Goal: Communication & Community: Answer question/provide support

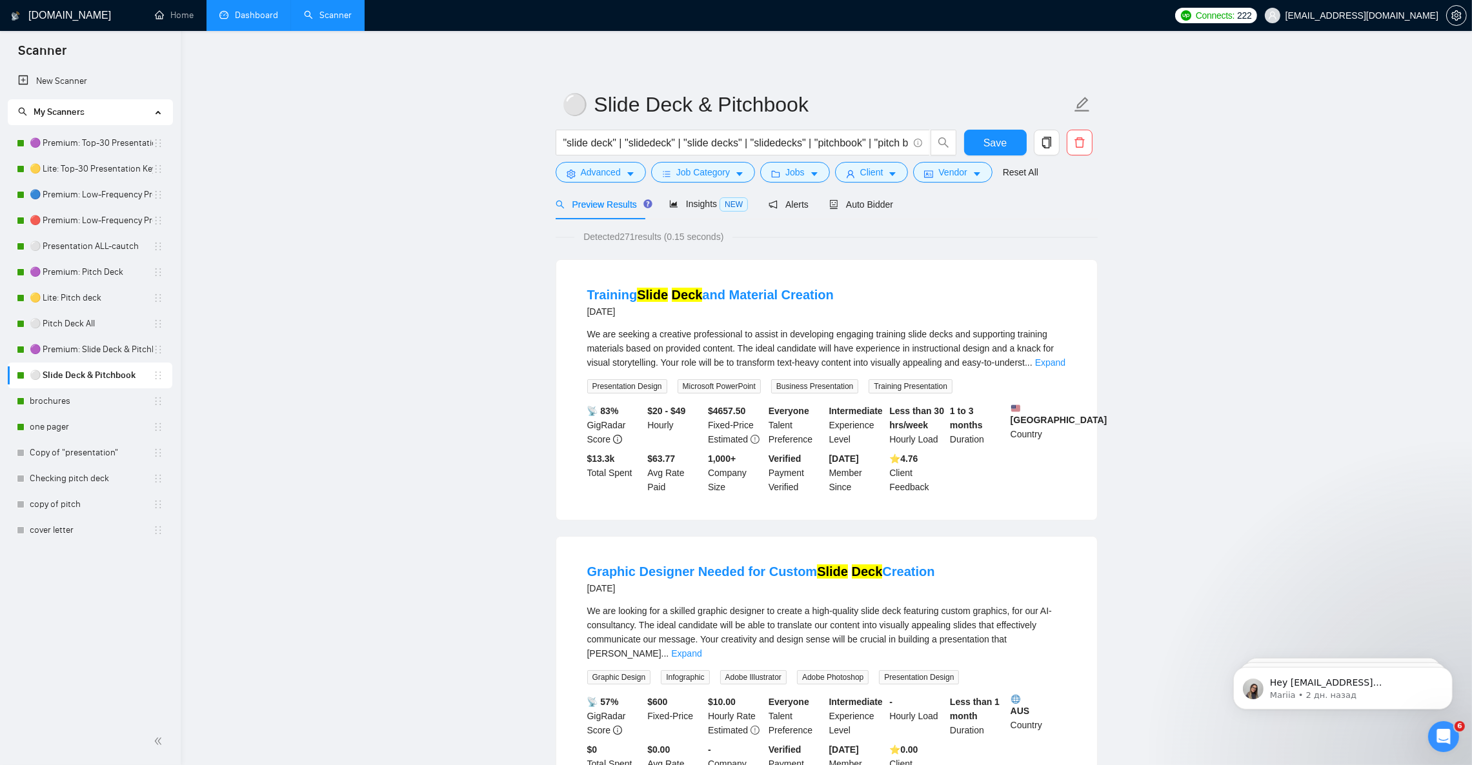
click at [263, 13] on link "Dashboard" at bounding box center [248, 15] width 59 height 11
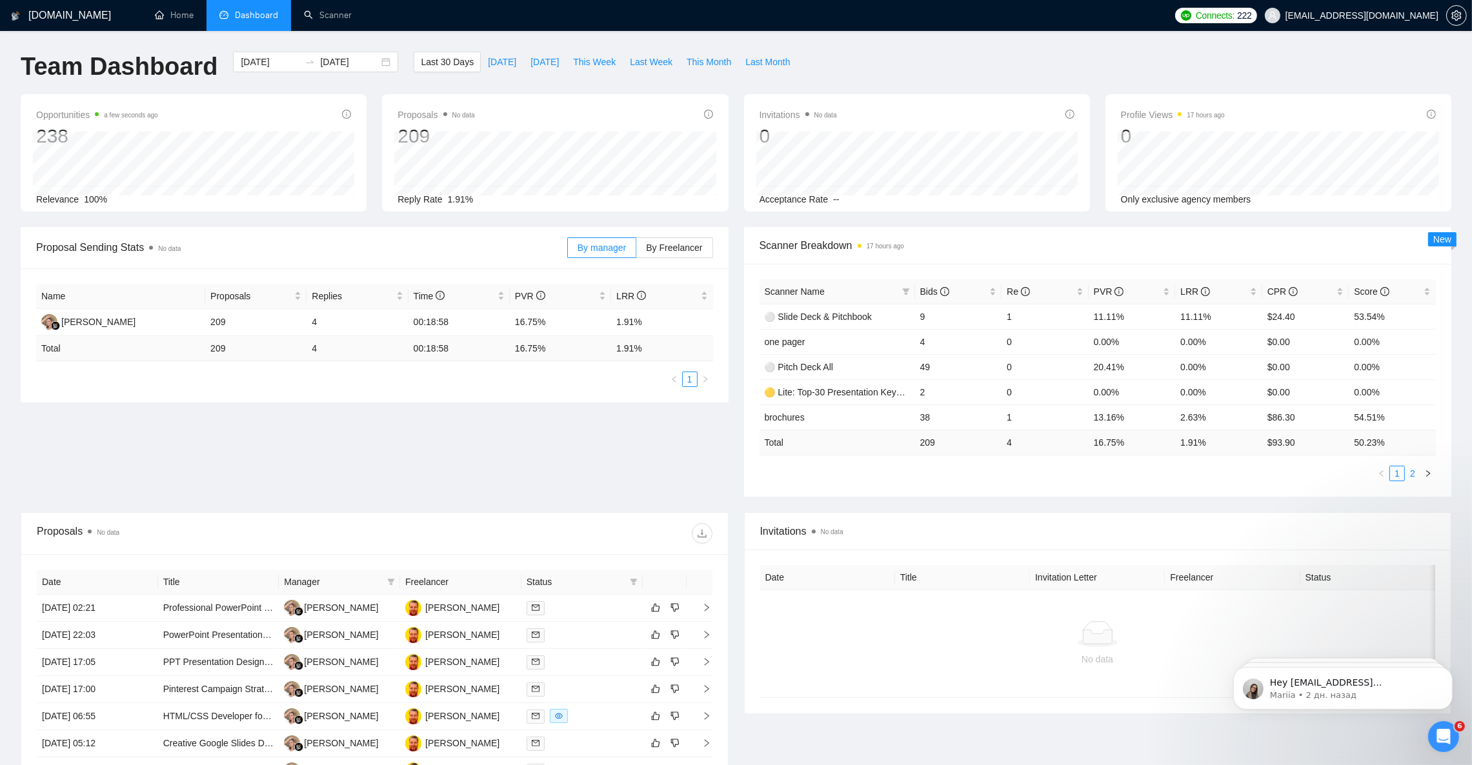
click at [1408, 476] on link "2" at bounding box center [1413, 474] width 14 height 14
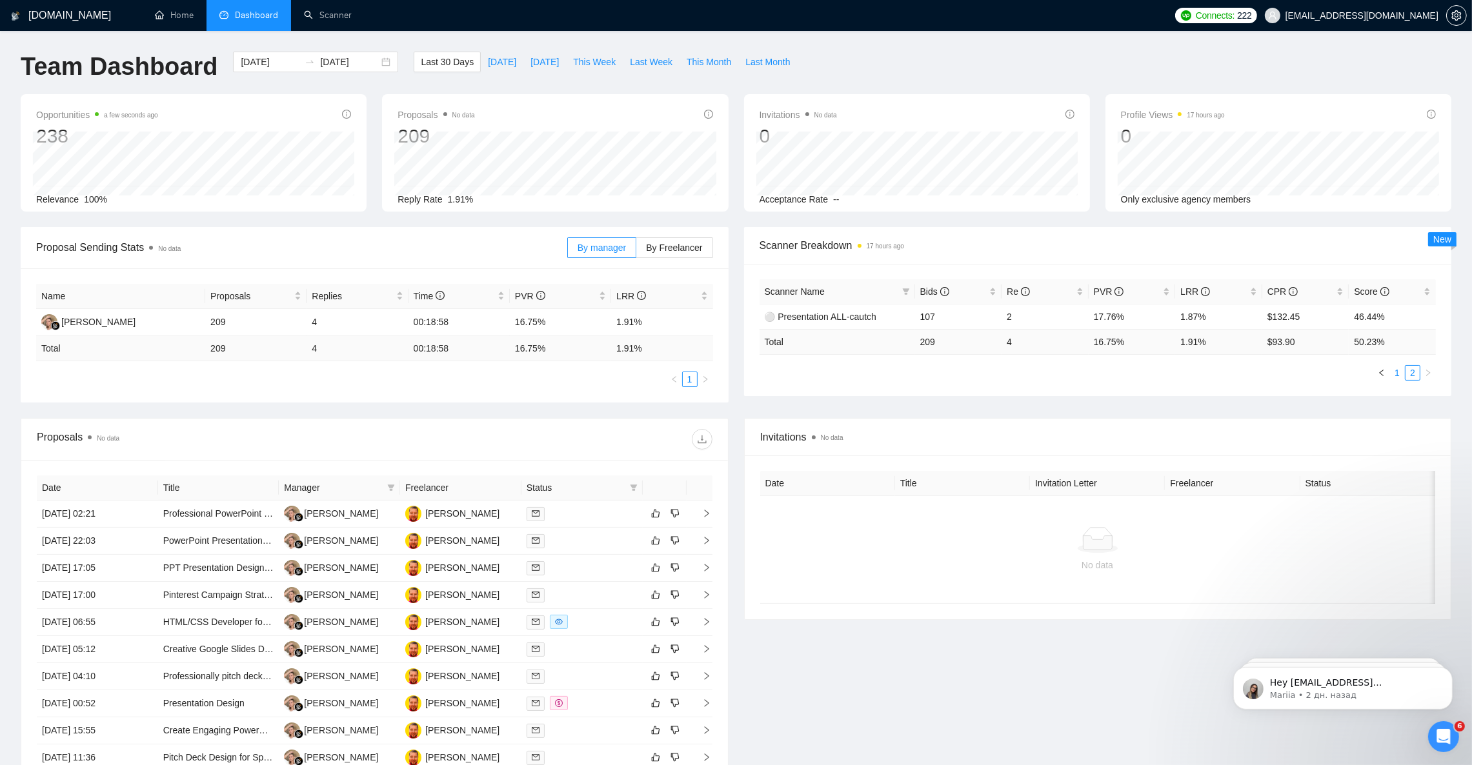
click at [1396, 376] on link "1" at bounding box center [1397, 373] width 14 height 14
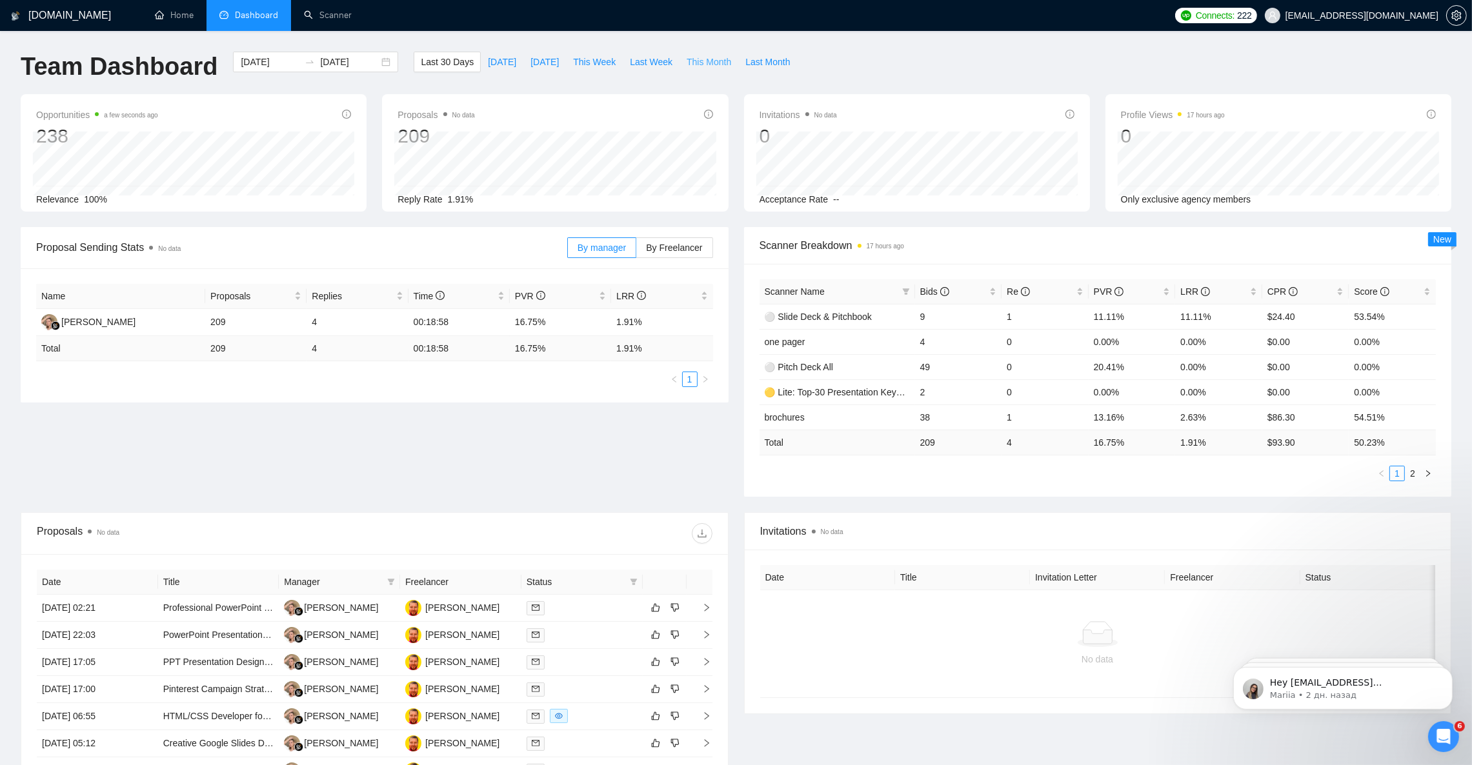
click at [712, 63] on span "This Month" at bounding box center [709, 62] width 45 height 14
type input "[DATE]"
click at [1415, 474] on link "2" at bounding box center [1413, 474] width 14 height 14
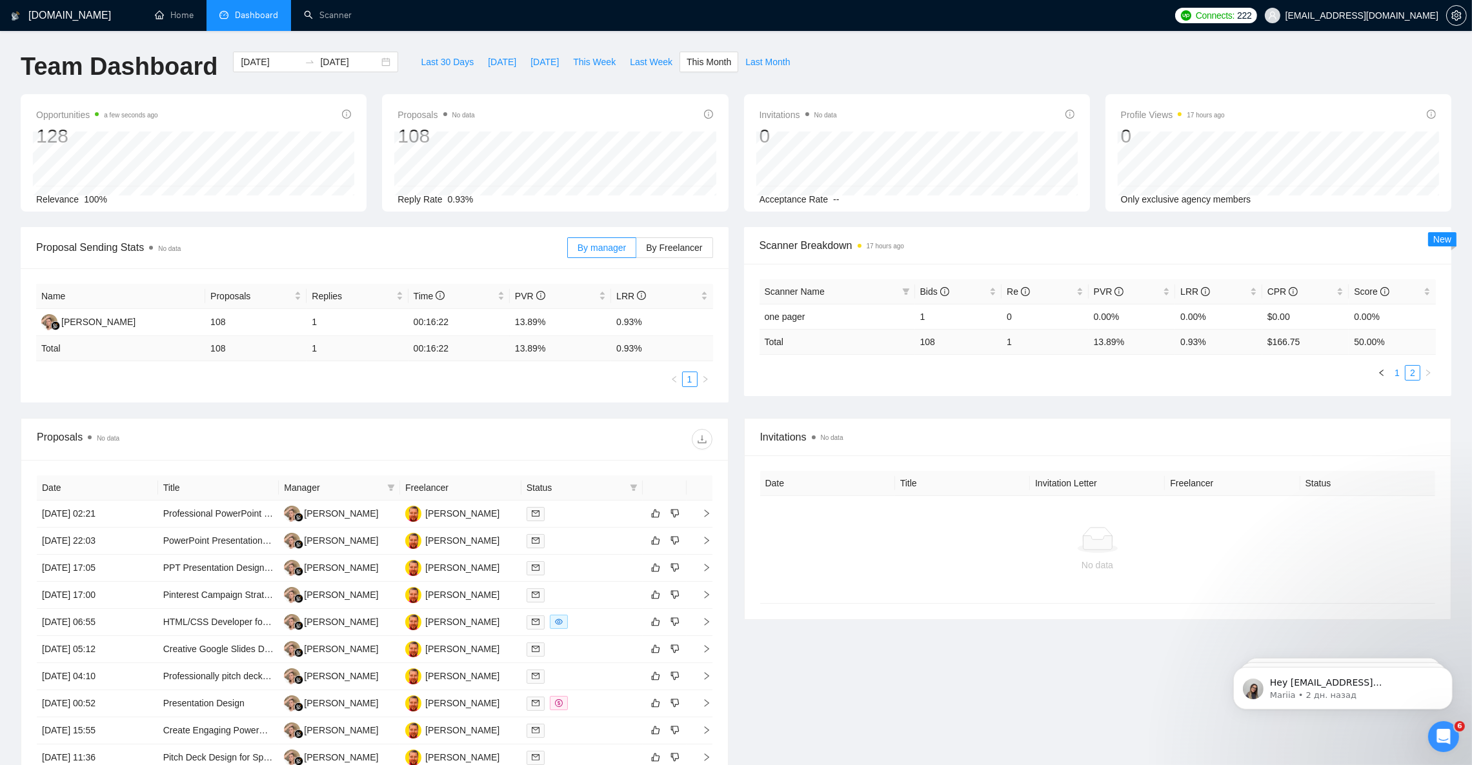
click at [1399, 374] on link "1" at bounding box center [1397, 373] width 14 height 14
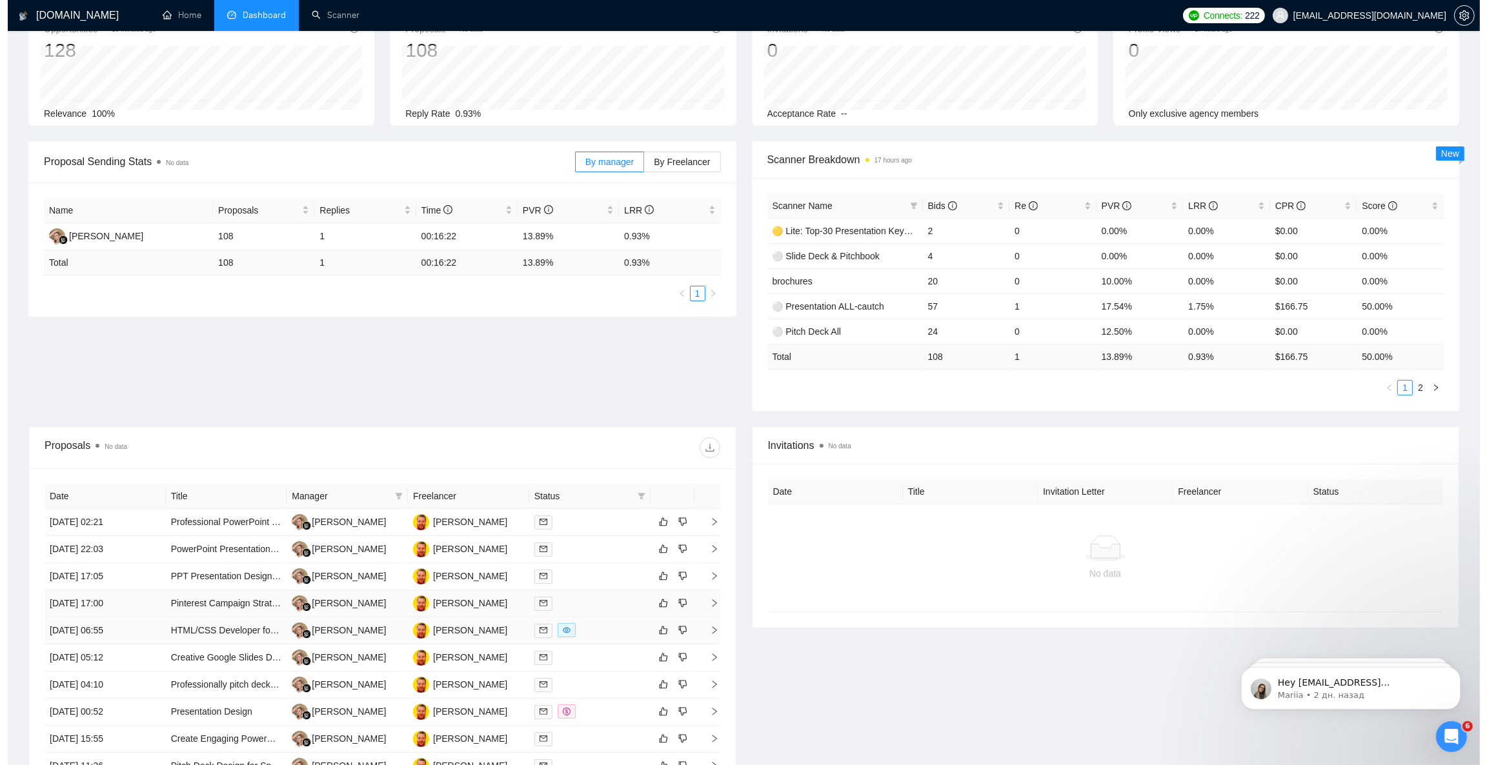
scroll to position [97, 0]
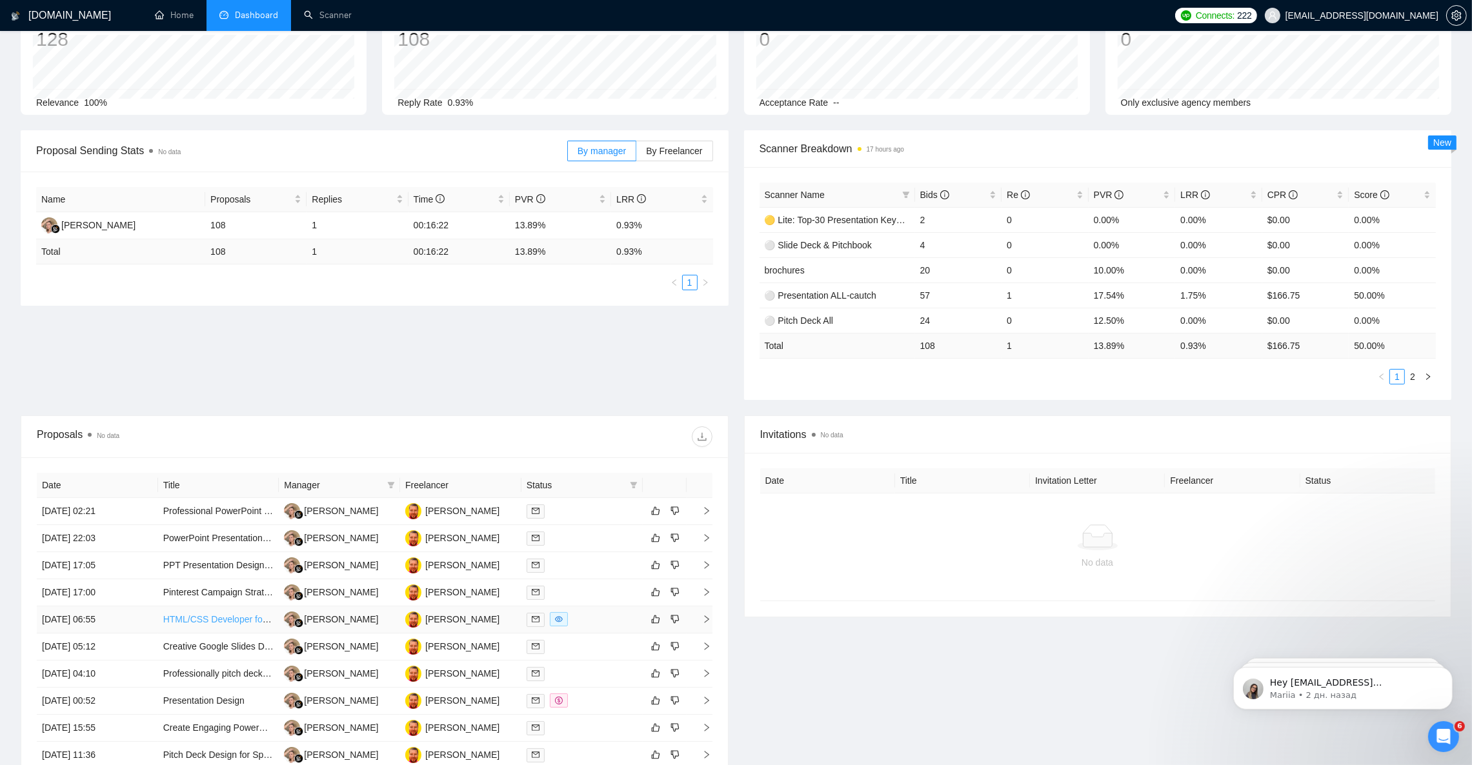
click at [192, 621] on link "HTML/CSS Developer for AI Presentation Templates" at bounding box center [268, 619] width 210 height 10
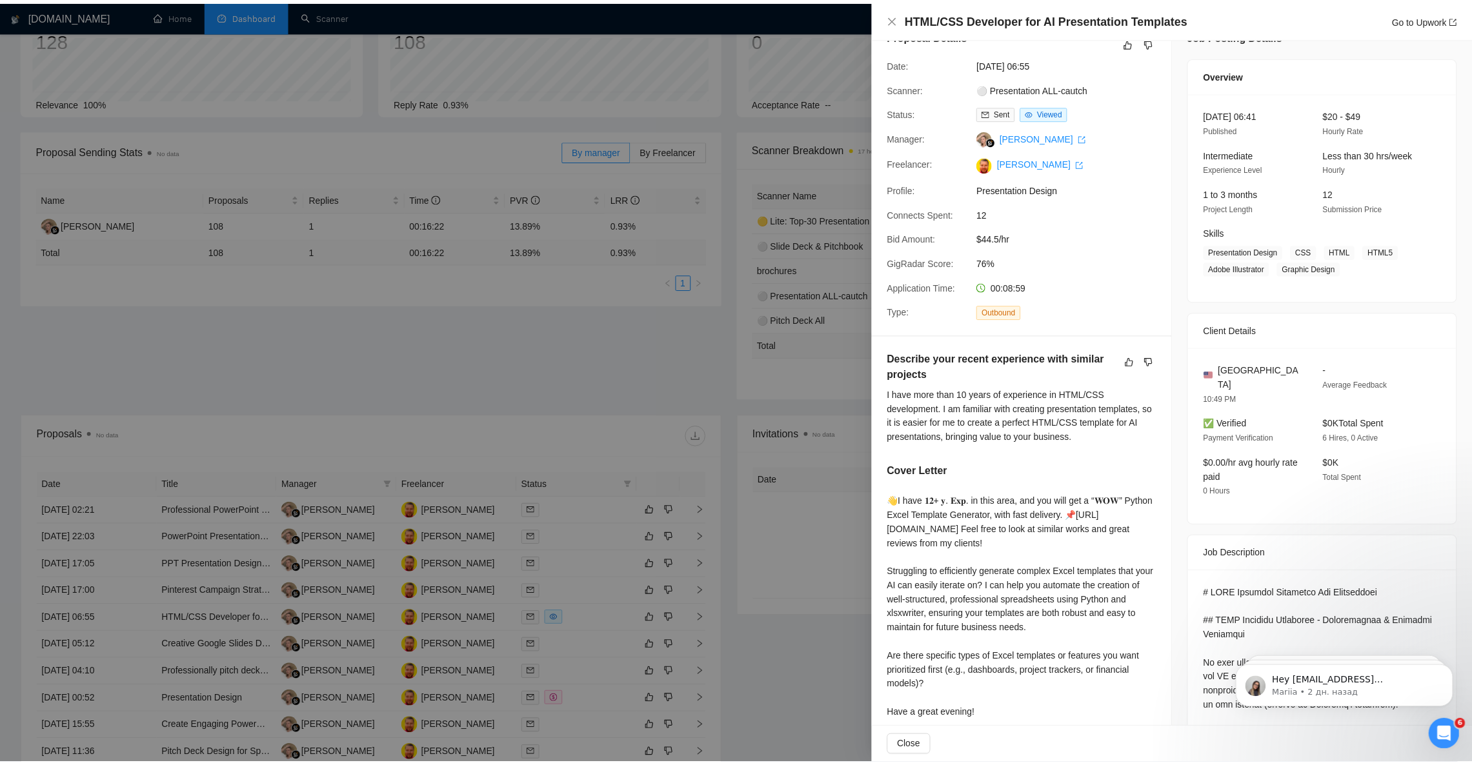
scroll to position [0, 0]
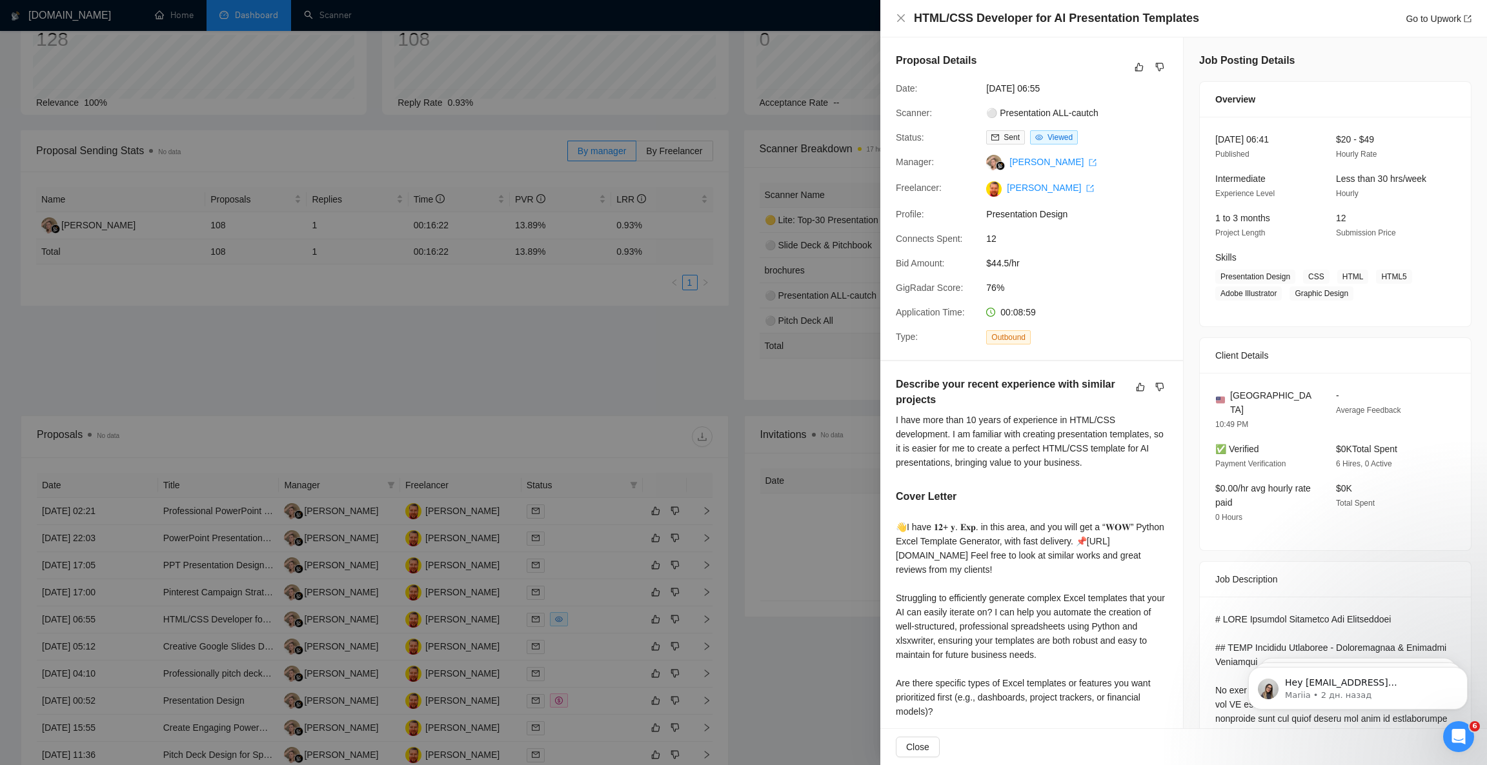
click at [609, 379] on div at bounding box center [743, 382] width 1487 height 765
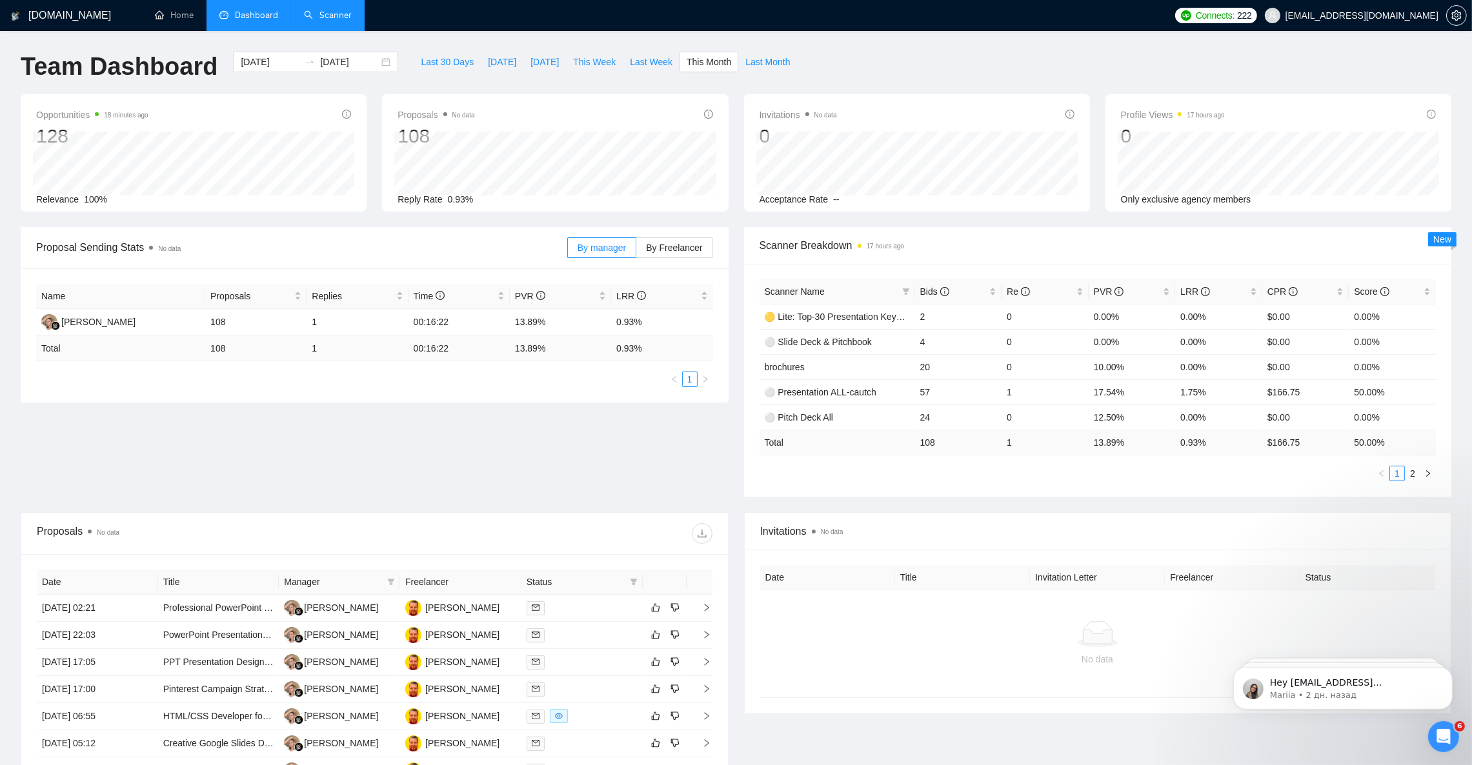
click at [338, 12] on link "Scanner" at bounding box center [328, 15] width 48 height 11
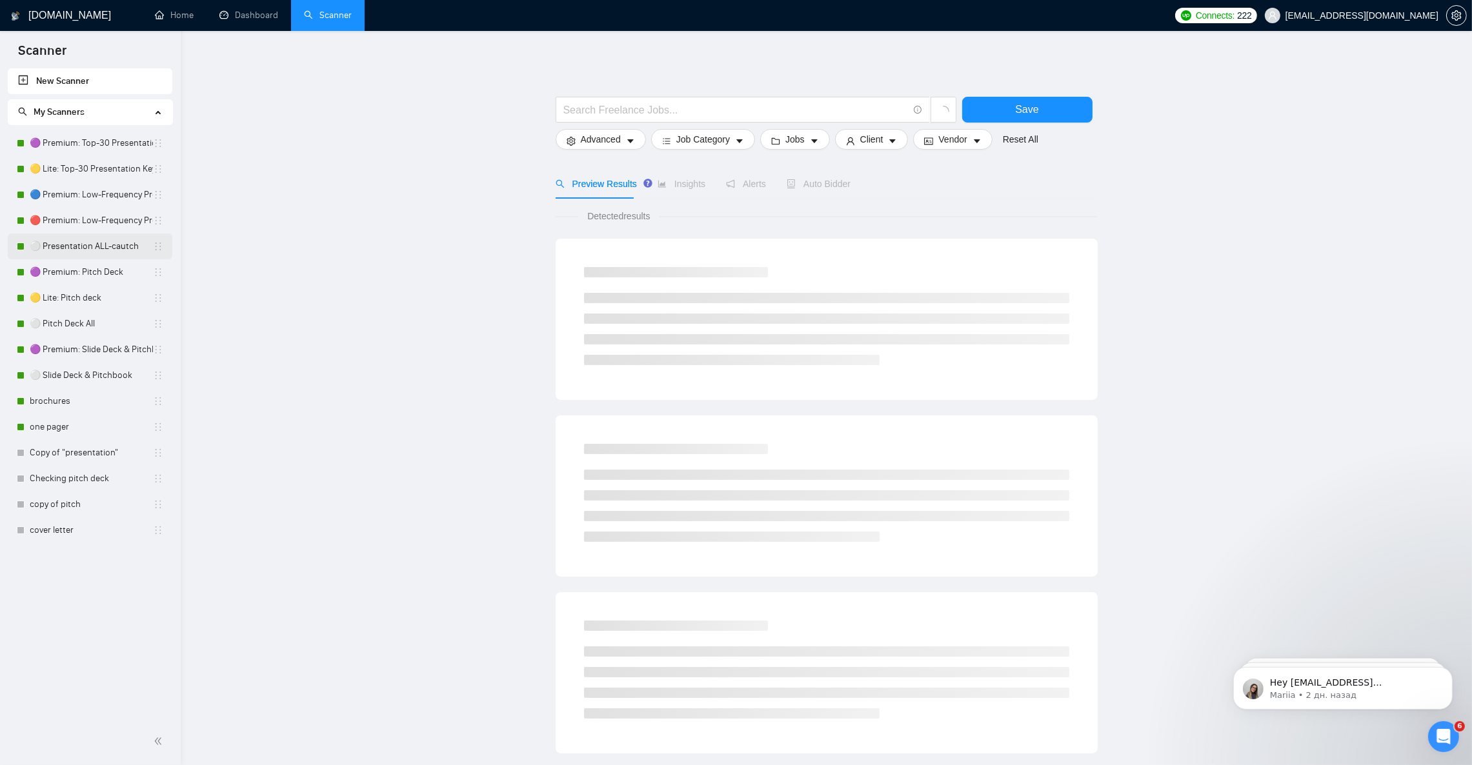
click at [86, 250] on link "⚪ Presentation ALL-cautch" at bounding box center [91, 247] width 123 height 26
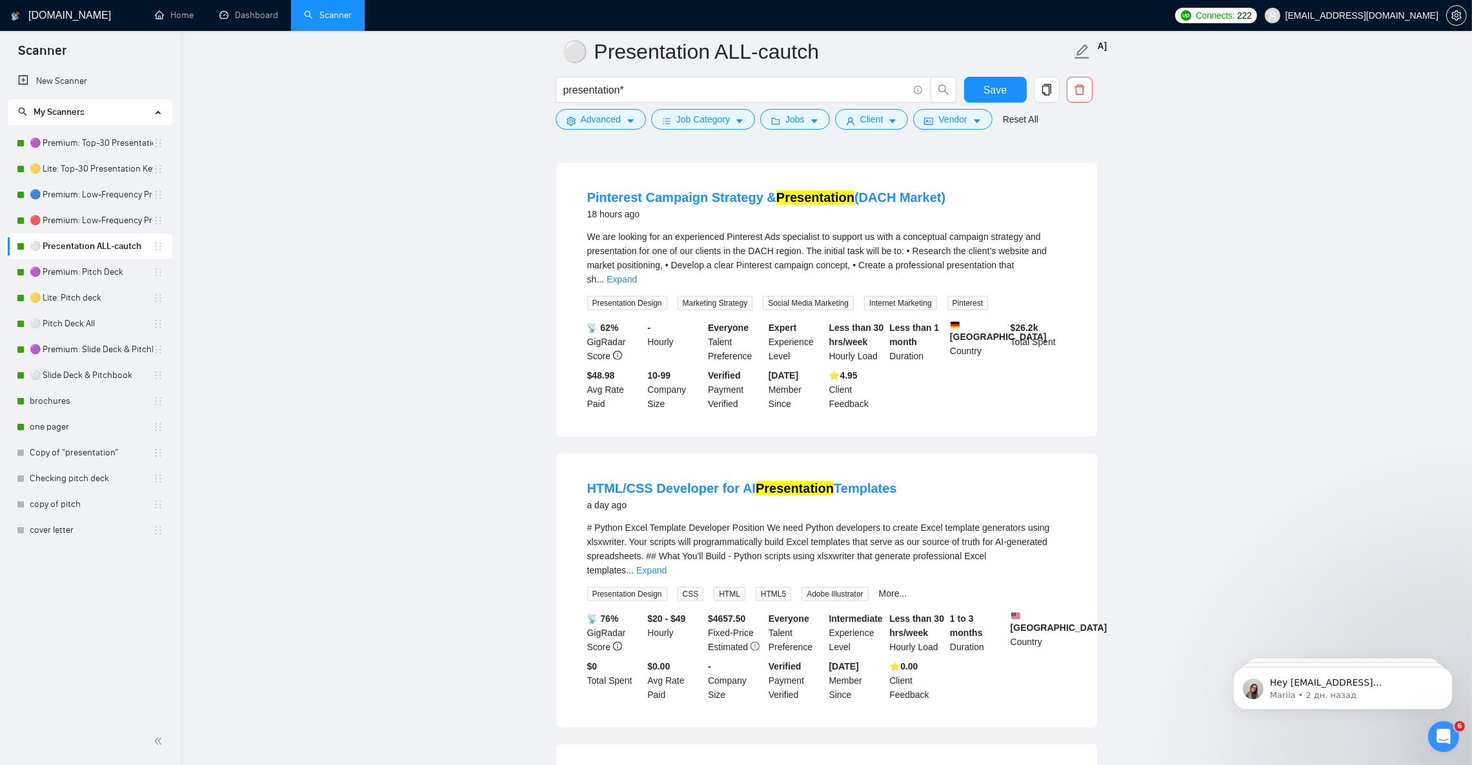
scroll to position [967, 0]
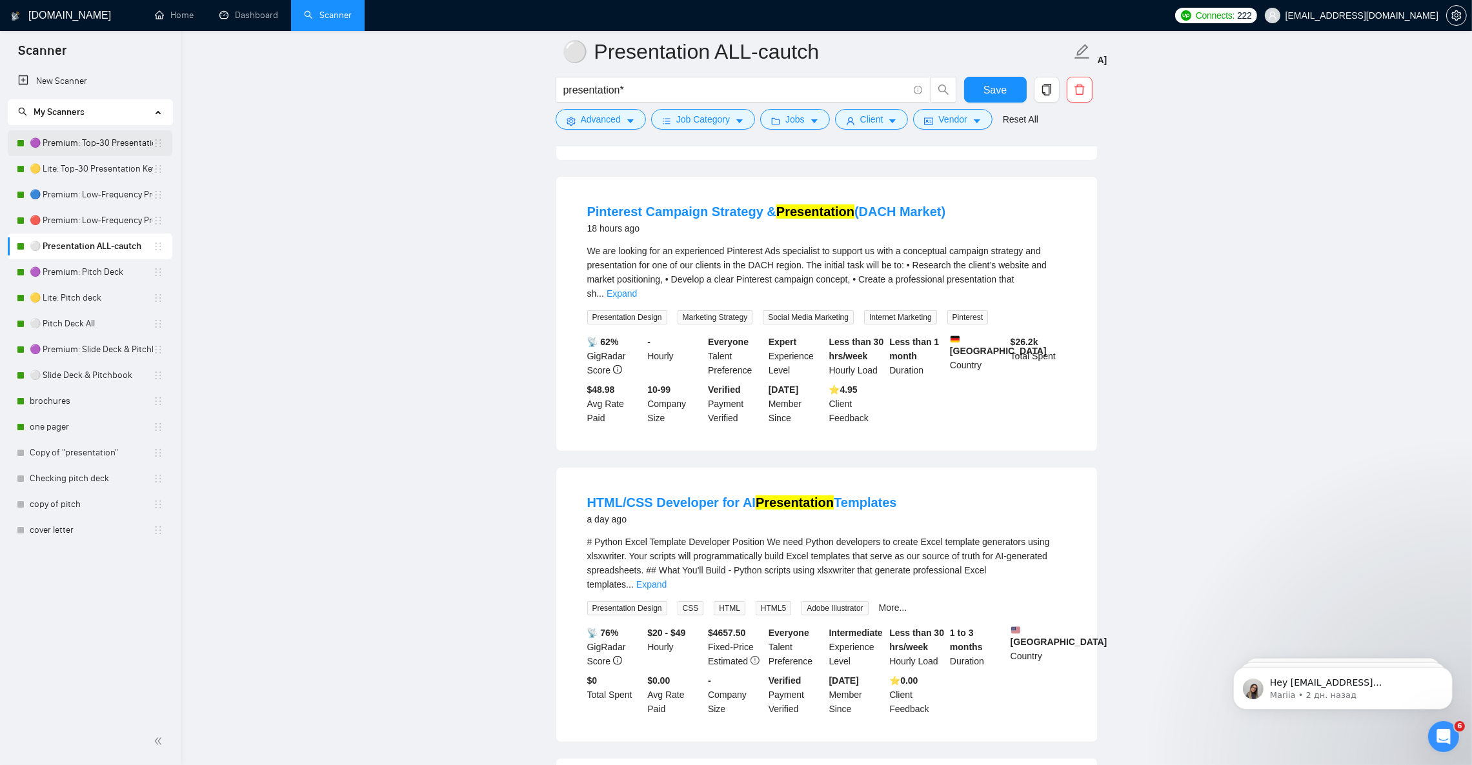
click at [99, 142] on link "🟣 Premium: Top-30 Presentation Keywords" at bounding box center [91, 143] width 123 height 26
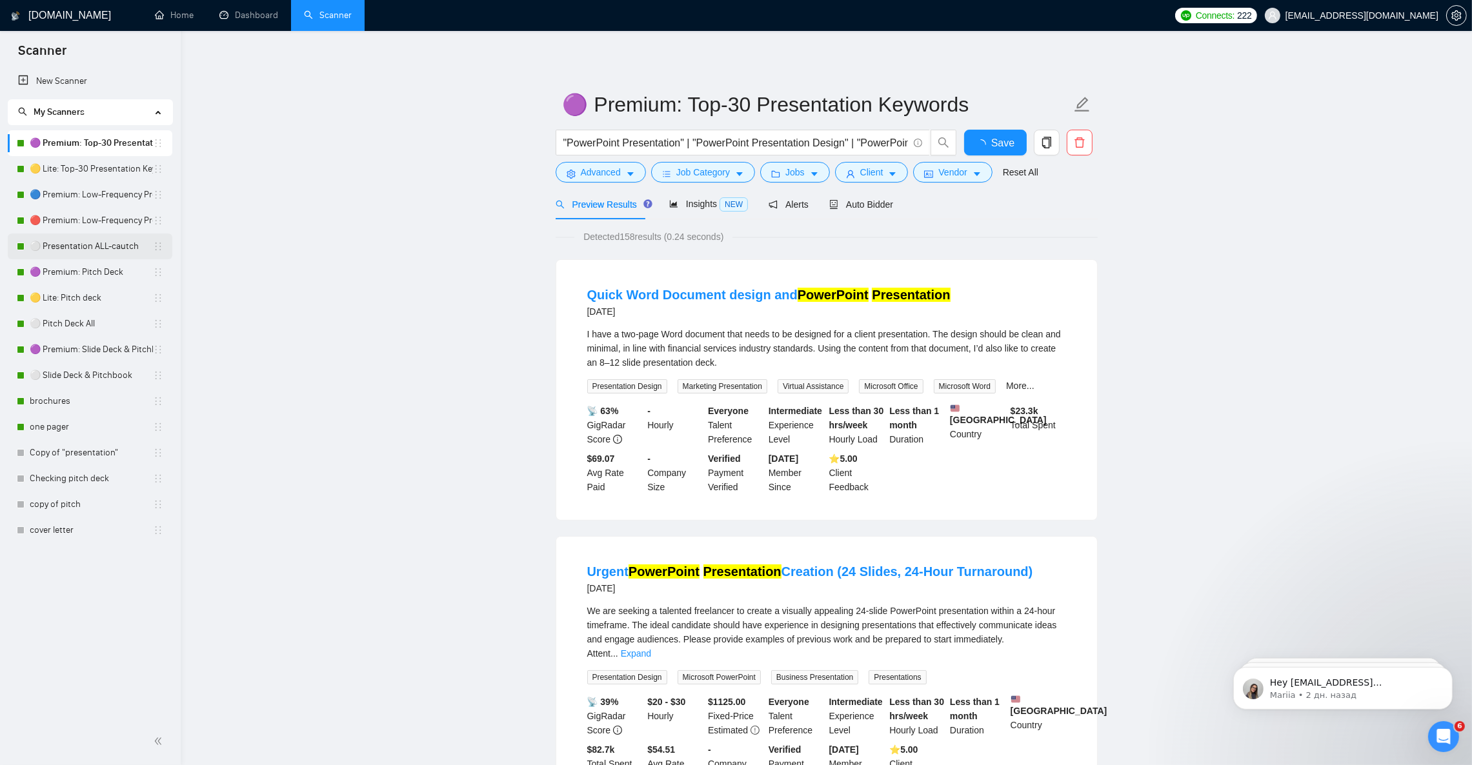
click at [96, 250] on link "⚪ Presentation ALL-cautch" at bounding box center [91, 247] width 123 height 26
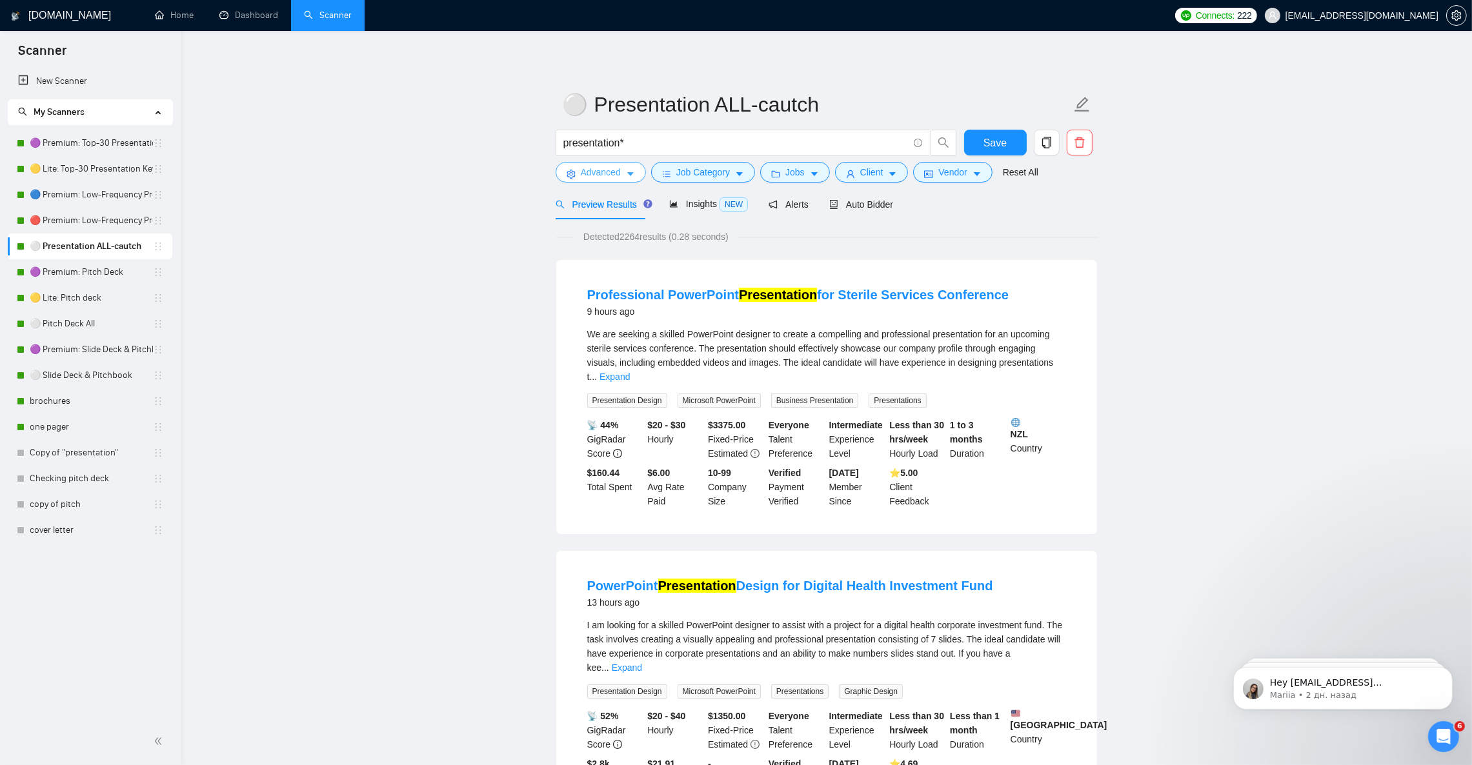
click at [621, 170] on button "Advanced" at bounding box center [601, 172] width 90 height 21
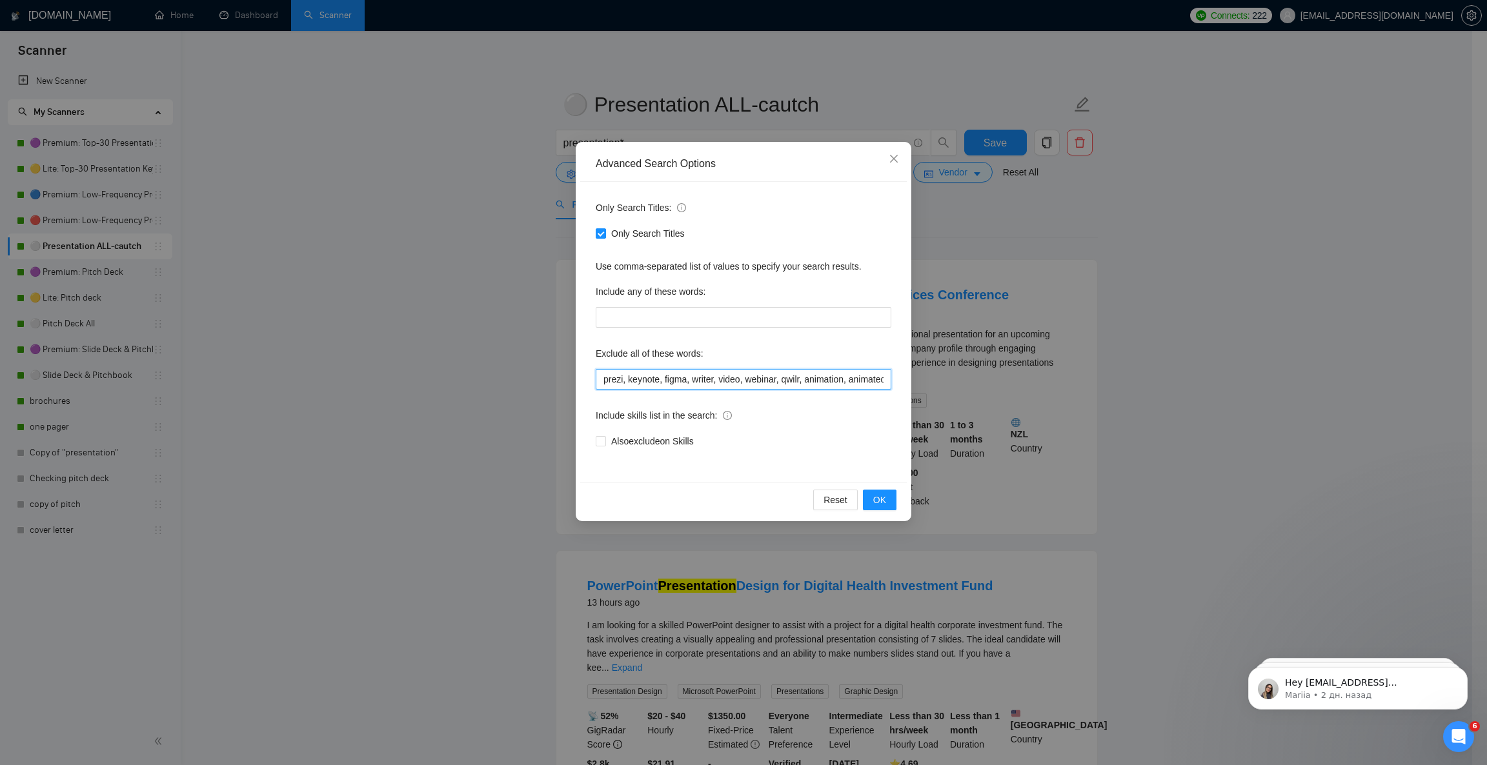
drag, startPoint x: 779, startPoint y: 379, endPoint x: 895, endPoint y: 379, distance: 116.2
click at [878, 379] on input "prezi, keynote, figma, writer, video, webinar, qwilr, animation, animated, cart…" at bounding box center [744, 379] width 296 height 21
click at [885, 379] on input "prezi, keynote, figma, writer, video, webinar, qwilr, animation, animated, cart…" at bounding box center [744, 379] width 296 height 21
drag, startPoint x: 895, startPoint y: 379, endPoint x: 927, endPoint y: 381, distance: 32.4
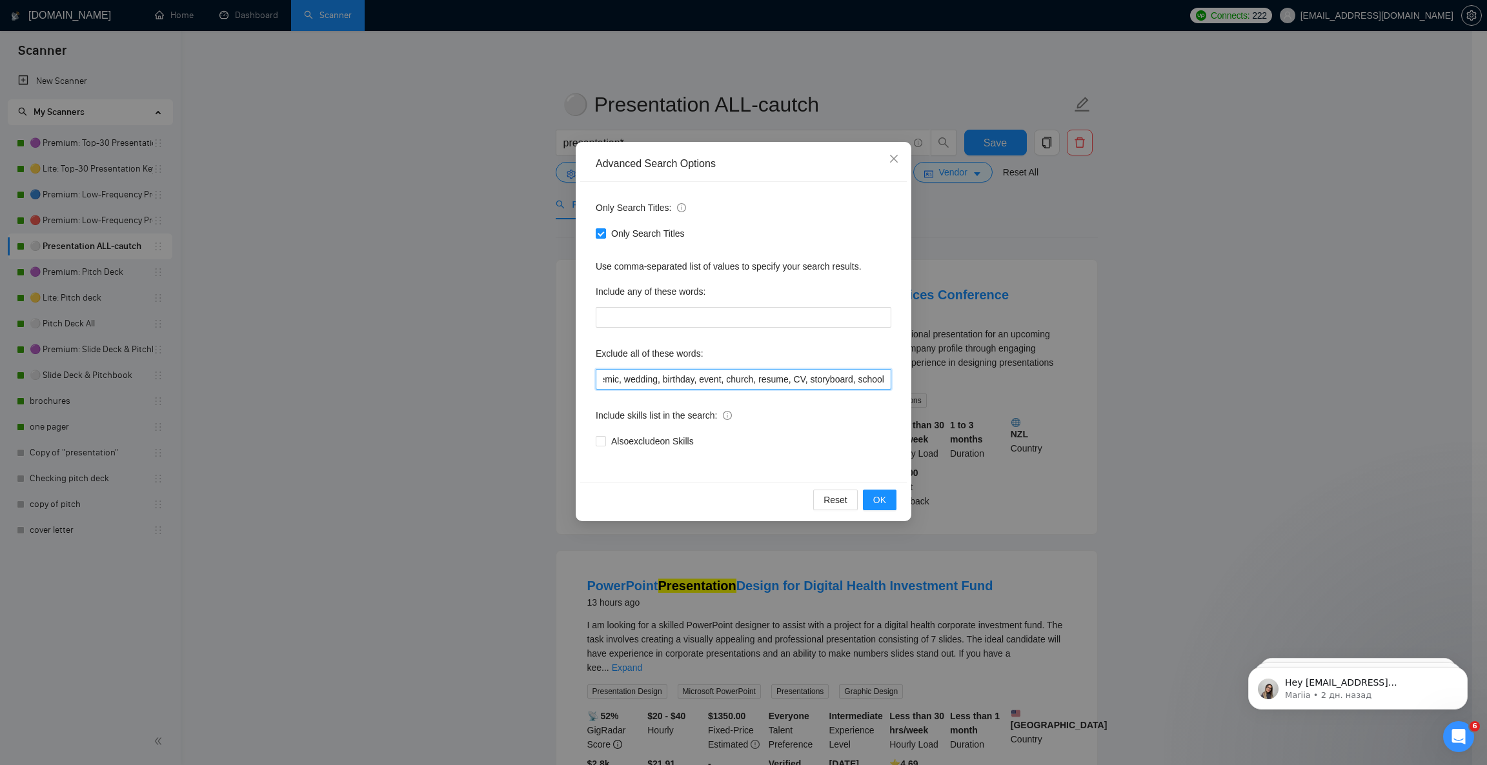
click at [927, 381] on div "Advanced Search Options Only Search Titles: Only Search Titles Use comma-separa…" at bounding box center [743, 382] width 1487 height 765
click at [869, 381] on input "prezi, keynote, figma, writer, video, webinar, qwilr, animation, animated, cart…" at bounding box center [744, 379] width 296 height 21
click at [834, 507] on span "Reset" at bounding box center [836, 500] width 24 height 14
checkbox input "false"
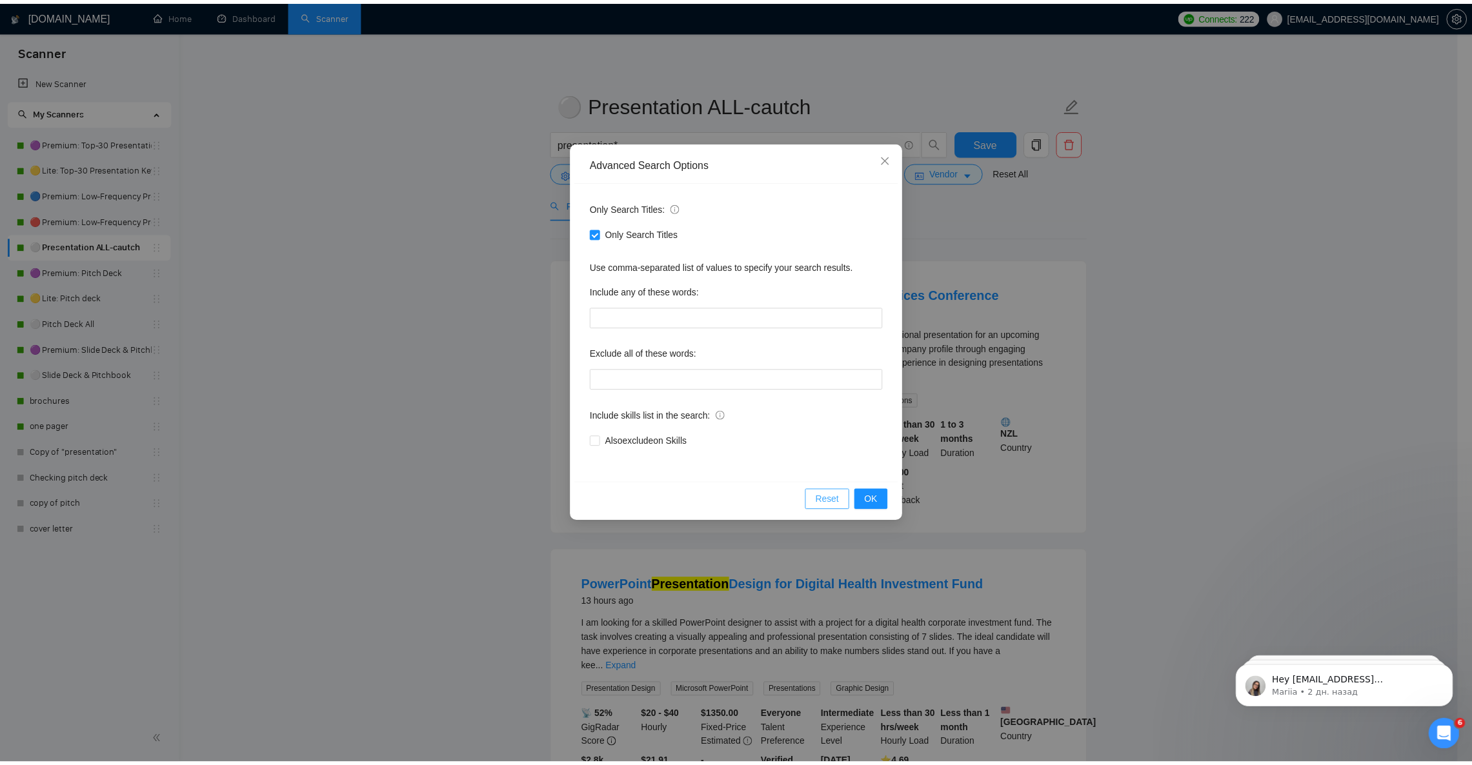
scroll to position [0, 0]
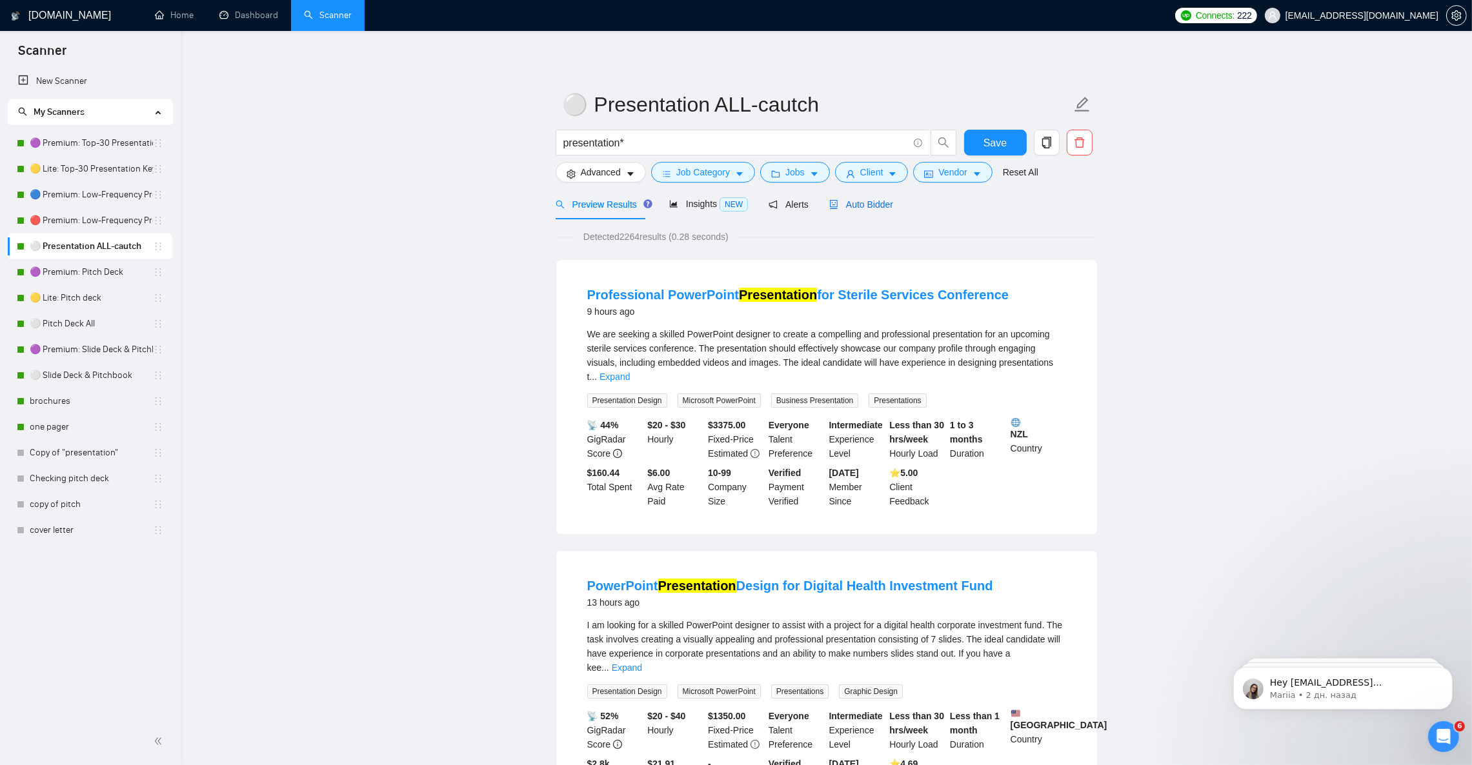
click at [866, 208] on span "Auto Bidder" at bounding box center [861, 204] width 64 height 10
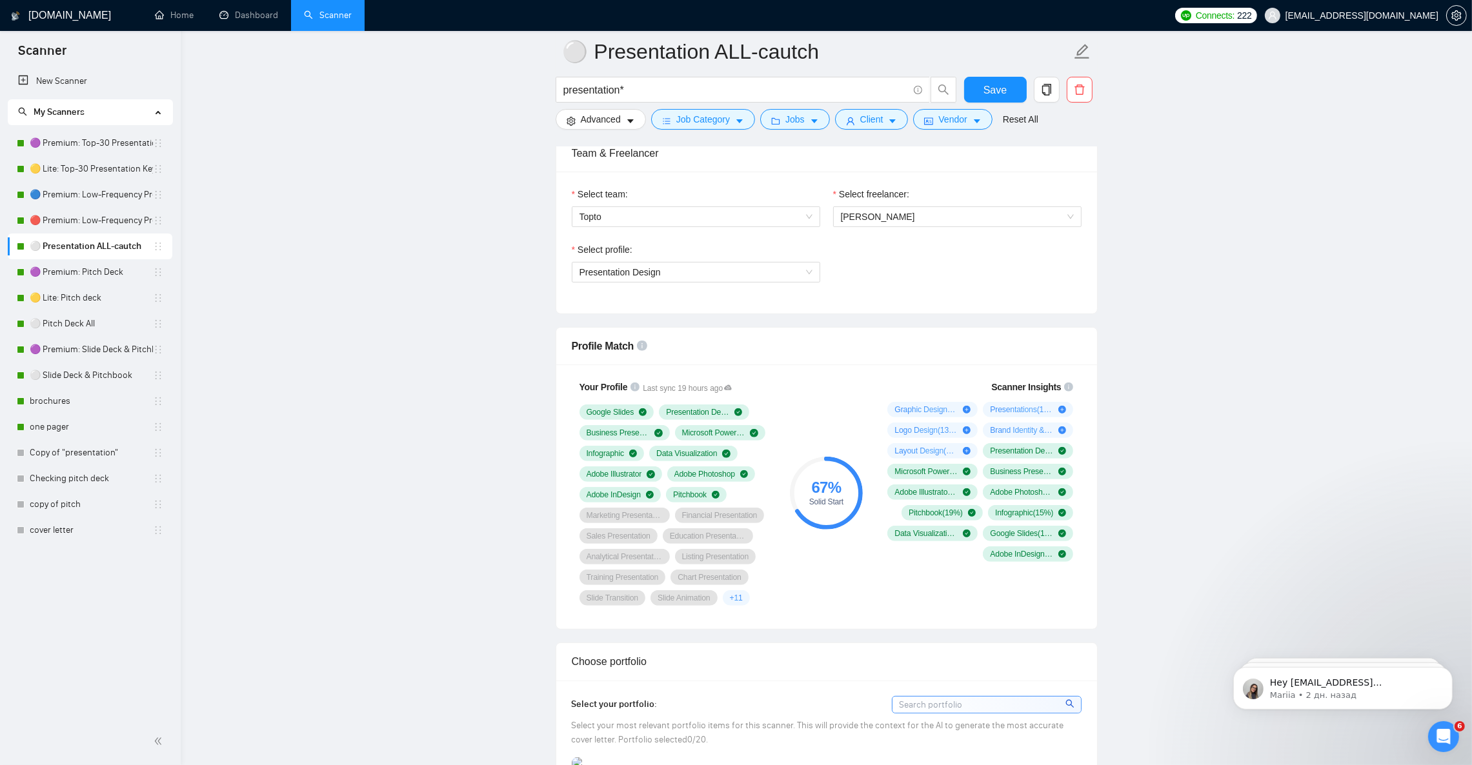
scroll to position [678, 0]
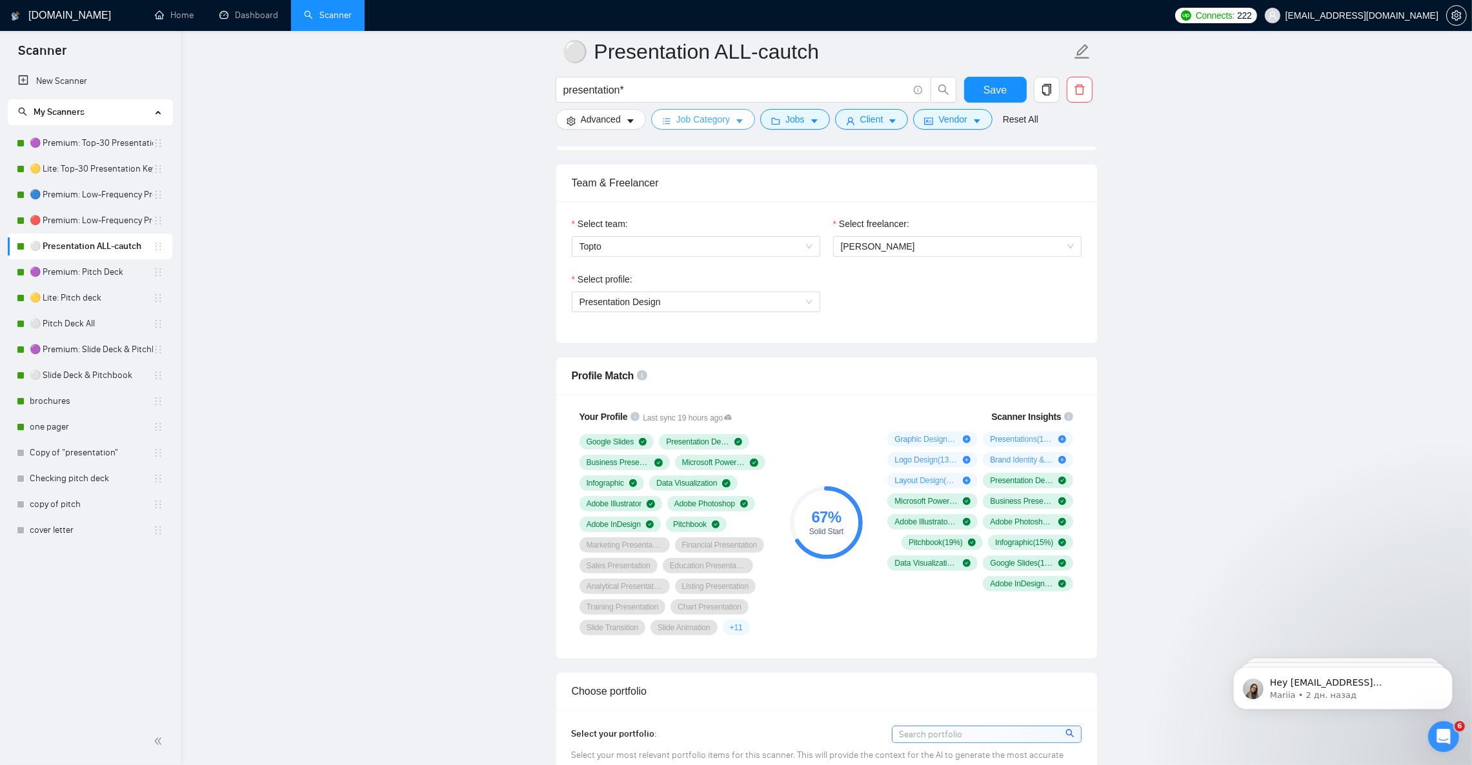
click at [713, 120] on span "Job Category" at bounding box center [703, 119] width 54 height 14
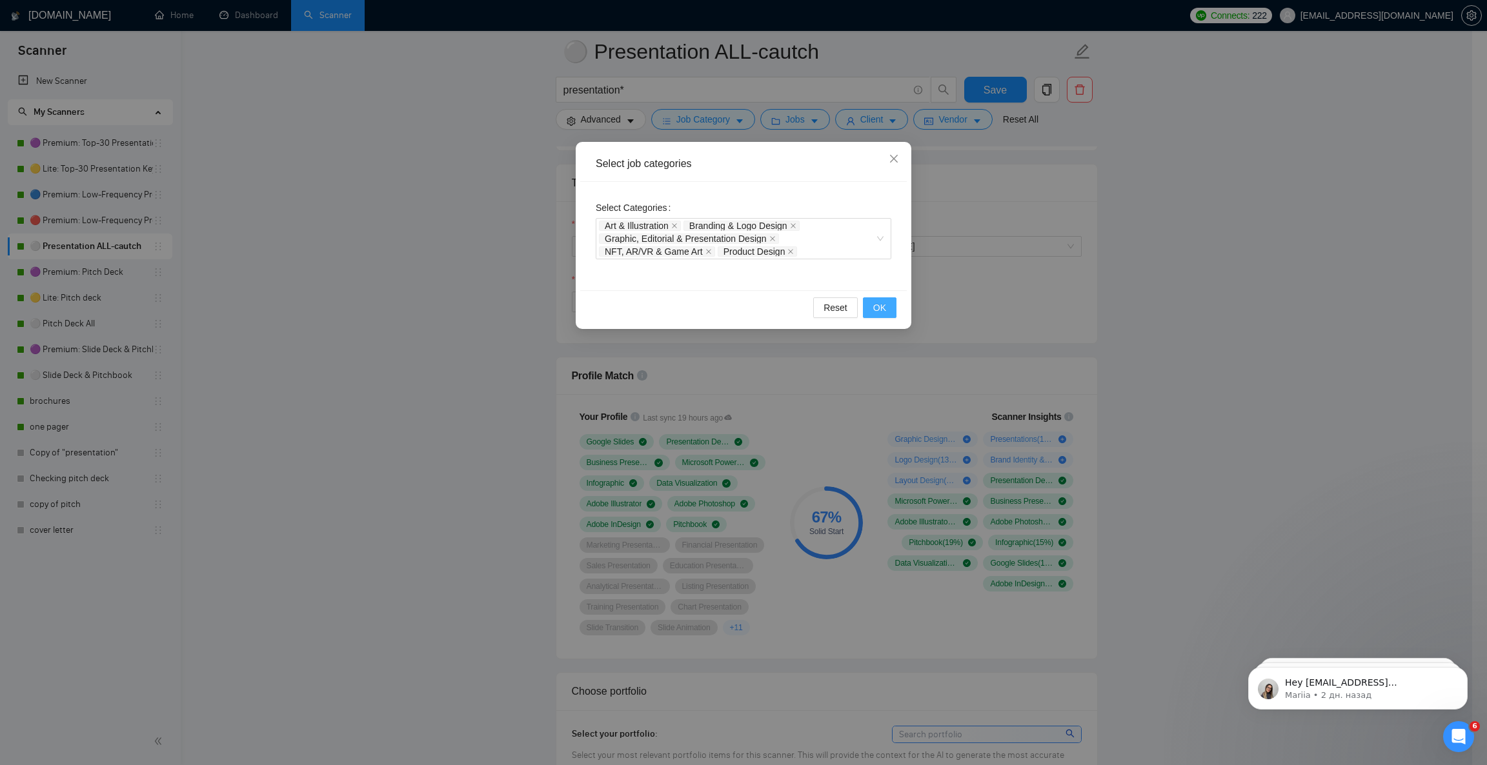
click at [882, 313] on span "OK" at bounding box center [879, 308] width 13 height 14
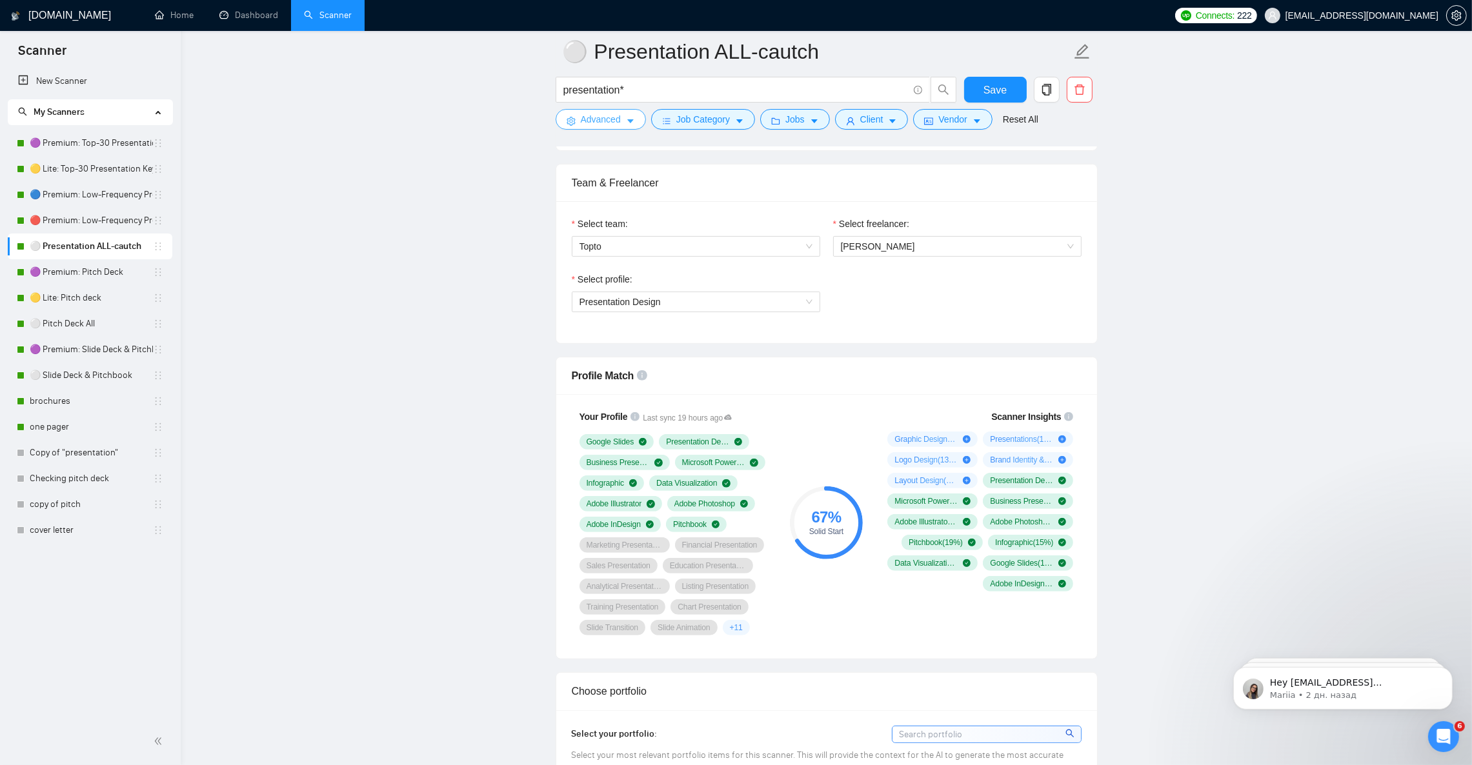
click at [621, 125] on button "Advanced" at bounding box center [601, 119] width 90 height 21
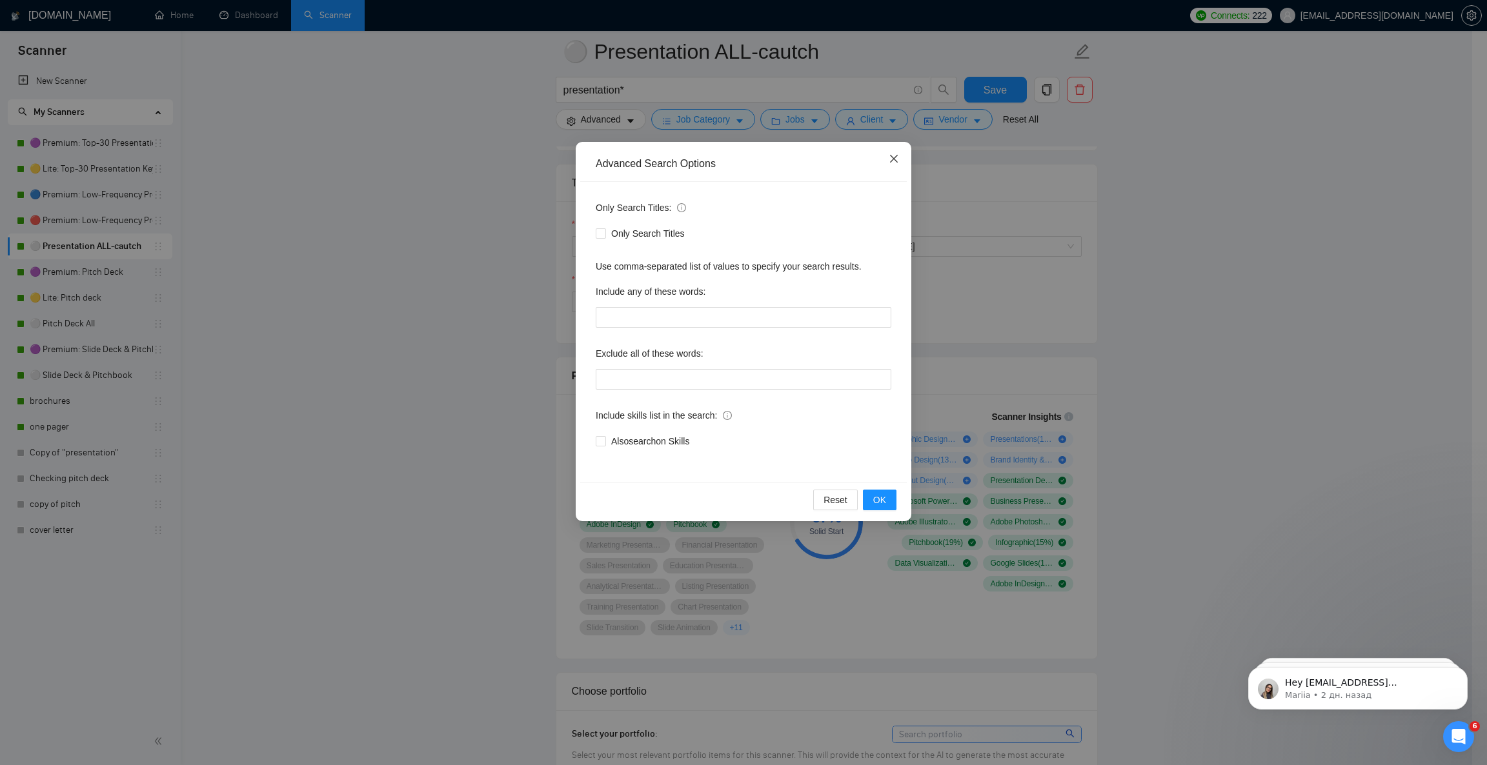
click at [892, 163] on icon "close" at bounding box center [894, 159] width 10 height 10
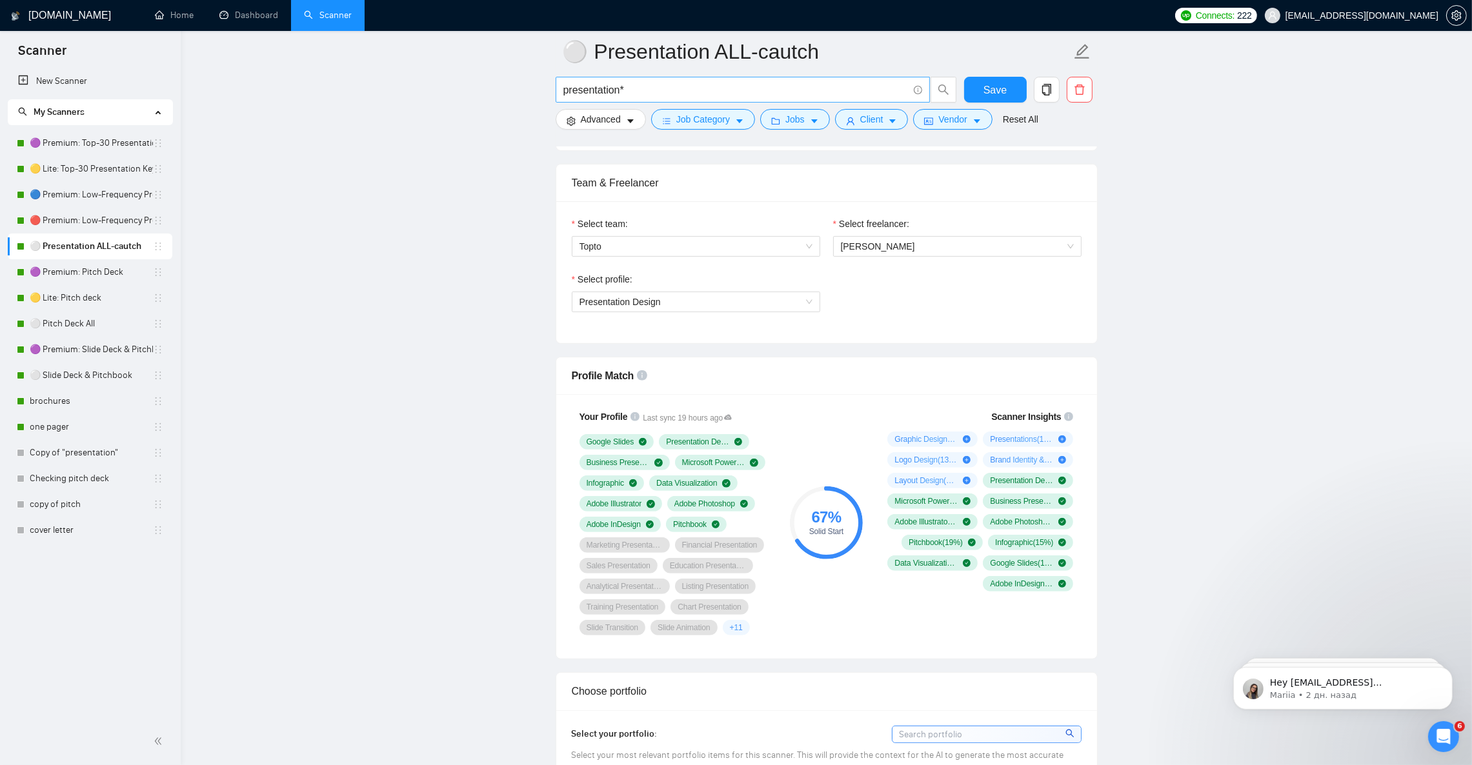
drag, startPoint x: 88, startPoint y: 145, endPoint x: 811, endPoint y: 96, distance: 725.1
click at [88, 145] on link "🟣 Premium: Top-30 Presentation Keywords" at bounding box center [91, 143] width 123 height 26
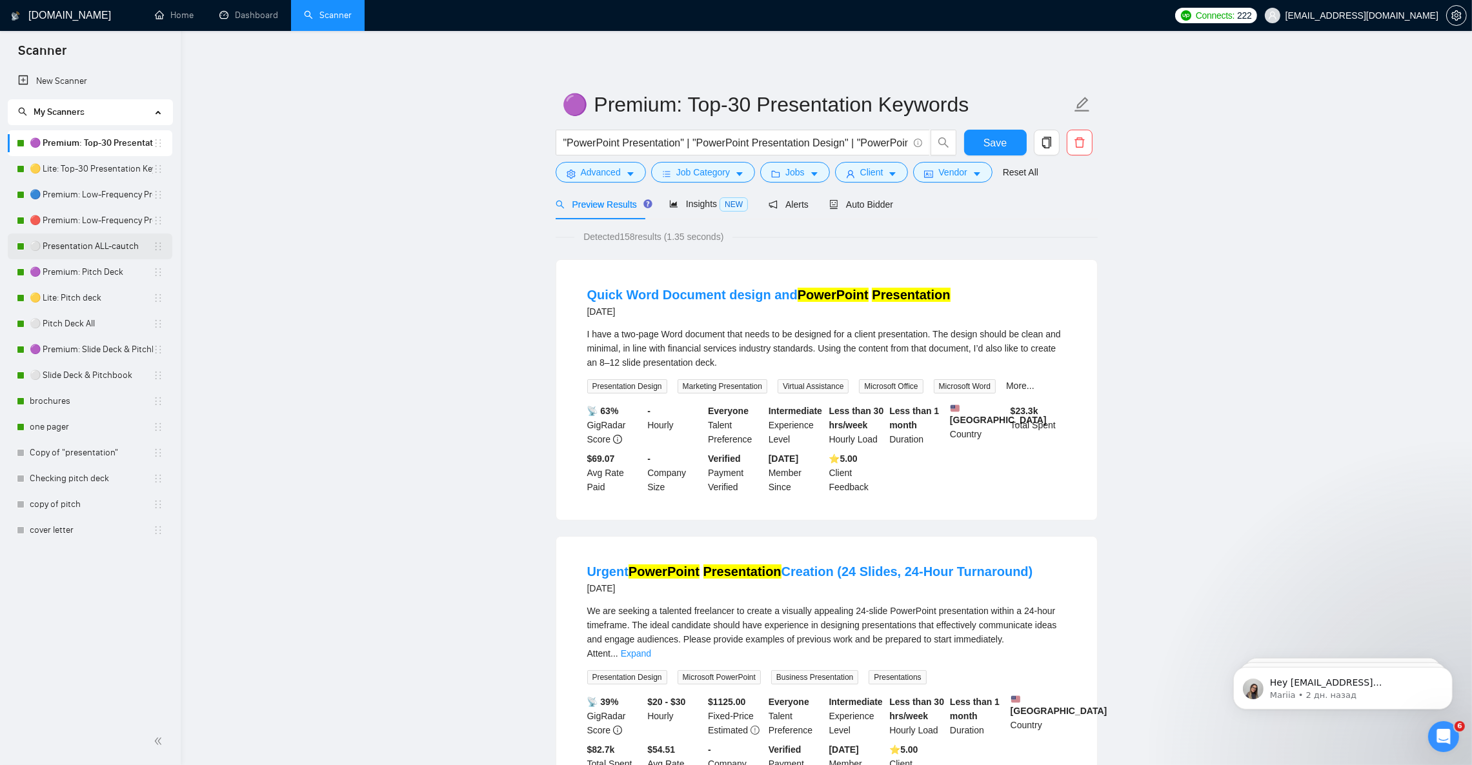
click at [75, 250] on link "⚪ Presentation ALL-cautch" at bounding box center [91, 247] width 123 height 26
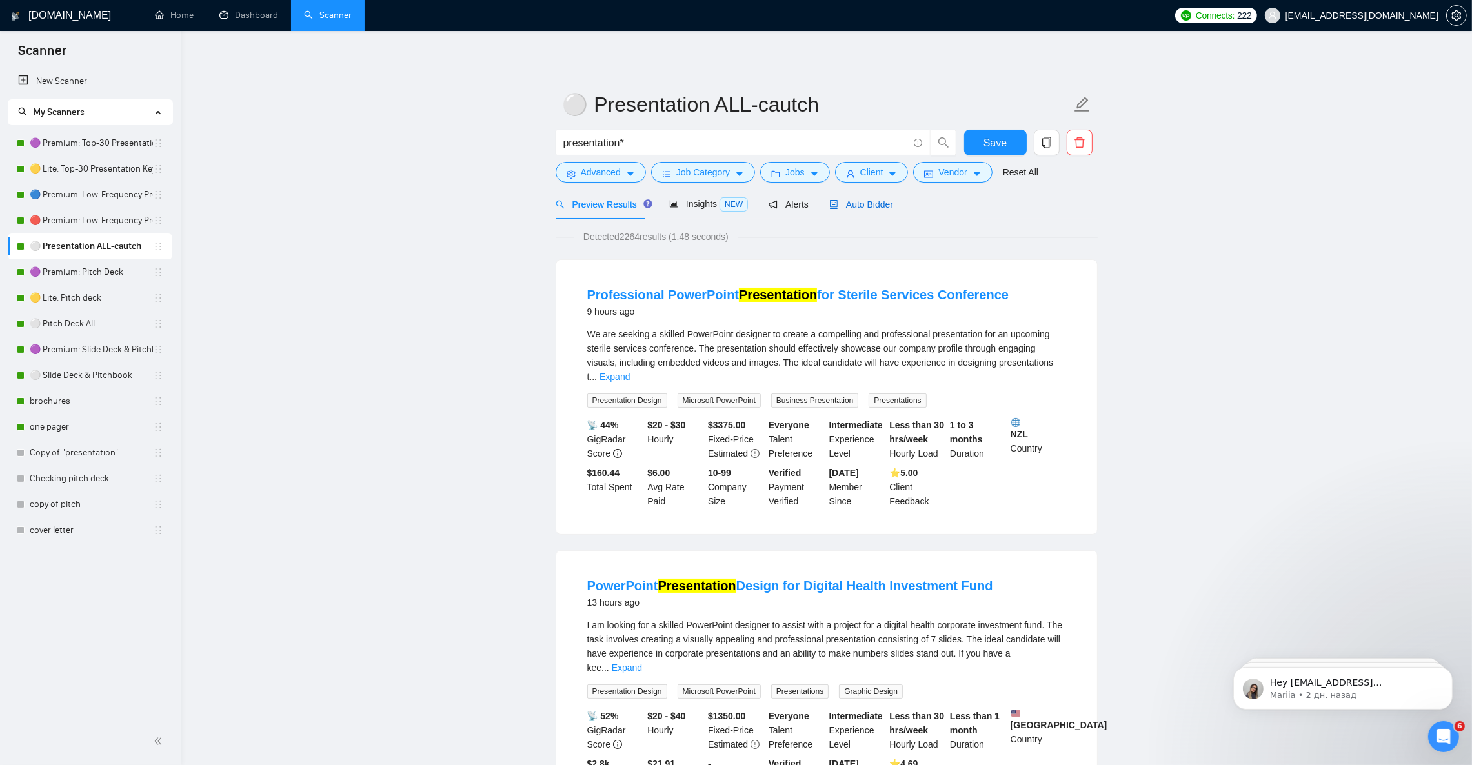
click at [863, 207] on span "Auto Bidder" at bounding box center [861, 204] width 64 height 10
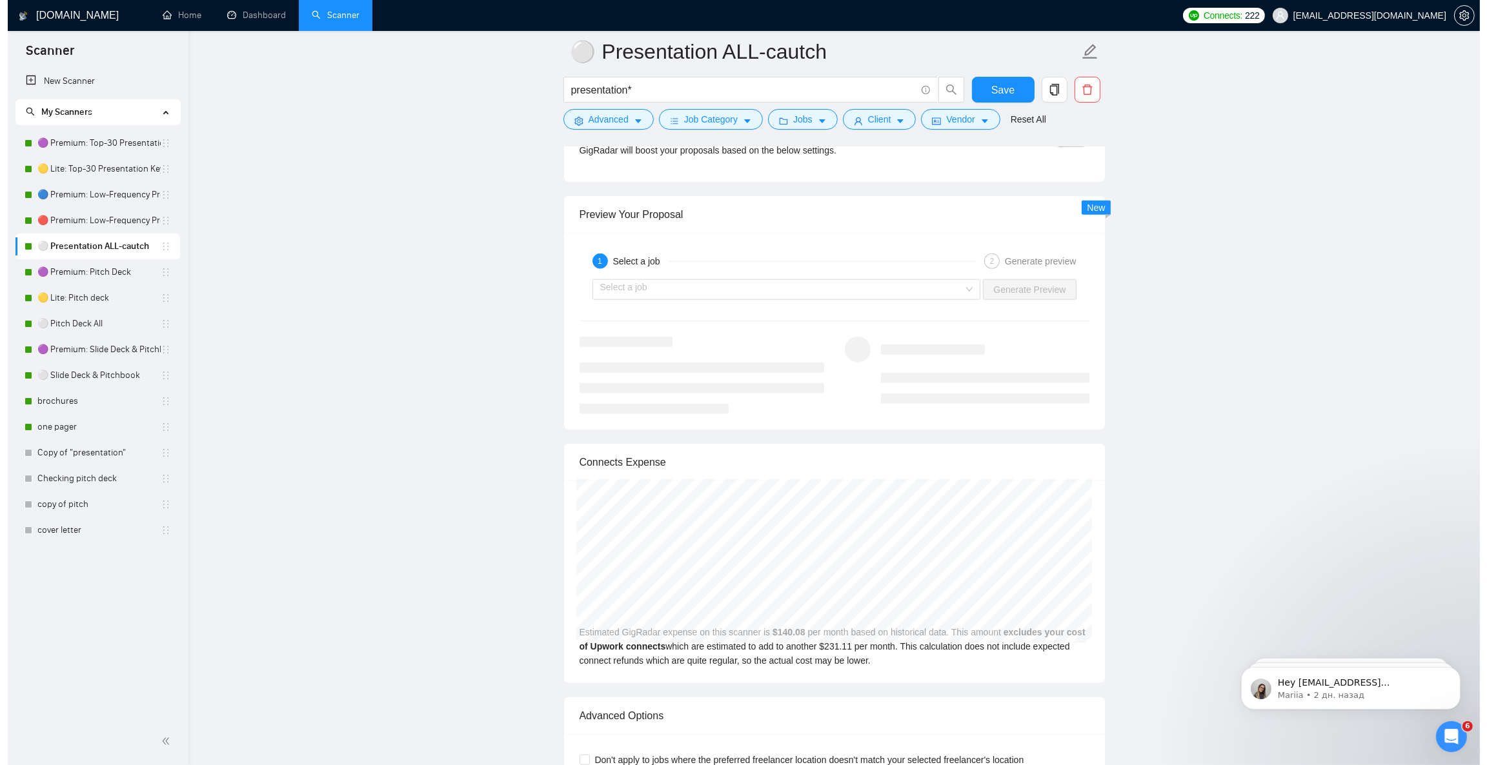
scroll to position [2420, 0]
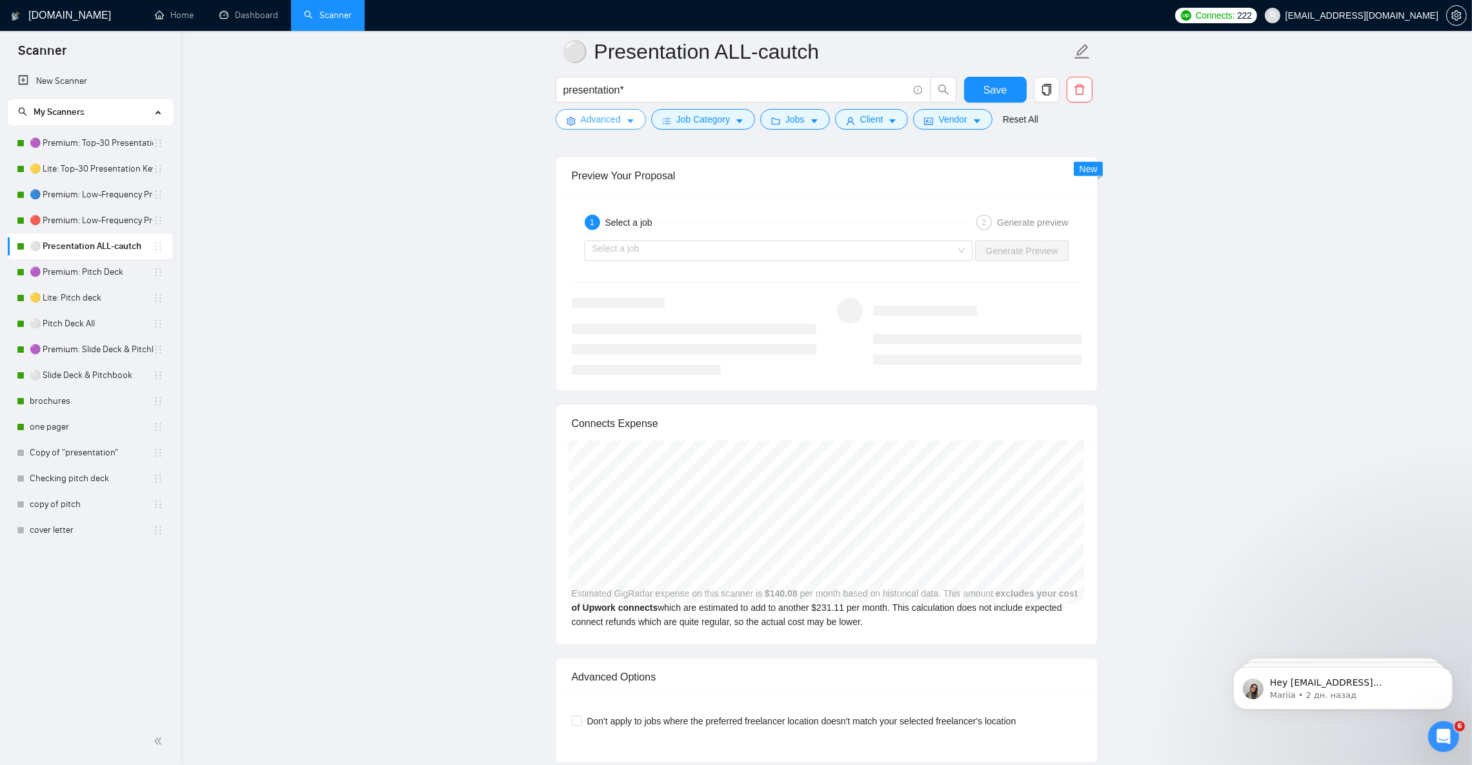
click at [634, 120] on button "Advanced" at bounding box center [601, 119] width 90 height 21
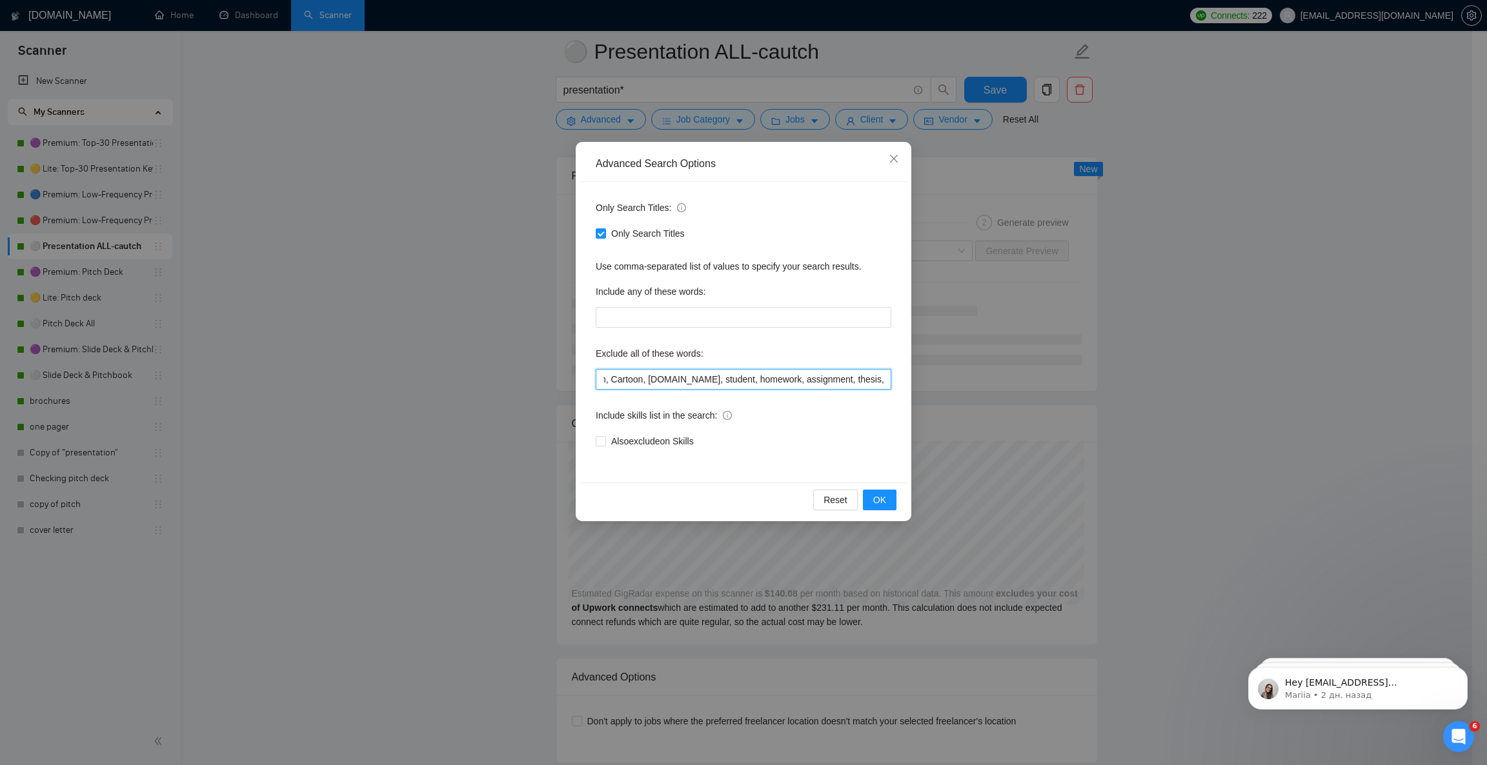
scroll to position [0, 672]
drag, startPoint x: 826, startPoint y: 379, endPoint x: 927, endPoint y: 390, distance: 101.9
click at [927, 390] on div "Advanced Search Options Only Search Titles: Only Search Titles Use comma-separa…" at bounding box center [743, 382] width 1487 height 765
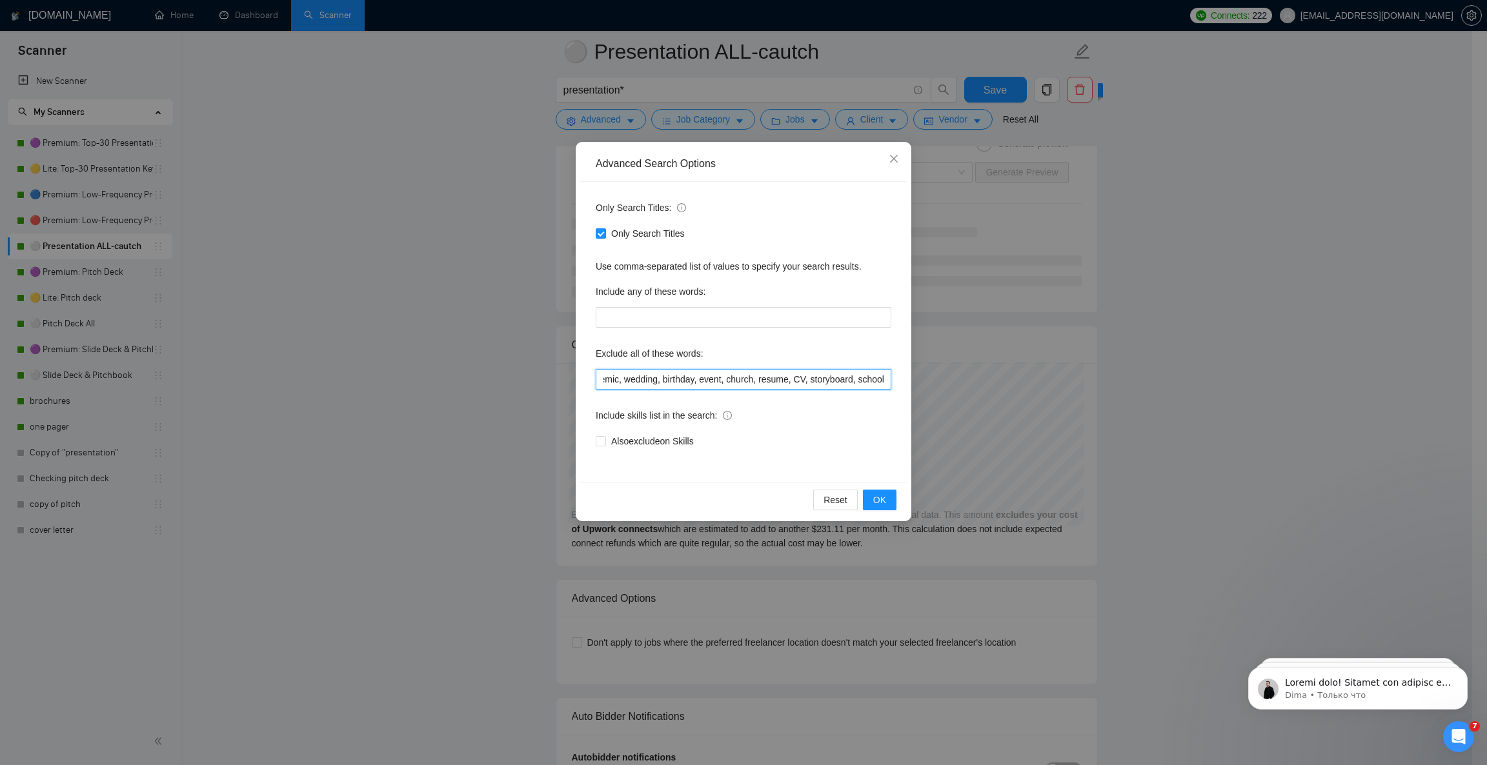
scroll to position [0, 674]
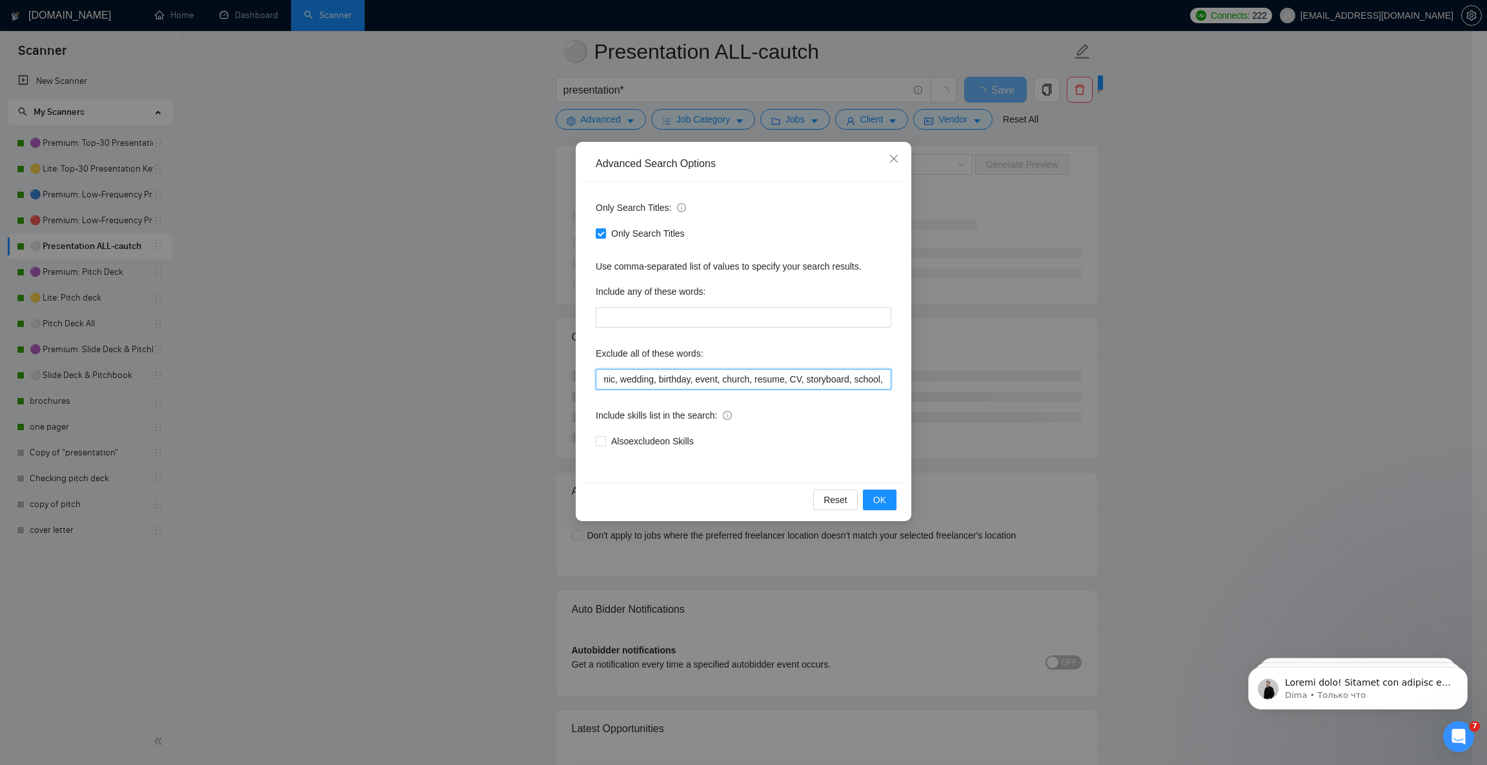
paste input "HTML, CSS, JavaScript, React, Vue, Angular, Bootstrap, Tailwind, code, coding, …"
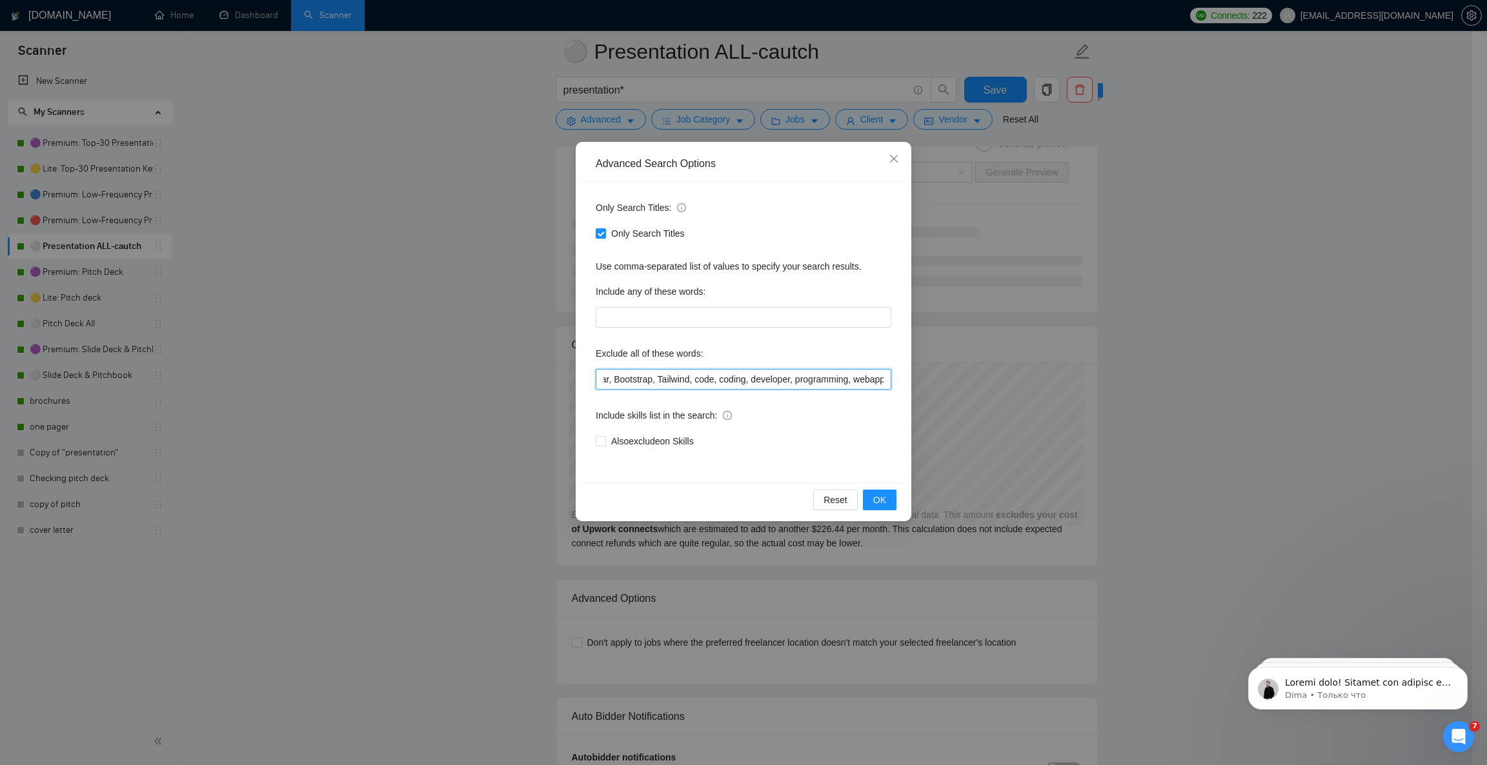
scroll to position [0, 1172]
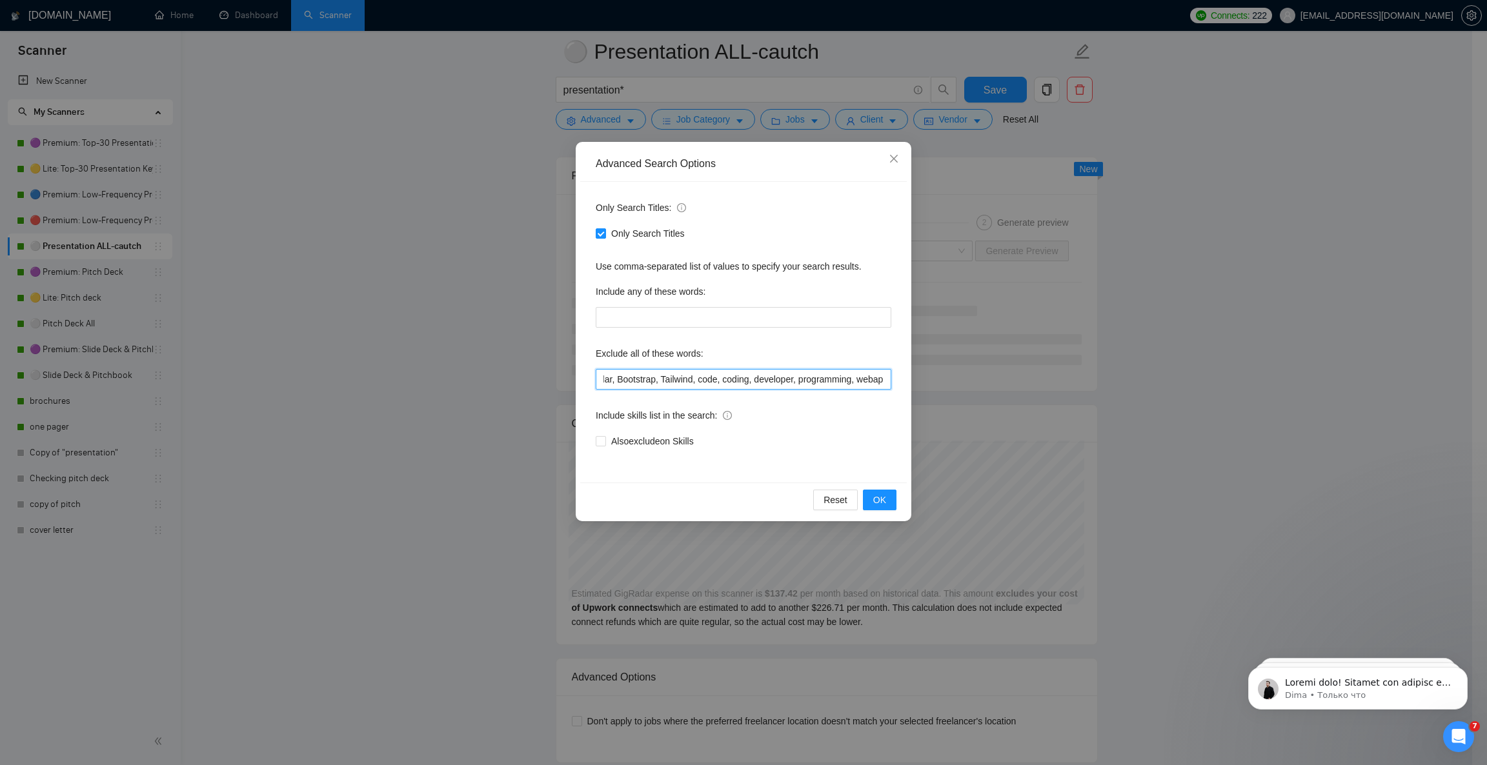
drag, startPoint x: 696, startPoint y: 383, endPoint x: 734, endPoint y: 389, distance: 39.2
click at [734, 389] on input "prezi, keynote, figma, writer, video, webinar, qwilr, animation, animated, cart…" at bounding box center [744, 379] width 296 height 21
click at [871, 383] on input "prezi, keynote, figma, writer, video, webinar, qwilr, animation, animated, cart…" at bounding box center [744, 379] width 296 height 21
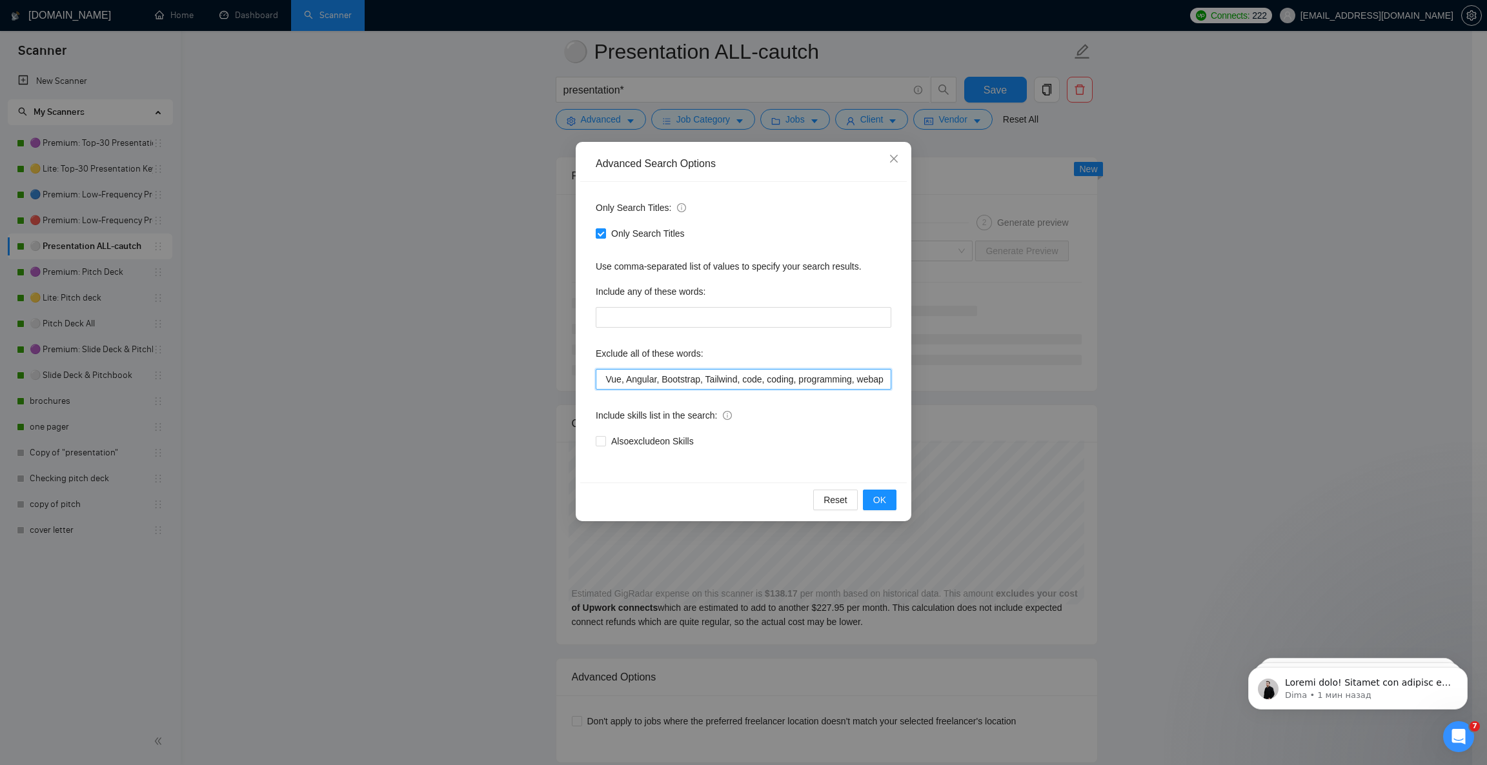
paste input "API, Node, PHP, Python, Django, Flask, backend, frontend, database"
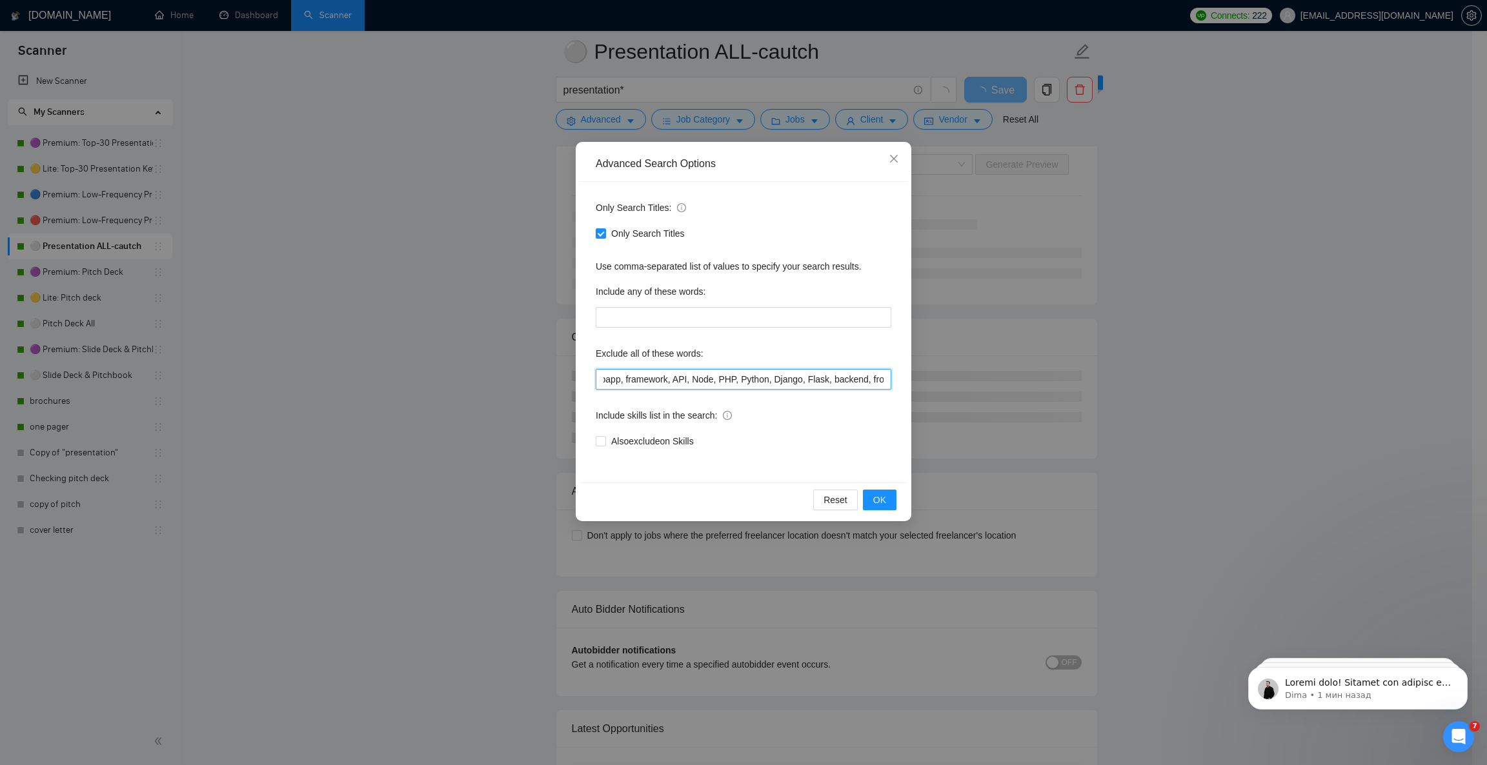
scroll to position [0, 1397]
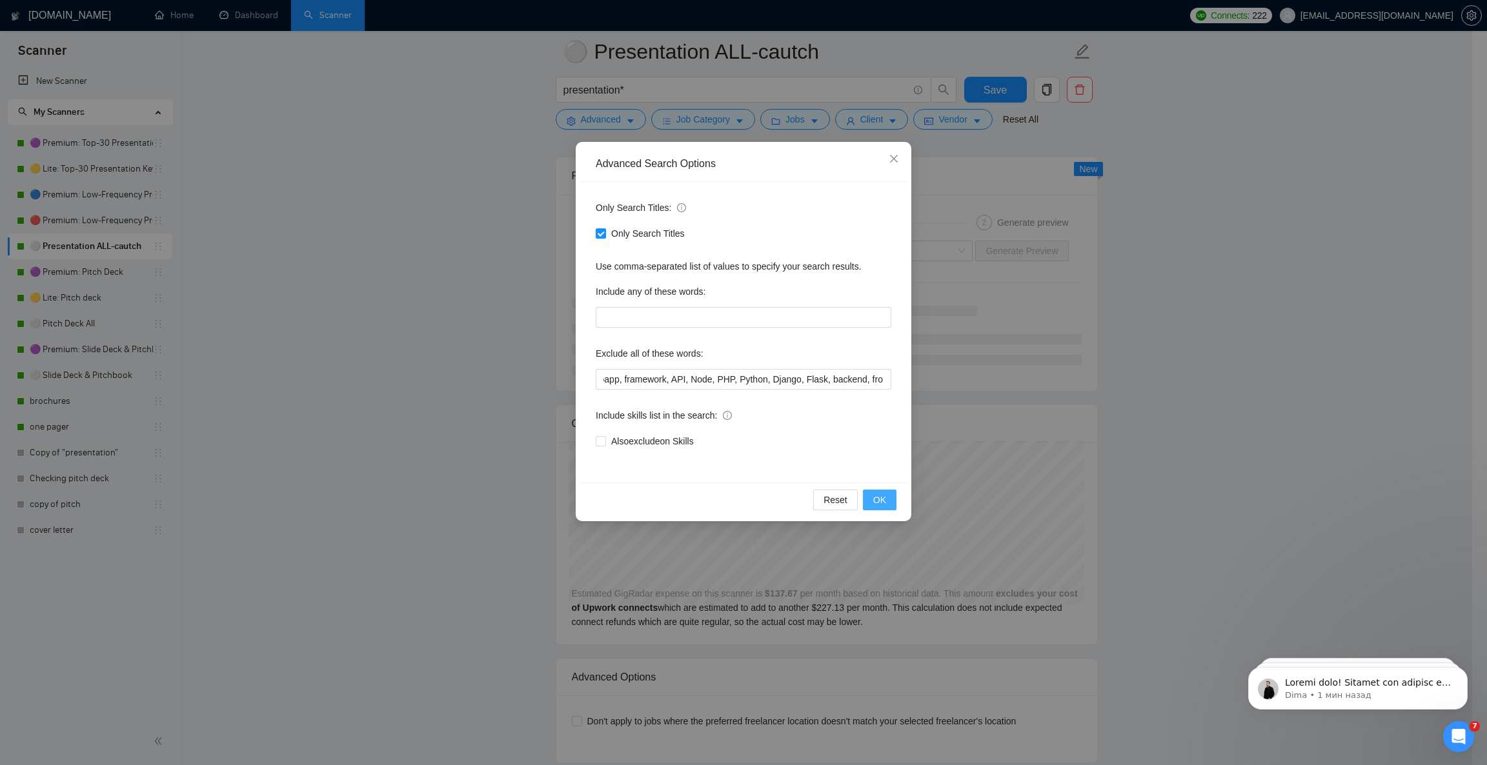
click at [881, 498] on span "OK" at bounding box center [879, 500] width 13 height 14
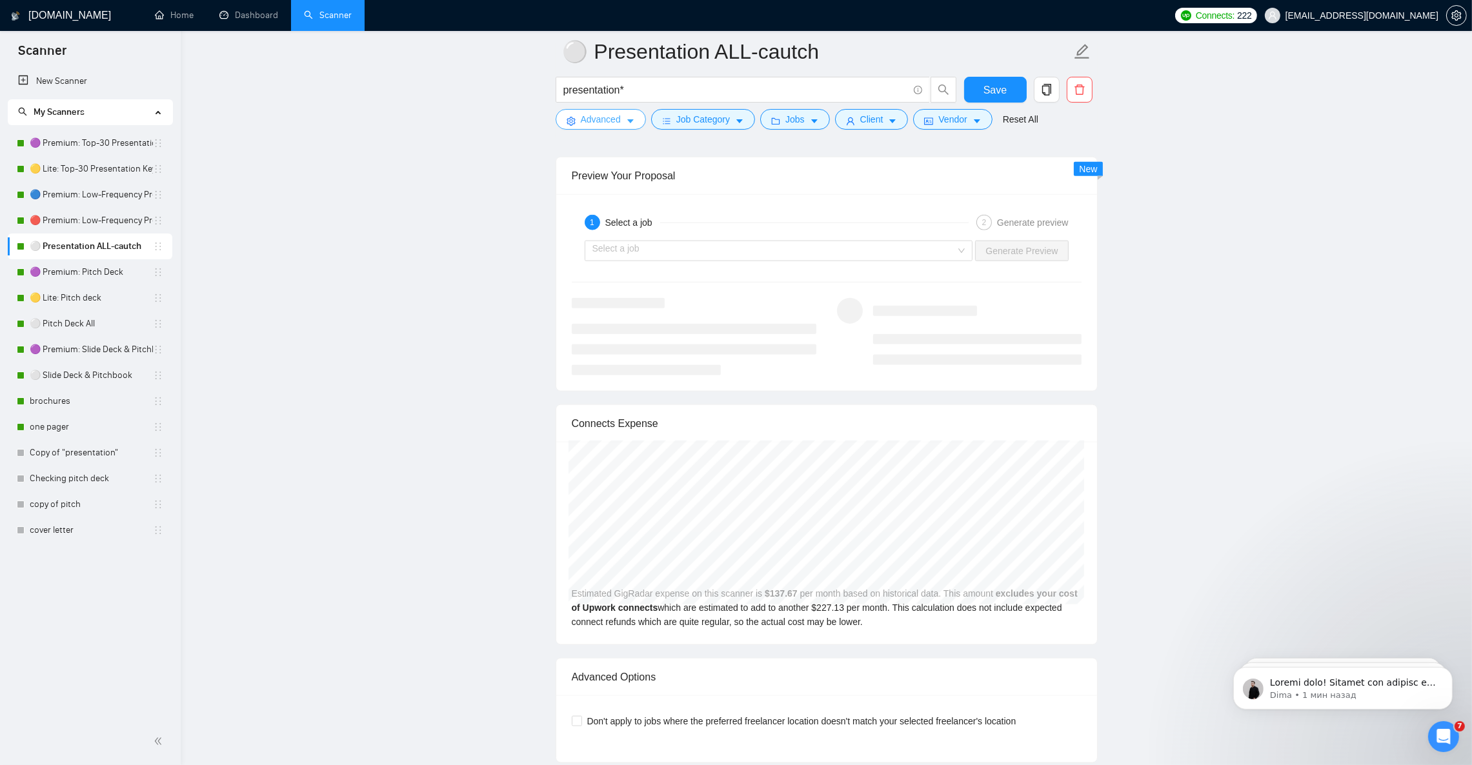
click at [627, 120] on icon "caret-down" at bounding box center [630, 121] width 9 height 9
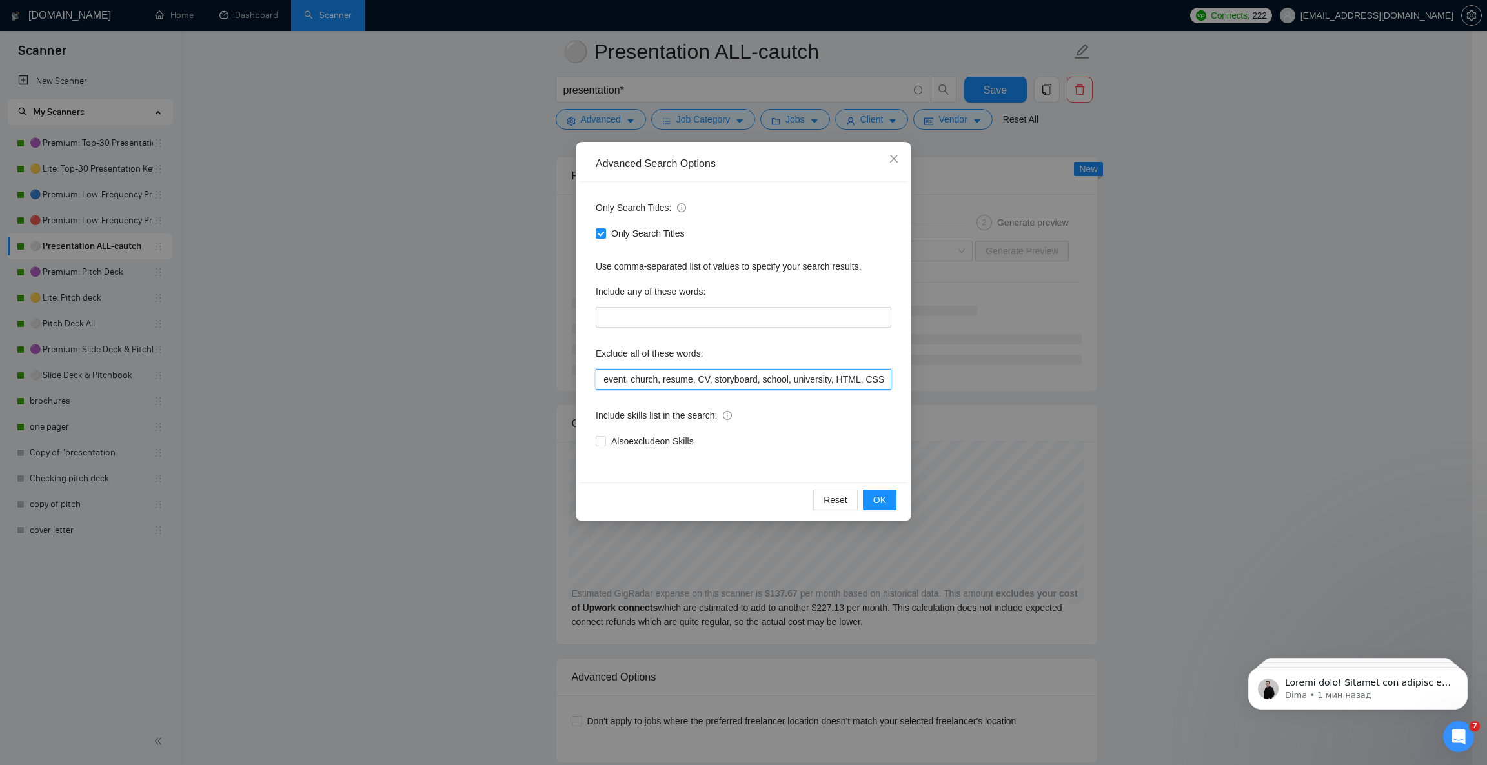
scroll to position [0, 1398]
drag, startPoint x: 776, startPoint y: 382, endPoint x: 983, endPoint y: 379, distance: 206.5
click at [983, 379] on div "Advanced Search Options Only Search Titles: Only Search Titles Use comma-separa…" at bounding box center [743, 382] width 1487 height 765
click at [862, 378] on input "prezi, keynote, figma, writer, video, webinar, qwilr, animation, animated, cart…" at bounding box center [744, 379] width 296 height 21
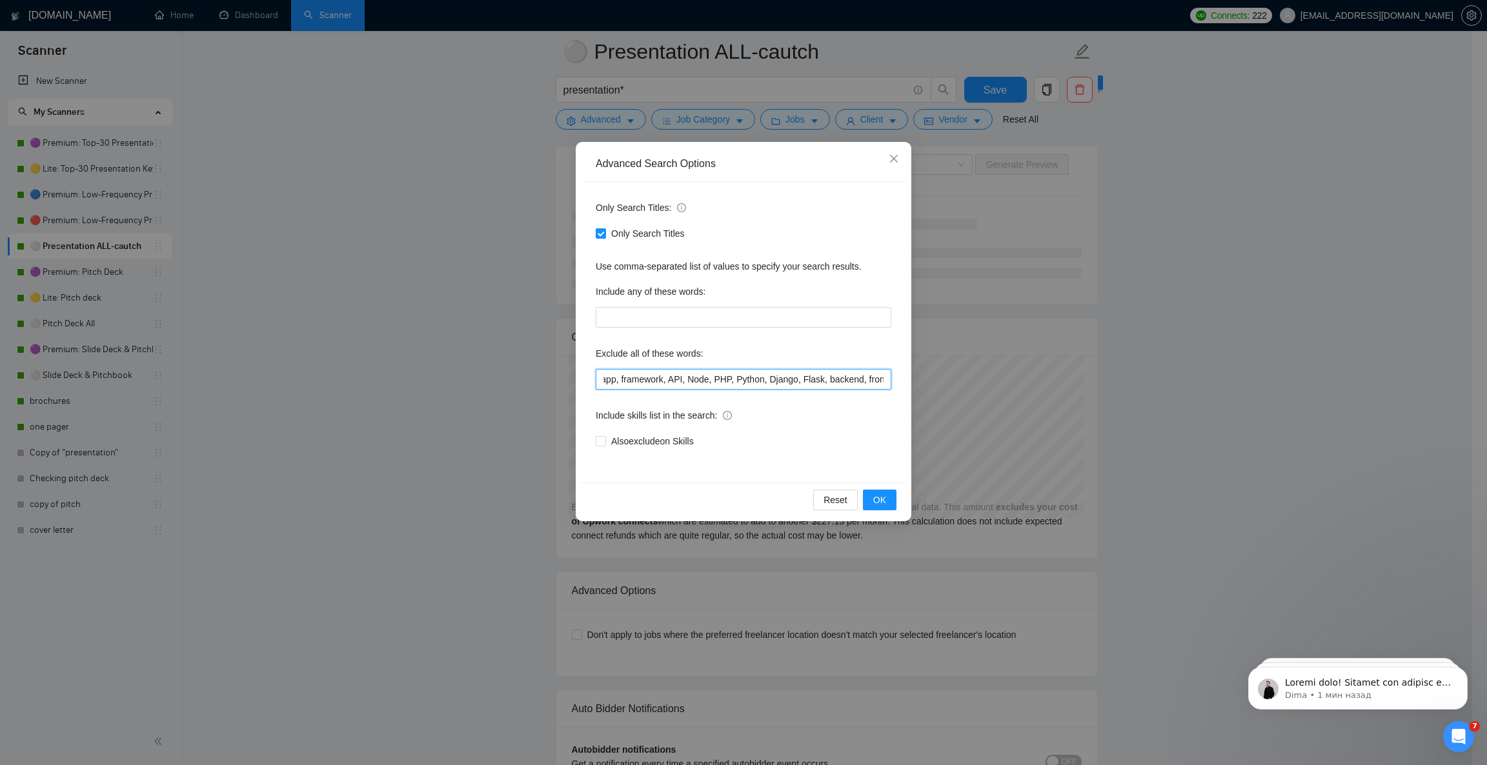
paste input "AI generator, automation, SaaS, script, software, web development"
type input "prezi, keynote, figma, writer, video, webinar, qwilr, animation, animated, cart…"
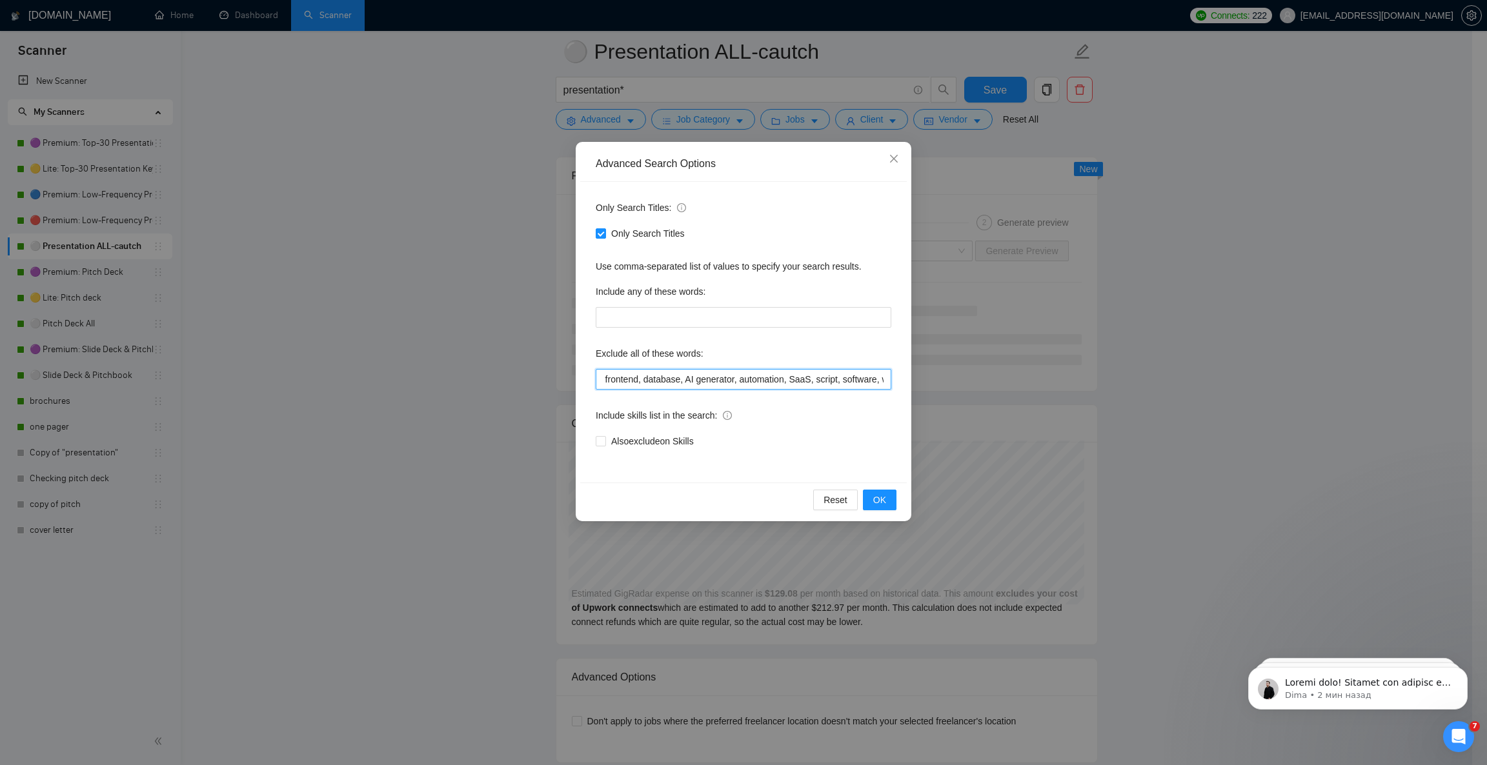
drag, startPoint x: 723, startPoint y: 379, endPoint x: 743, endPoint y: 385, distance: 20.0
click at [743, 385] on input "prezi, keynote, figma, writer, video, webinar, qwilr, animation, animated, cart…" at bounding box center [744, 379] width 296 height 21
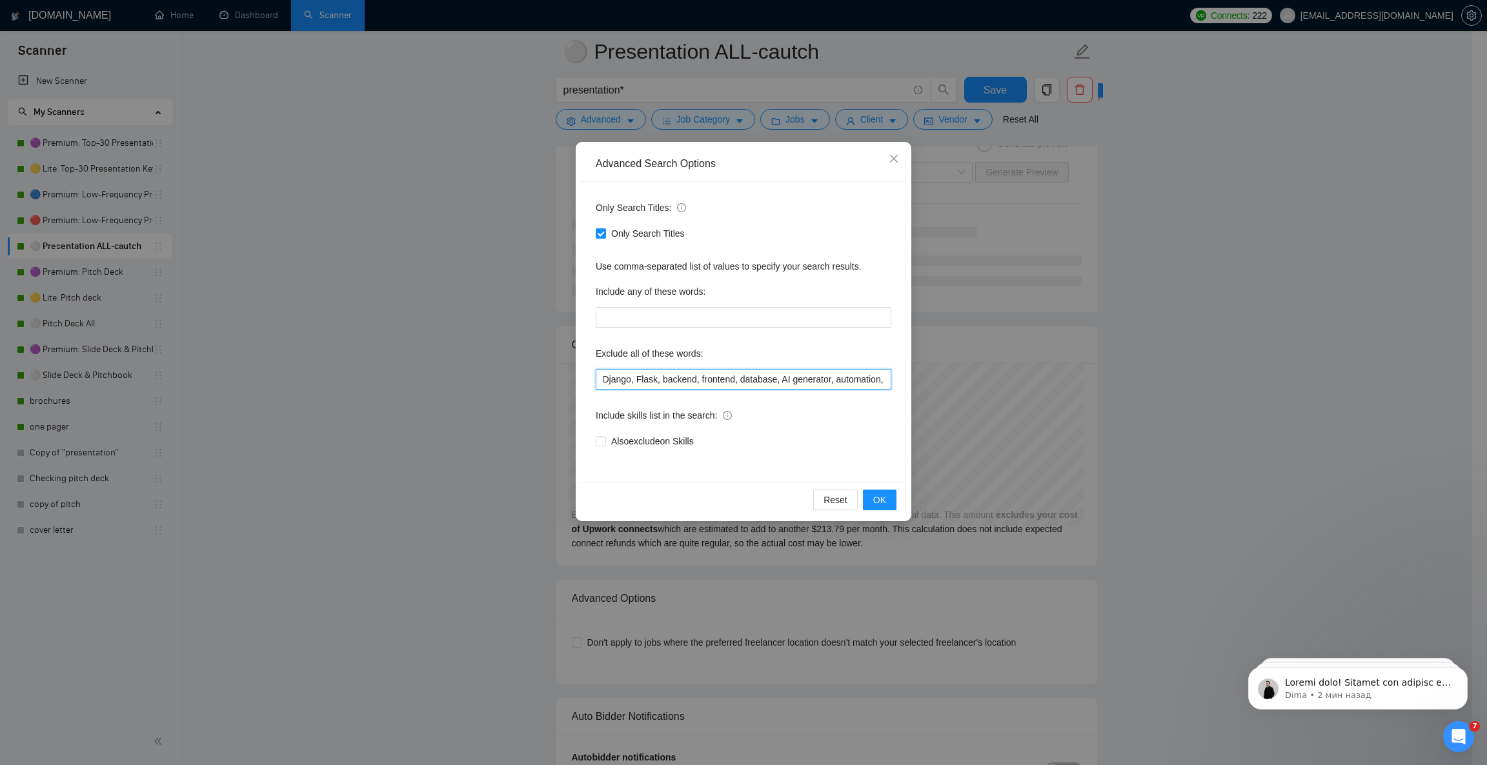
scroll to position [0, 1565]
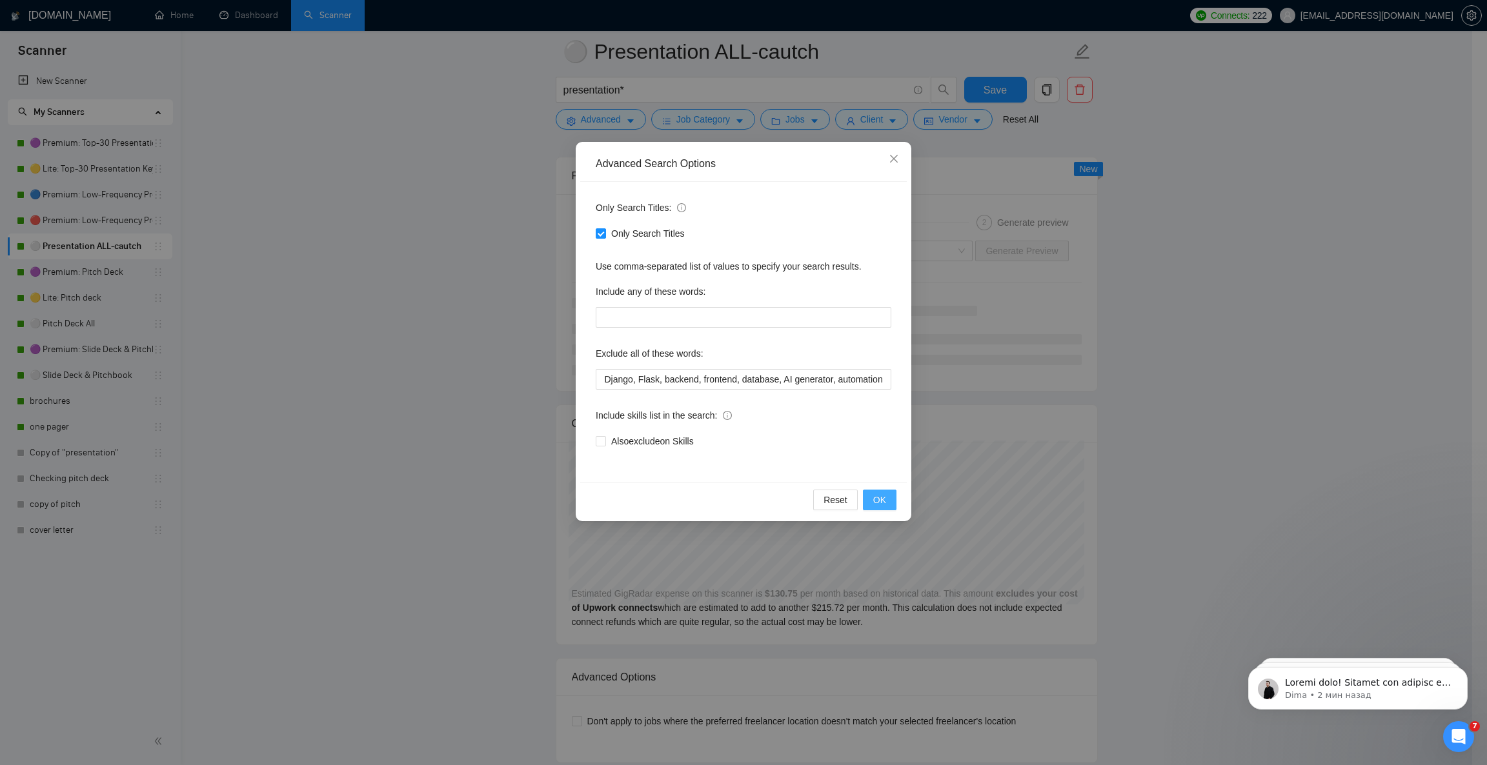
click at [884, 503] on span "OK" at bounding box center [879, 500] width 13 height 14
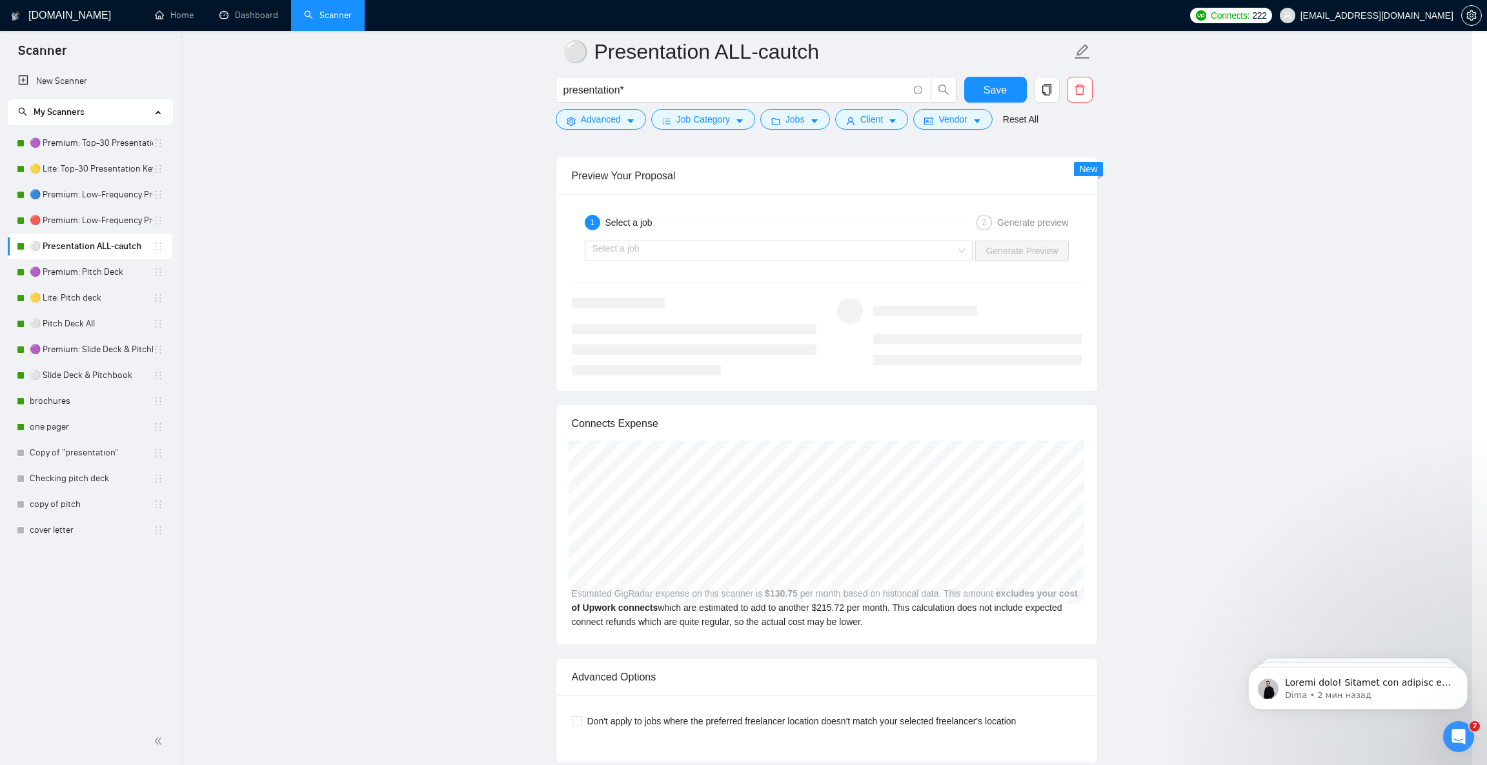
scroll to position [0, 0]
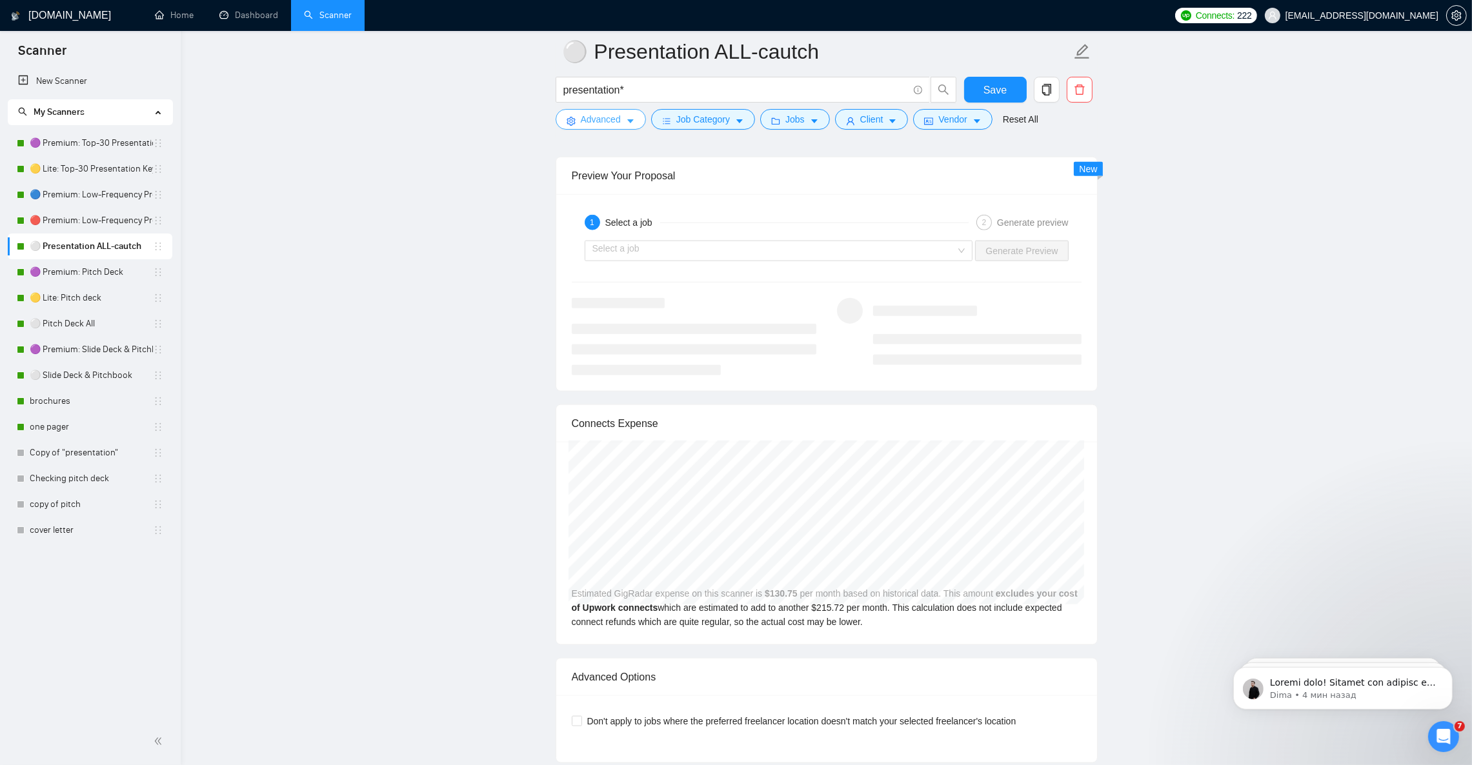
click at [627, 123] on icon "caret-down" at bounding box center [630, 121] width 9 height 9
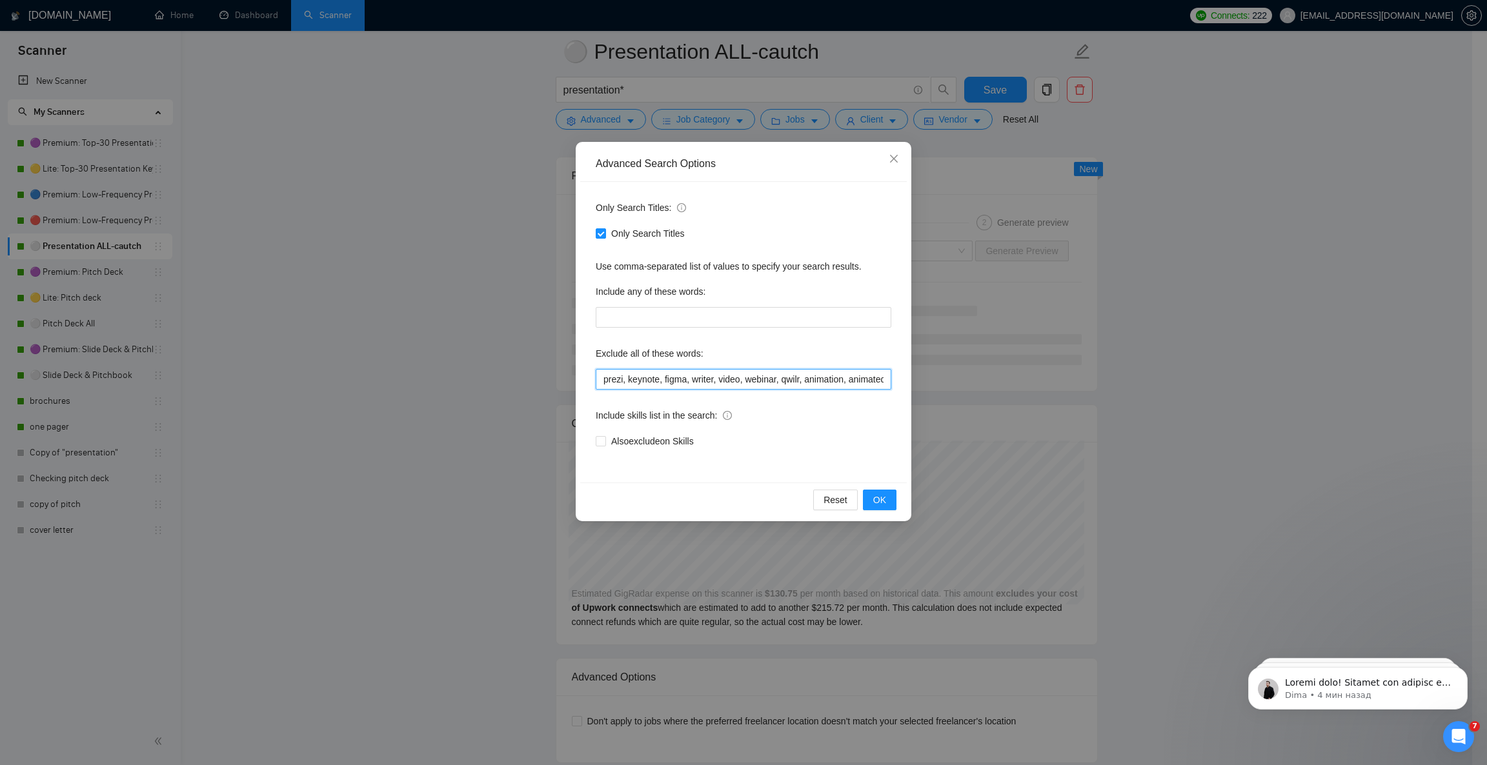
click at [831, 387] on input "prezi, keynote, figma, writer, video, webinar, qwilr, animation, animated, cart…" at bounding box center [744, 379] width 296 height 21
drag, startPoint x: 831, startPoint y: 387, endPoint x: 927, endPoint y: 394, distance: 96.4
click at [927, 394] on div "Advanced Search Options Only Search Titles: Only Search Titles Use comma-separa…" at bounding box center [743, 382] width 1487 height 765
click at [874, 381] on input "prezi, keynote, figma, writer, video, webinar, qwilr, animation, animated, cart…" at bounding box center [744, 379] width 296 height 21
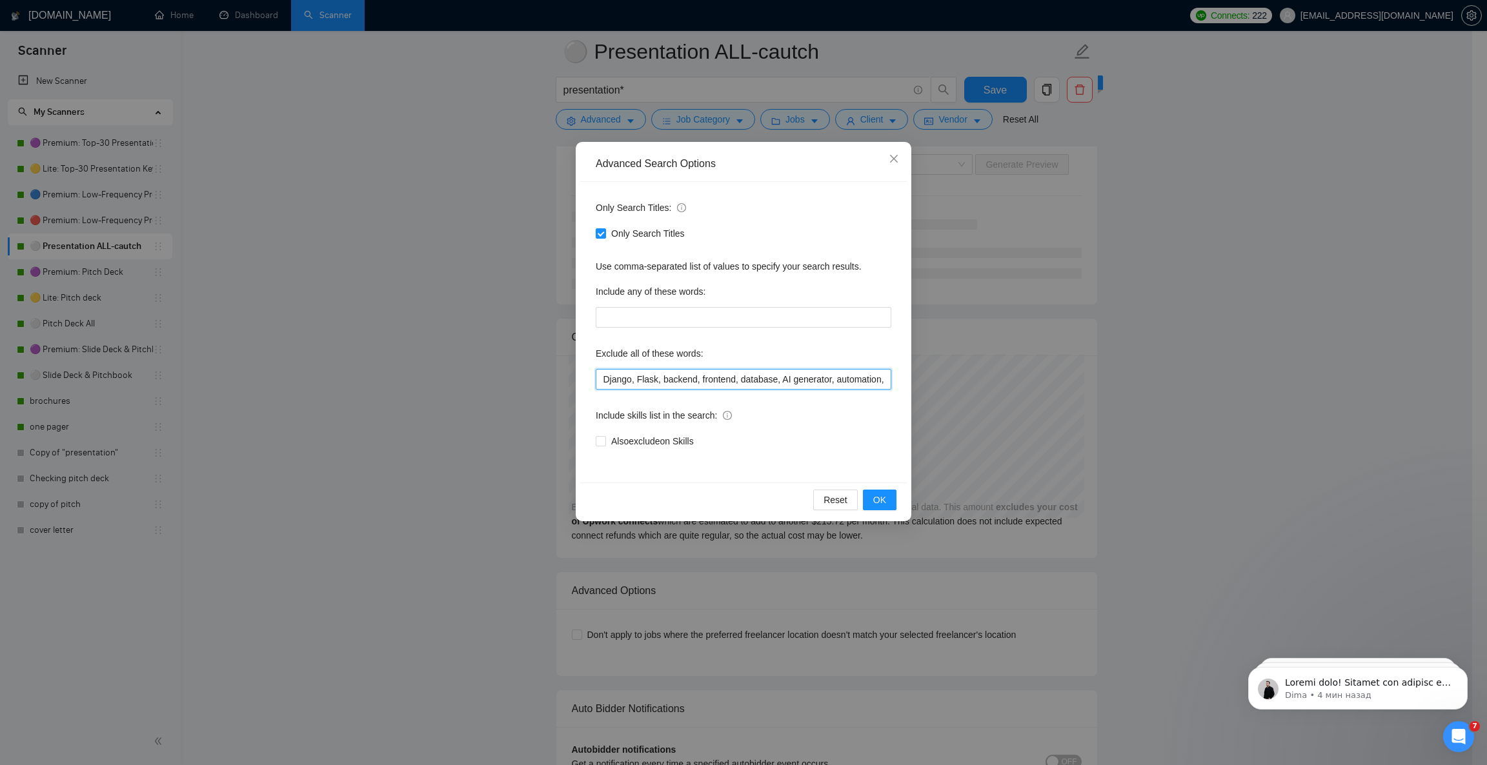
scroll to position [0, 1569]
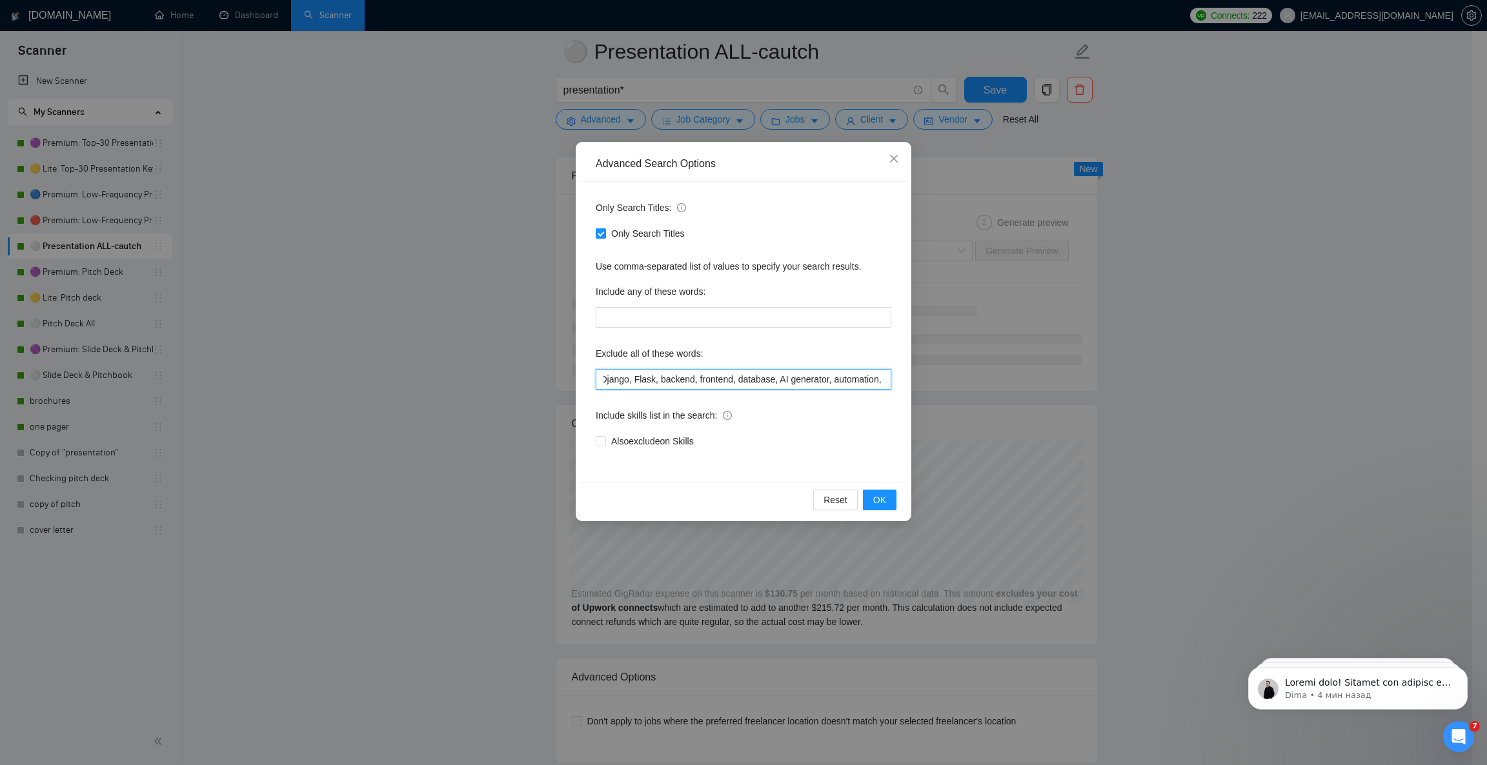
paste input "html template, css template, code template"
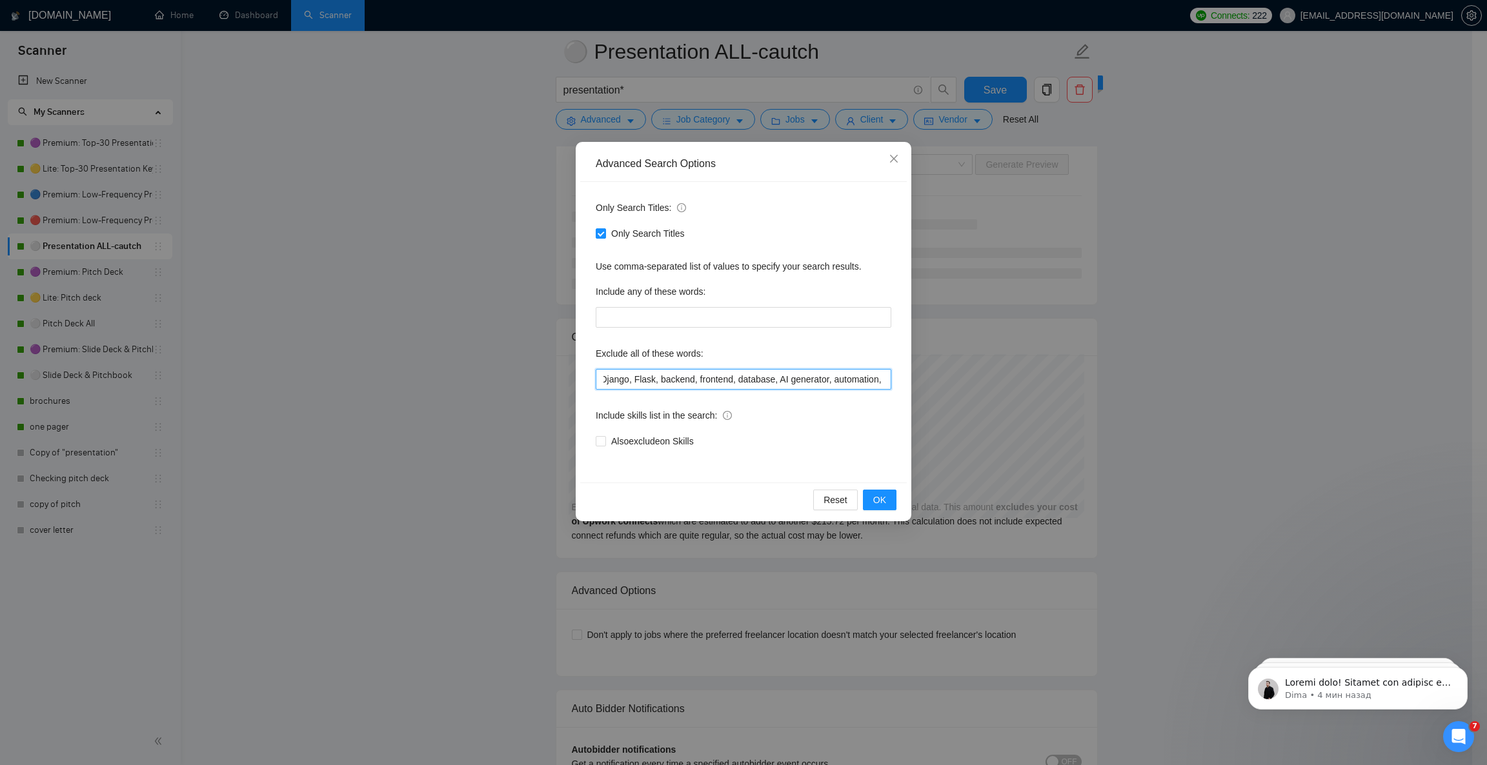
scroll to position [0, 1741]
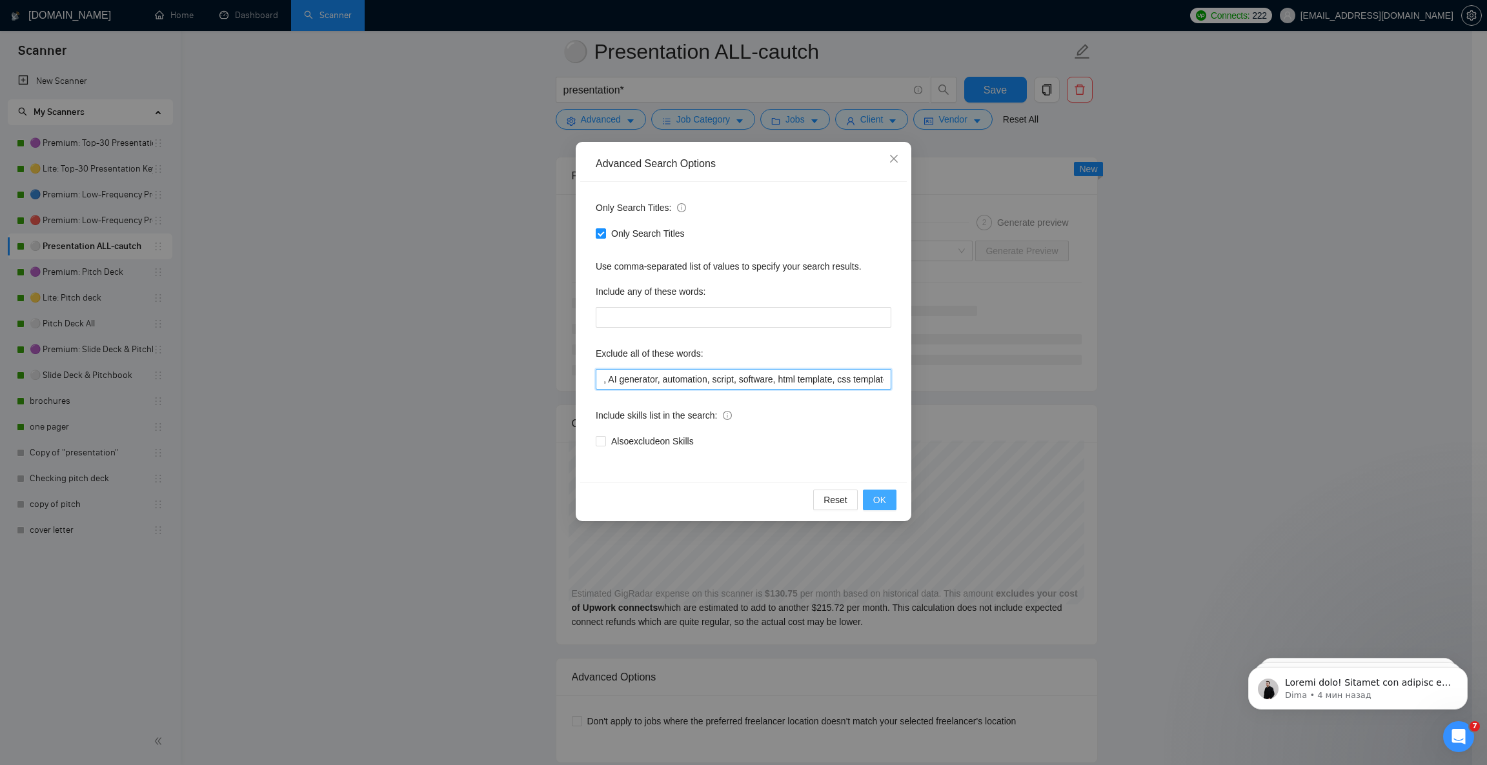
type input "prezi, keynote, figma, writer, video, webinar, qwilr, animation, animated, cart…"
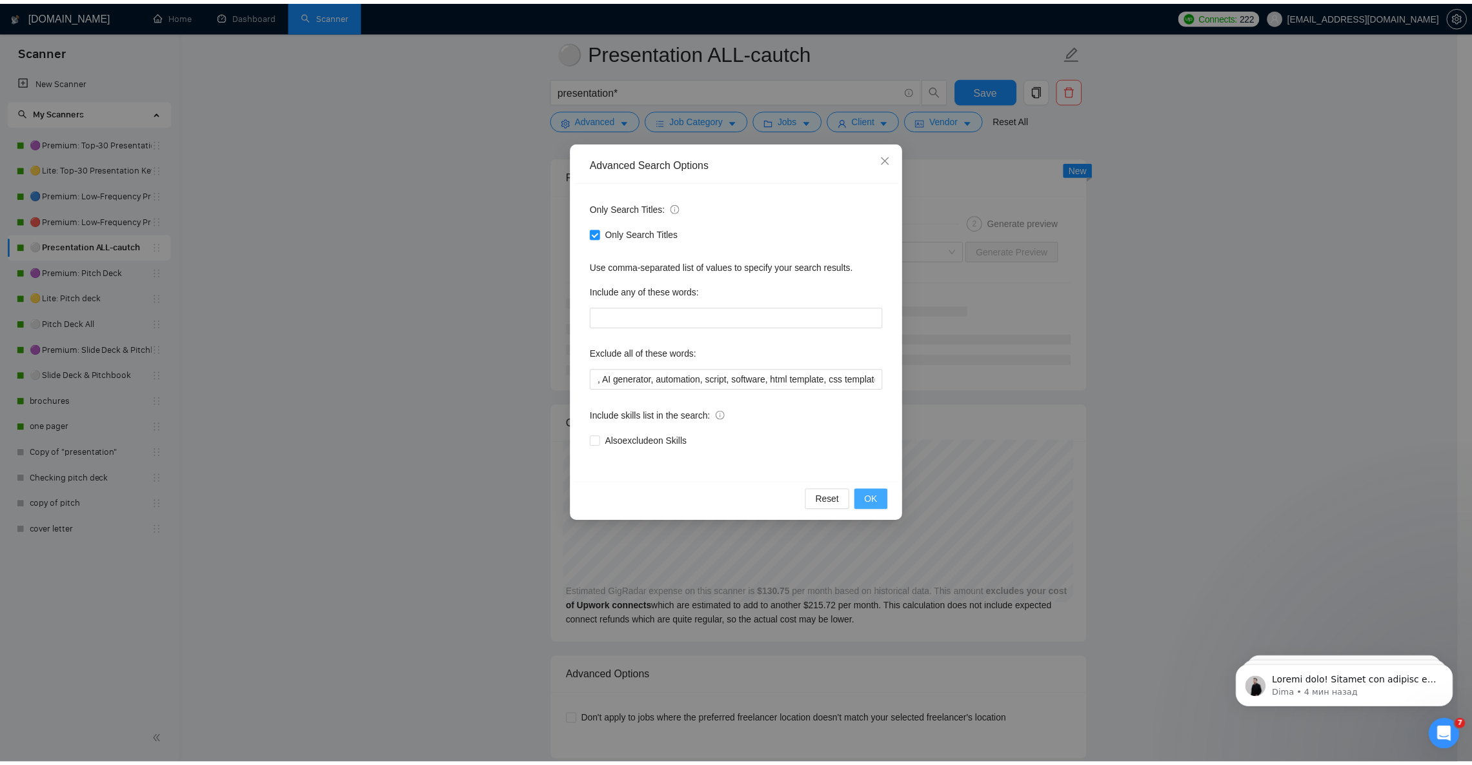
scroll to position [0, 0]
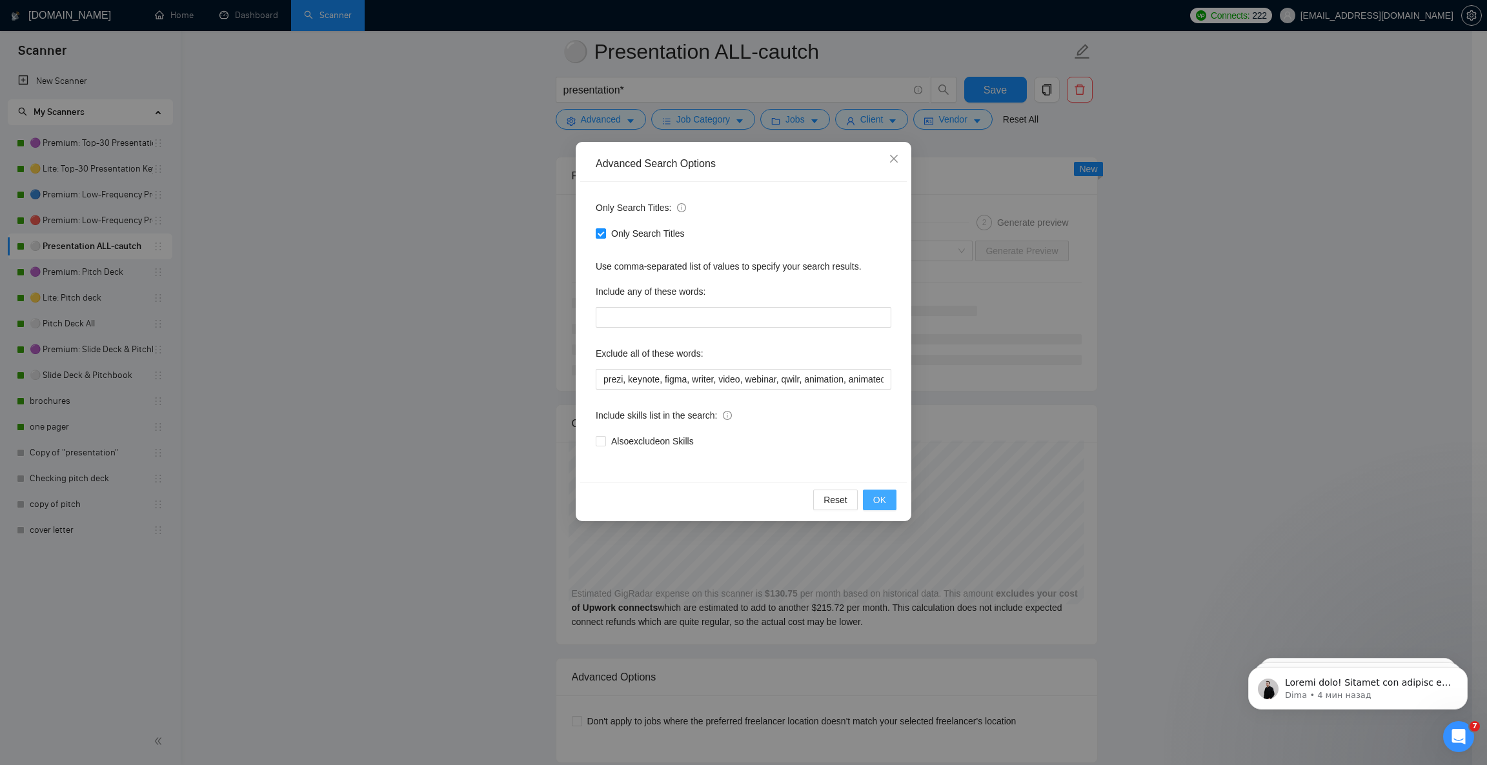
click at [881, 507] on span "OK" at bounding box center [879, 500] width 13 height 14
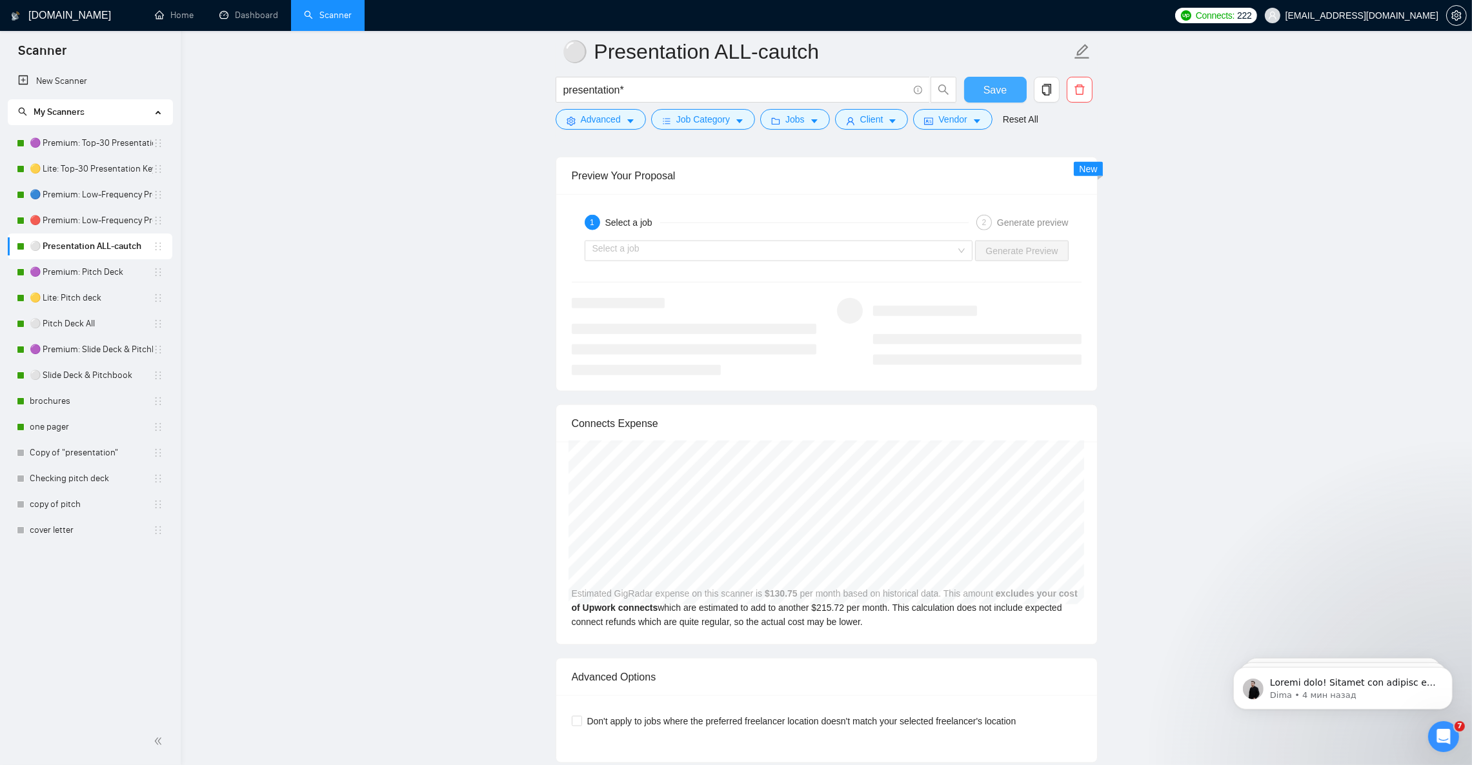
click at [1004, 87] on span "Save" at bounding box center [995, 90] width 23 height 16
click at [626, 123] on icon "caret-down" at bounding box center [630, 121] width 9 height 9
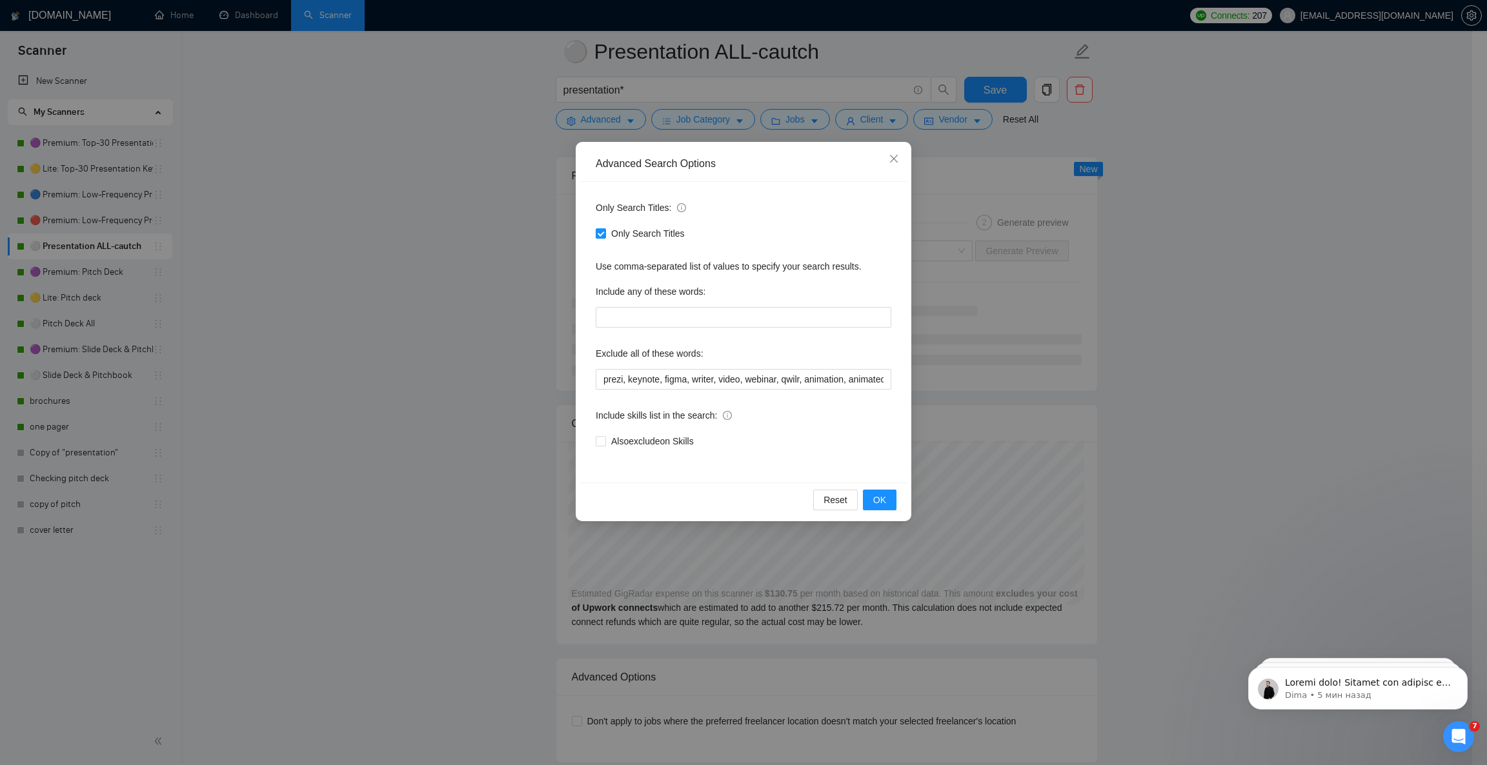
click at [707, 367] on div "Exclude all of these words:" at bounding box center [744, 356] width 296 height 26
click at [709, 378] on input "prezi, keynote, figma, writer, video, webinar, qwilr, animation, animated, cart…" at bounding box center [744, 379] width 296 height 21
click at [885, 501] on button "OK" at bounding box center [880, 500] width 34 height 21
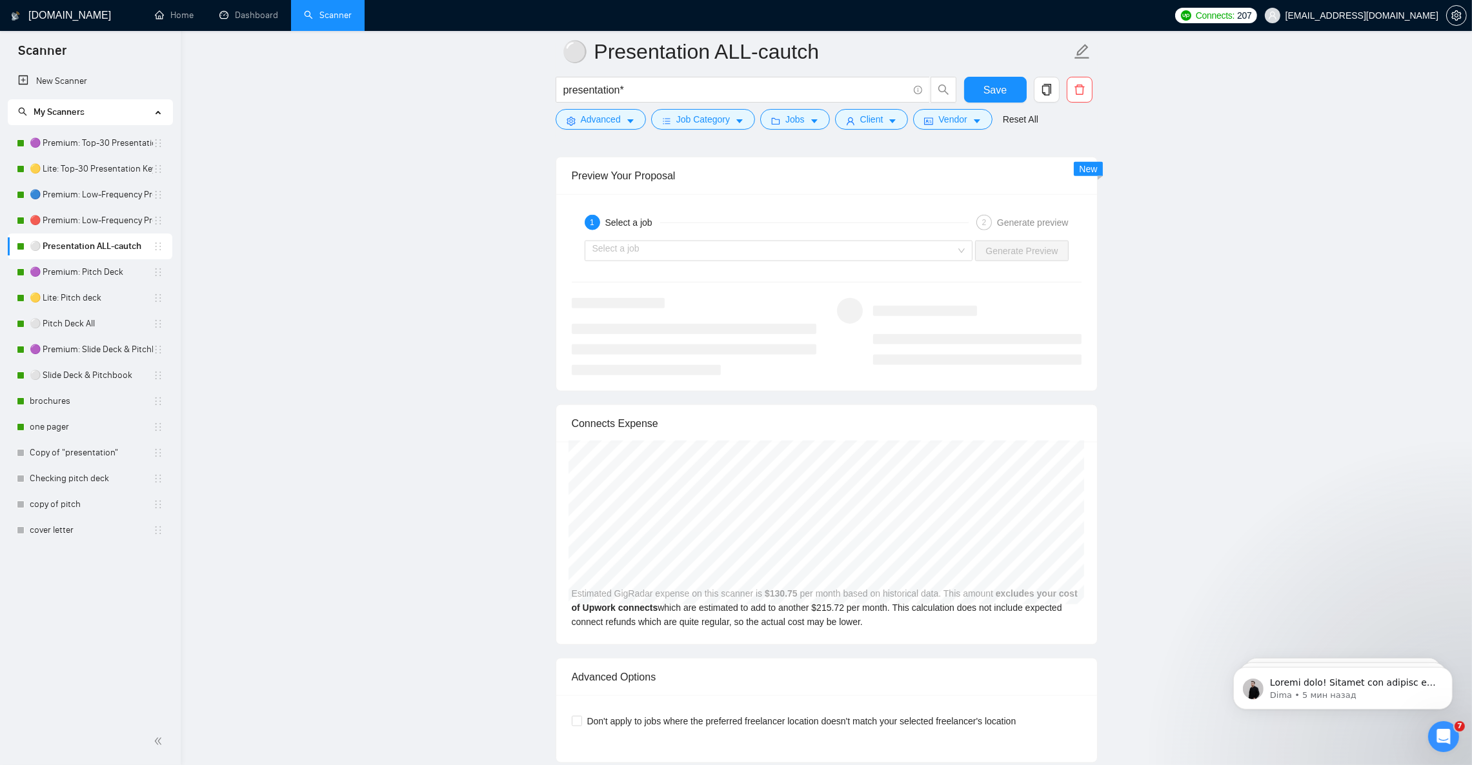
drag, startPoint x: 50, startPoint y: 145, endPoint x: 277, endPoint y: 205, distance: 235.1
click at [50, 145] on link "🟣 Premium: Top-30 Presentation Keywords" at bounding box center [91, 143] width 123 height 26
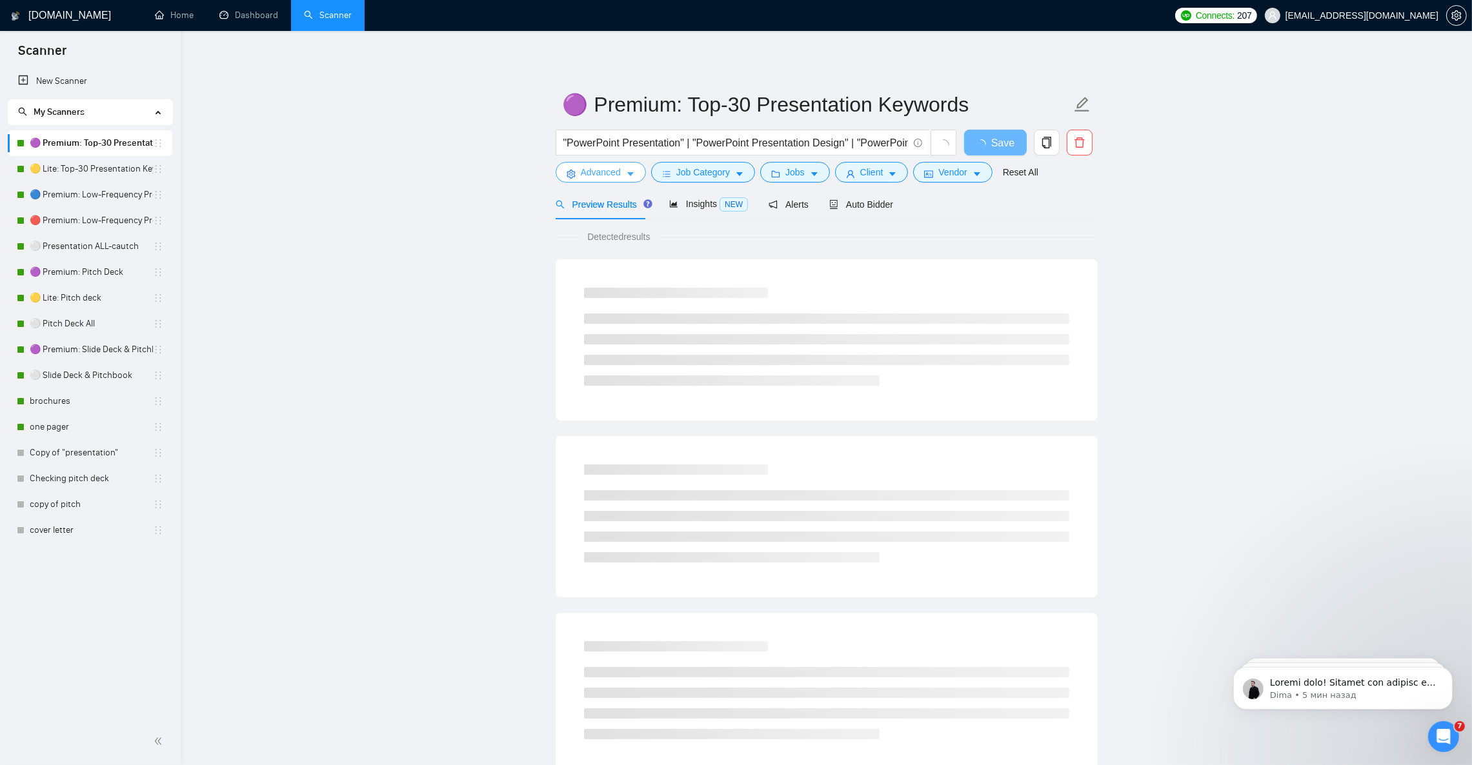
click at [632, 174] on icon "caret-down" at bounding box center [630, 174] width 9 height 9
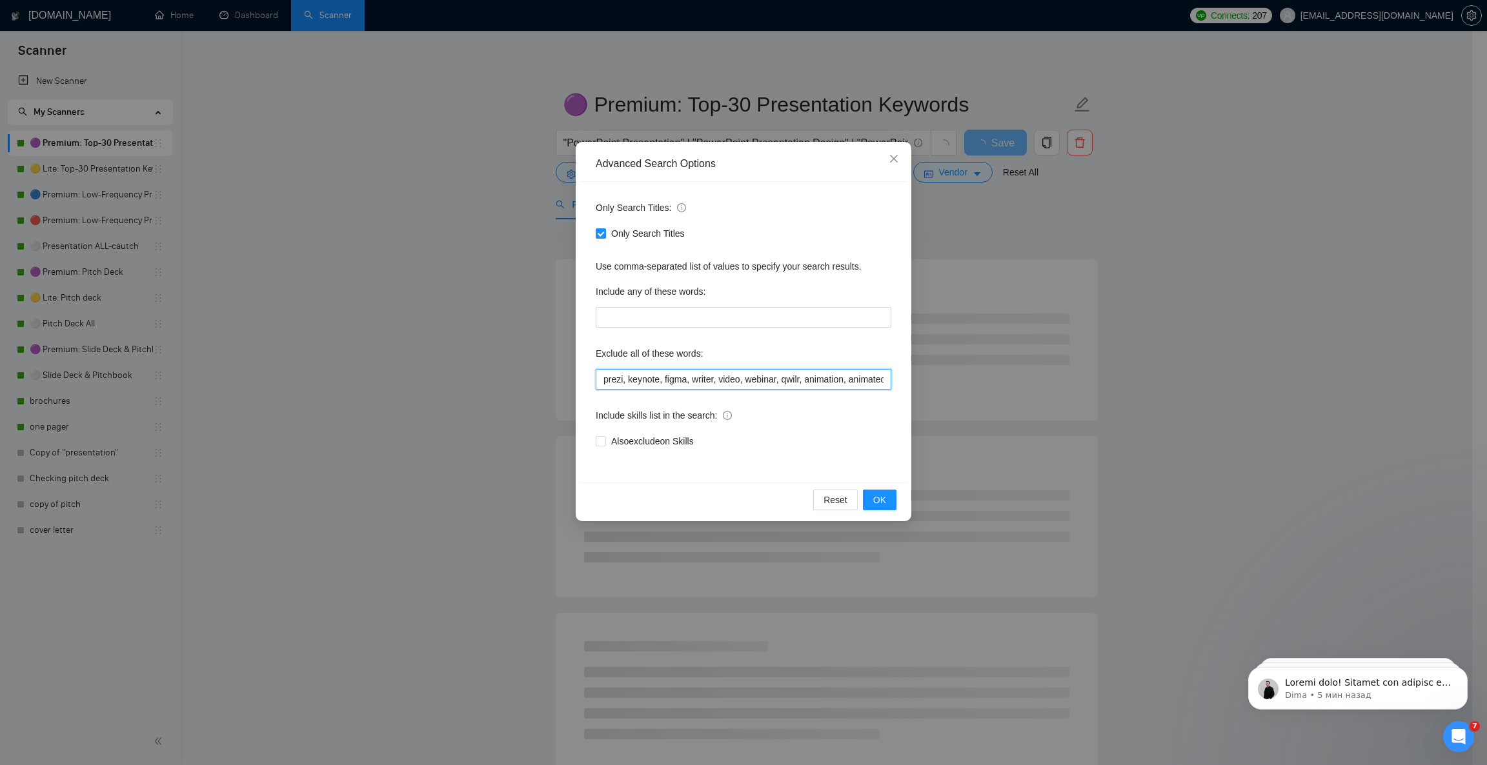
click at [689, 378] on input "prezi, keynote, figma, writer, video, webinar, qwilr, animation, animated, cart…" at bounding box center [744, 379] width 296 height 21
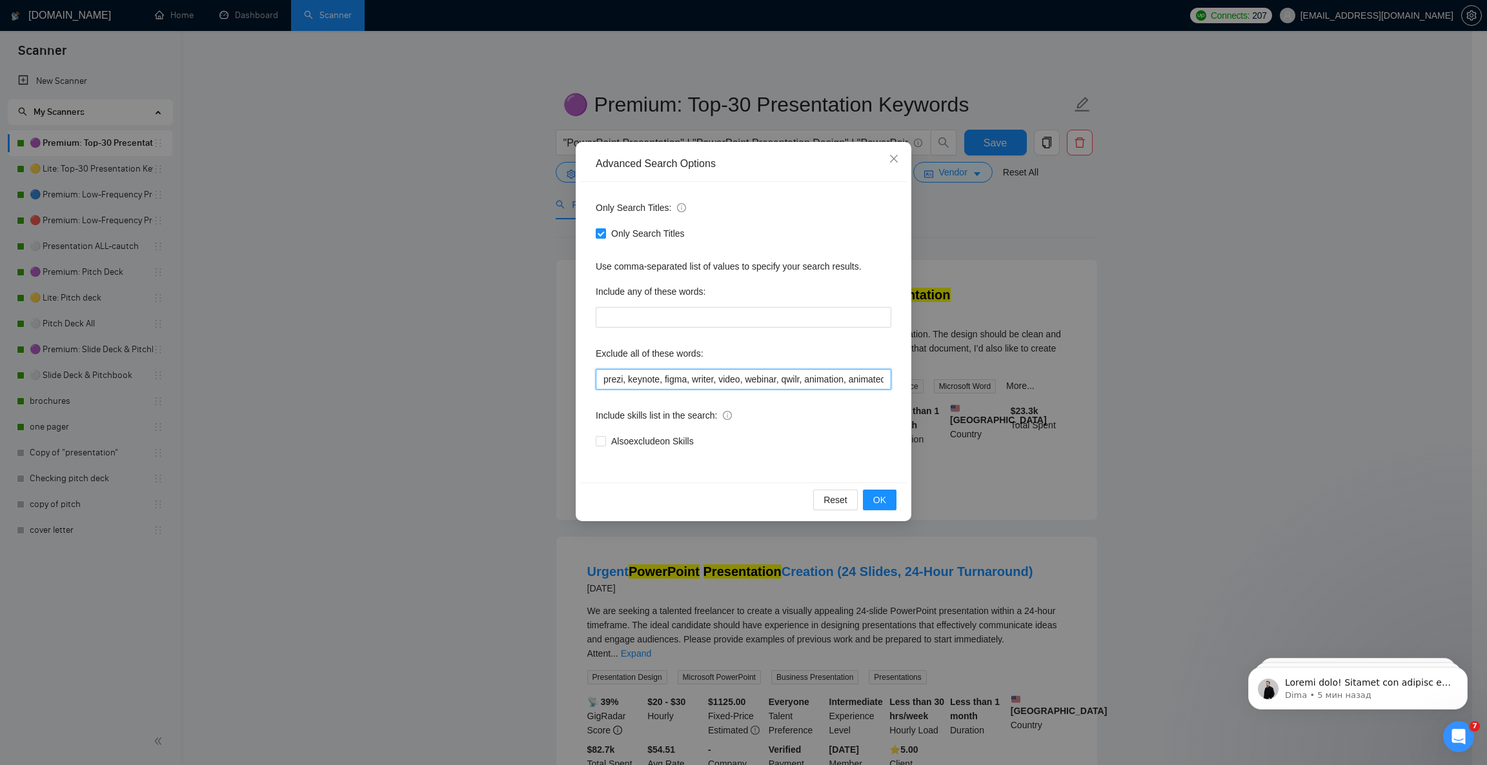
paste input ", HTML, CSS, JavaScript, React, Vue, Angular, Bootstrap, Tailwind, code, coding…"
type input "prezi, keynote, figma, writer, video, webinar, qwilr, animation, animated, cart…"
click at [880, 498] on span "OK" at bounding box center [879, 500] width 13 height 14
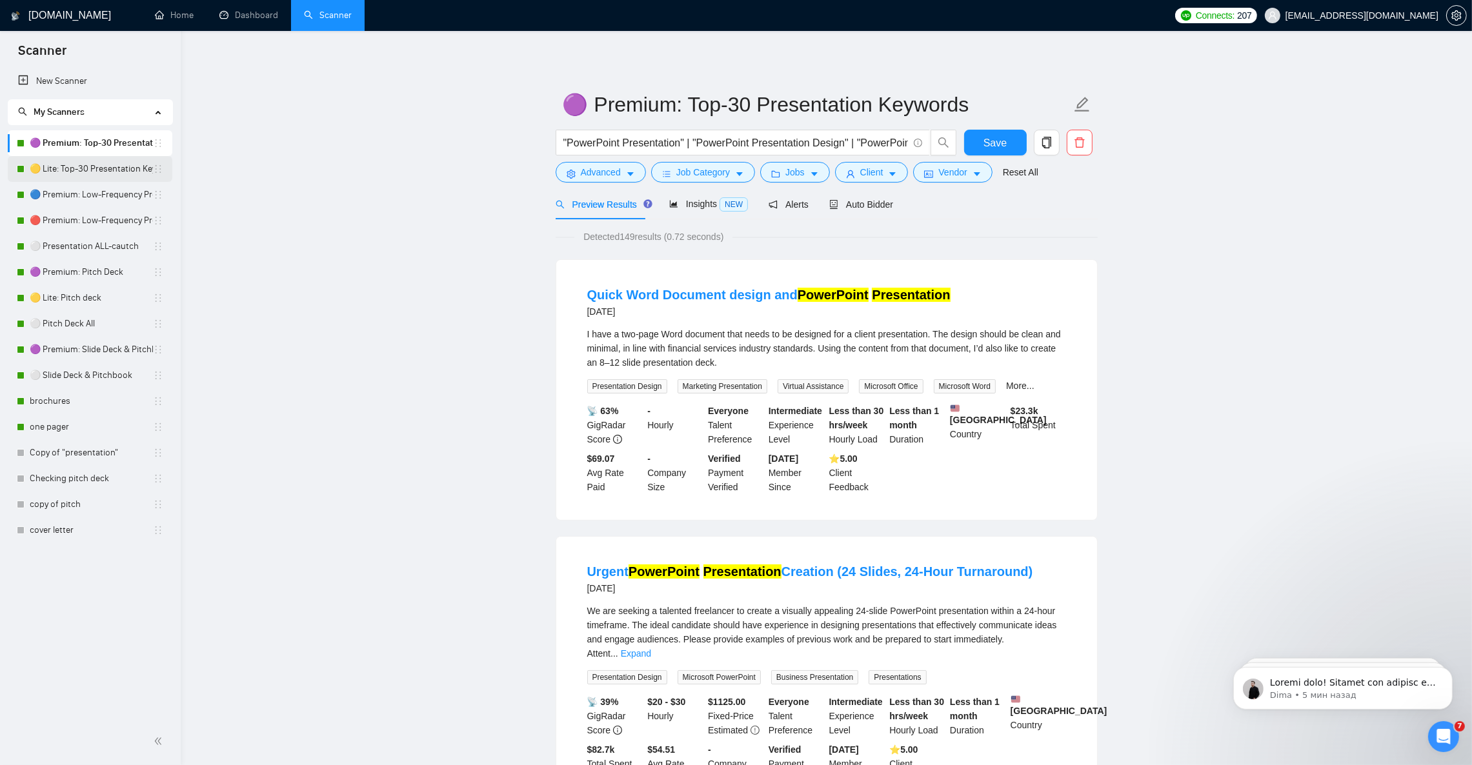
click at [85, 174] on link "🟡 Lite: Top-30 Presentation Keywords" at bounding box center [91, 169] width 123 height 26
click at [1001, 141] on span "Save" at bounding box center [995, 143] width 23 height 16
click at [118, 174] on link "🟡 Lite: Top-30 Presentation Keywords" at bounding box center [91, 169] width 123 height 26
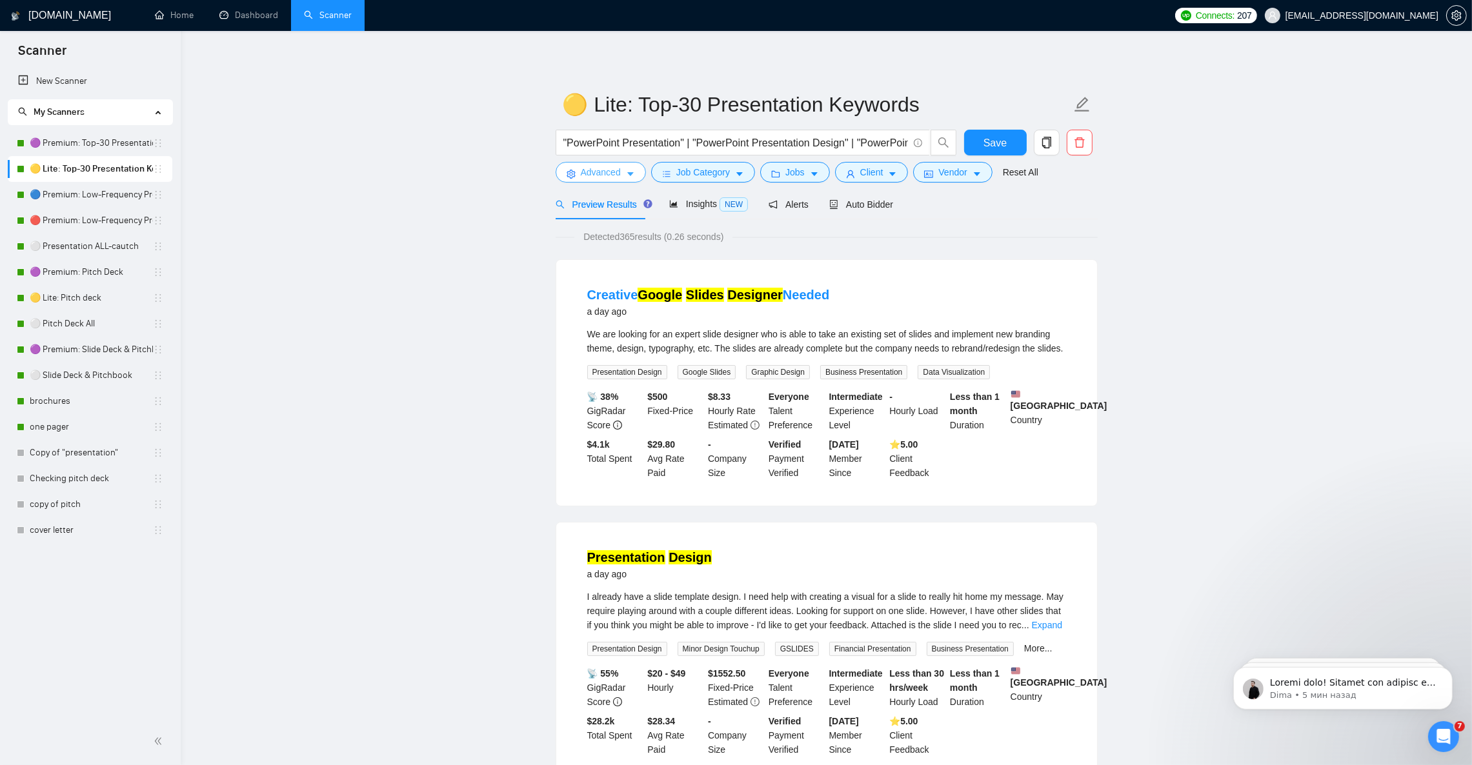
click at [634, 169] on button "Advanced" at bounding box center [601, 172] width 90 height 21
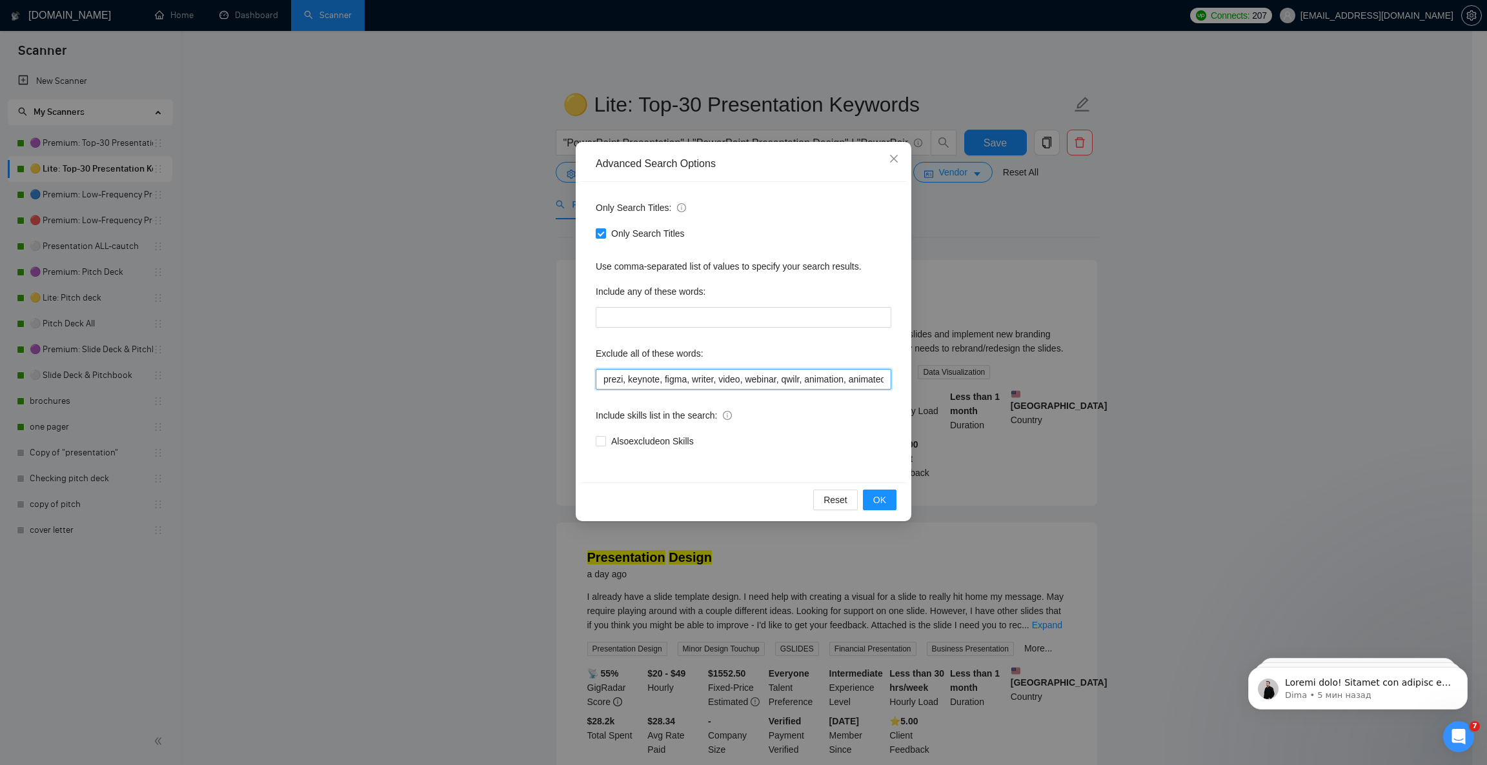
click at [686, 381] on input "prezi, keynote, figma, writer, video, webinar, qwilr, animation, animated, cart…" at bounding box center [744, 379] width 296 height 21
paste input ", HTML, CSS, JavaScript, React, Vue, Angular, Bootstrap, Tailwind, code, coding…"
type input "prezi, keynote, figma, writer, video, webinar, qwilr, animation, animated, cart…"
click at [882, 500] on span "OK" at bounding box center [879, 500] width 13 height 14
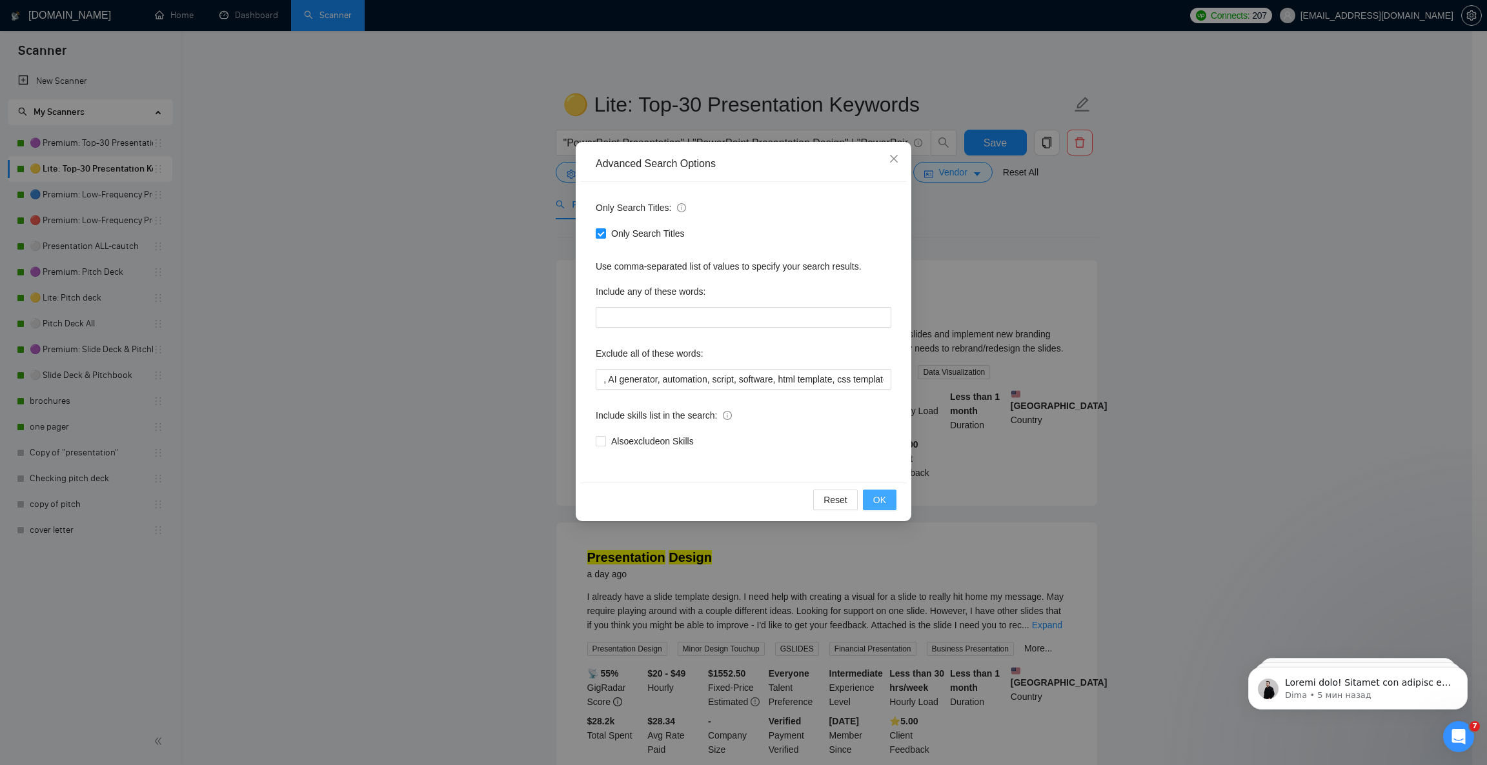
scroll to position [0, 0]
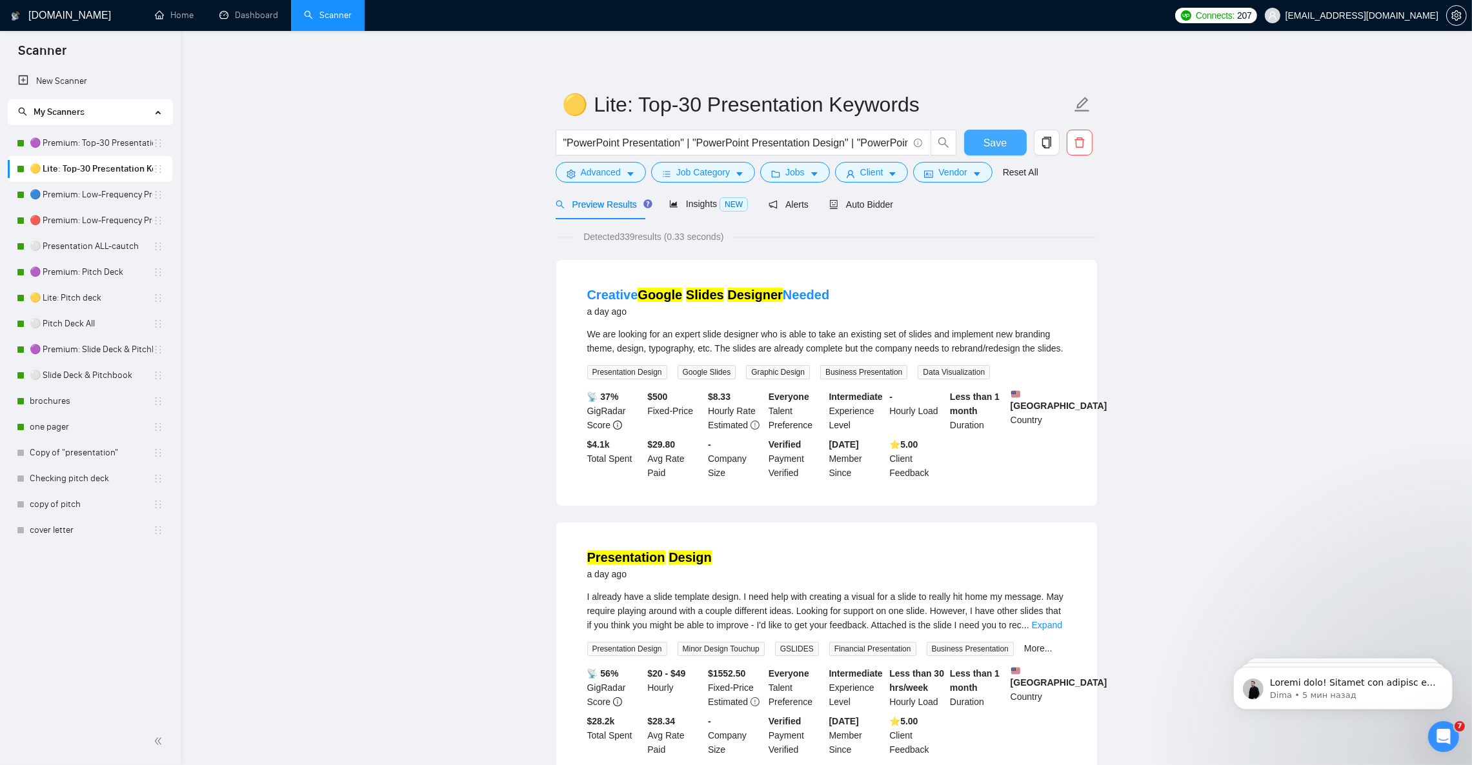
click at [1008, 138] on button "Save" at bounding box center [995, 143] width 63 height 26
click at [72, 199] on link "🔵 Premium: Low-Frequency Presentations" at bounding box center [91, 195] width 123 height 26
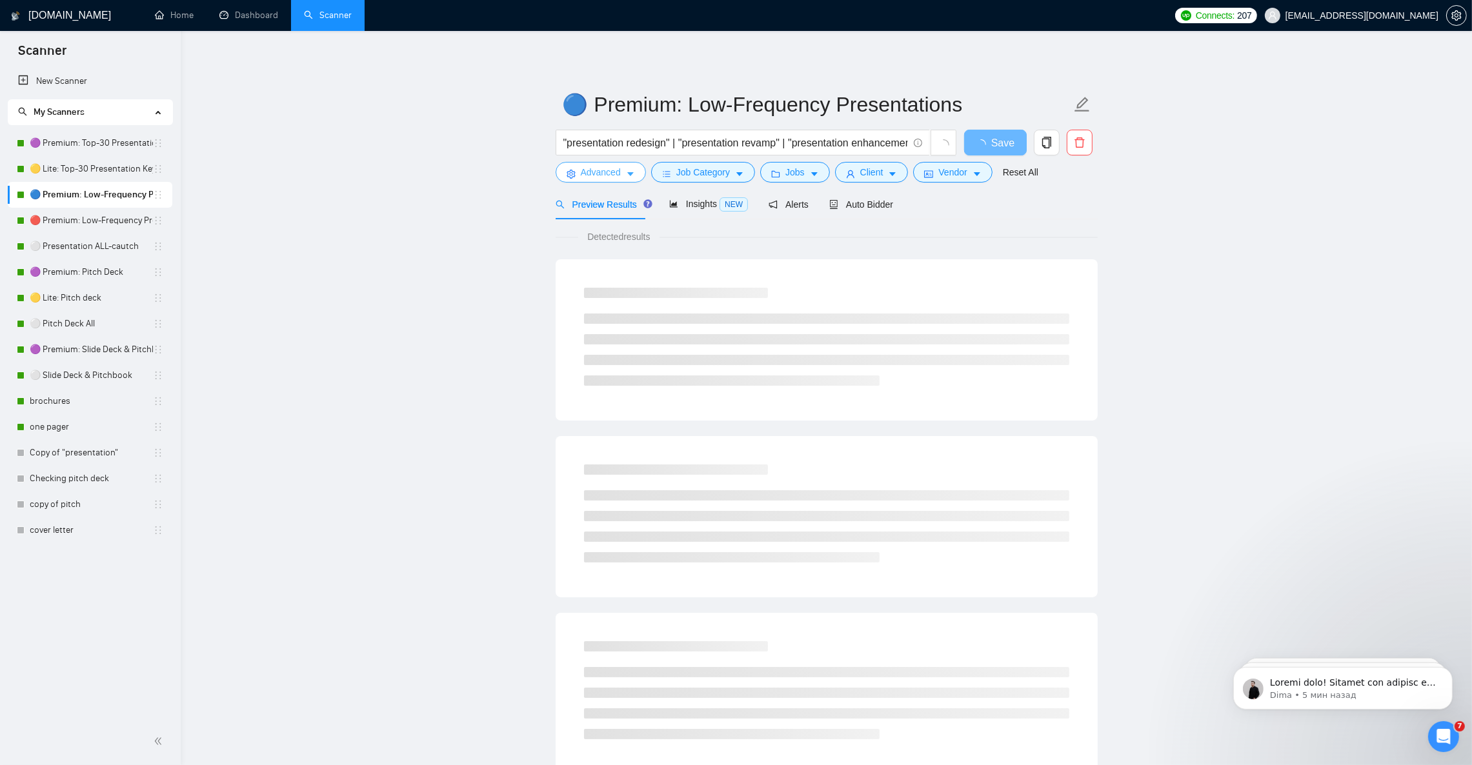
click at [632, 174] on icon "caret-down" at bounding box center [630, 175] width 6 height 4
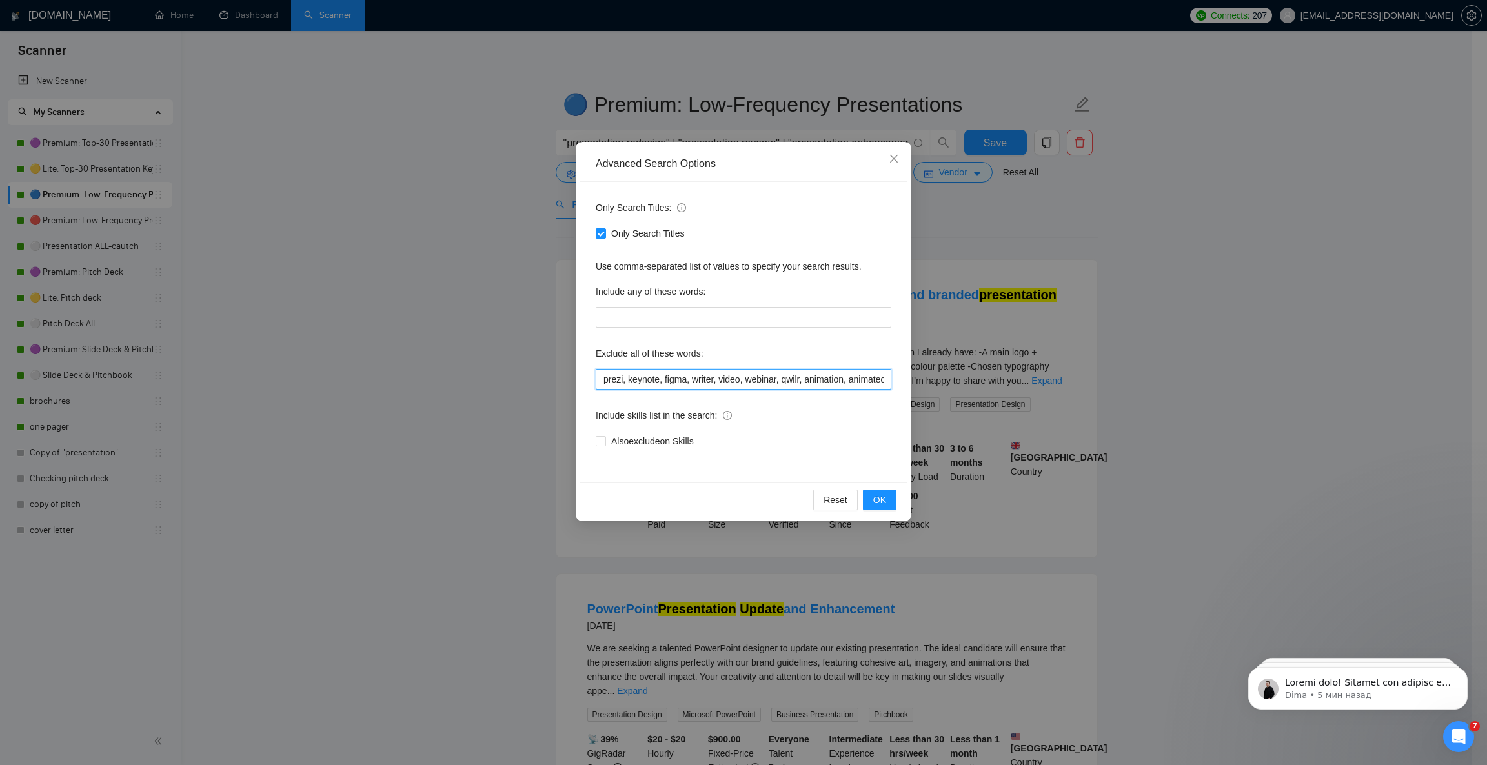
click at [694, 385] on input "prezi, keynote, figma, writer, video, webinar, qwilr, animation, animated, cart…" at bounding box center [744, 379] width 296 height 21
paste input ", HTML, CSS, JavaScript, React, Vue, Angular, Bootstrap, Tailwind, code, coding…"
type input "prezi, keynote, figma, writer, video, webinar, qwilr, animation, animated, cart…"
click at [880, 502] on span "OK" at bounding box center [879, 500] width 13 height 14
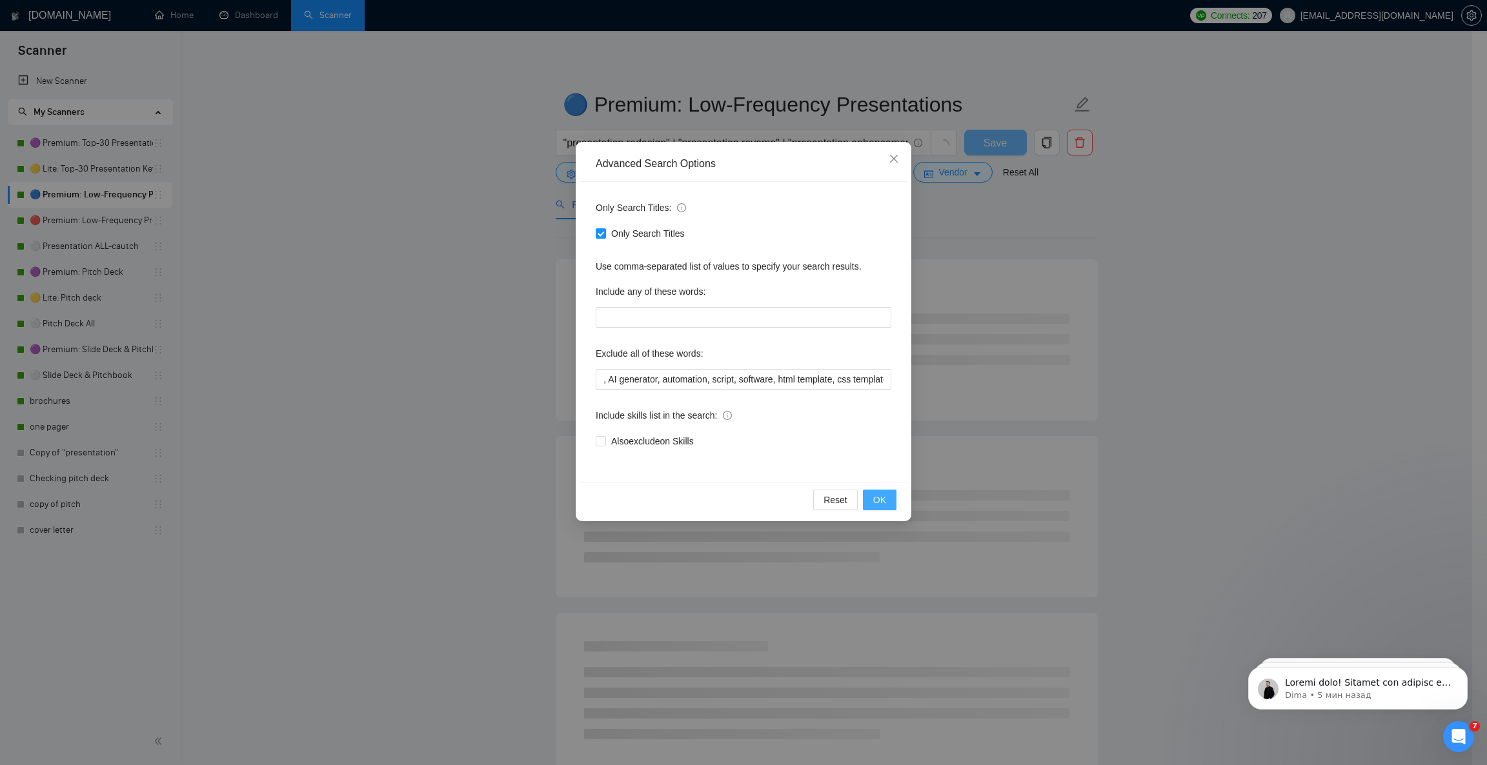
scroll to position [0, 0]
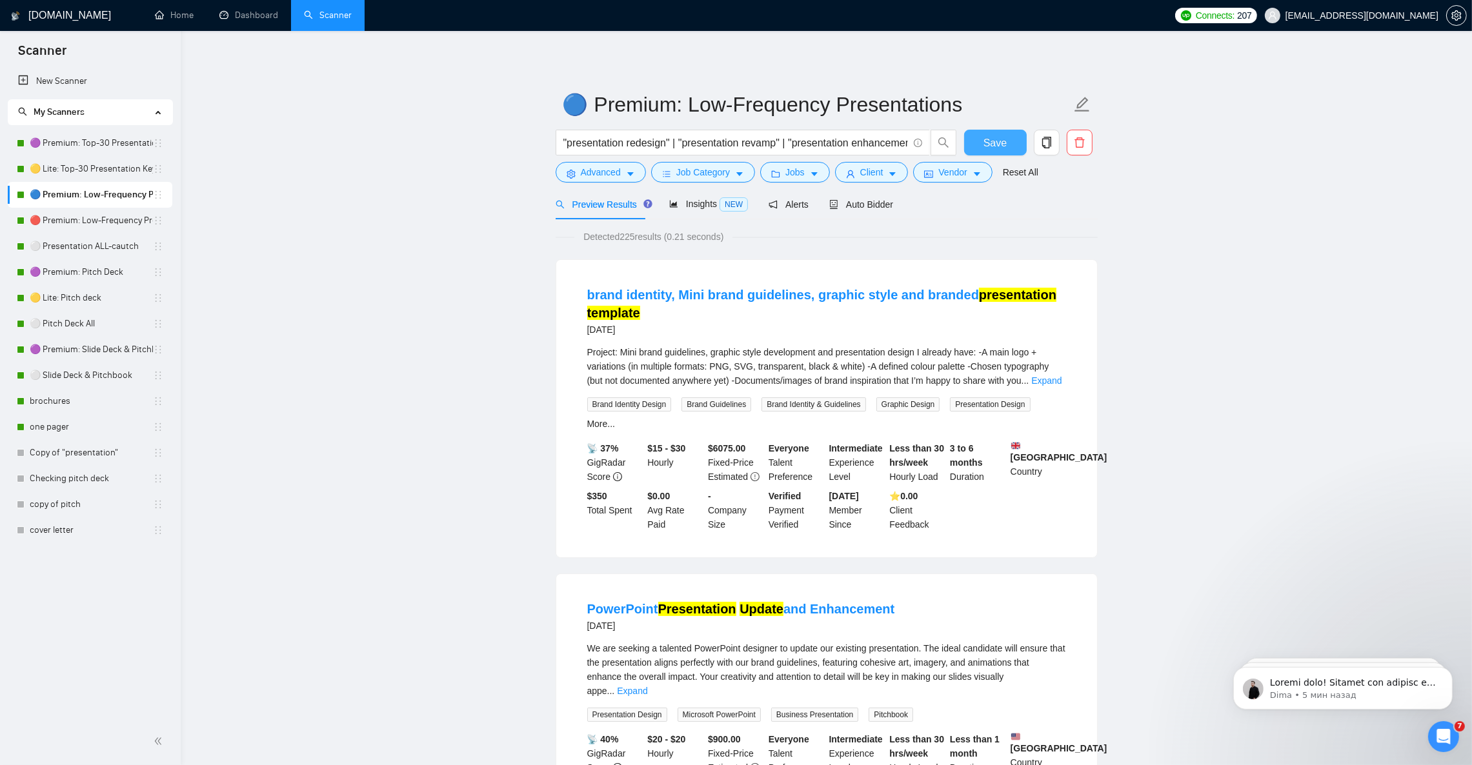
click at [984, 151] on button "Save" at bounding box center [995, 143] width 63 height 26
click at [88, 226] on link "🔴 Premium: Low-Frequency Presentations" at bounding box center [91, 221] width 123 height 26
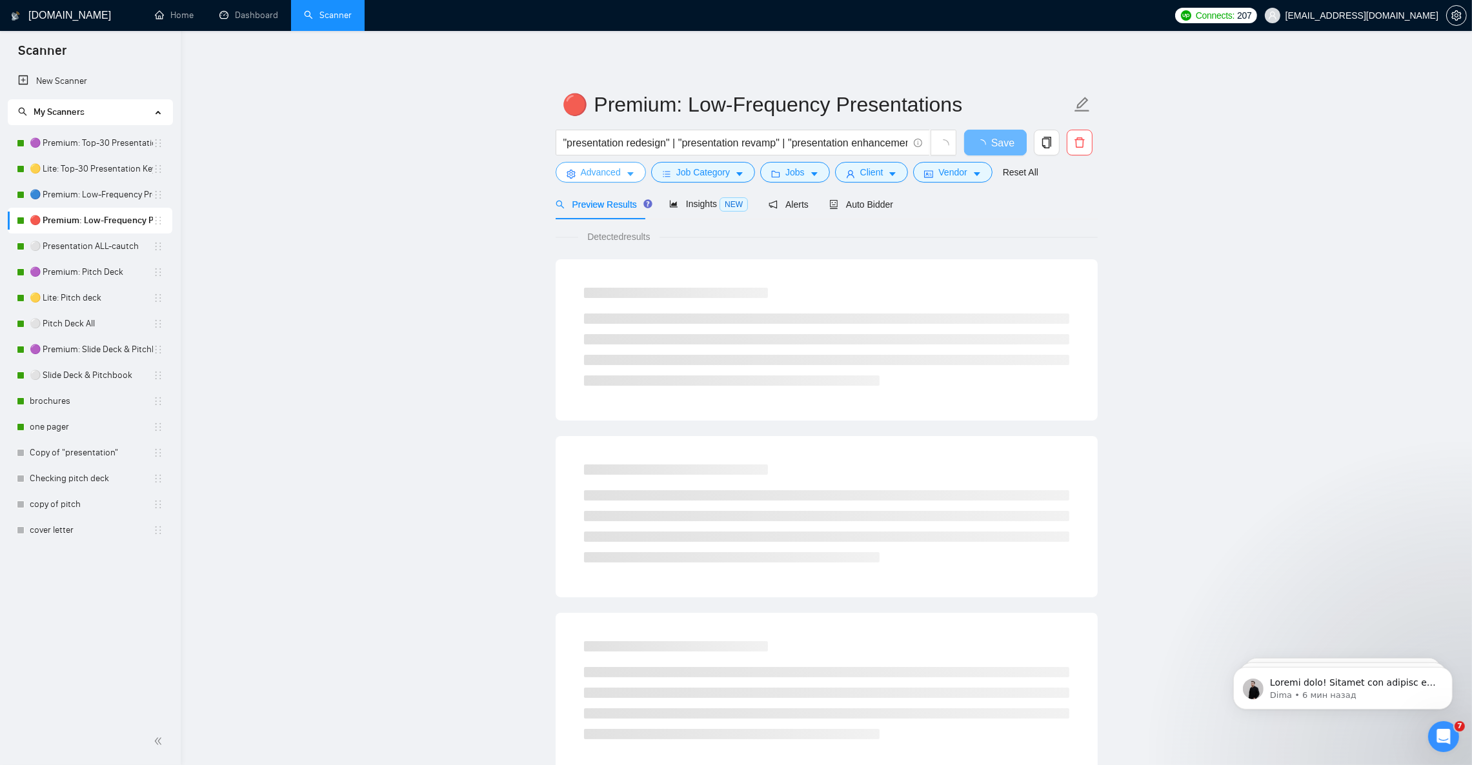
click at [629, 174] on icon "caret-down" at bounding box center [630, 175] width 6 height 4
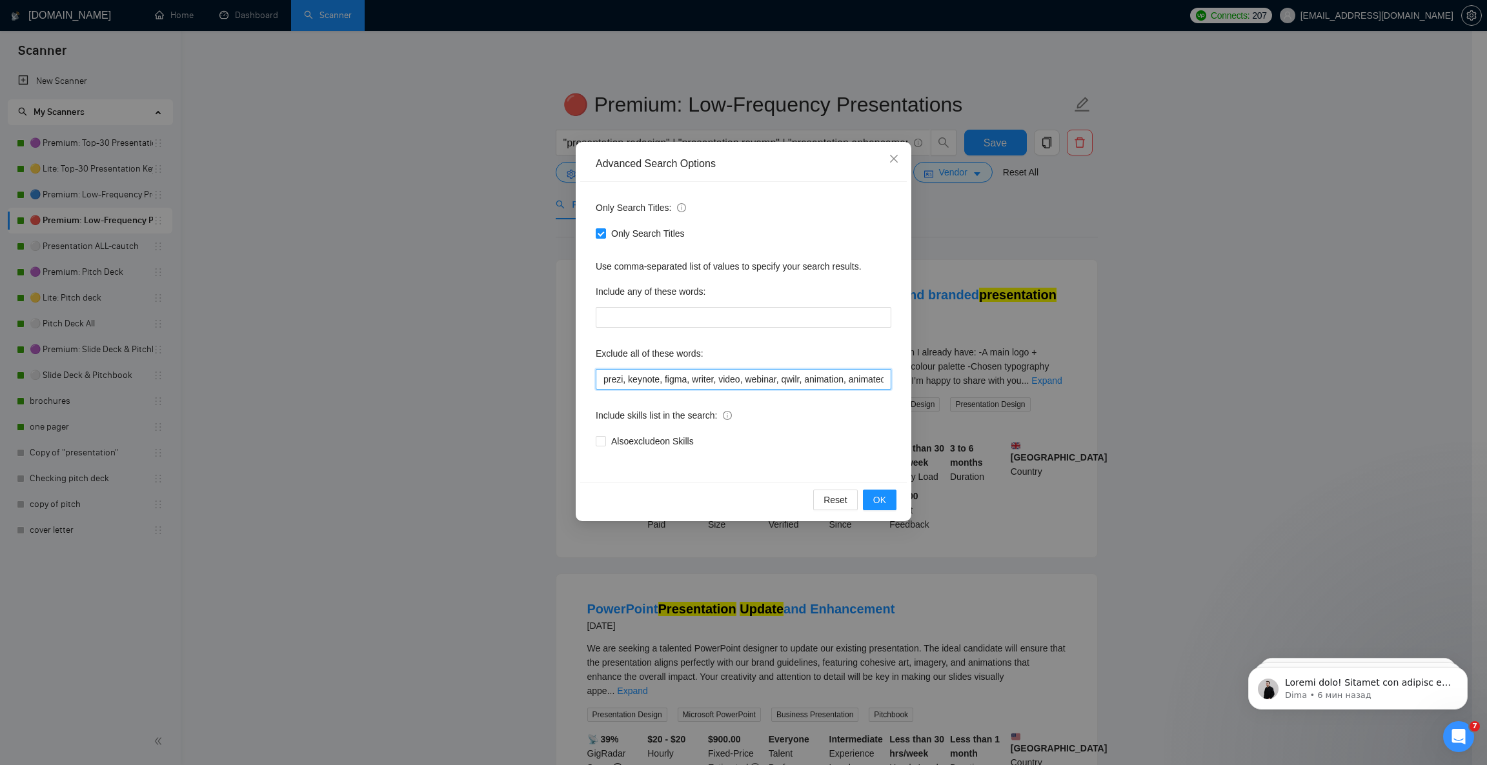
click at [676, 385] on input "prezi, keynote, figma, writer, video, webinar, qwilr, animation, animated, cart…" at bounding box center [744, 379] width 296 height 21
paste input ", HTML, CSS, JavaScript, React, Vue, Angular, Bootstrap, Tailwind, code, coding…"
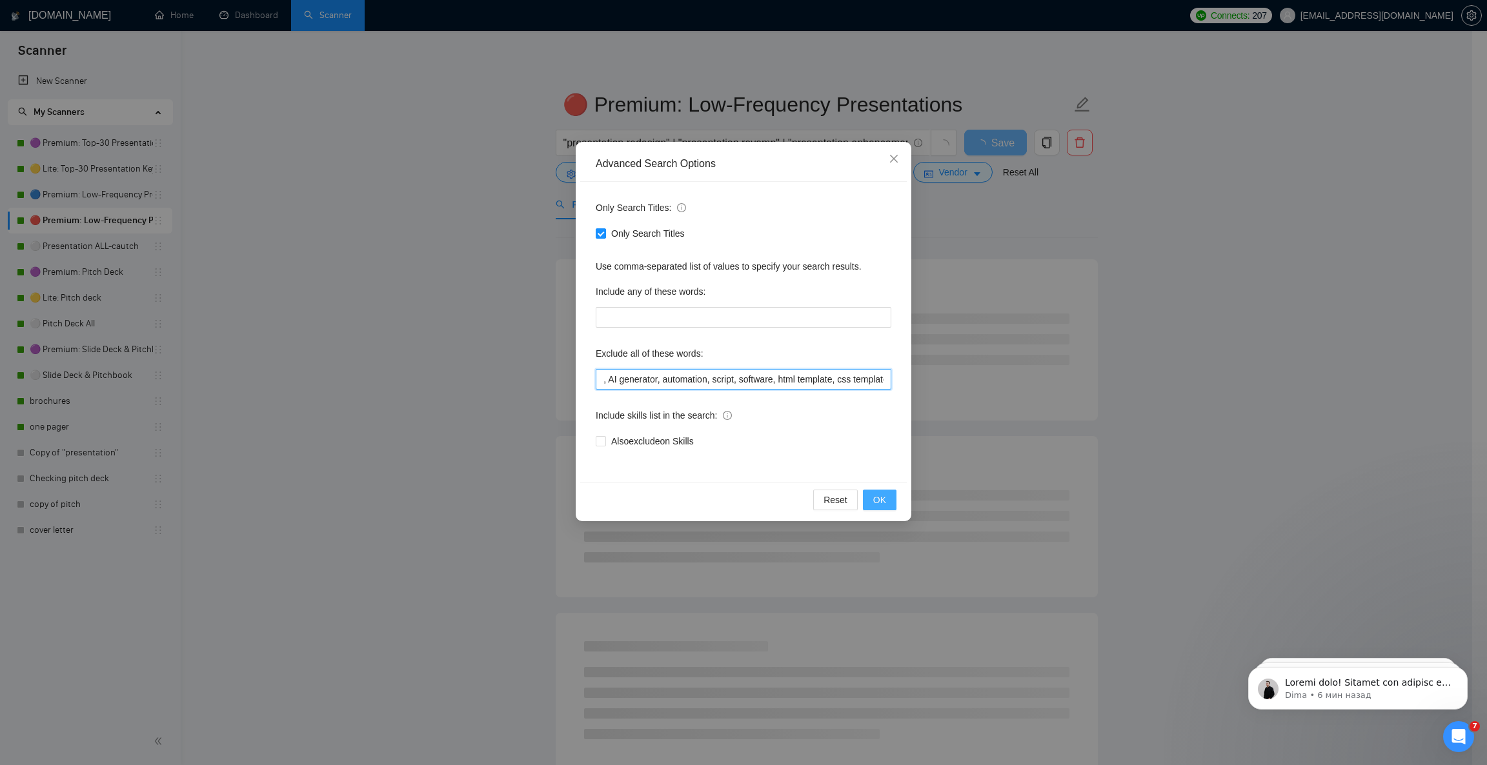
type input "prezi, keynote, figma, writer, video, webinar, qwilr, animation, animated, cart…"
click at [885, 498] on span "OK" at bounding box center [879, 500] width 13 height 14
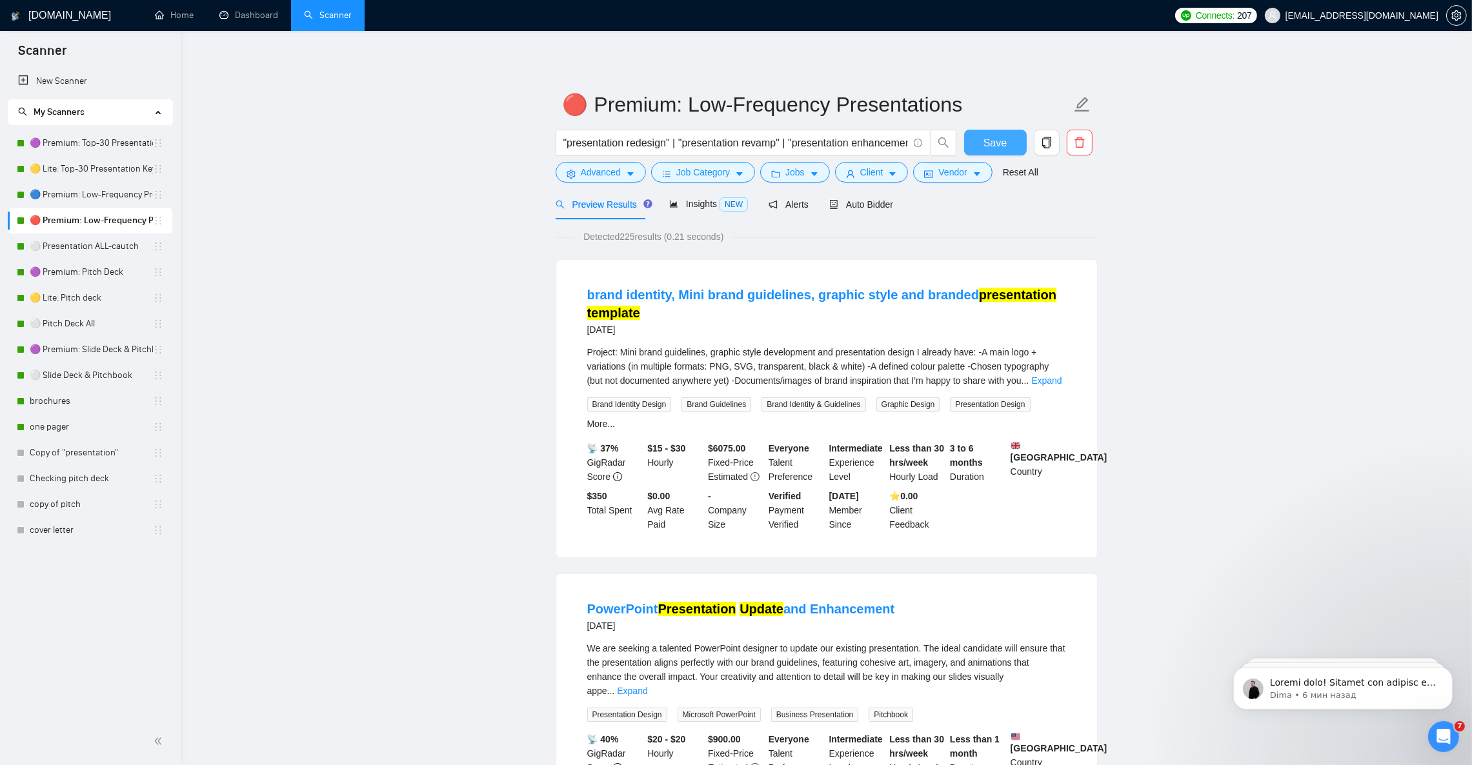
click at [997, 143] on span "Save" at bounding box center [995, 143] width 23 height 16
click at [107, 276] on link "🟣 Premium: Pitch Deck" at bounding box center [91, 272] width 123 height 26
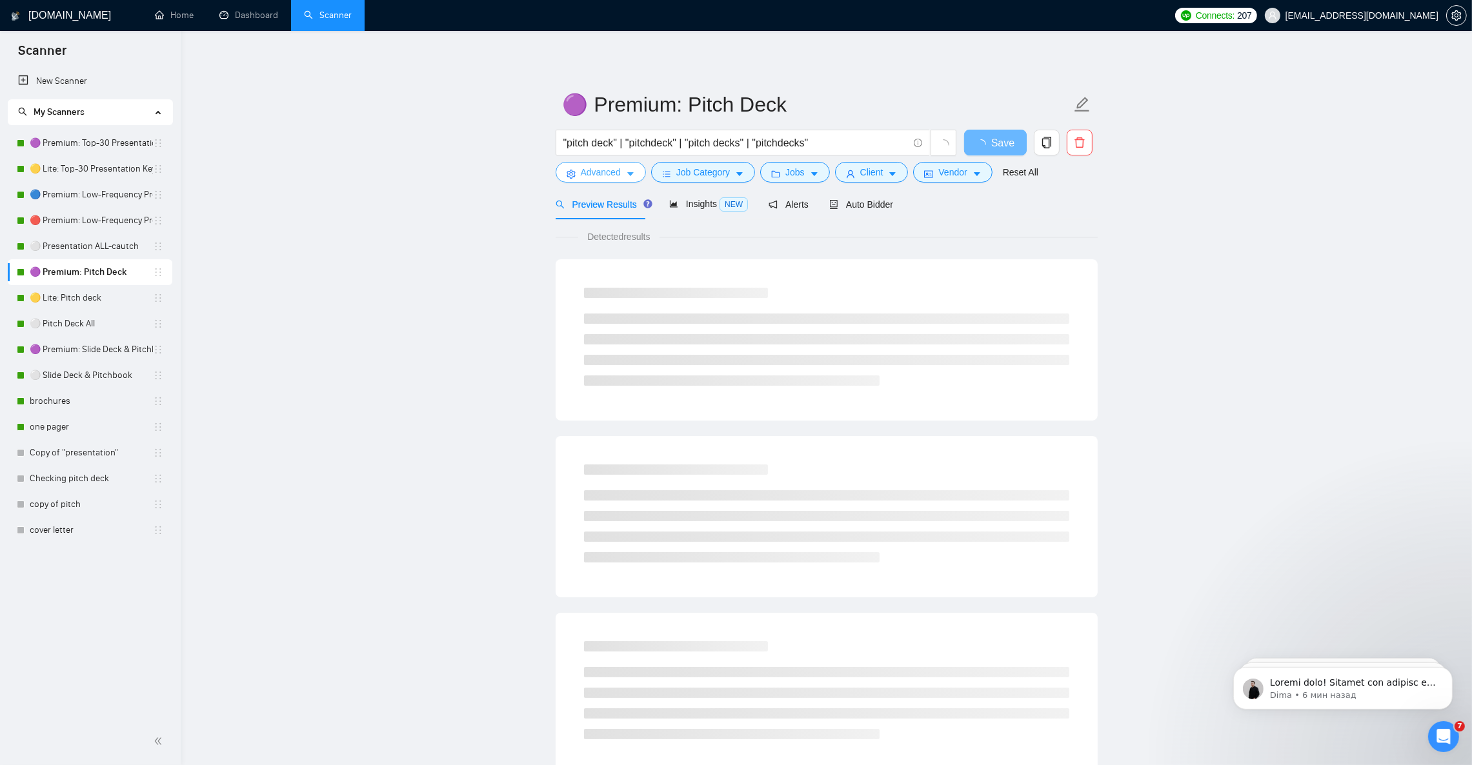
click at [637, 172] on button "Advanced" at bounding box center [601, 172] width 90 height 21
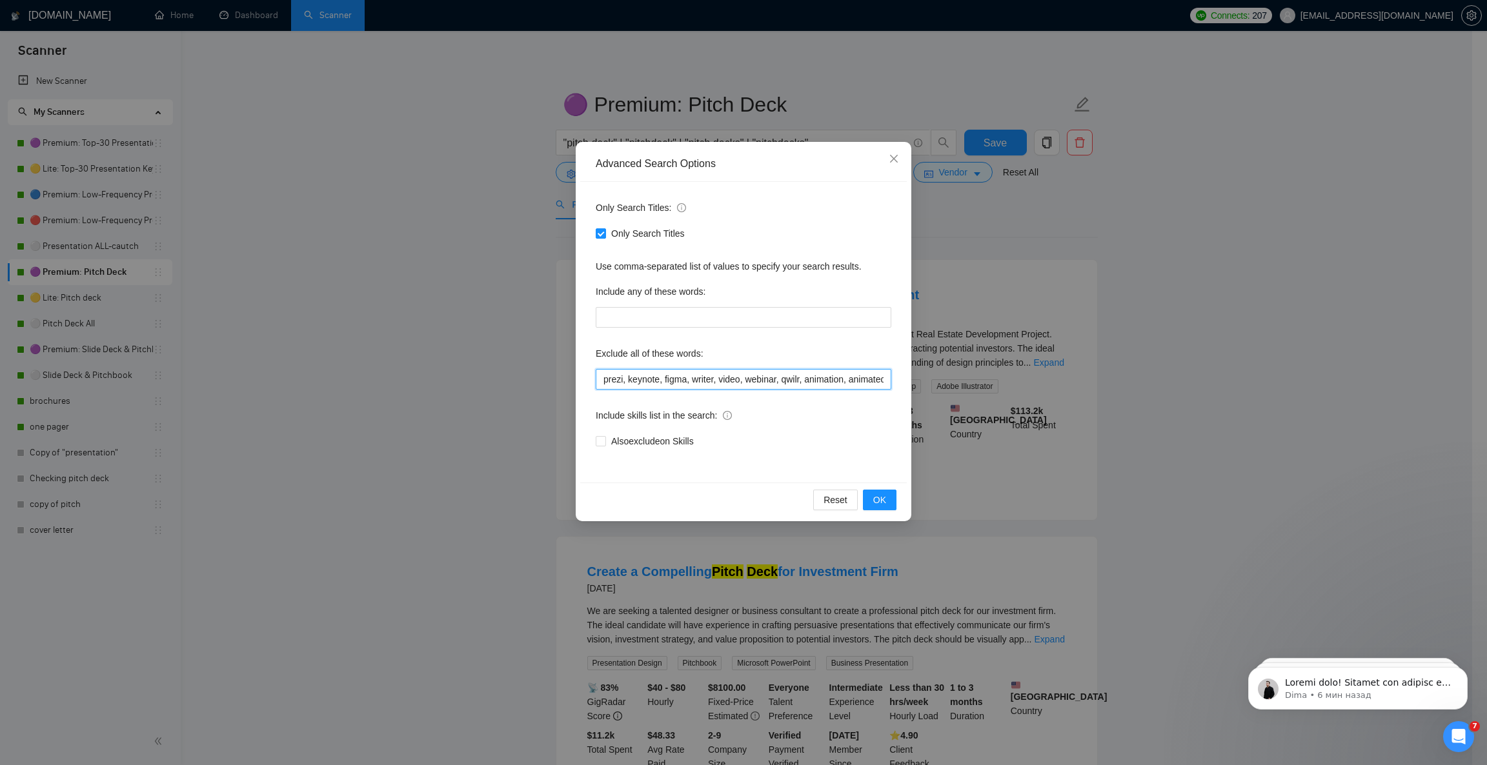
click at [748, 374] on input "prezi, keynote, figma, writer, video, webinar, qwilr, animation, animated, cart…" at bounding box center [744, 379] width 296 height 21
paste input ", HTML, CSS, JavaScript, React, Vue, Angular, Bootstrap, Tailwind, code, coding…"
type input "prezi, keynote, figma, writer, video, webinar, qwilr, animation, animated, cart…"
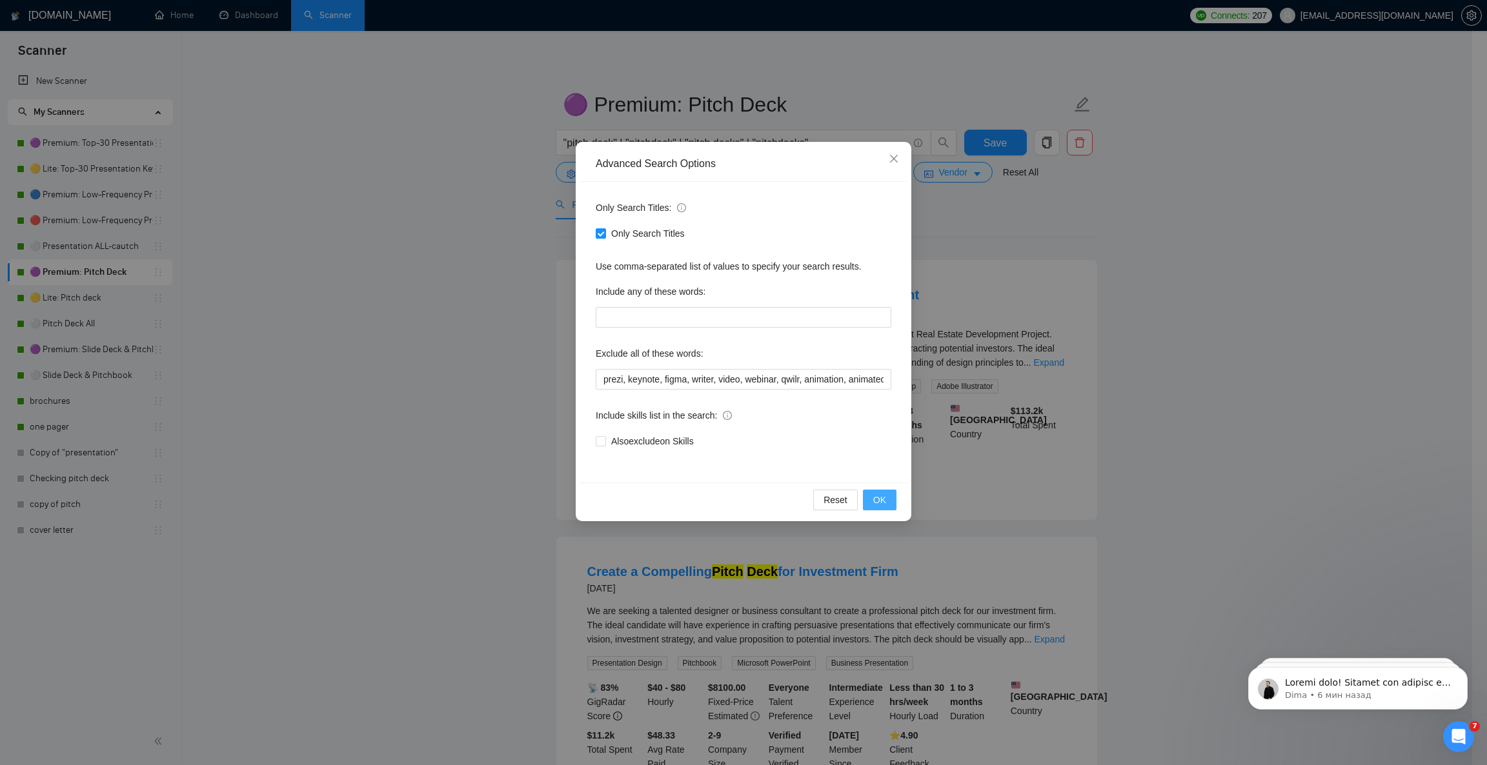
click at [889, 498] on button "OK" at bounding box center [880, 500] width 34 height 21
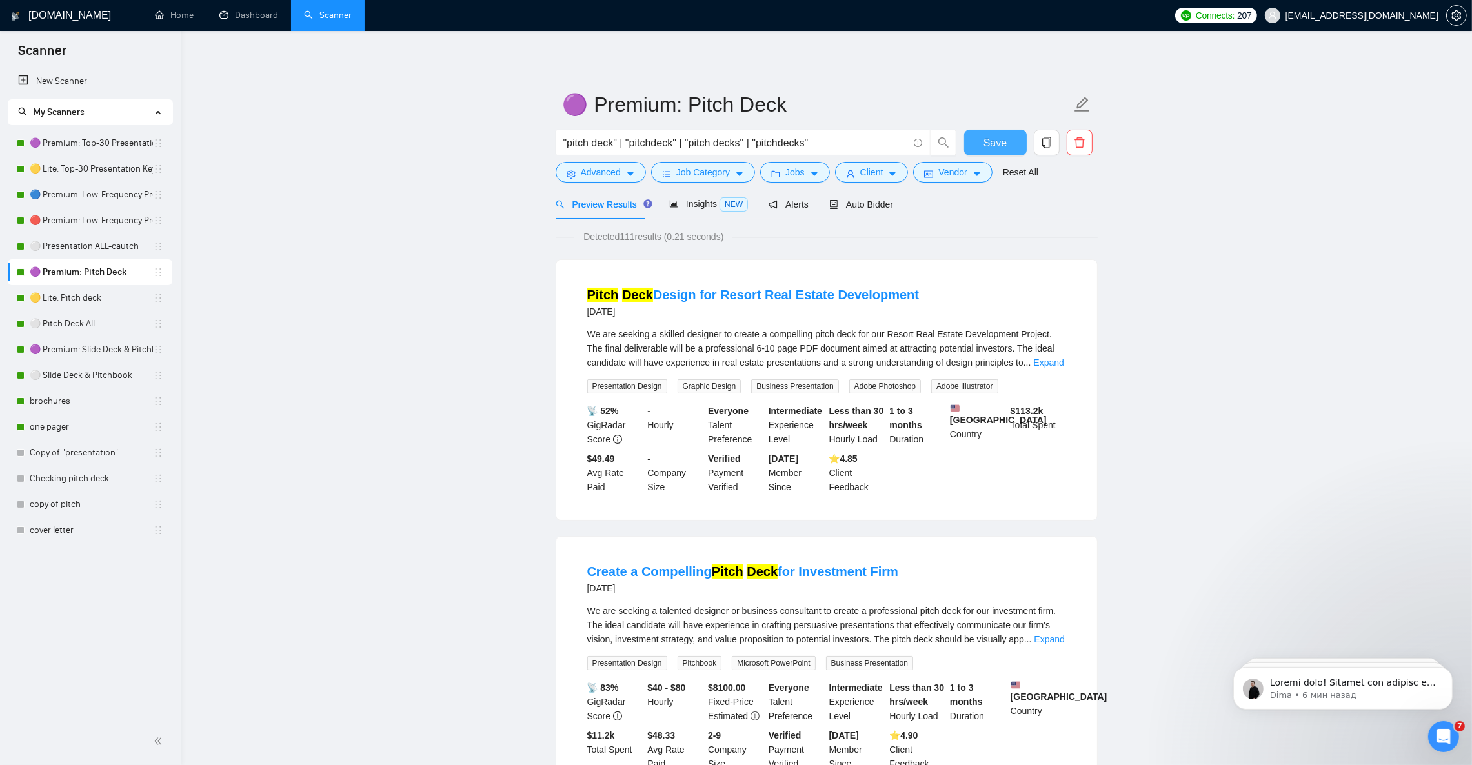
click at [1001, 148] on span "Save" at bounding box center [995, 143] width 23 height 16
click at [88, 305] on link "🟡 Lite: Pitch deck" at bounding box center [91, 298] width 123 height 26
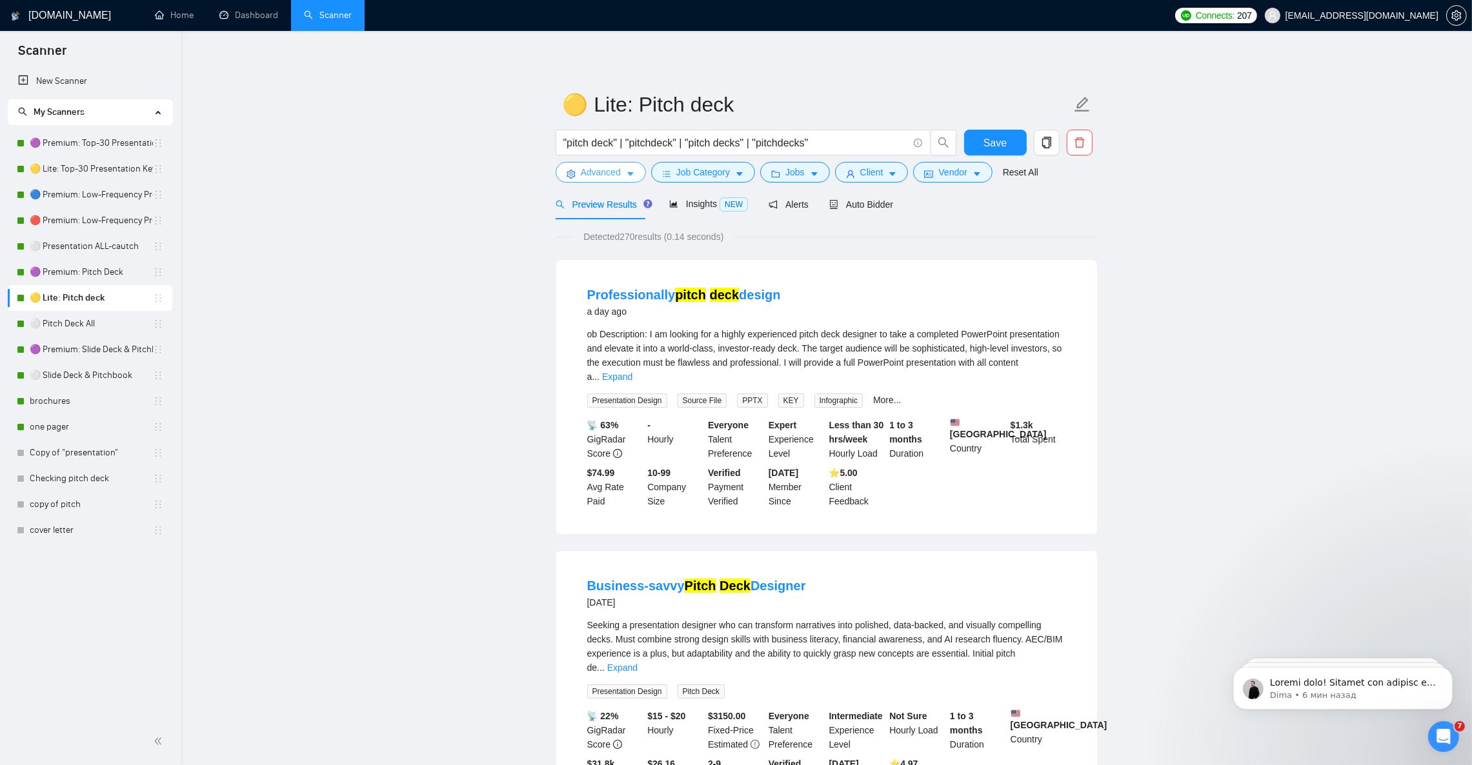
click at [624, 179] on button "Advanced" at bounding box center [601, 172] width 90 height 21
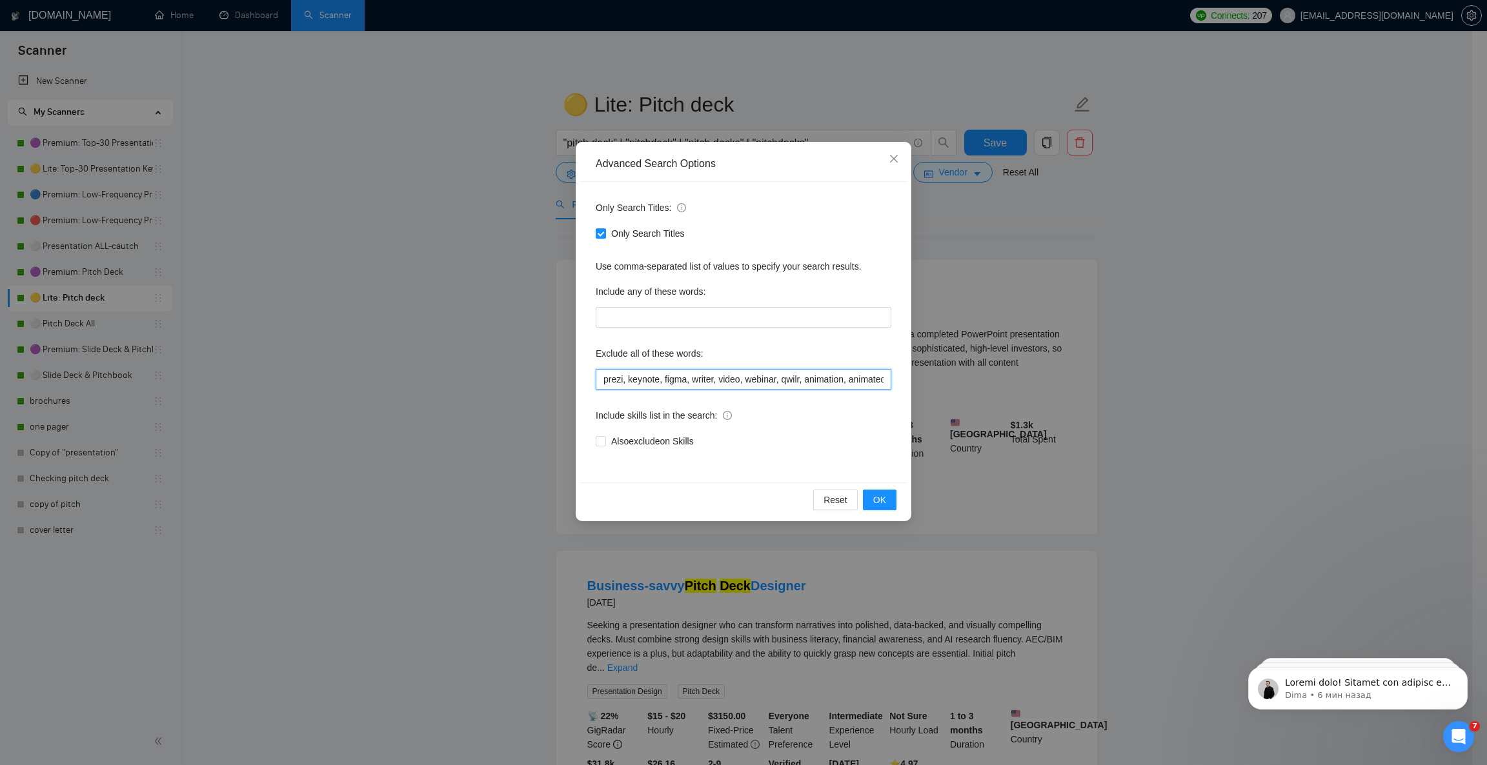
click at [676, 379] on input "prezi, keynote, figma, writer, video, webinar, qwilr, animation, animated, cart…" at bounding box center [744, 379] width 296 height 21
paste input ", HTML, CSS, JavaScript, React, Vue, Angular, Bootstrap, Tailwind, code, coding…"
type input "prezi, keynote, figma, writer, video, webinar, qwilr, animation, animated, cart…"
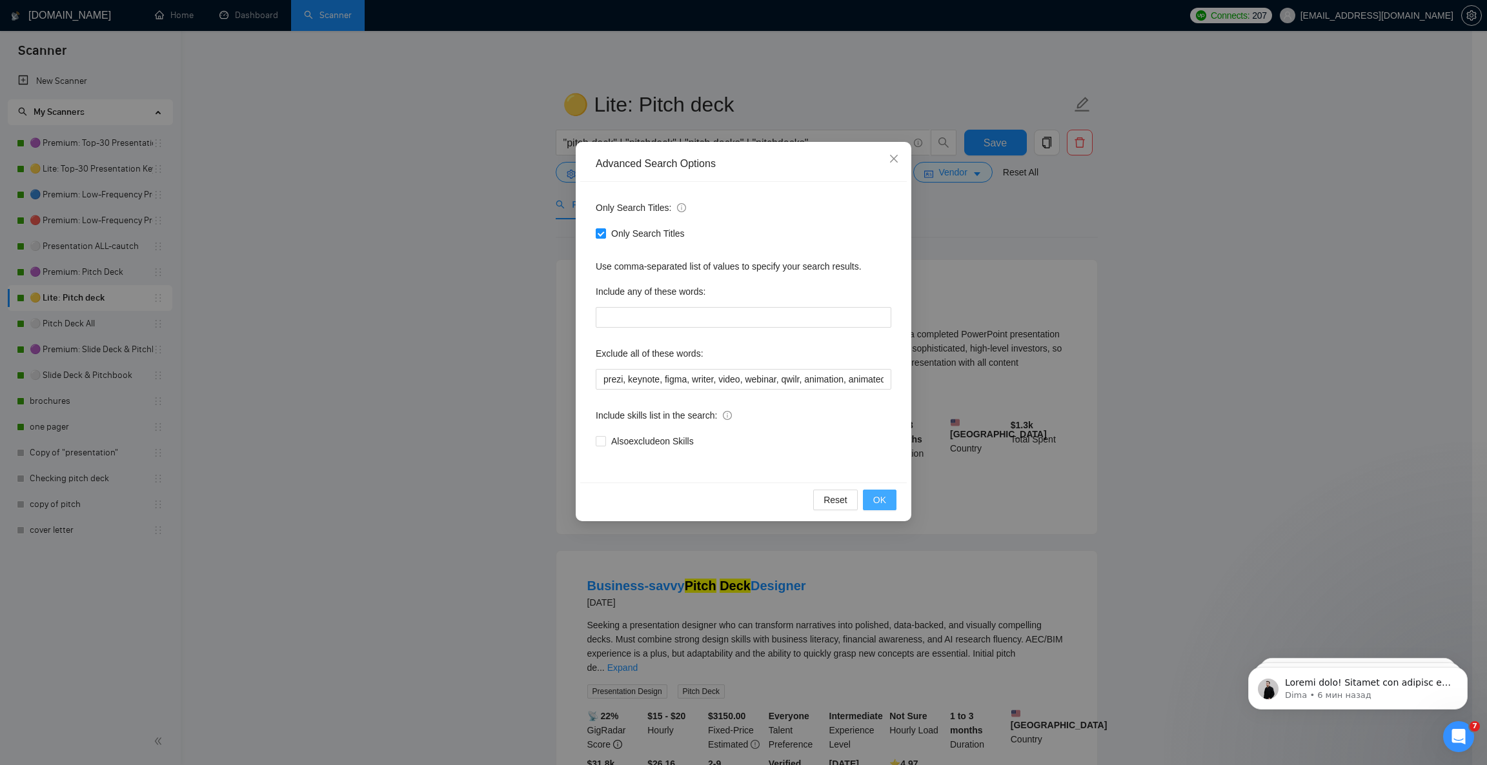
click at [878, 505] on span "OK" at bounding box center [879, 500] width 13 height 14
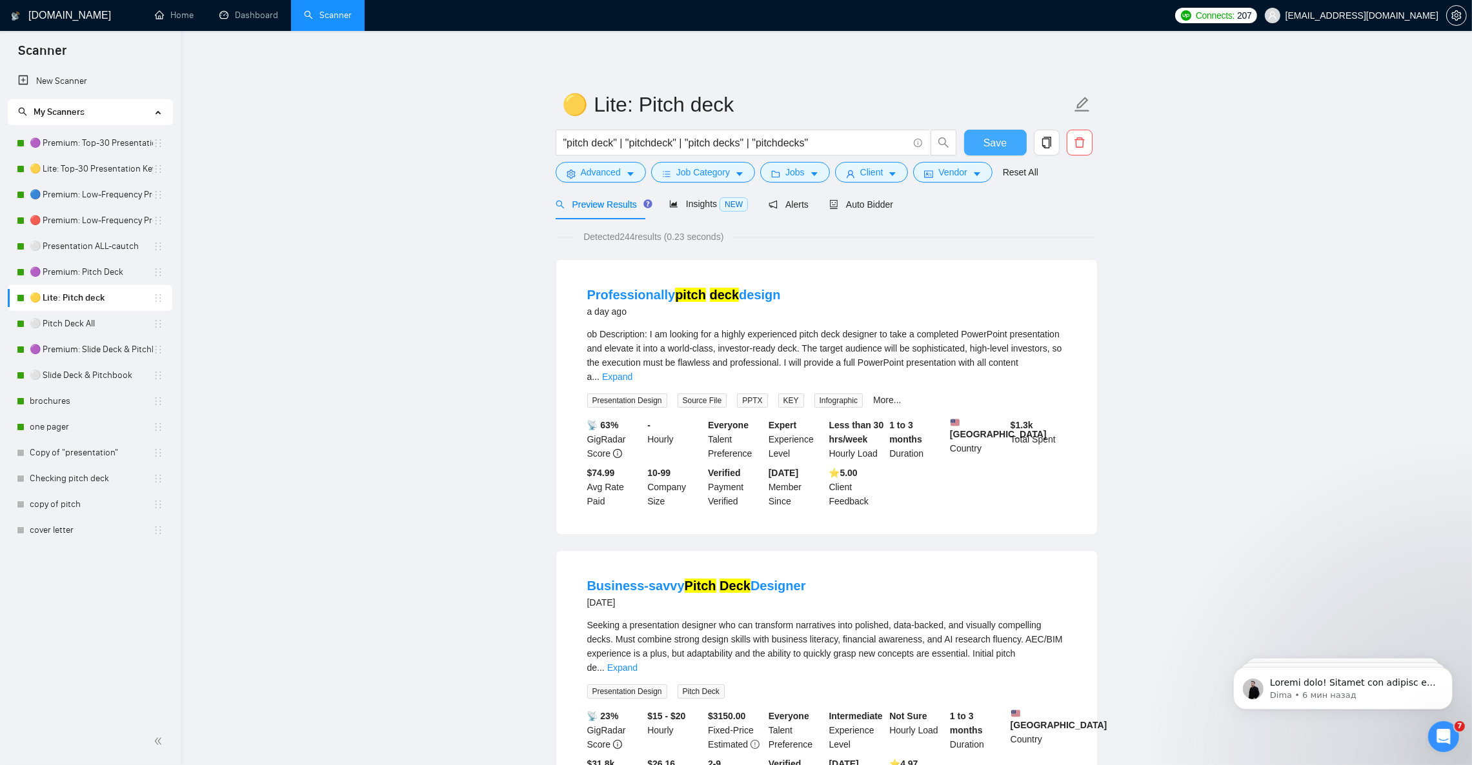
click at [995, 145] on span "Save" at bounding box center [995, 143] width 23 height 16
click at [68, 332] on link "⚪ Pitch Deck All" at bounding box center [91, 324] width 123 height 26
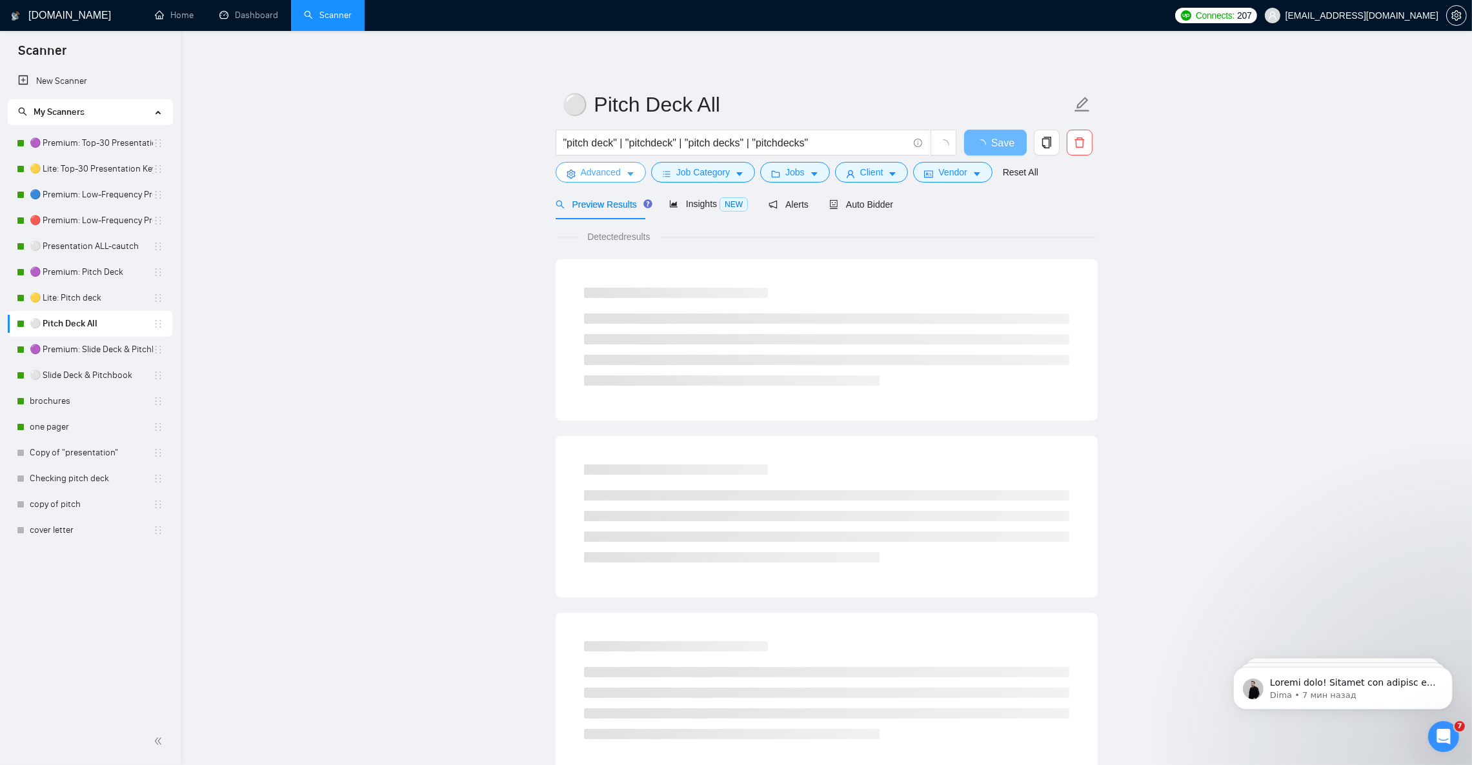
click at [634, 177] on button "Advanced" at bounding box center [601, 172] width 90 height 21
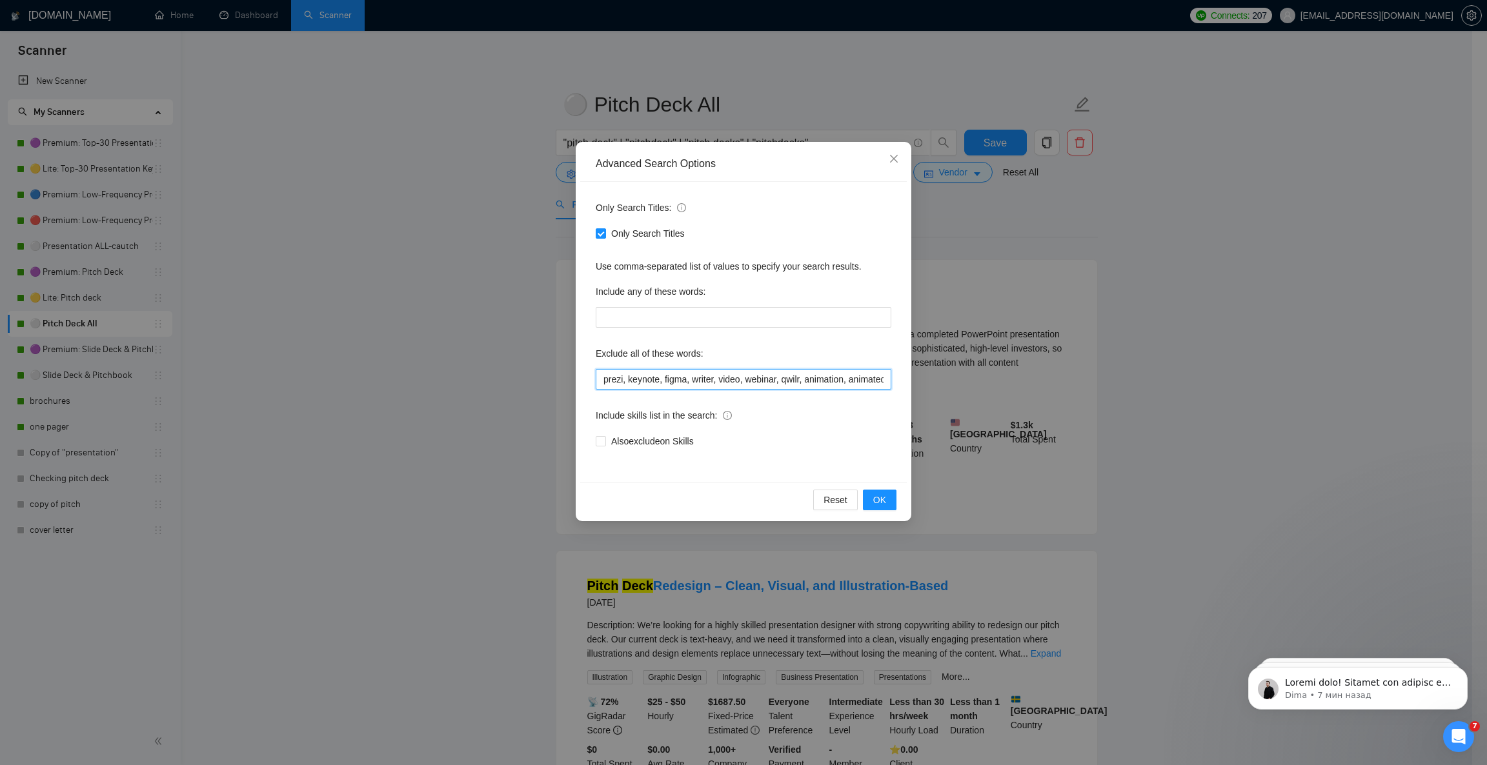
click at [662, 383] on input "prezi, keynote, figma, writer, video, webinar, qwilr, animation, animated, cart…" at bounding box center [744, 379] width 296 height 21
paste input ", HTML, CSS, JavaScript, React, Vue, Angular, Bootstrap, Tailwind, code, coding…"
type input "prezi, keynote, figma, writer, video, webinar, qwilr, animation, animated, cart…"
click at [878, 500] on span "OK" at bounding box center [879, 500] width 13 height 14
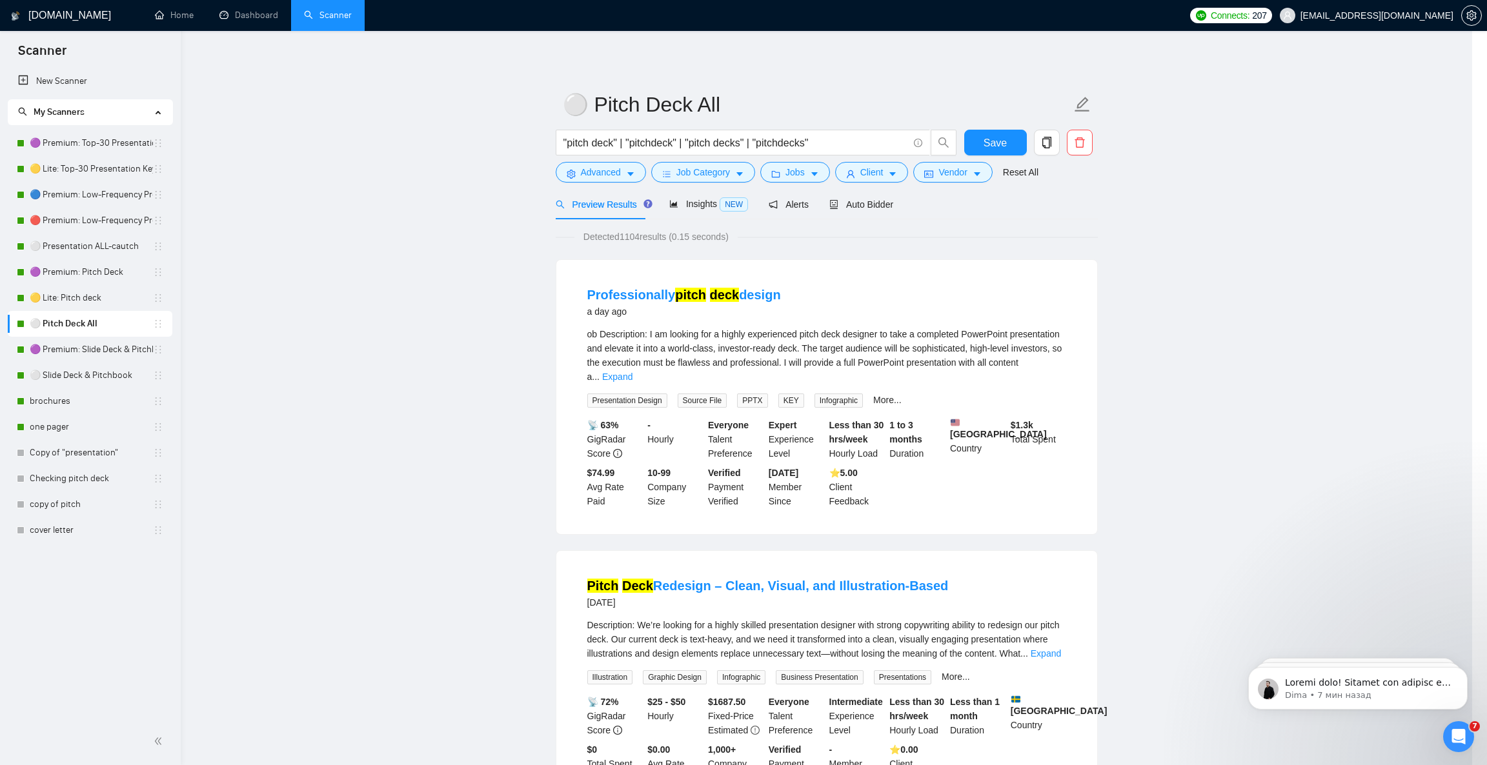
scroll to position [0, 0]
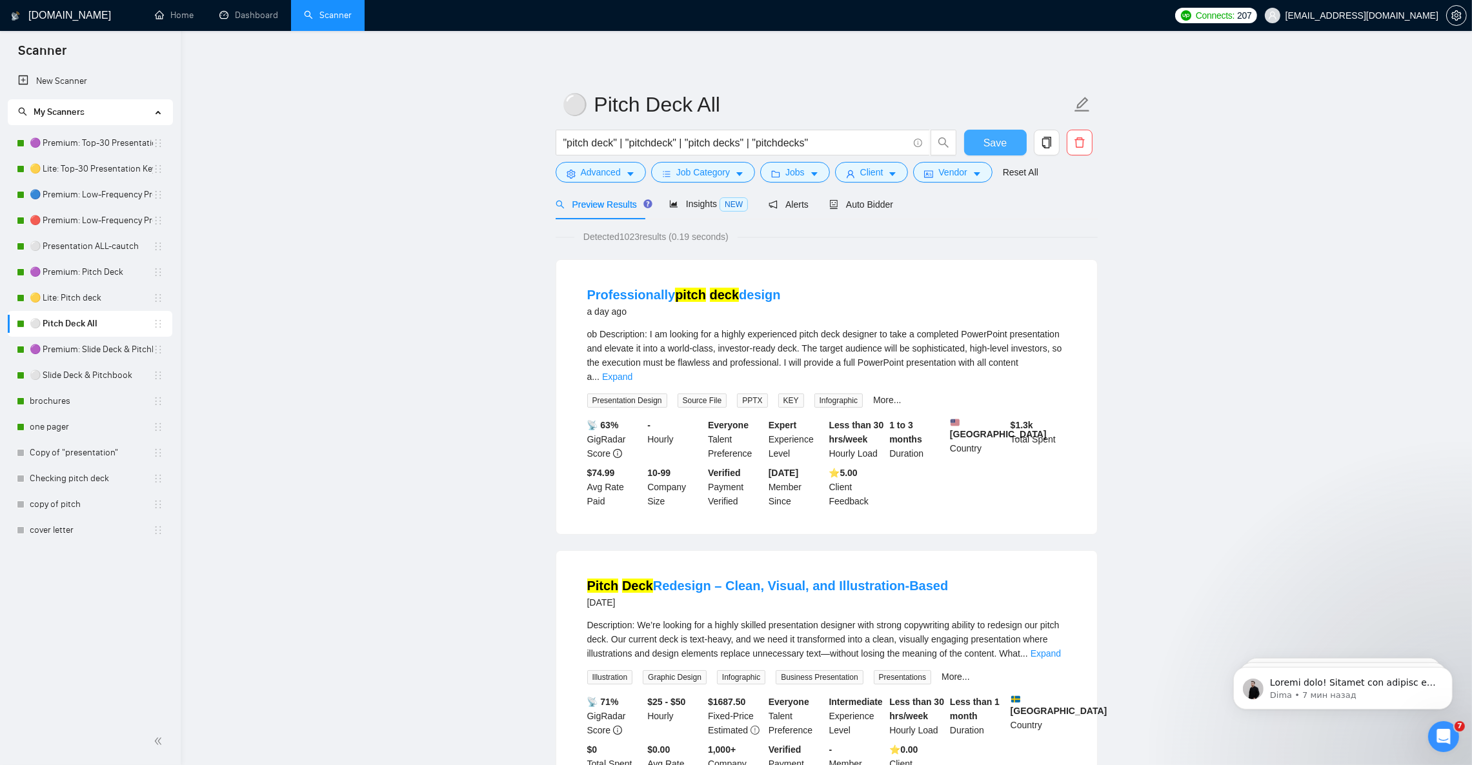
click at [1007, 137] on button "Save" at bounding box center [995, 143] width 63 height 26
click at [86, 354] on link "🟣 Premium: Slide Deck & Pitchbook" at bounding box center [91, 350] width 123 height 26
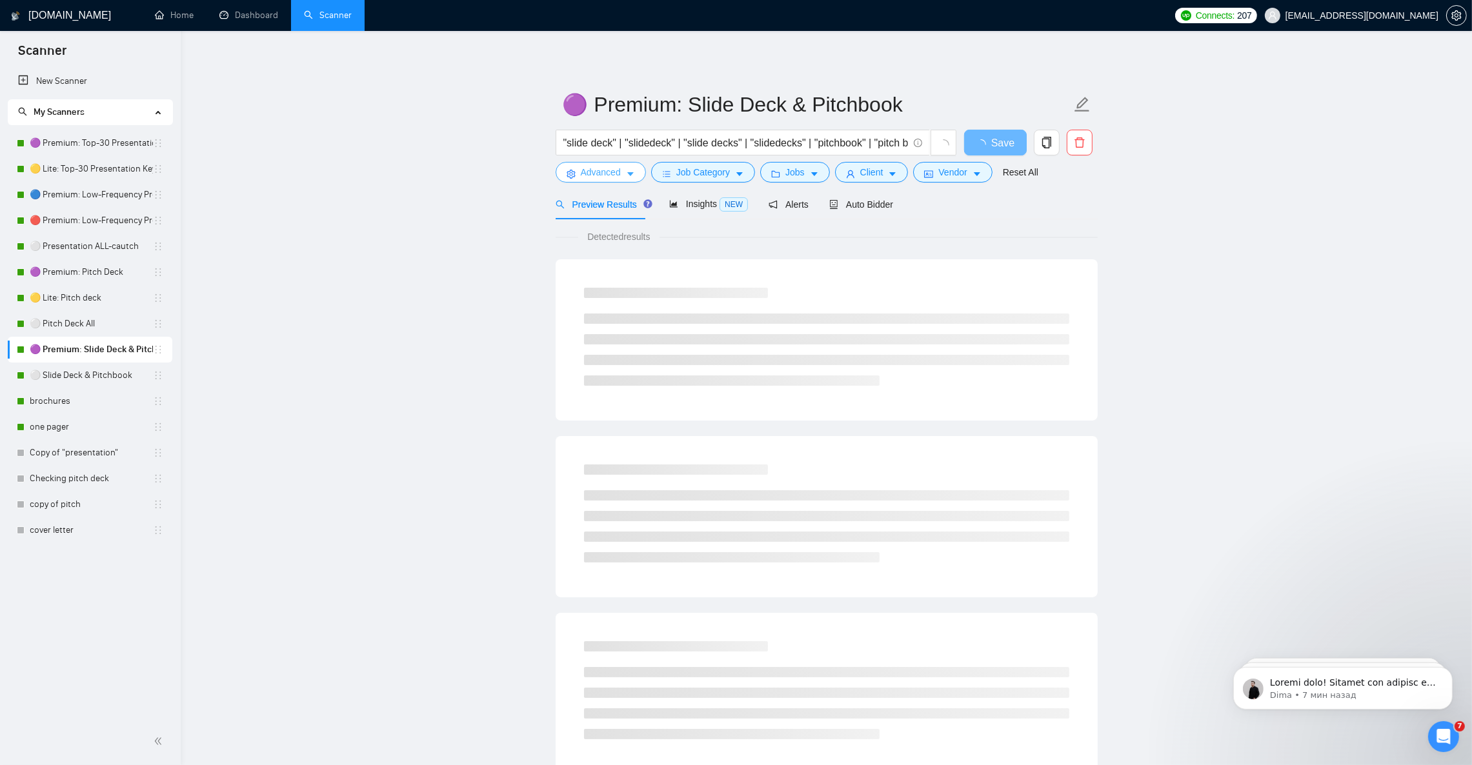
click at [636, 177] on button "Advanced" at bounding box center [601, 172] width 90 height 21
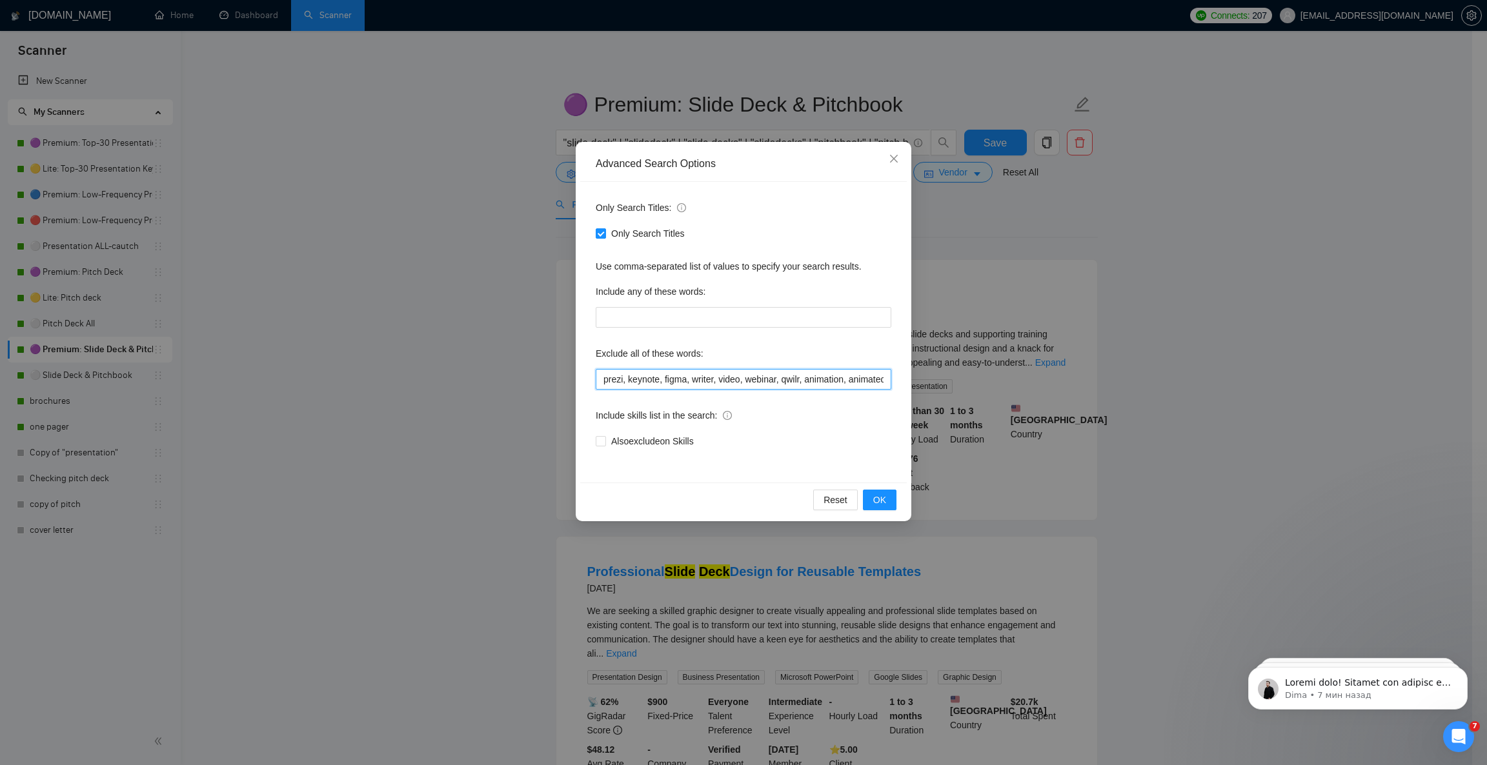
click at [707, 382] on input "prezi, keynote, figma, writer, video, webinar, qwilr, animation, animated, cart…" at bounding box center [744, 379] width 296 height 21
paste input ", HTML, CSS, JavaScript, React, Vue, Angular, Bootstrap, Tailwind, code, coding…"
type input "prezi, keynote, figma, writer, video, webinar, qwilr, animation, animated, cart…"
click at [876, 494] on span "OK" at bounding box center [879, 500] width 13 height 14
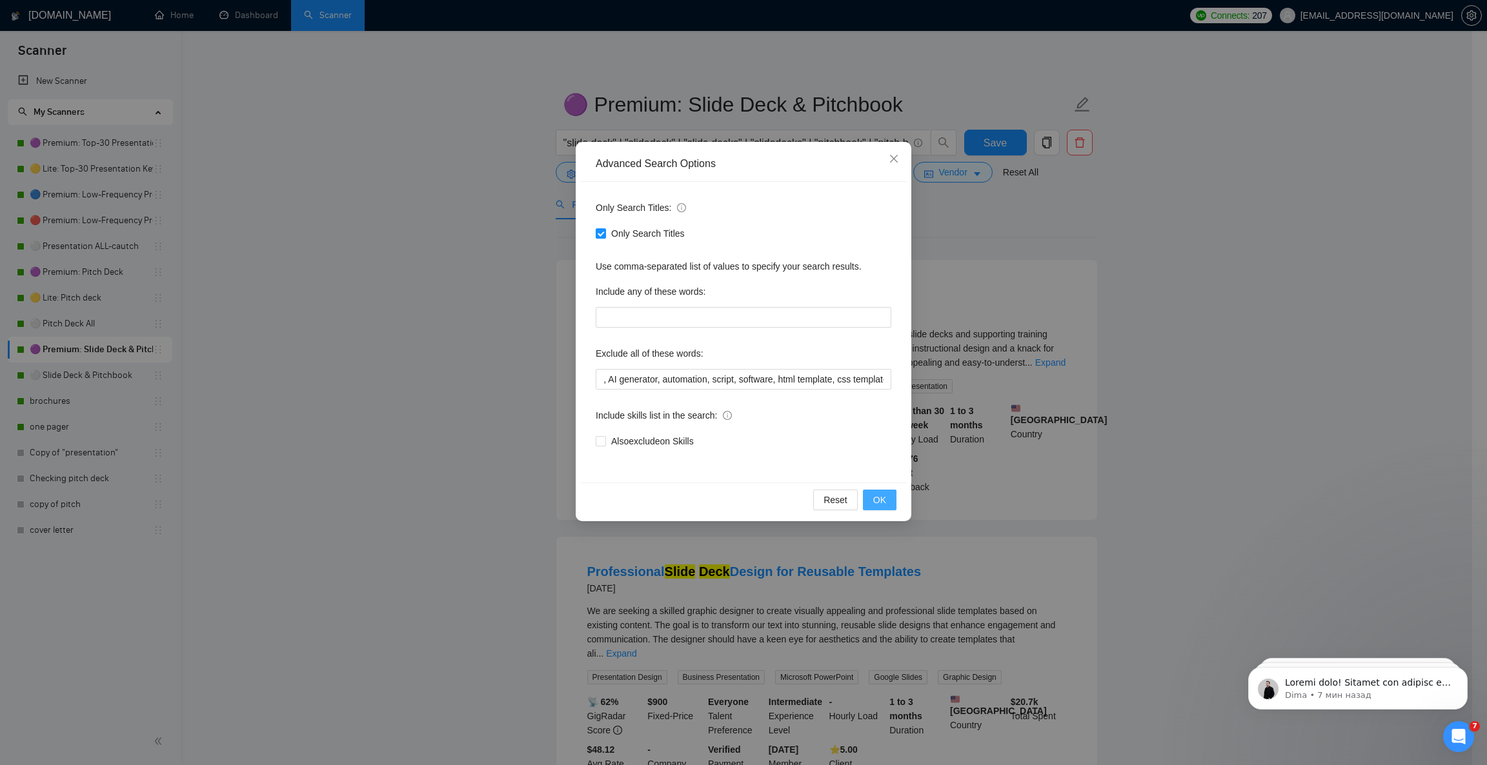
scroll to position [0, 0]
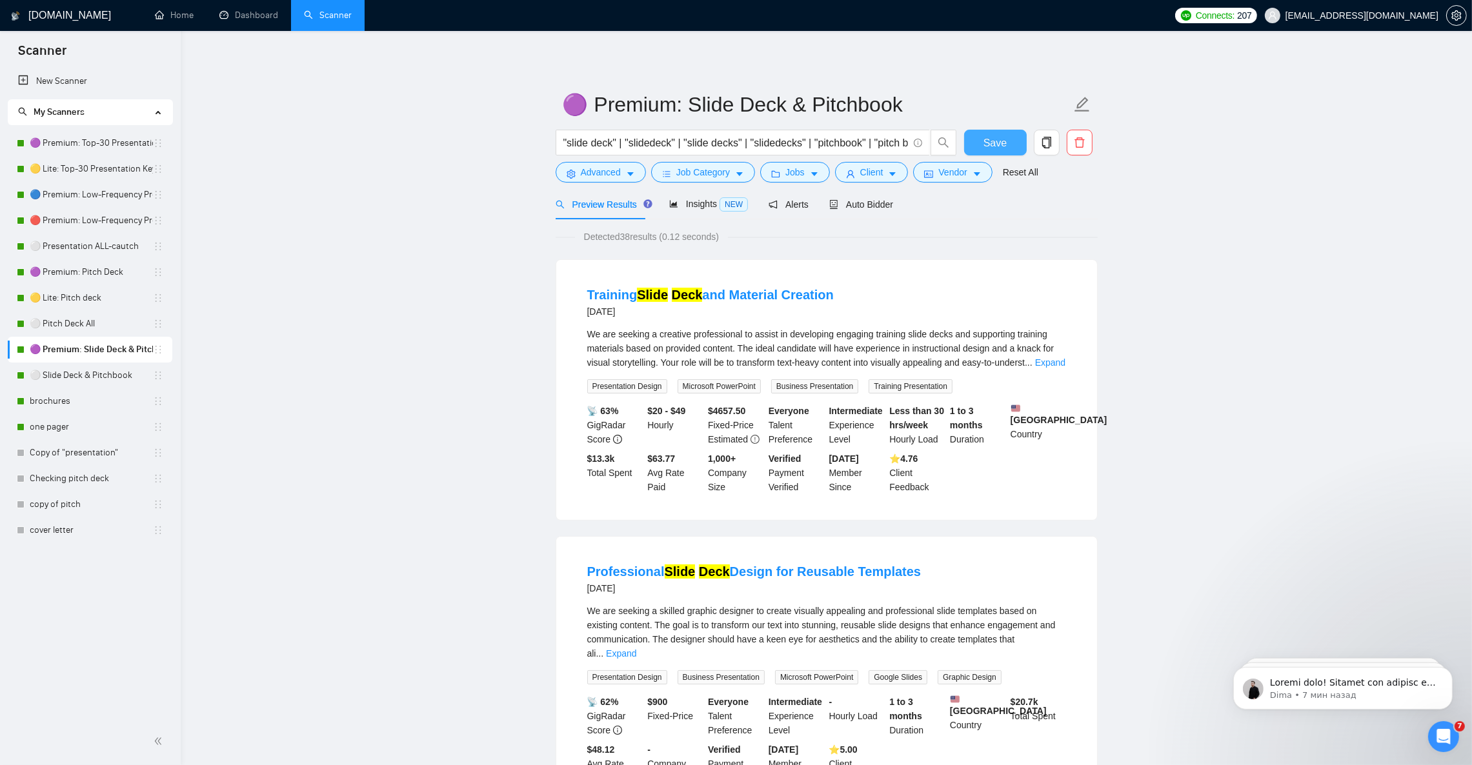
click at [1007, 142] on button "Save" at bounding box center [995, 143] width 63 height 26
click at [72, 382] on link "⚪ Slide Deck & Pitchbook" at bounding box center [91, 376] width 123 height 26
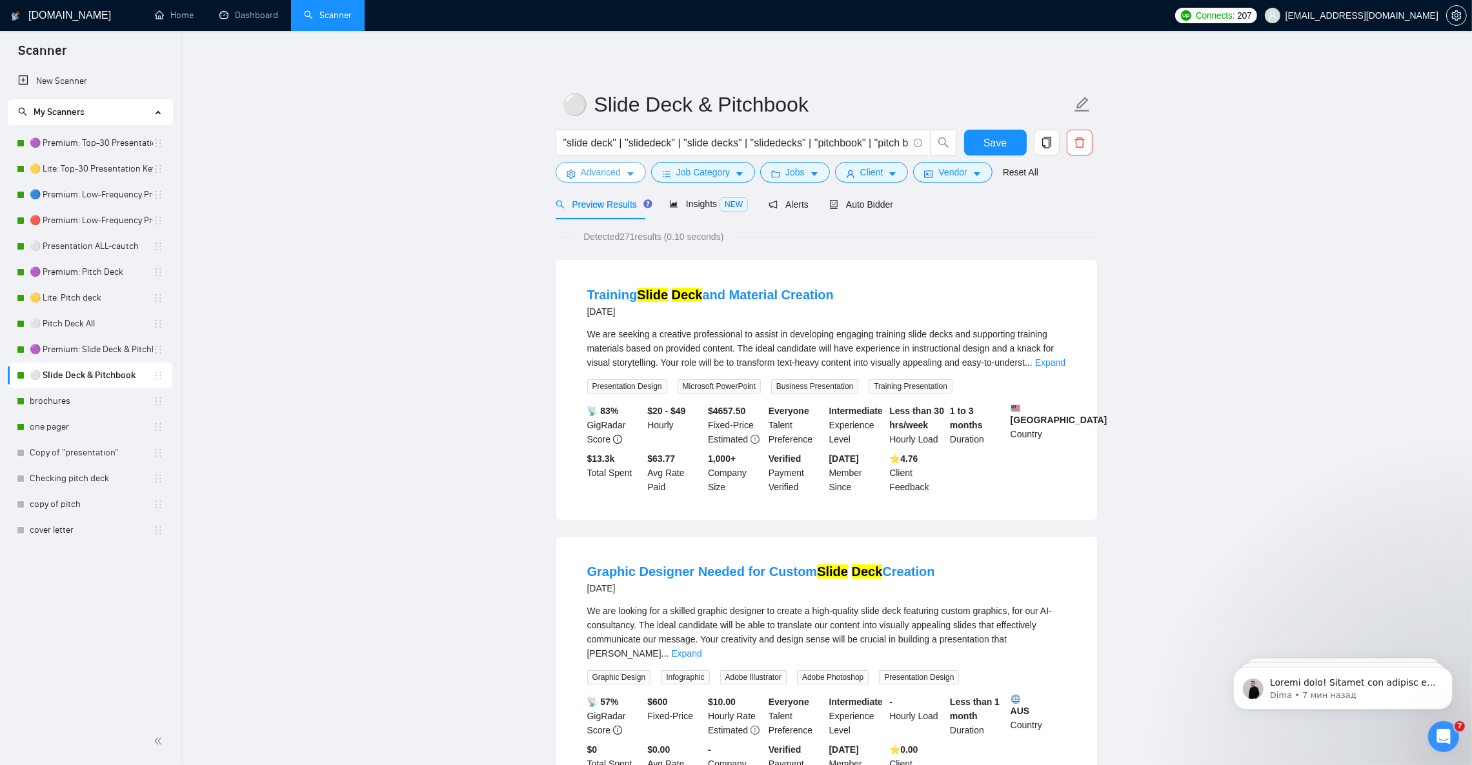
click at [626, 174] on icon "caret-down" at bounding box center [630, 174] width 9 height 9
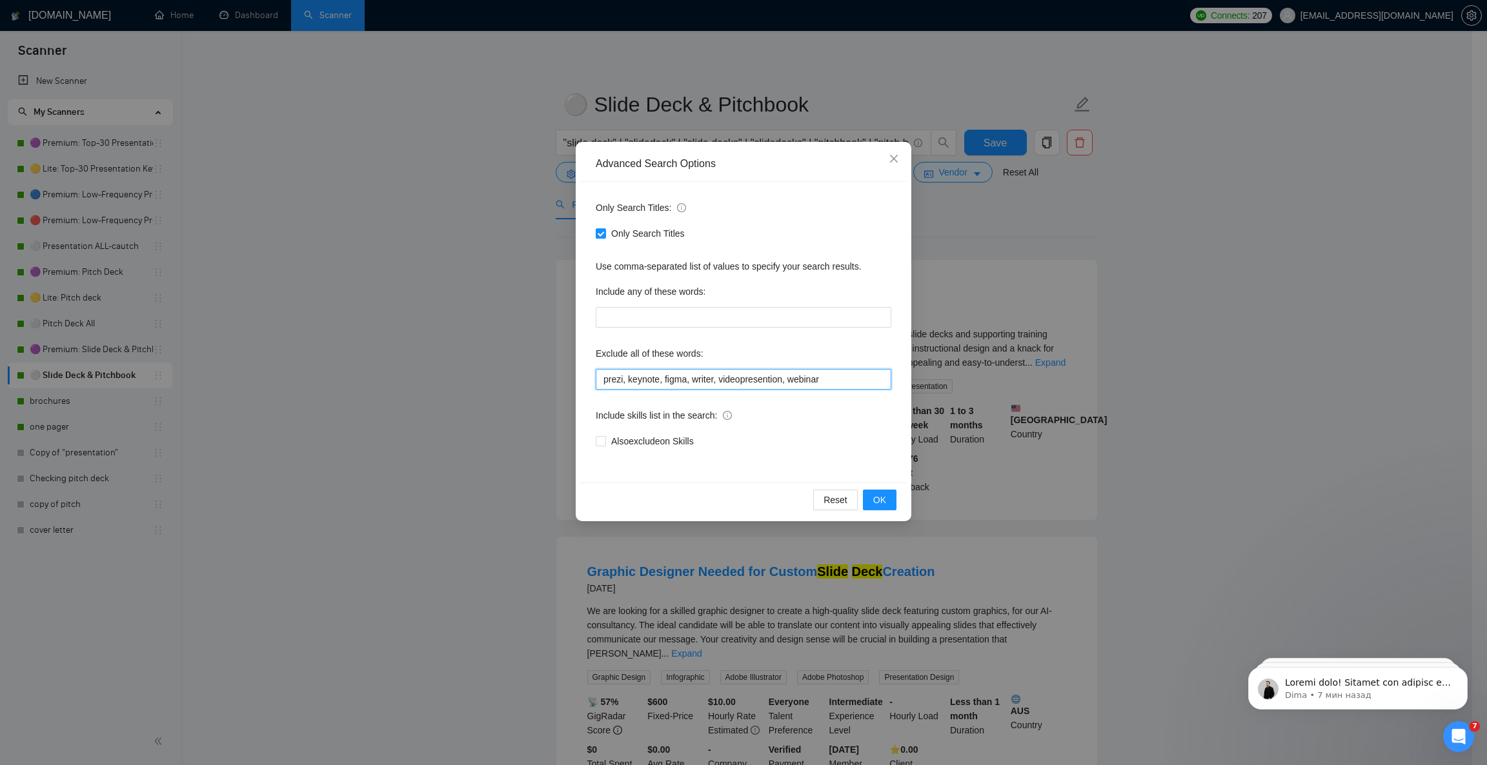
click at [662, 381] on input "prezi, keynote, figma, writer, videopresention, webinar" at bounding box center [744, 379] width 296 height 21
paste input ", webinar, qwilr, animation, animated, cartoon, Cartoon, [DOMAIN_NAME], student…"
type input "prezi, keynote, figma, writer, video, webinar, qwilr, animation, animated, cart…"
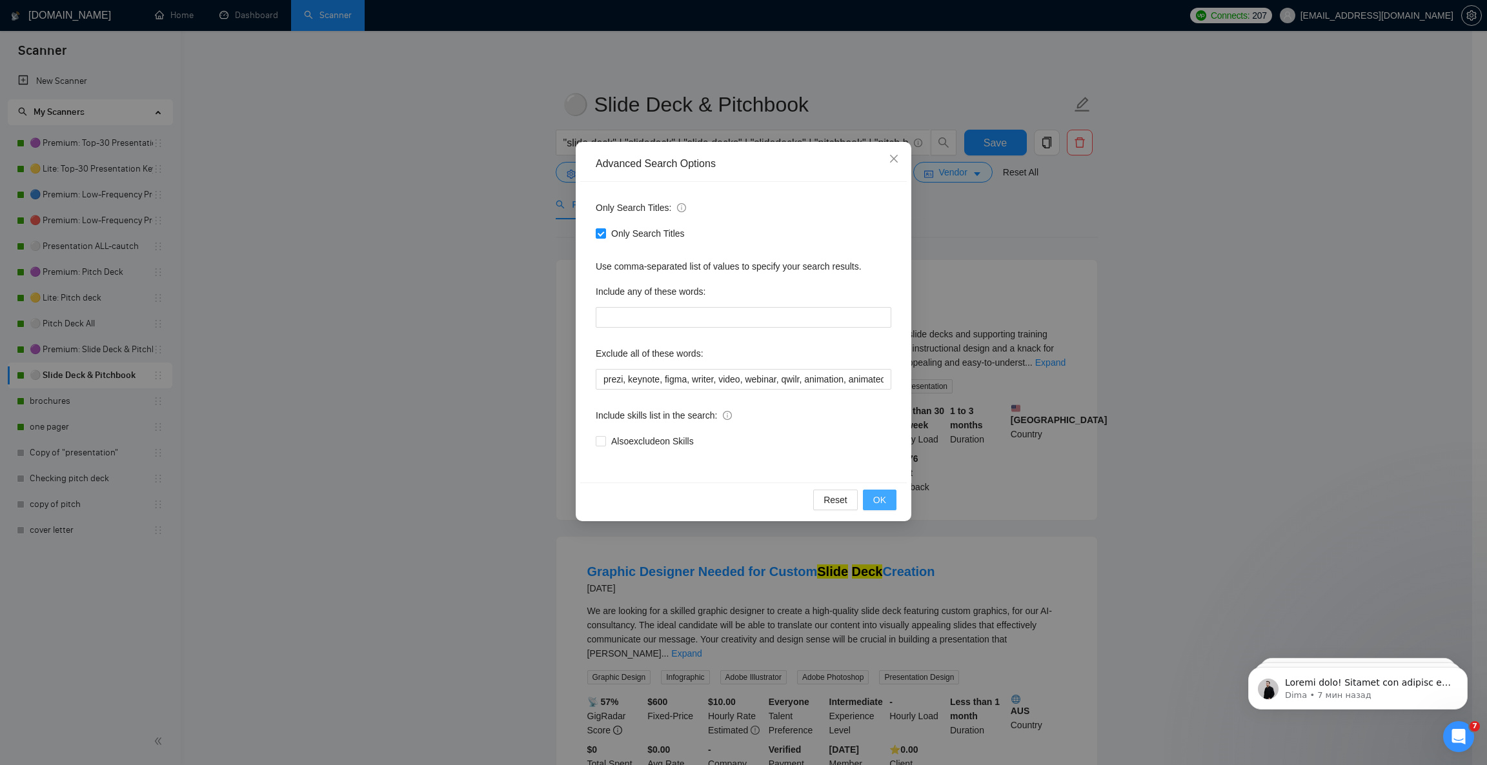
click at [880, 496] on span "OK" at bounding box center [879, 500] width 13 height 14
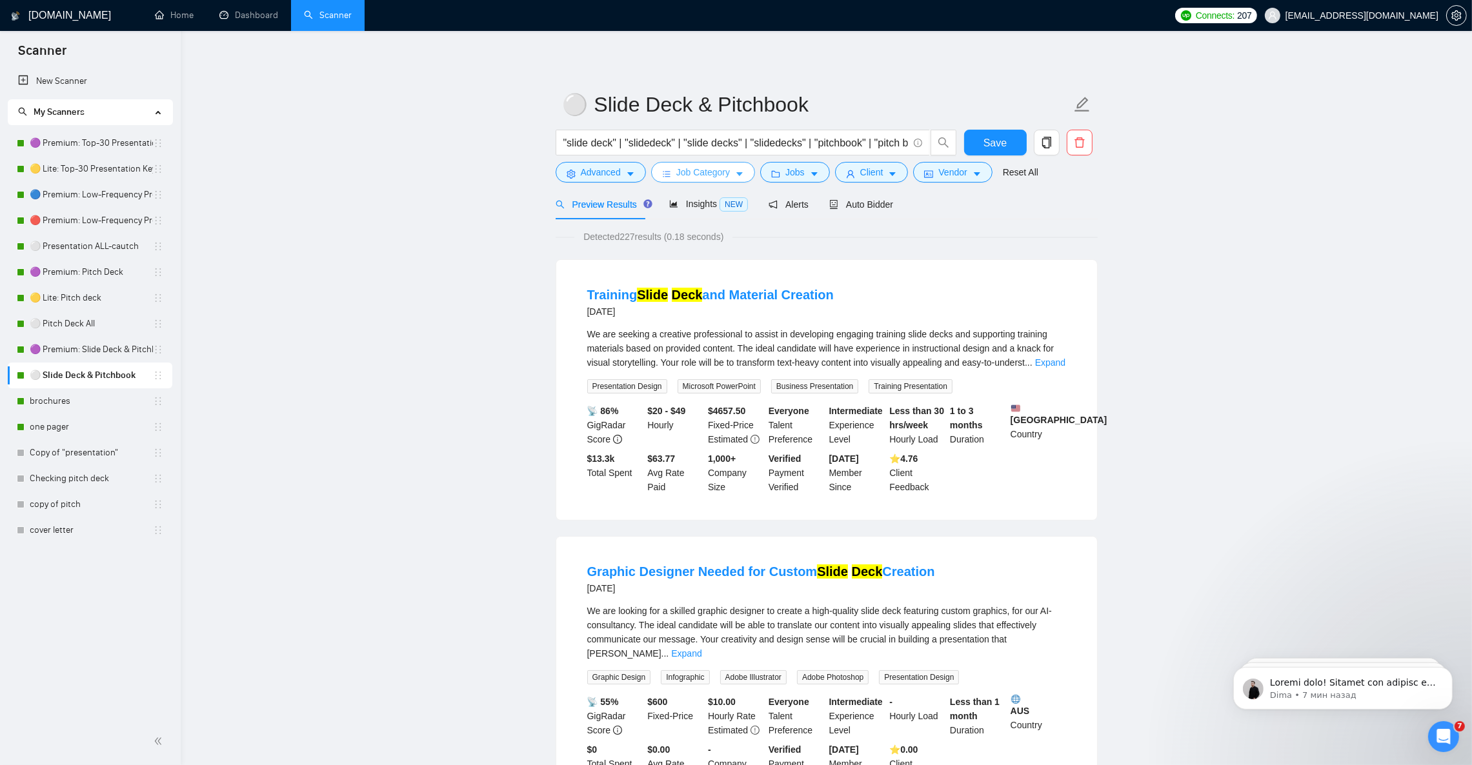
click at [744, 176] on button "Job Category" at bounding box center [703, 172] width 104 height 21
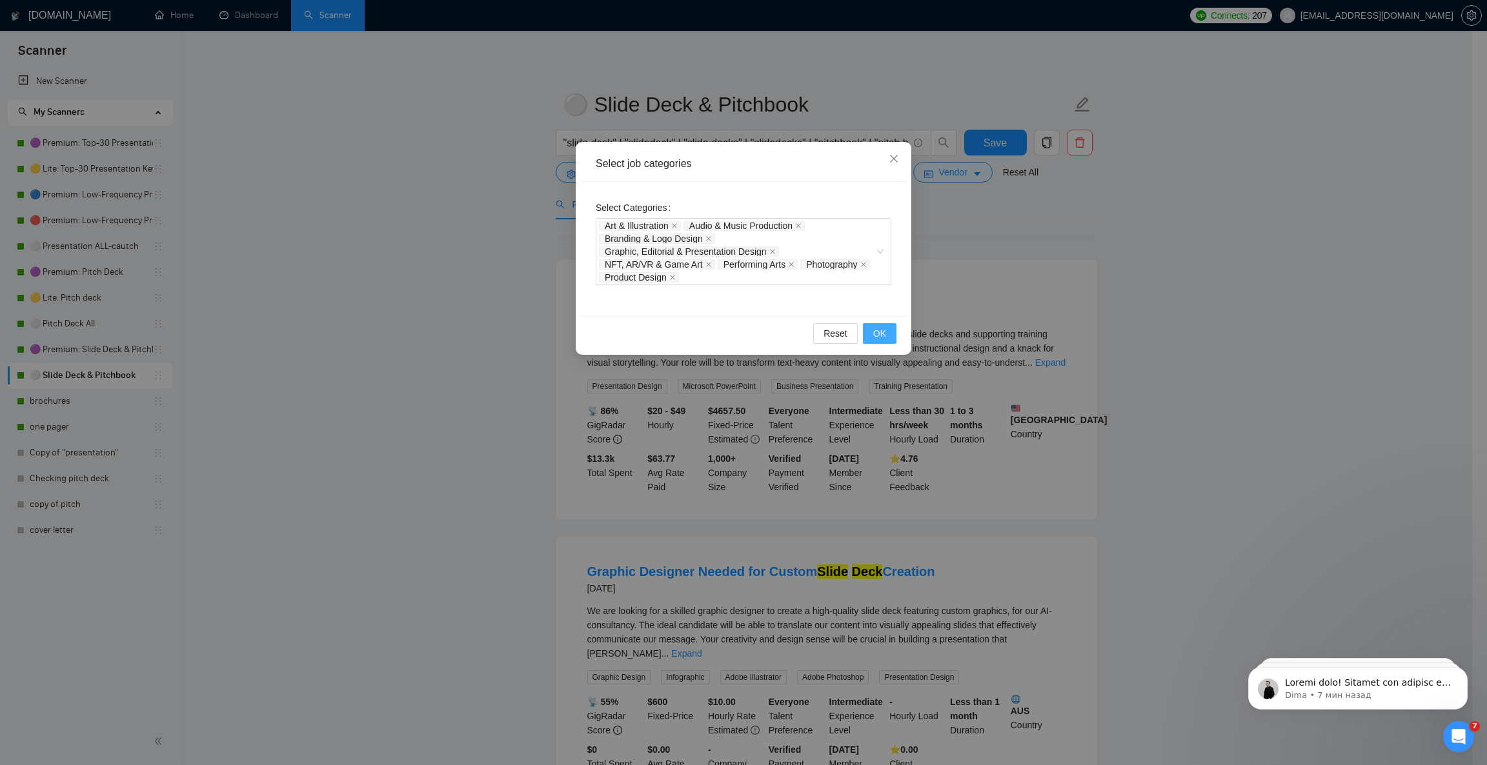
click at [882, 338] on span "OK" at bounding box center [879, 334] width 13 height 14
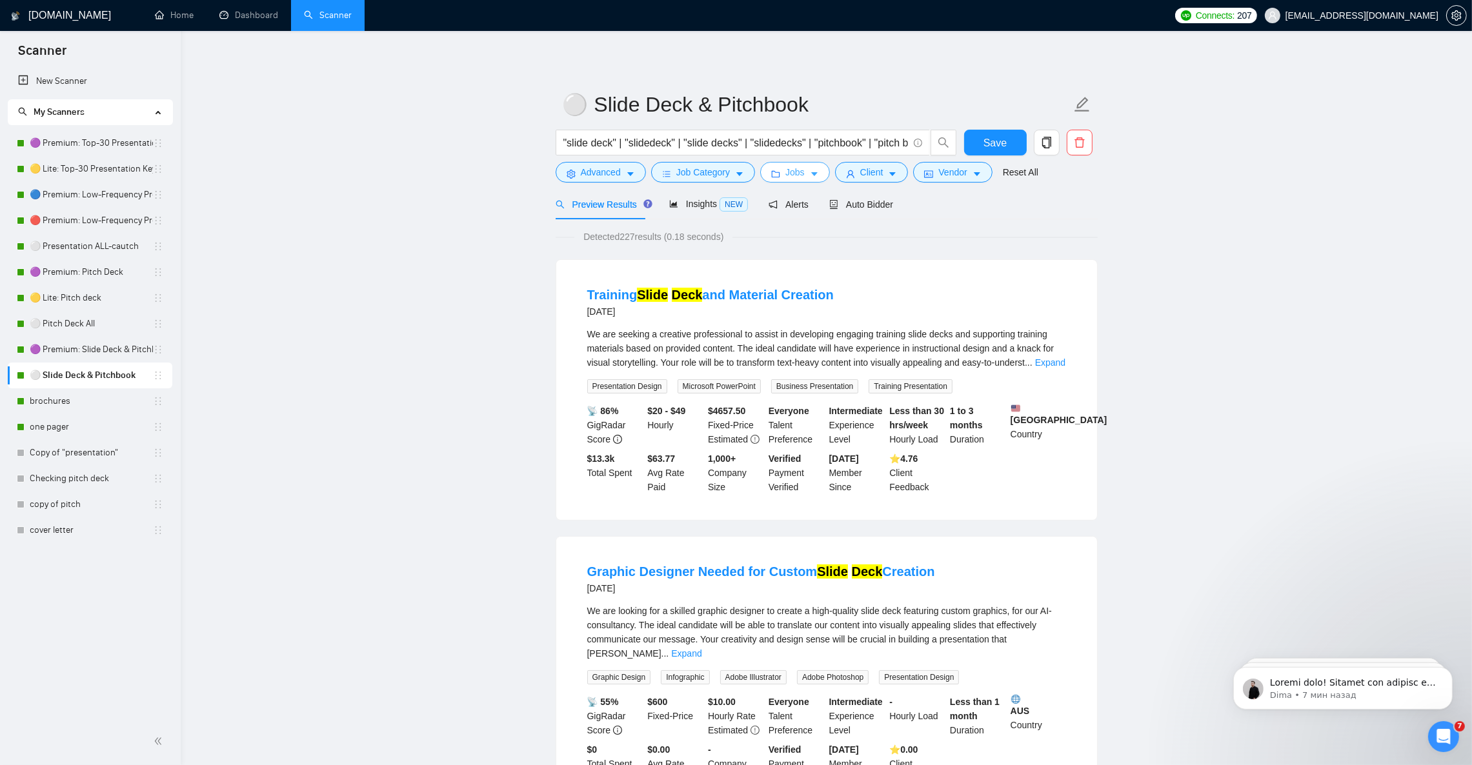
click at [800, 179] on span "Jobs" at bounding box center [794, 172] width 19 height 14
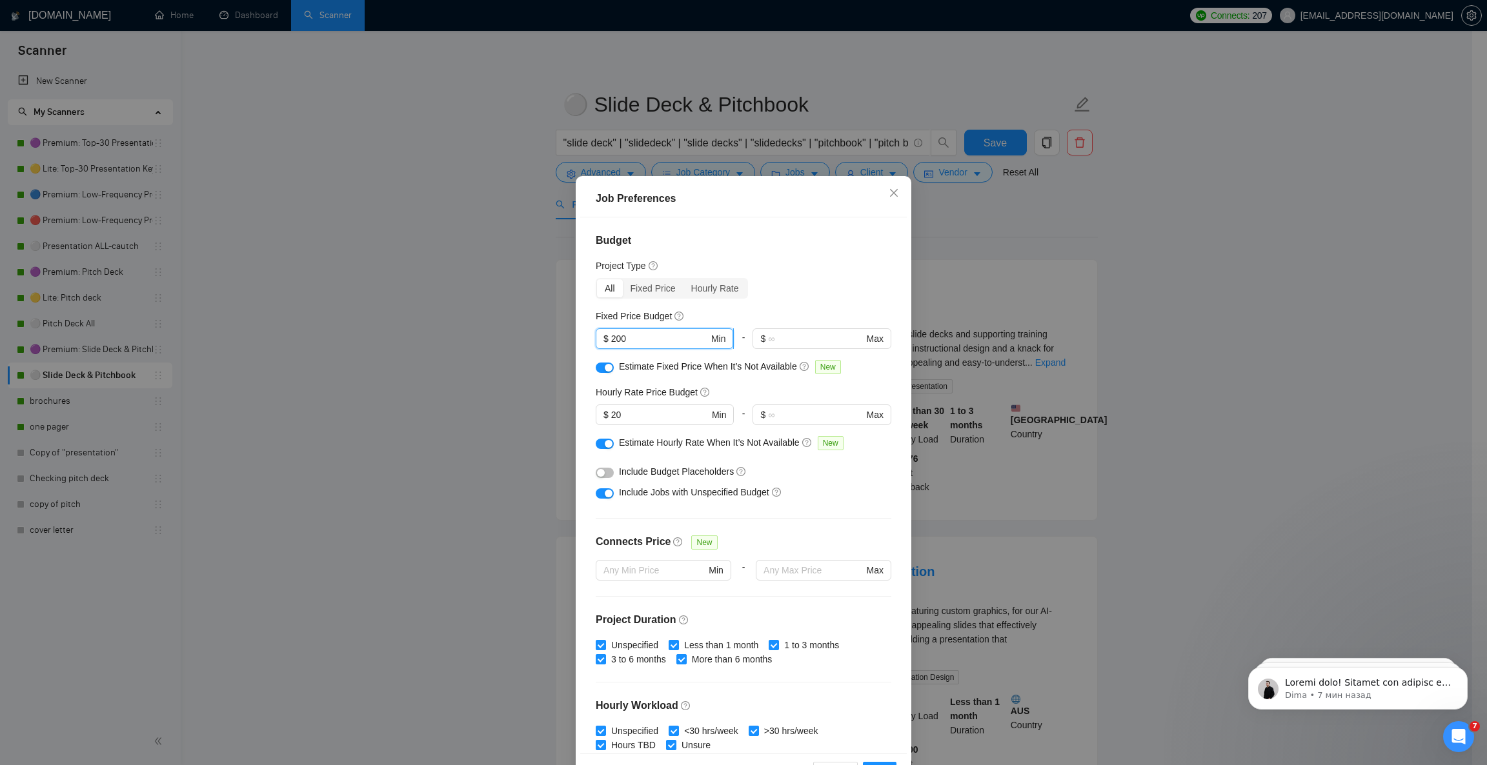
click at [611, 343] on input "200" at bounding box center [659, 339] width 97 height 14
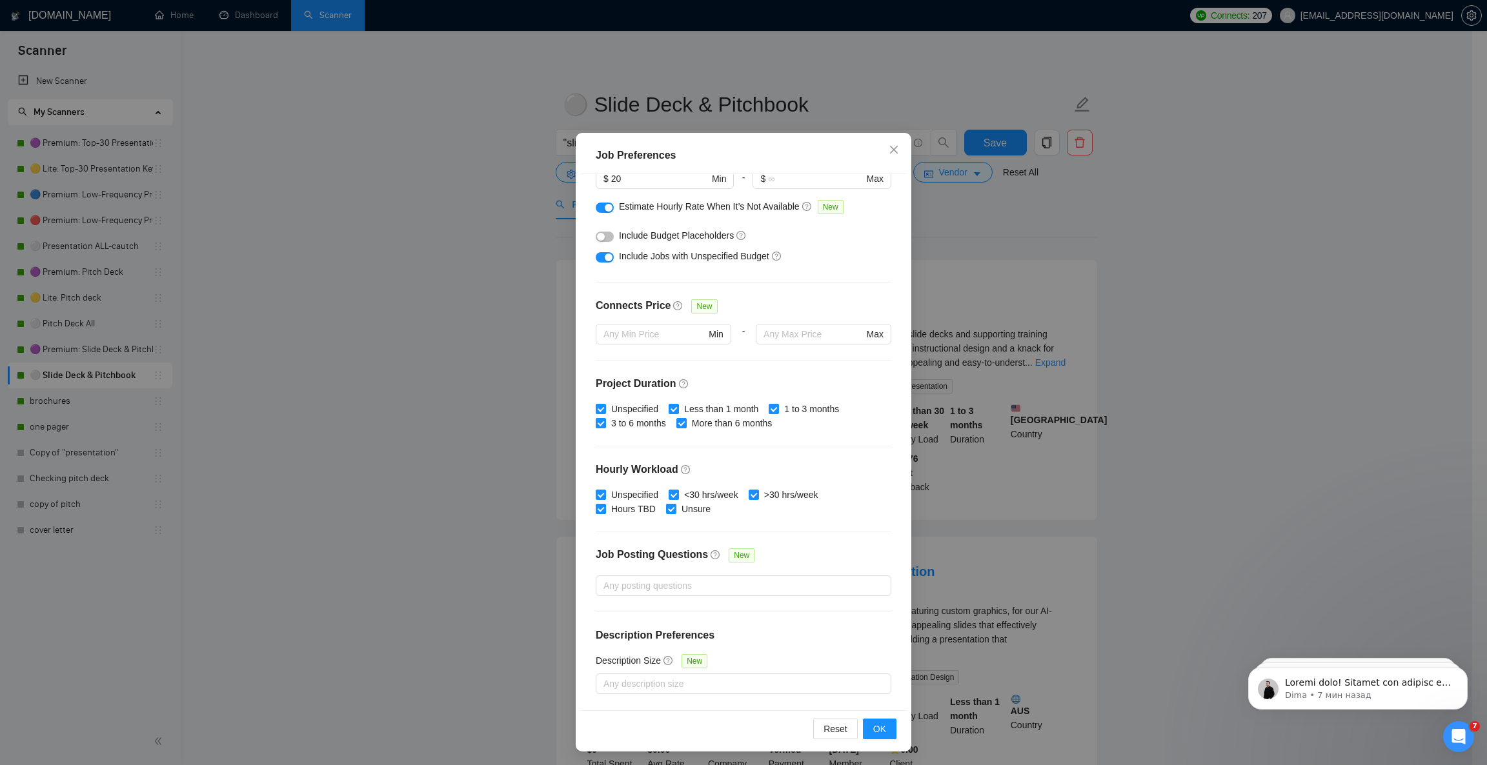
scroll to position [45, 0]
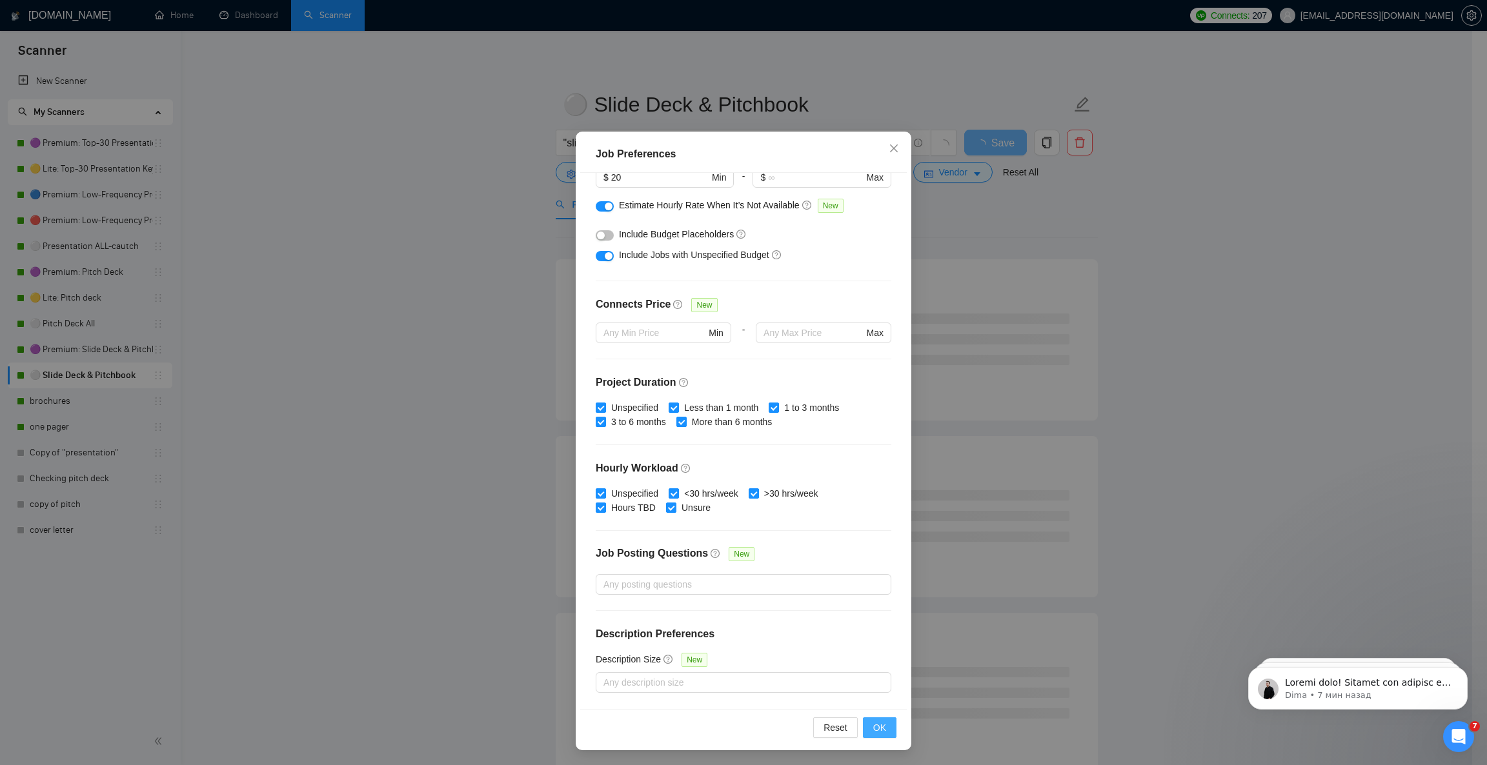
type input "300"
click at [880, 730] on button "OK" at bounding box center [880, 728] width 34 height 21
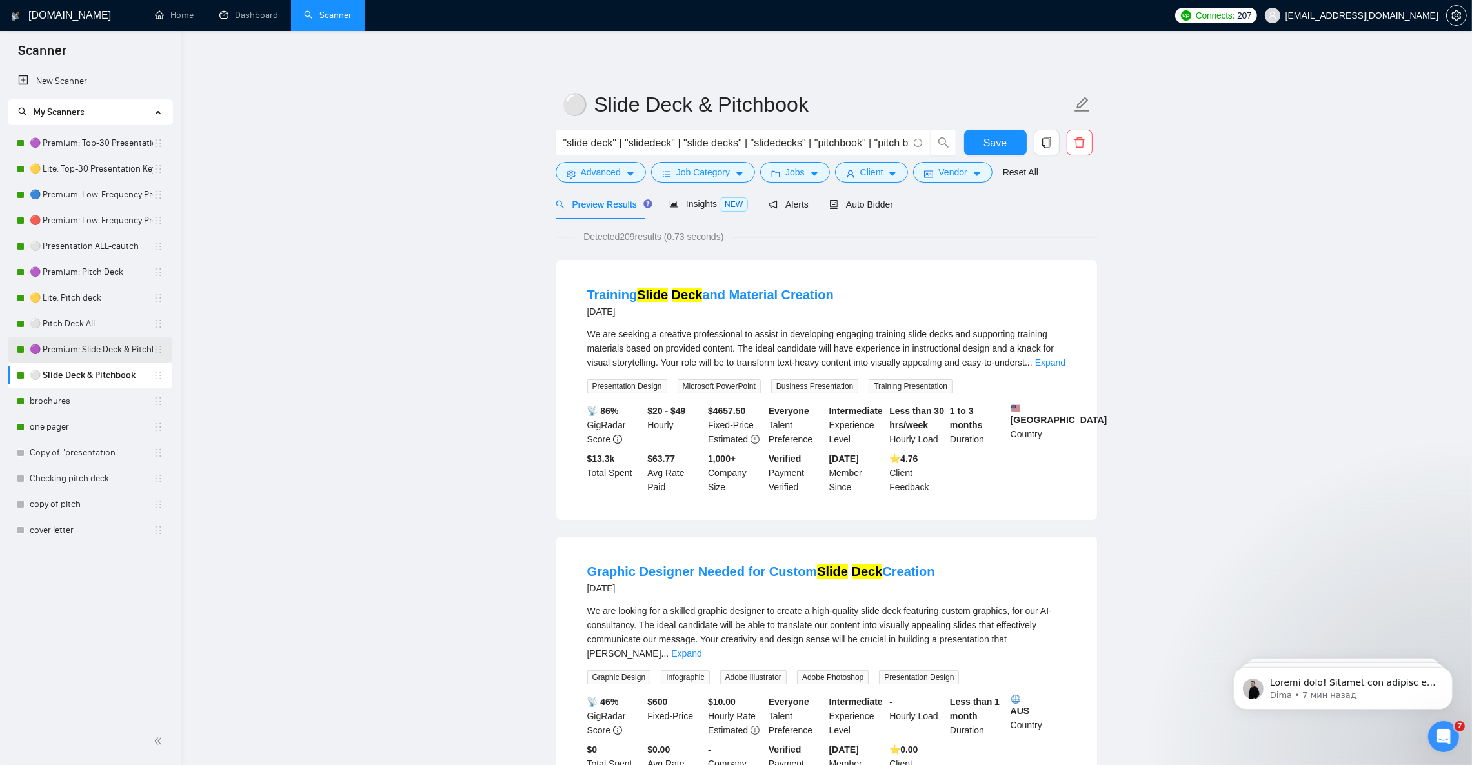
click at [88, 349] on link "🟣 Premium: Slide Deck & Pitchbook" at bounding box center [91, 350] width 123 height 26
click at [993, 142] on span "Save" at bounding box center [995, 143] width 23 height 16
click at [99, 356] on link "🟣 Premium: Slide Deck & Pitchbook" at bounding box center [91, 350] width 123 height 26
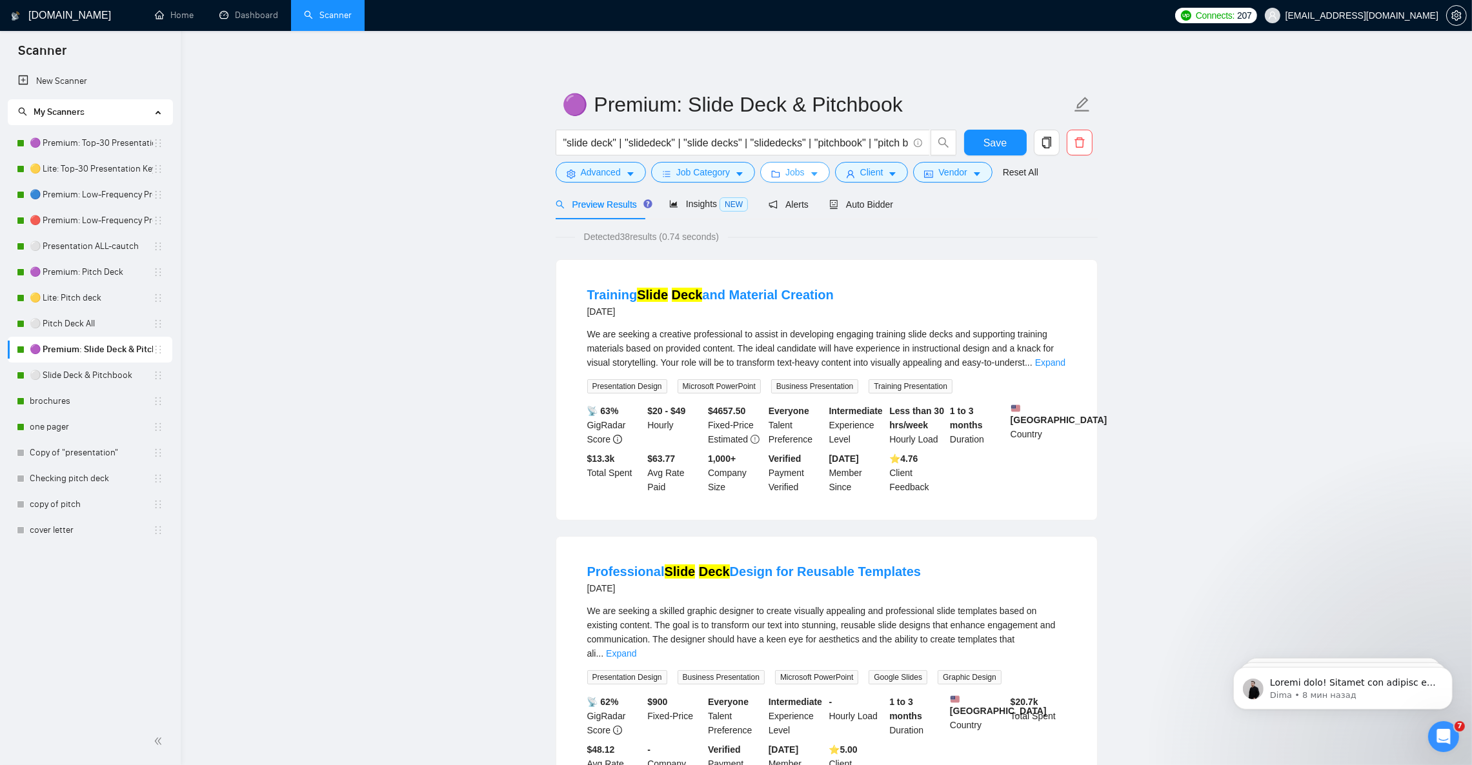
click at [804, 170] on button "Jobs" at bounding box center [795, 172] width 70 height 21
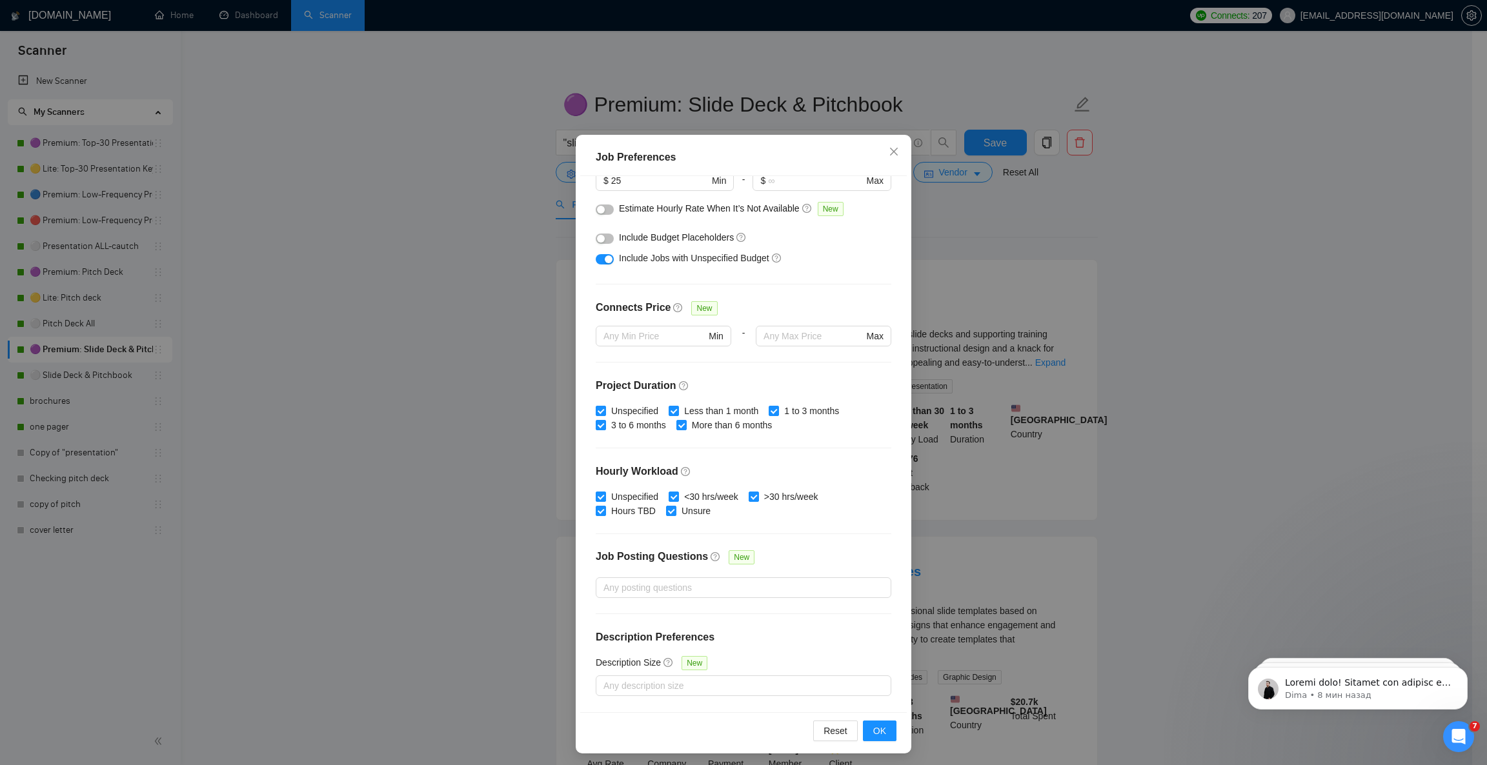
scroll to position [45, 0]
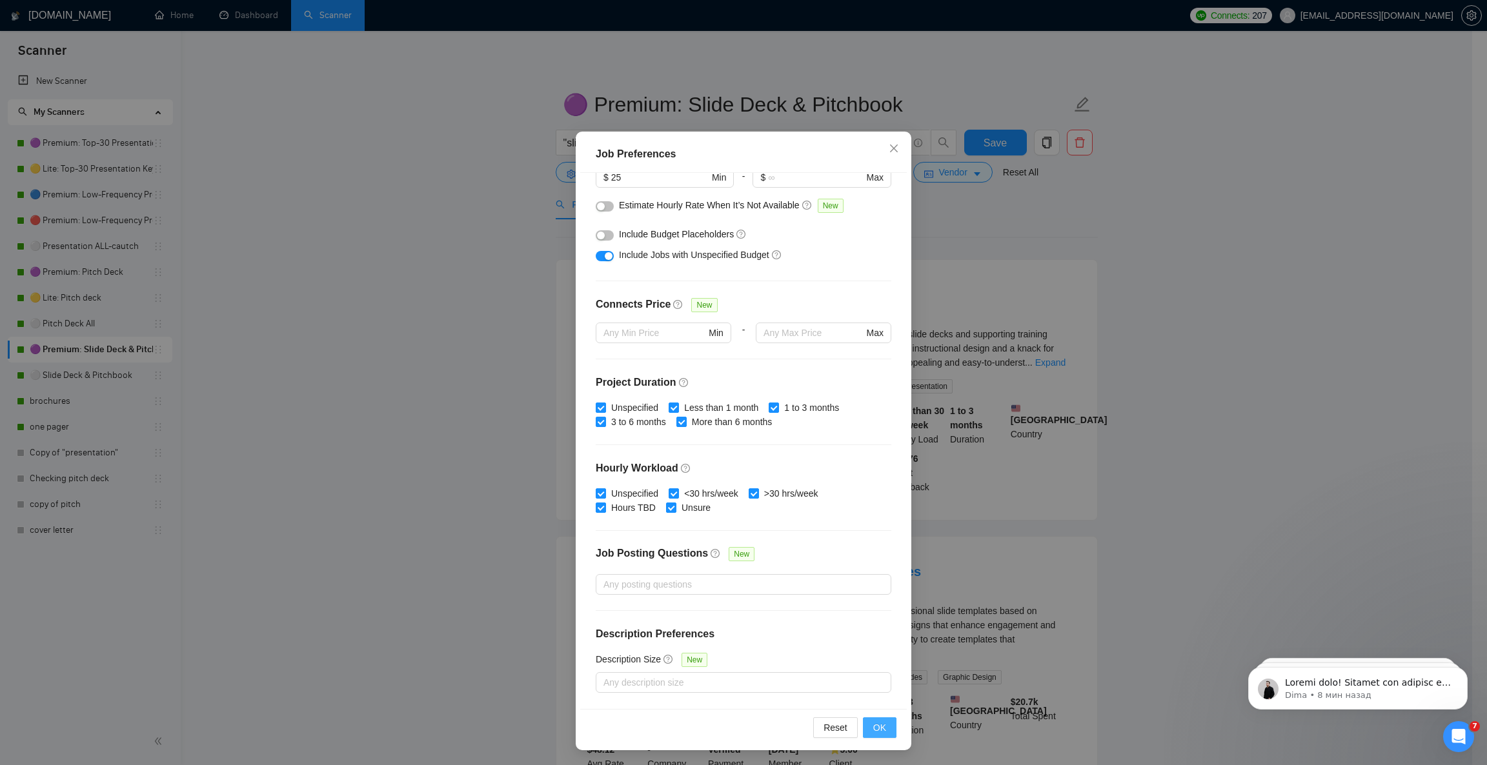
click at [880, 729] on button "OK" at bounding box center [880, 728] width 34 height 21
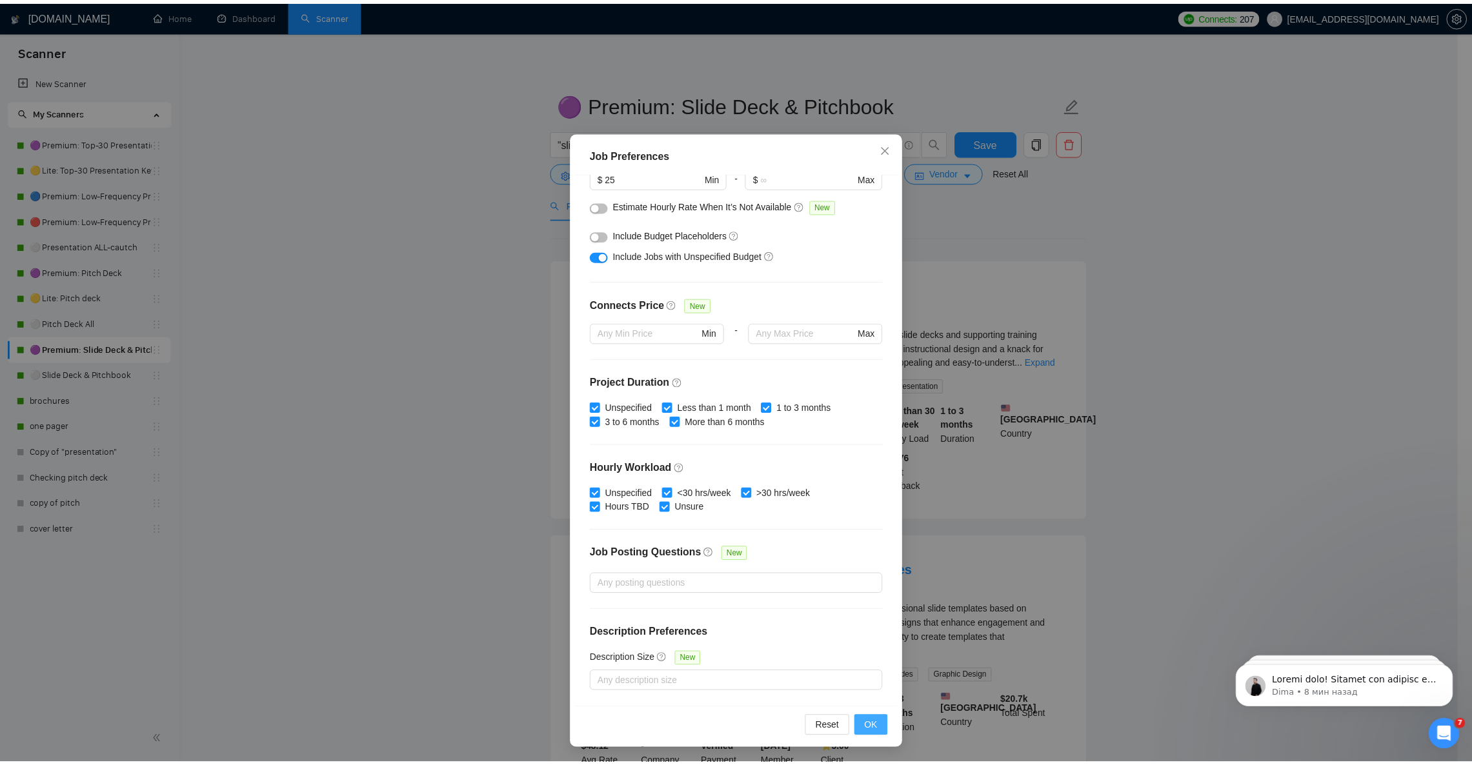
scroll to position [0, 0]
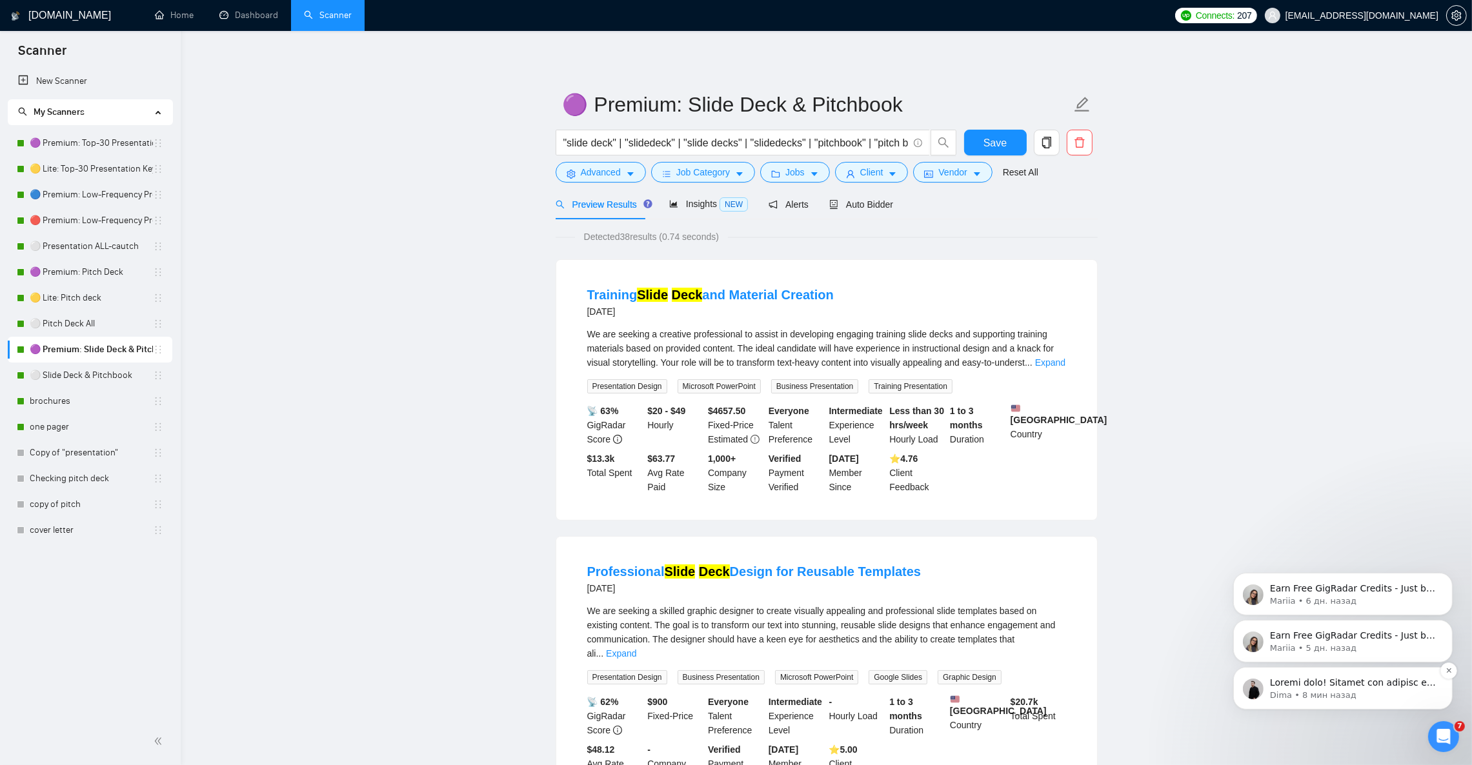
click at [1371, 689] on p "Dima • 8 мин назад" at bounding box center [1352, 695] width 167 height 12
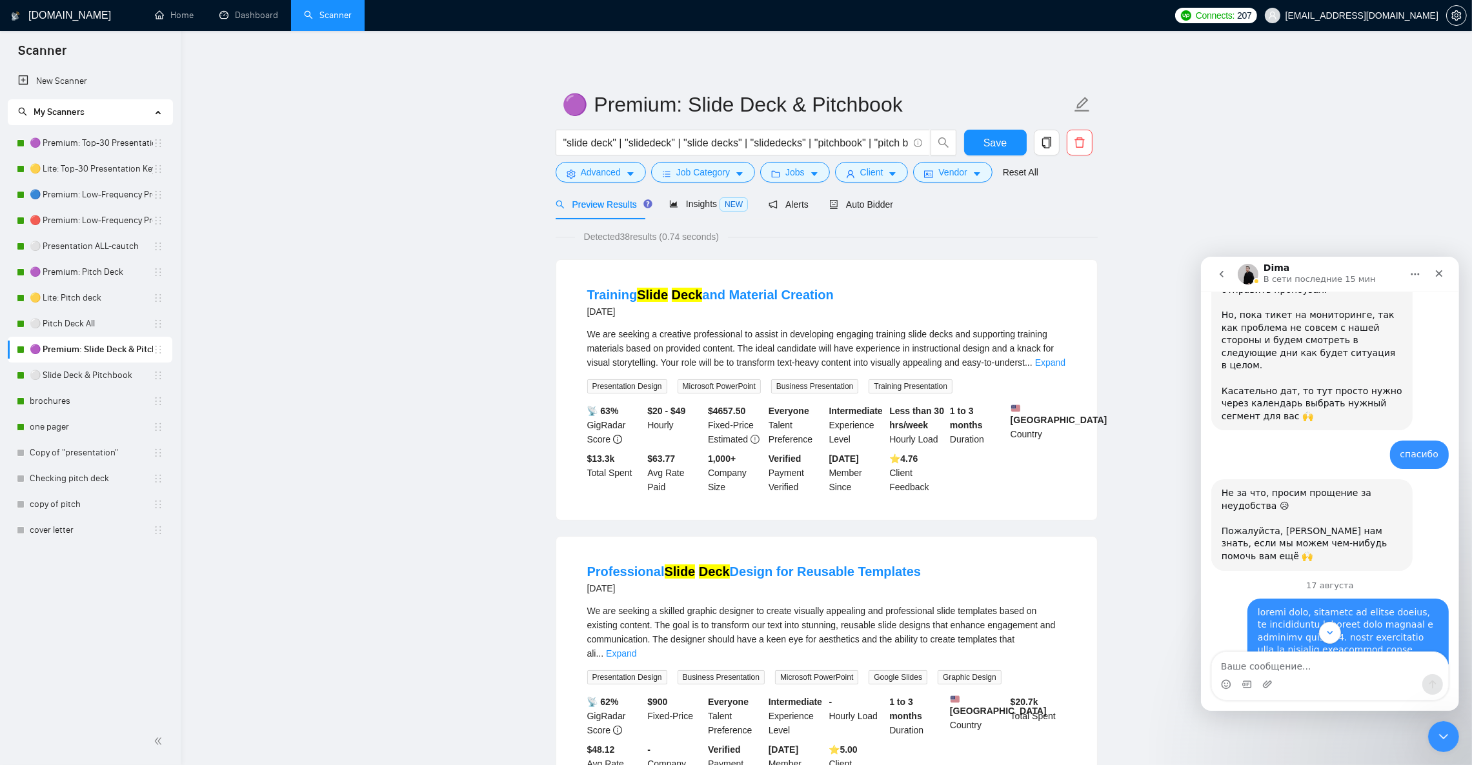
scroll to position [2370, 0]
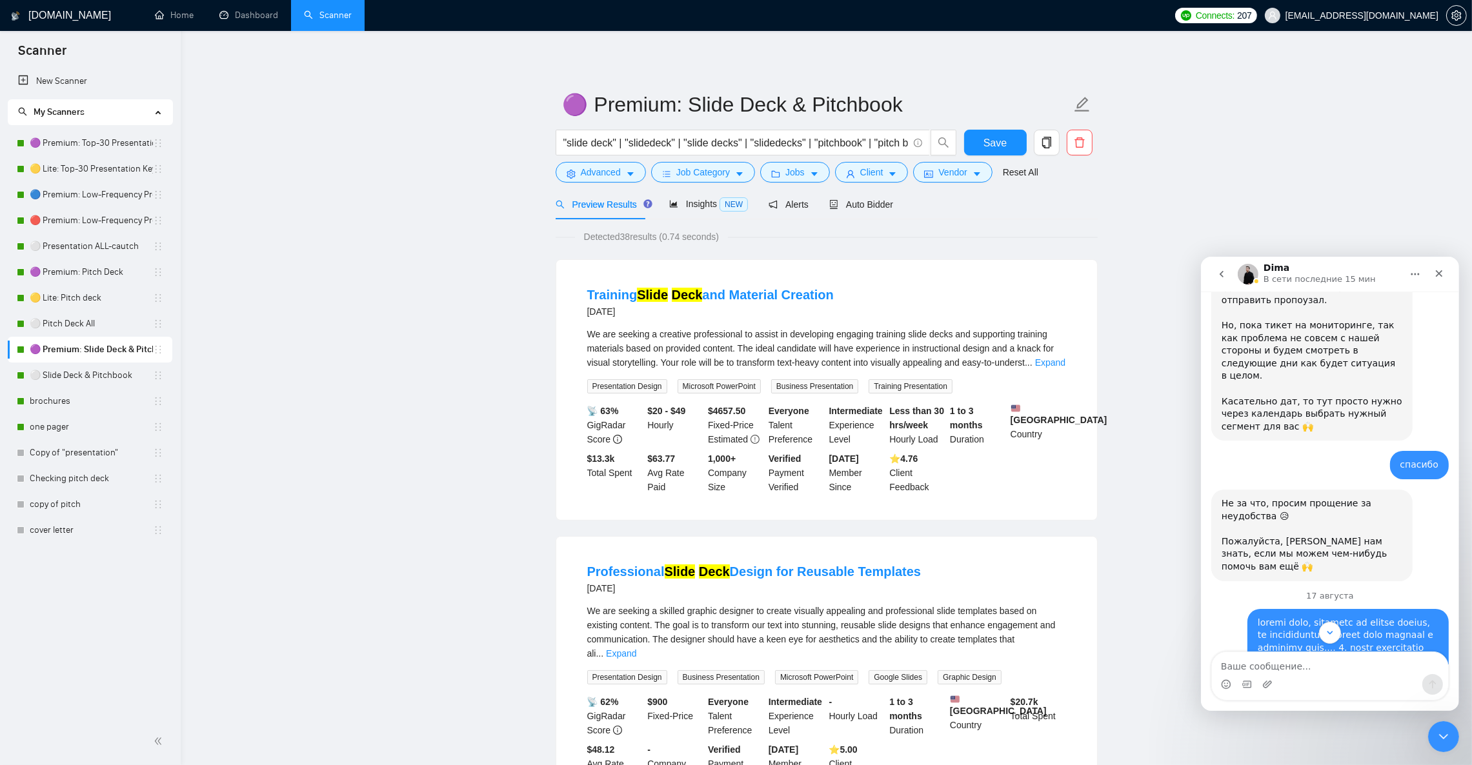
drag, startPoint x: 1306, startPoint y: 425, endPoint x: 1376, endPoint y: 477, distance: 86.7
click at [1376, 616] on div "8777931@gmail.com говорит…" at bounding box center [1347, 755] width 181 height 278
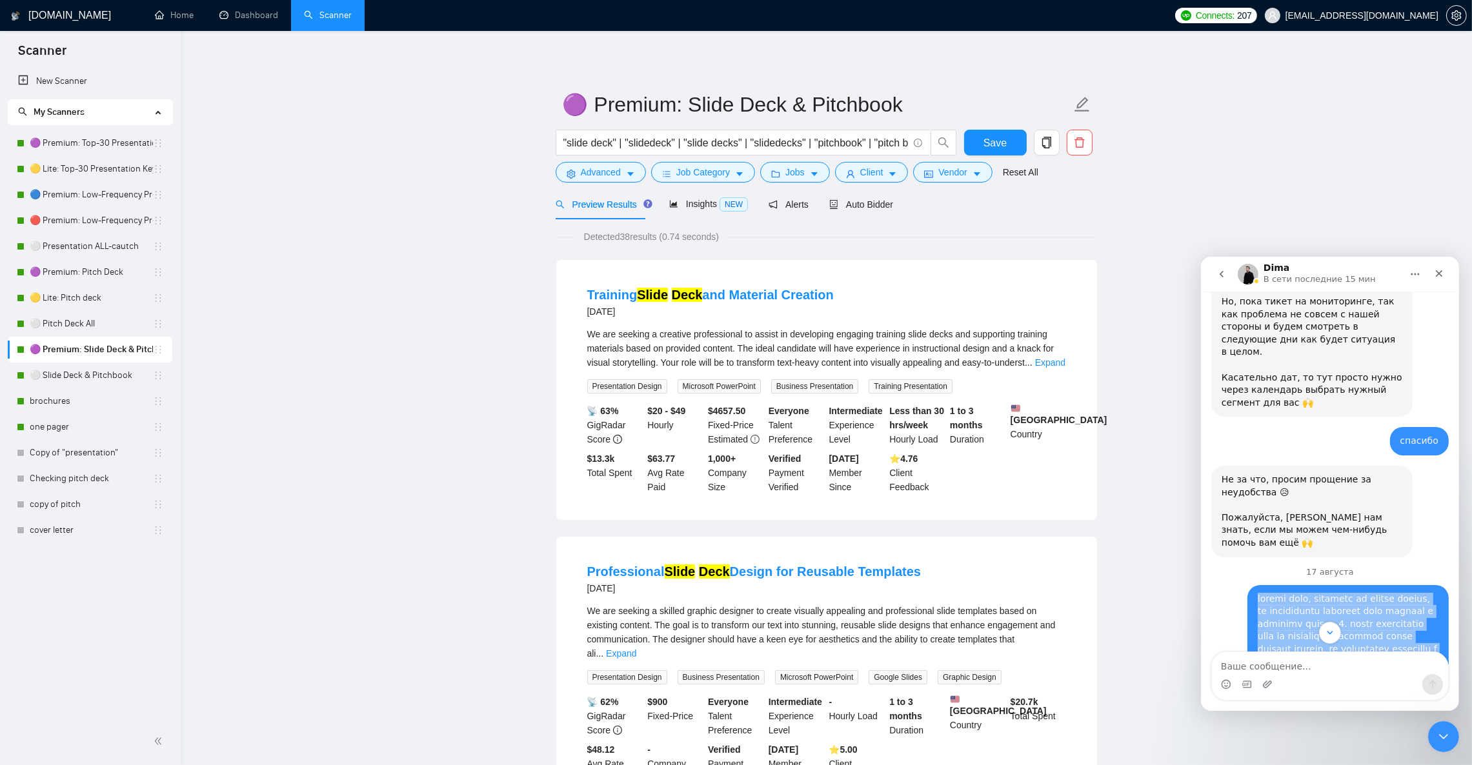
scroll to position [2467, 0]
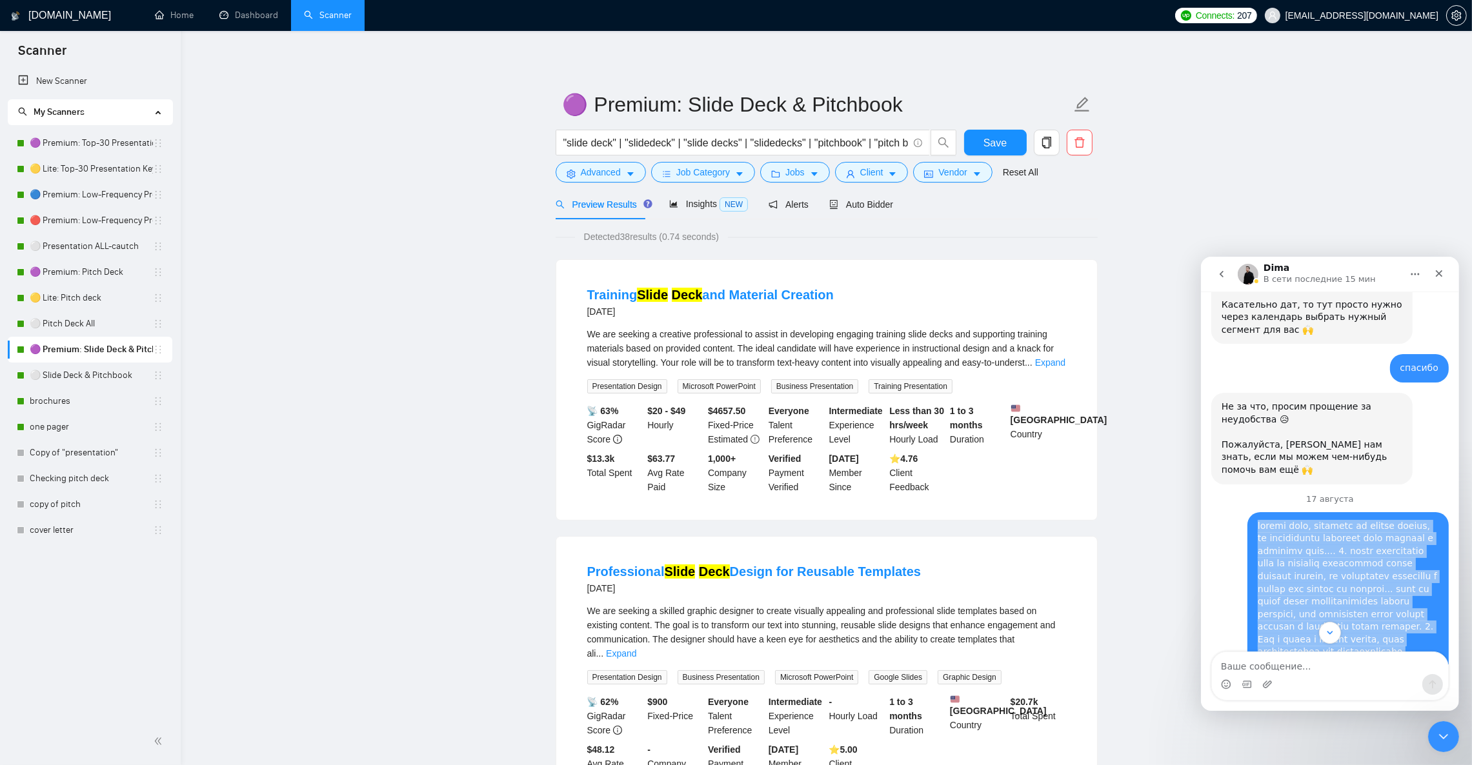
drag, startPoint x: 1246, startPoint y: 394, endPoint x: 1380, endPoint y: 553, distance: 208.3
click at [1380, 553] on div "8777931@gmail.com говорит…" at bounding box center [1347, 659] width 181 height 278
copy div "loremi dolo, sitametc ad elitse doeius, te incididuntu laboreet dolo magnaal e …"
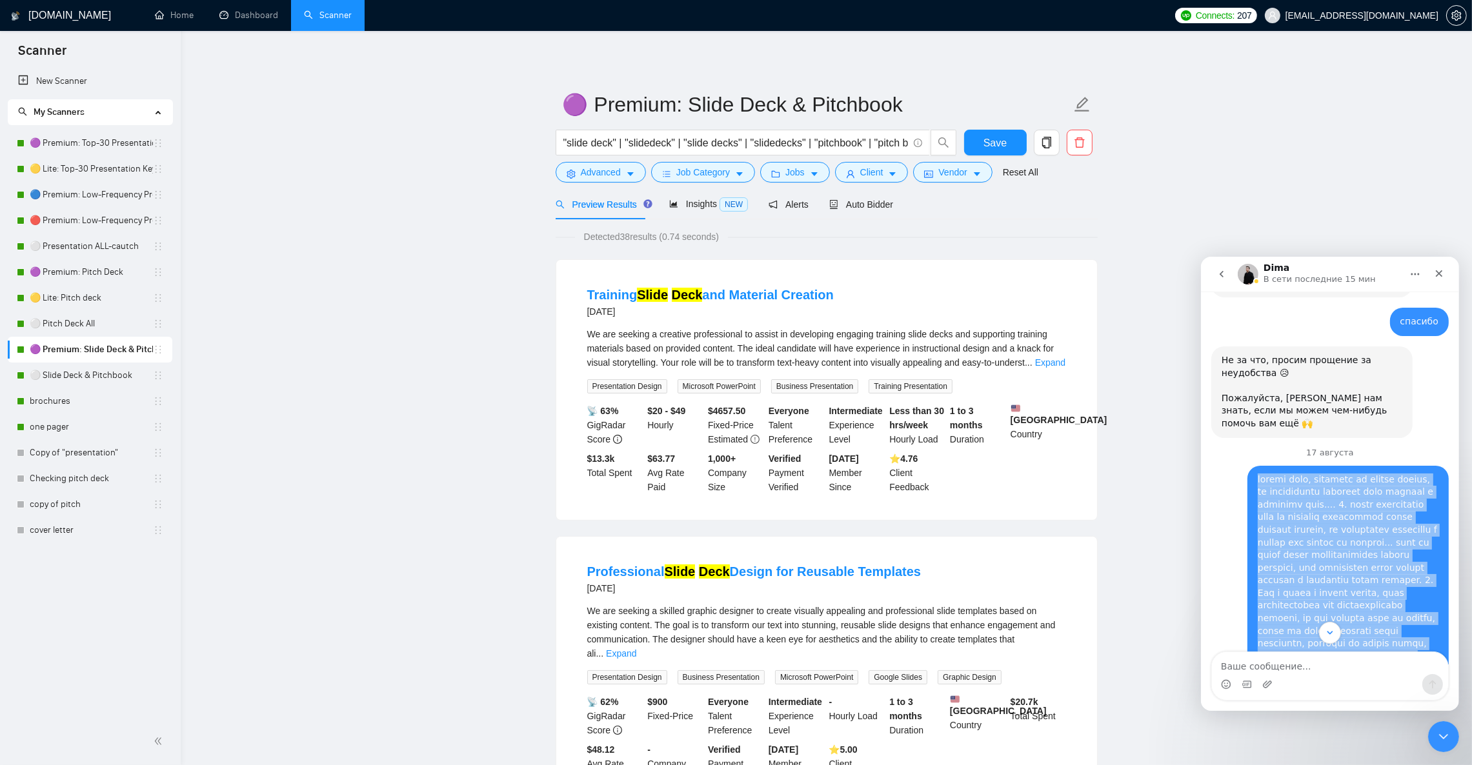
scroll to position [2661, 0]
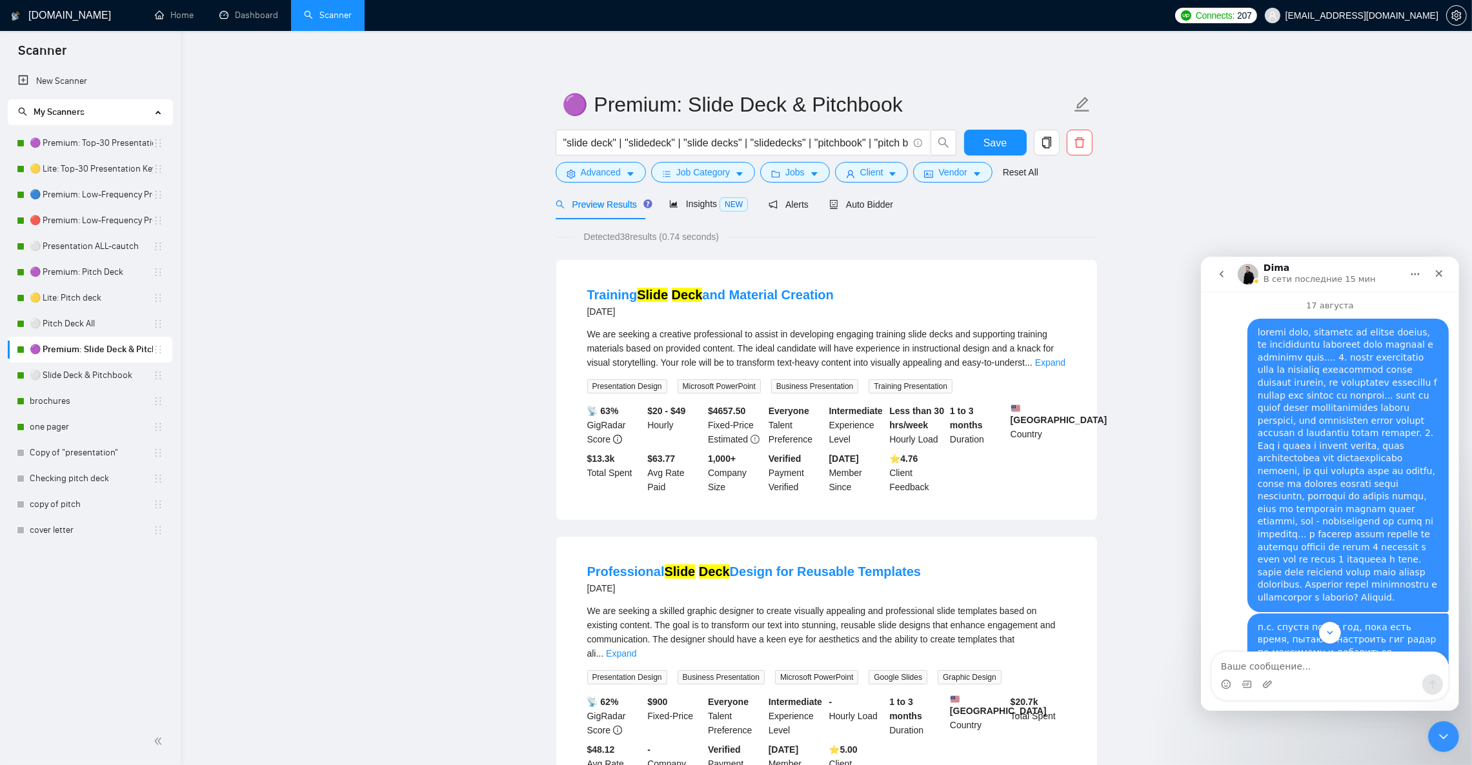
click at [1335, 621] on div "п.с. спустя почти год, пока есть время, пытаюсь настроить гиг радар по максимом…" at bounding box center [1347, 697] width 181 height 152
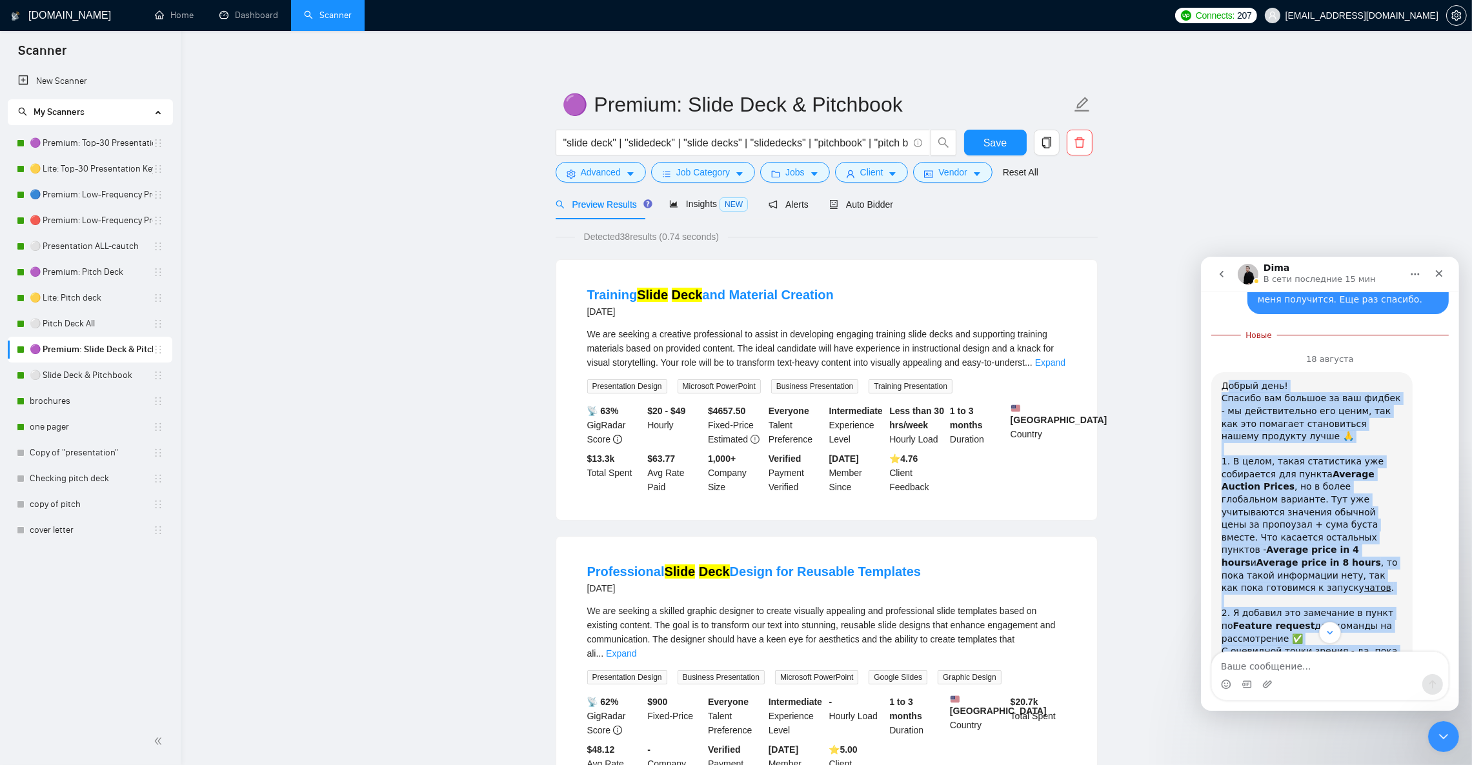
scroll to position [3145, 0]
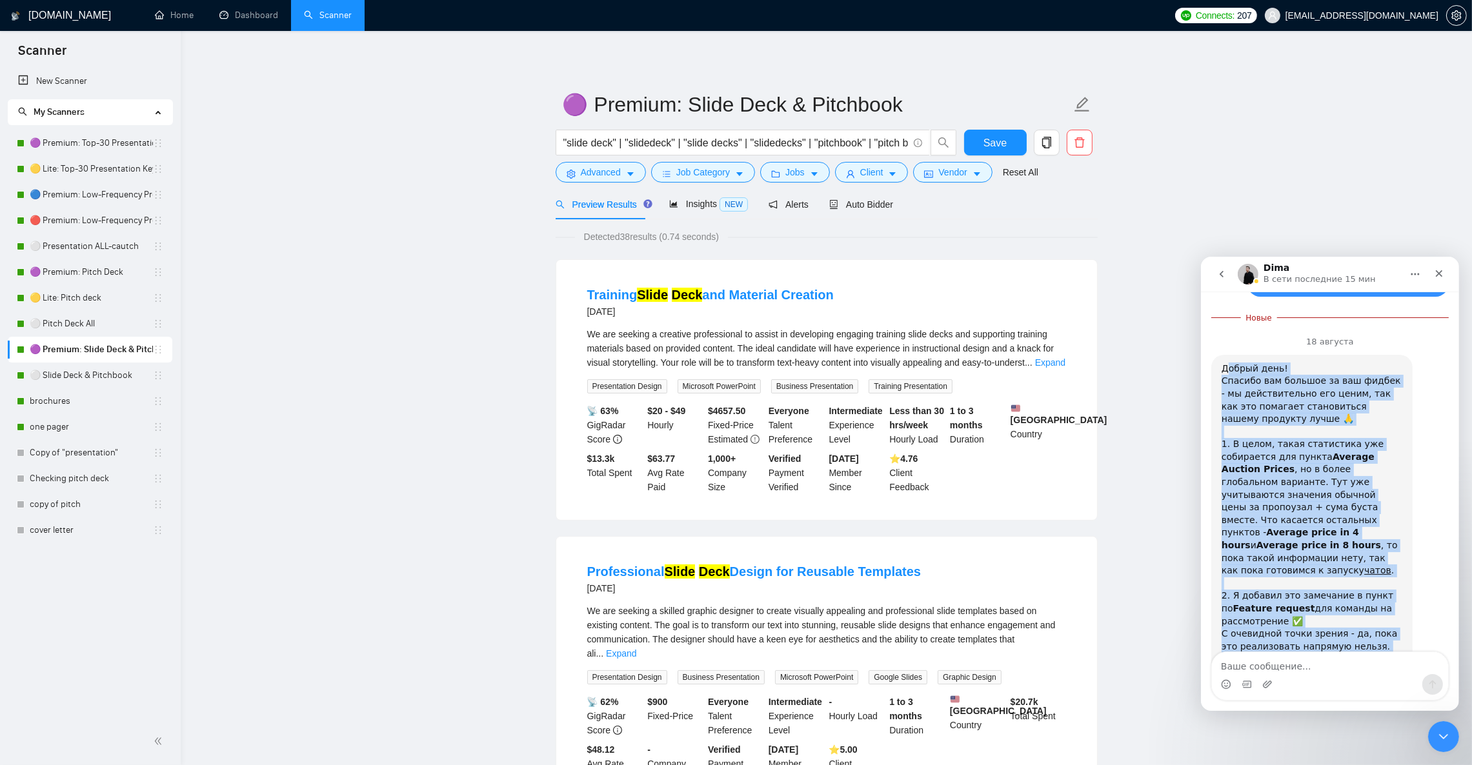
drag, startPoint x: 1224, startPoint y: 310, endPoint x: 1349, endPoint y: 604, distance: 319.8
click at [1349, 604] on div "Добрый день! Спасибо вам большое за ваш фидбек - мы действительно его ценим, та…" at bounding box center [1311, 646] width 181 height 569
copy div "lorem ipsu! Dolorsi ame consect ad eli seddoe - te incididuntutl etd magna, ali…"
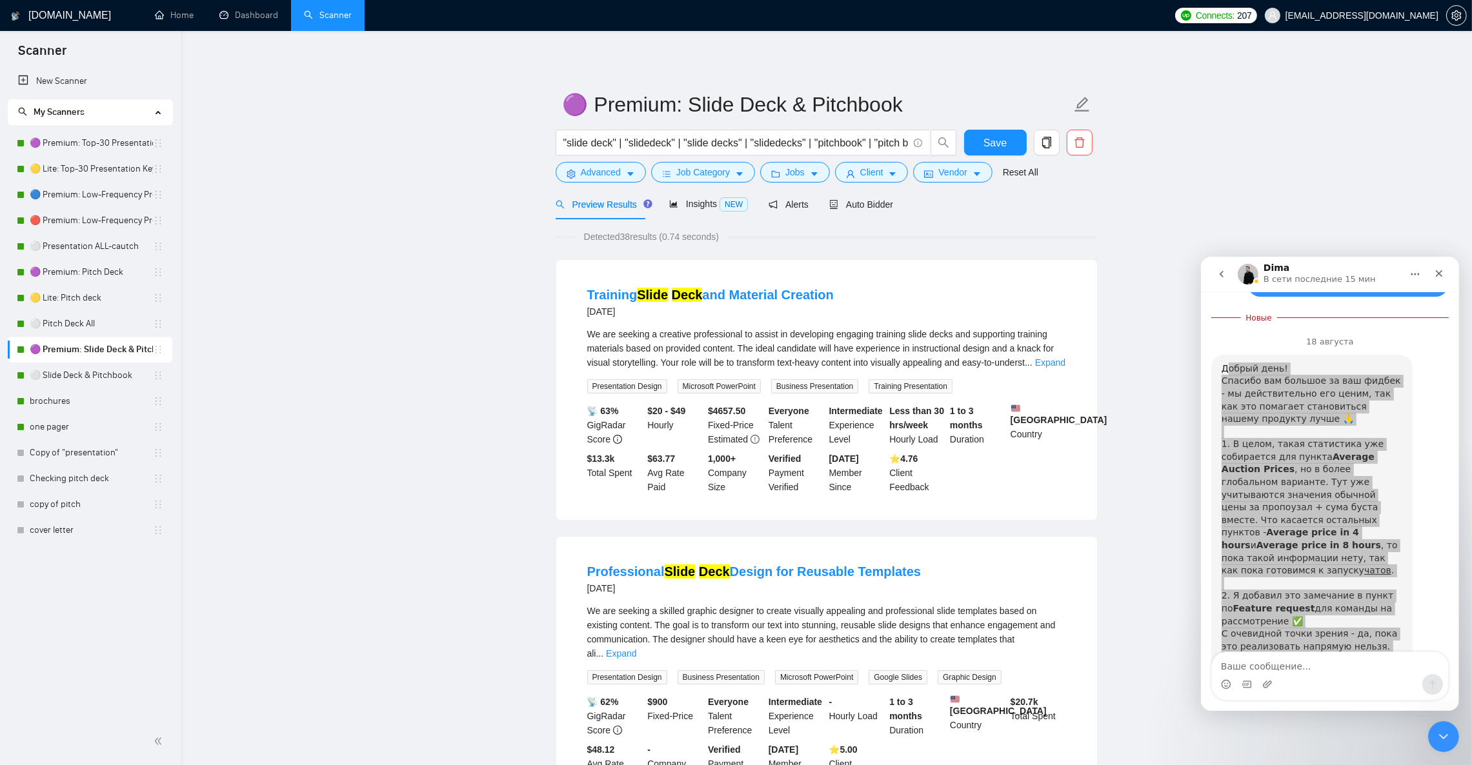
click at [1047, 350] on span "We are seeking a creative professional to assist in developing engaging trainin…" at bounding box center [820, 348] width 467 height 39
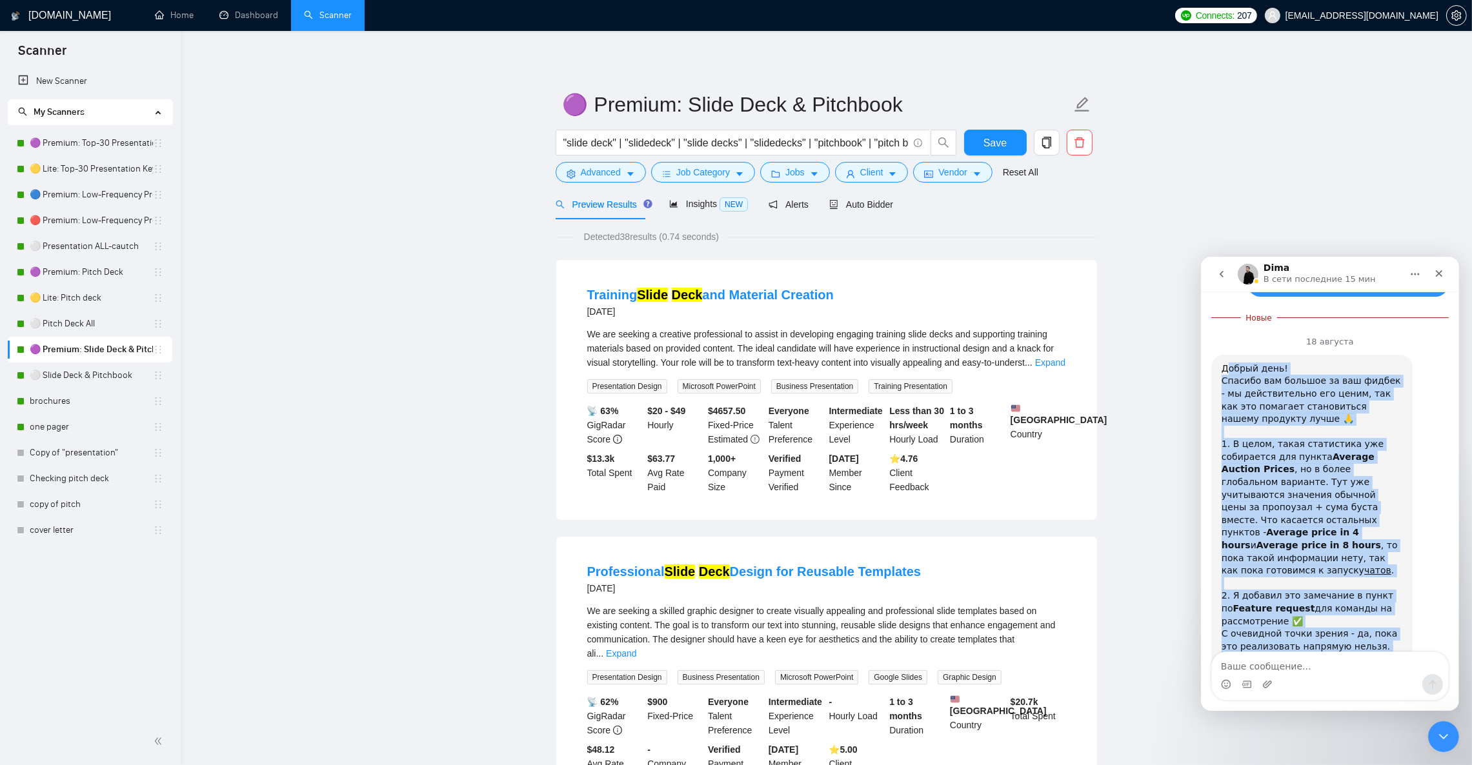
click at [1273, 412] on div "Добрый день! Спасибо вам большое за ваш фидбек - мы действительно его ценим, та…" at bounding box center [1311, 646] width 181 height 569
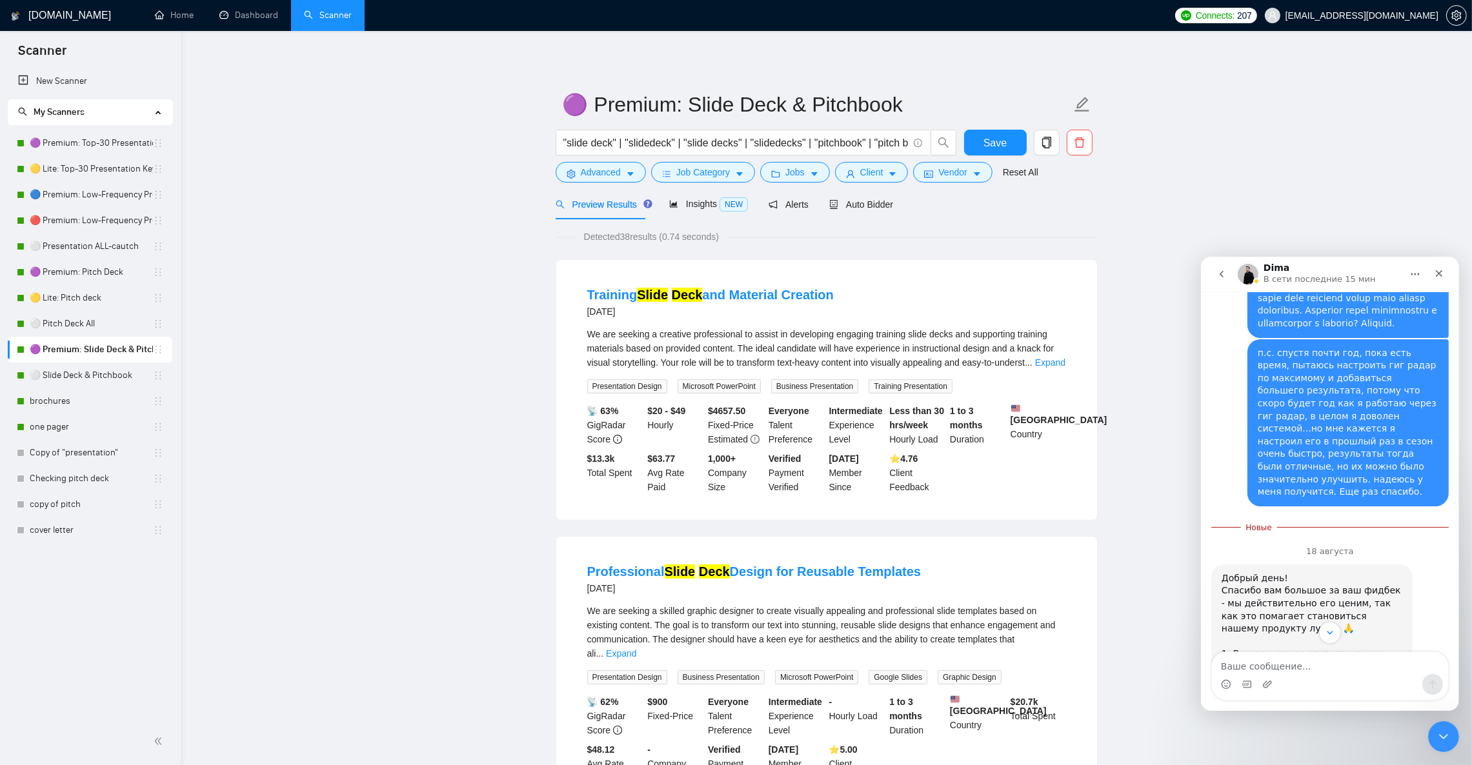
scroll to position [2855, 0]
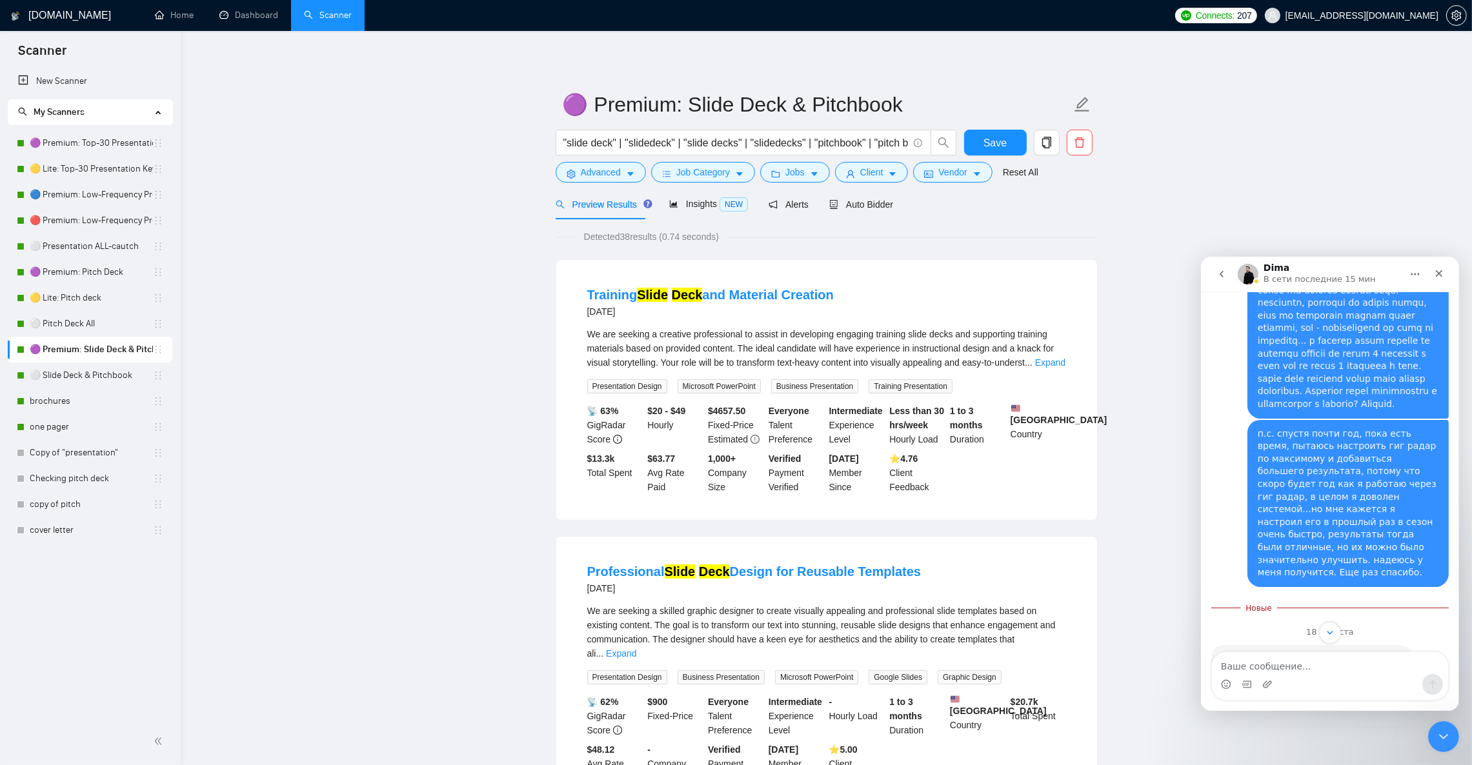
drag, startPoint x: 1390, startPoint y: 507, endPoint x: 1249, endPoint y: 503, distance: 140.1
drag, startPoint x: 1249, startPoint y: 503, endPoint x: 1215, endPoint y: 489, distance: 37.9
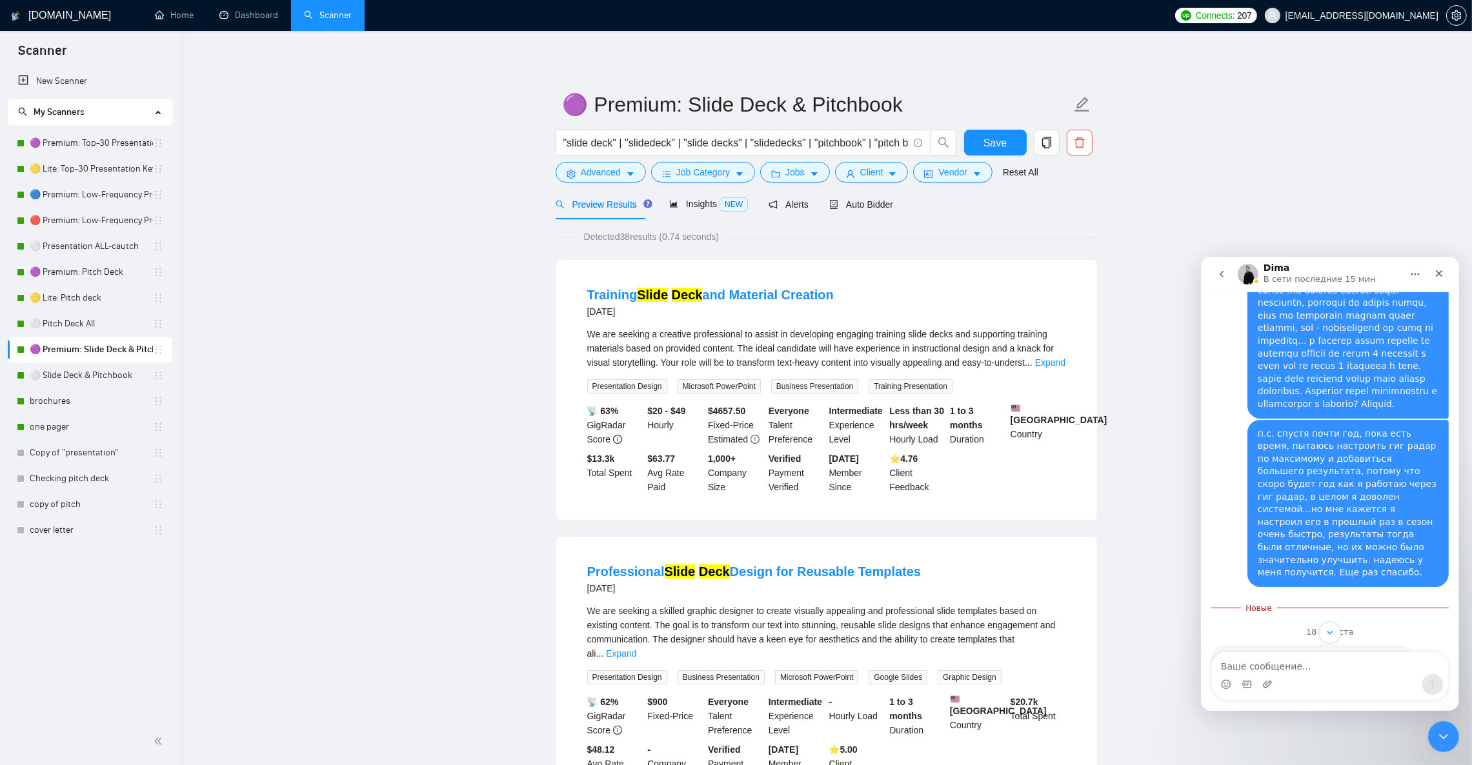
drag, startPoint x: 1377, startPoint y: 531, endPoint x: 1209, endPoint y: 485, distance: 173.2
copy div "1. В целом, такая статистика уже собирается для пункта Average Auction Prices ,…"
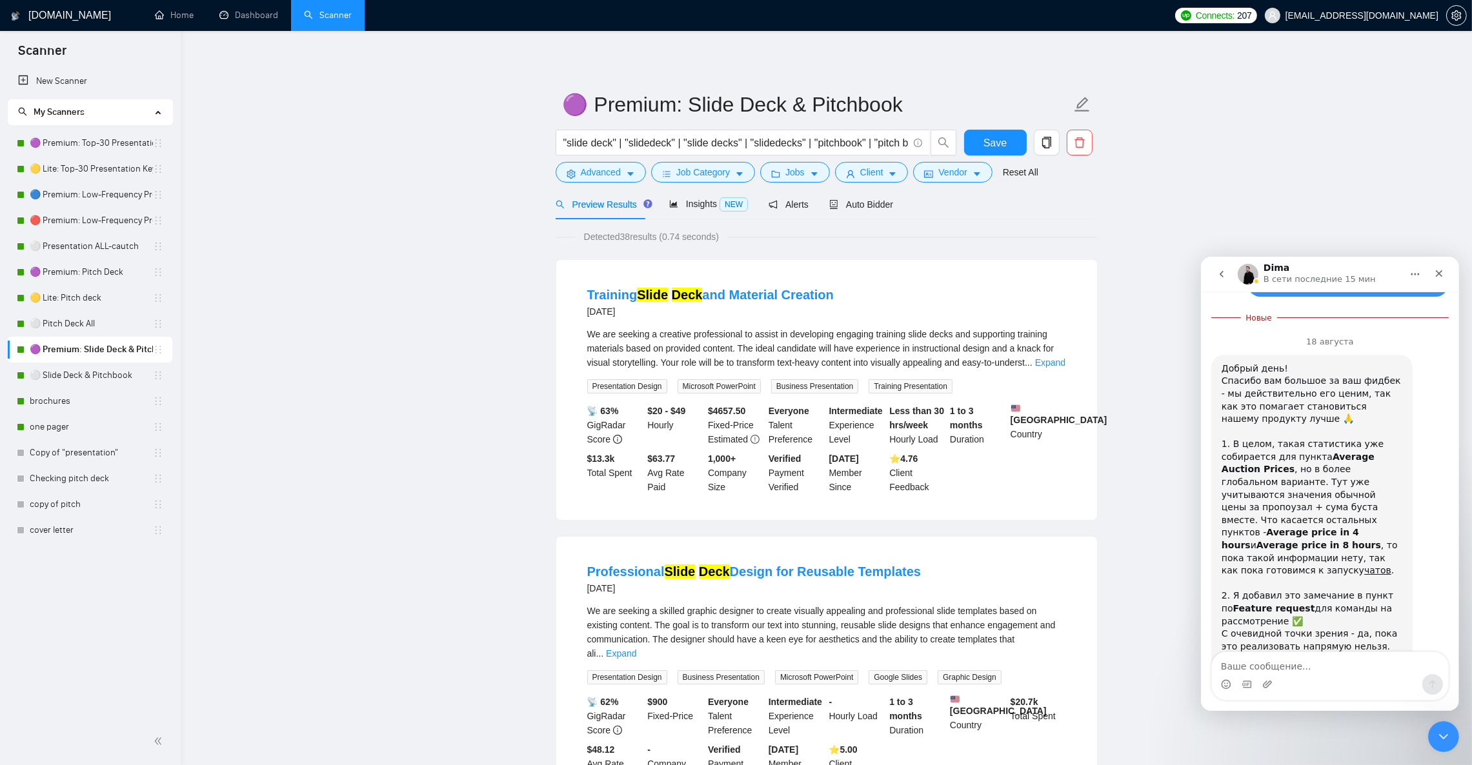
click at [1280, 675] on div "Мессенджер Intercom" at bounding box center [1329, 684] width 236 height 21
click at [1291, 672] on textarea "Ваше сообщение..." at bounding box center [1329, 663] width 236 height 22
type textarea "спасибо, а где это найти можно?"
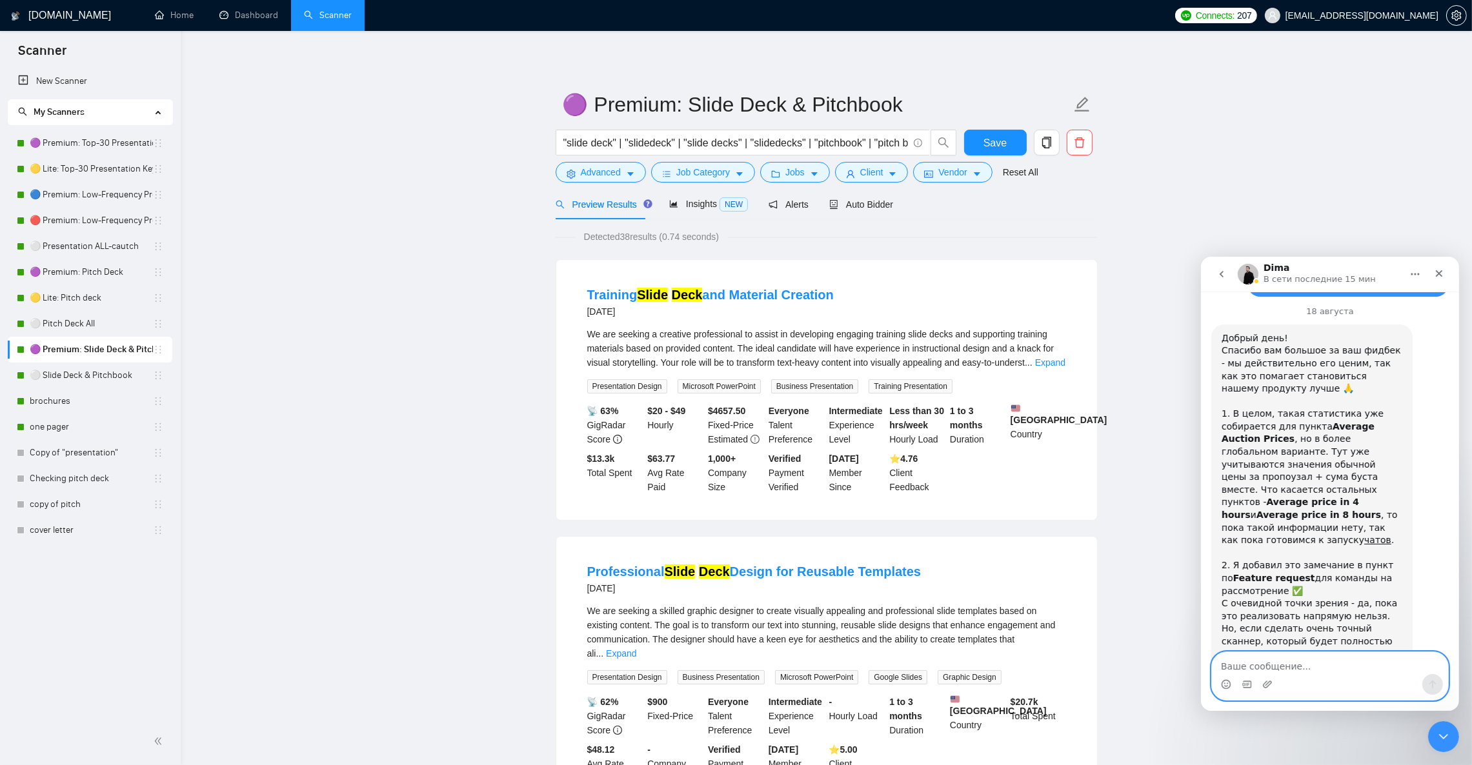
scroll to position [3153, 0]
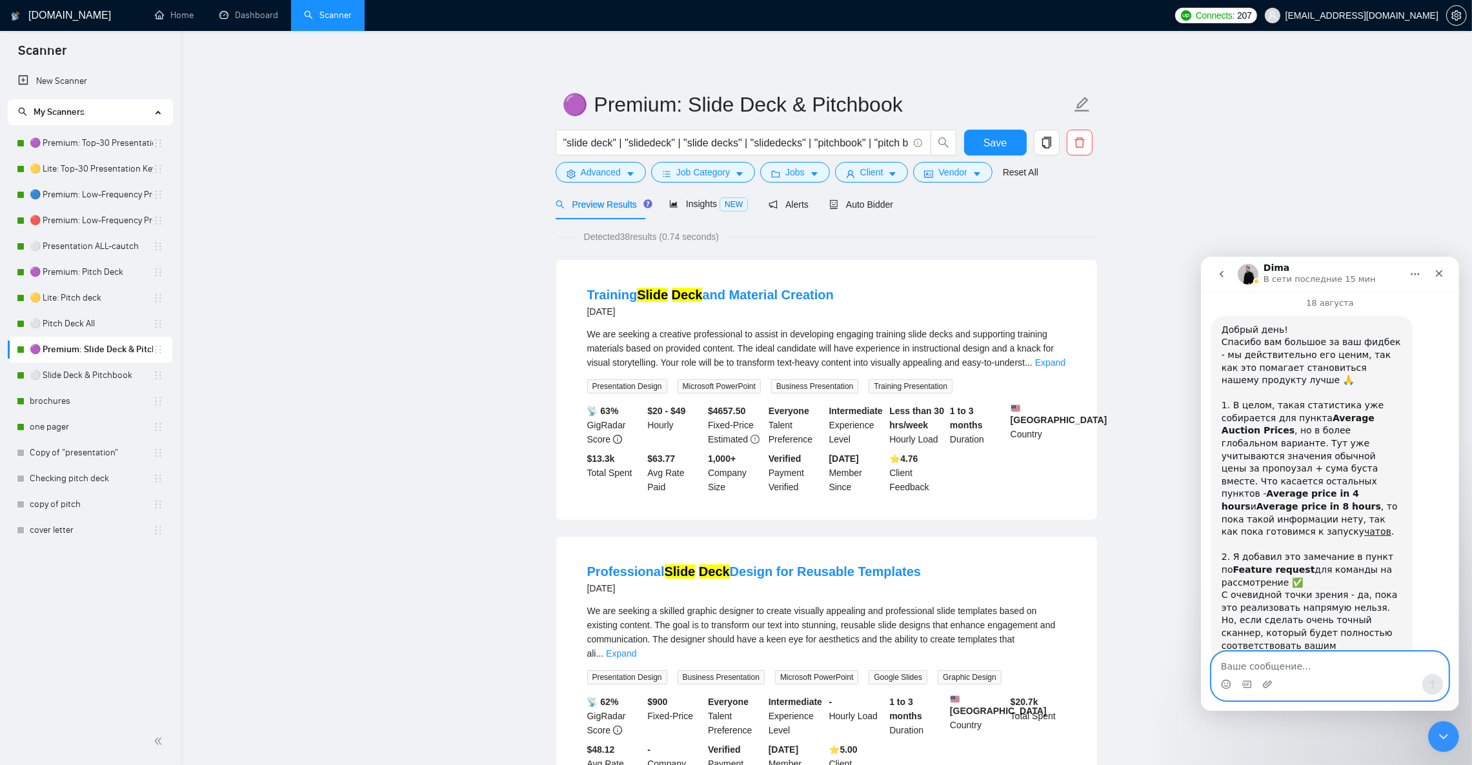
paste textarea "1. В целом, такая статистика уже собирается для пункта Average Auction Prices, …"
type textarea "1. В целом, такая статистика уже собирается для пункта Average Auction Prices, …"
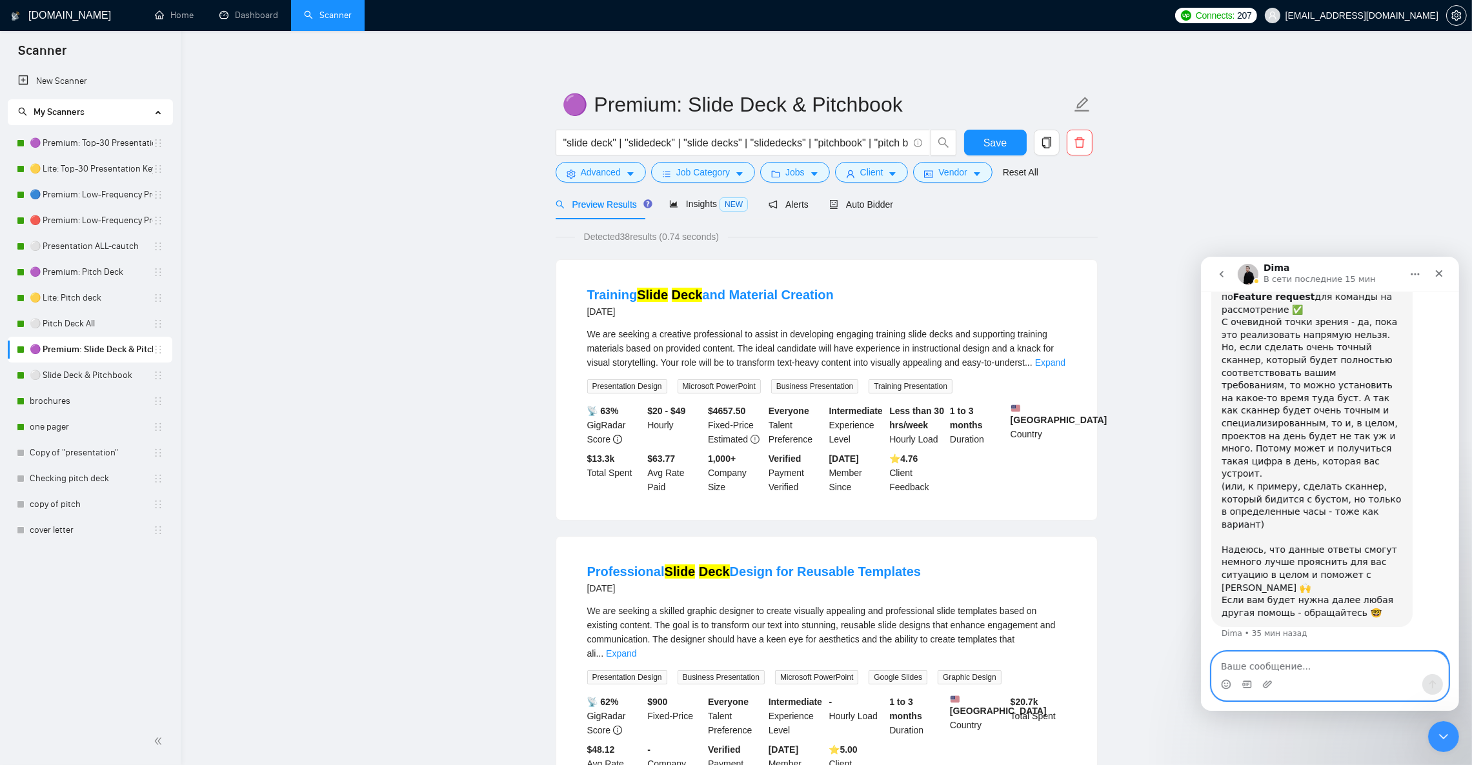
scroll to position [3430, 0]
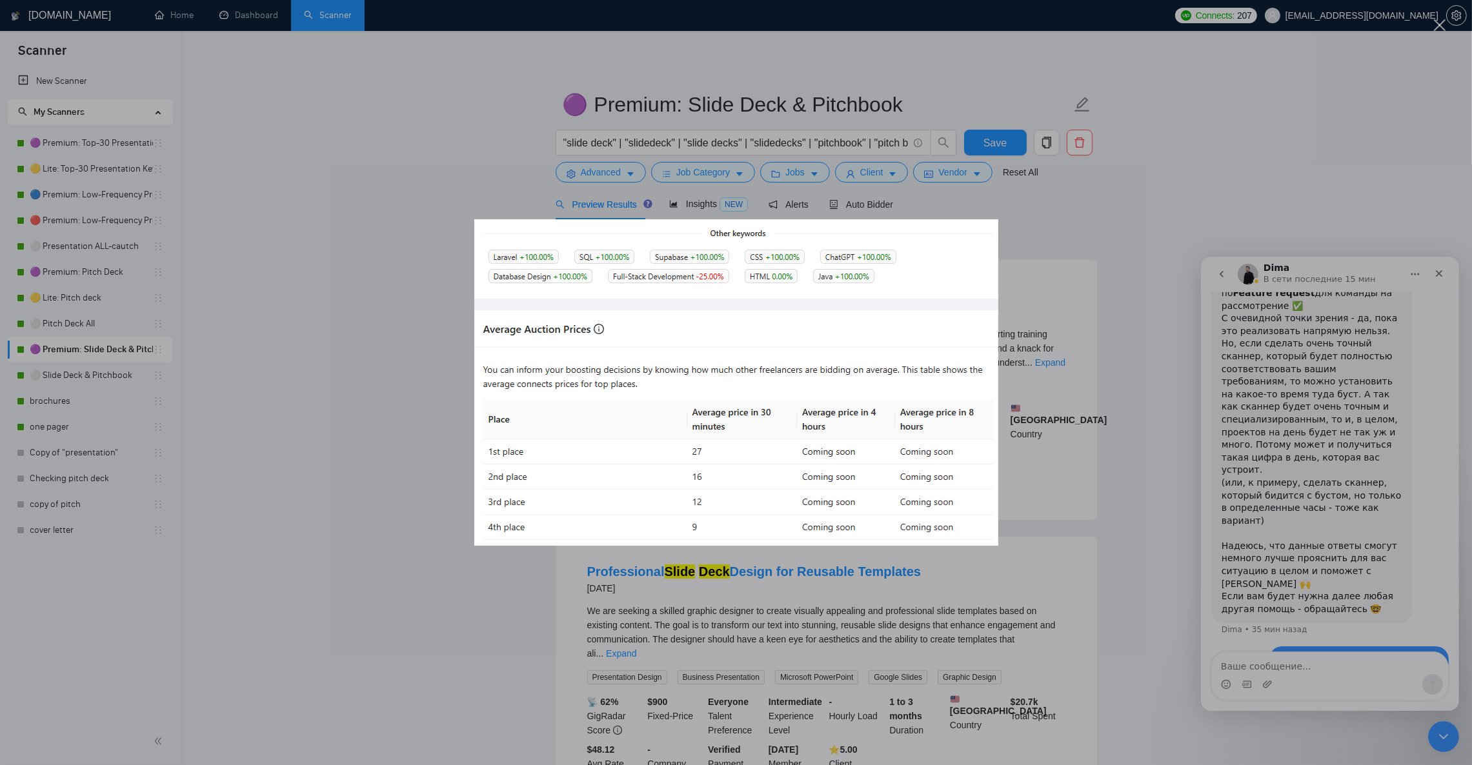
scroll to position [0, 0]
click at [1144, 520] on div "Мессенджер Intercom" at bounding box center [736, 382] width 1472 height 765
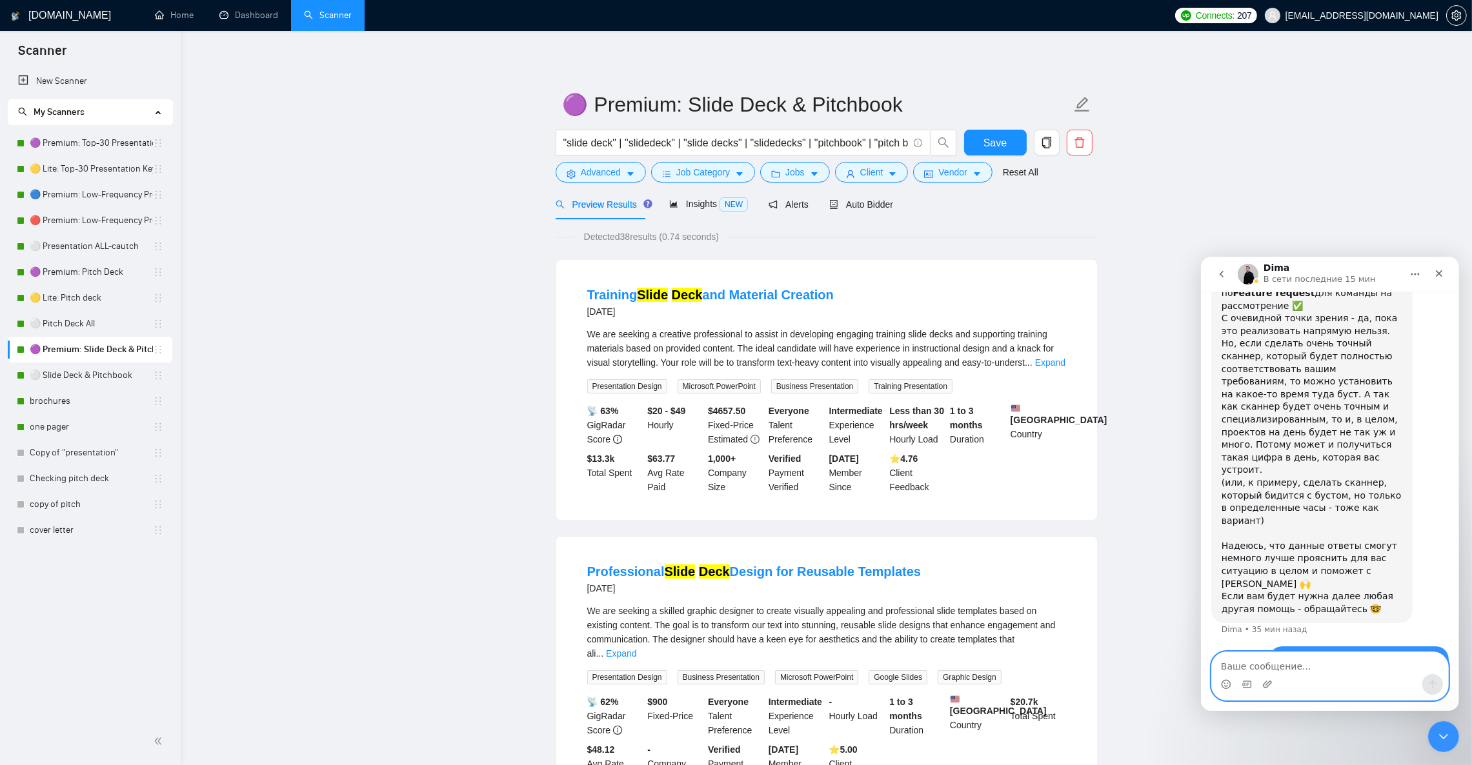
click at [1327, 668] on textarea "Ваше сообщение..." at bounding box center [1329, 663] width 236 height 22
type textarea "в"
type textarea "а в первые 30 минут, да, я видел"
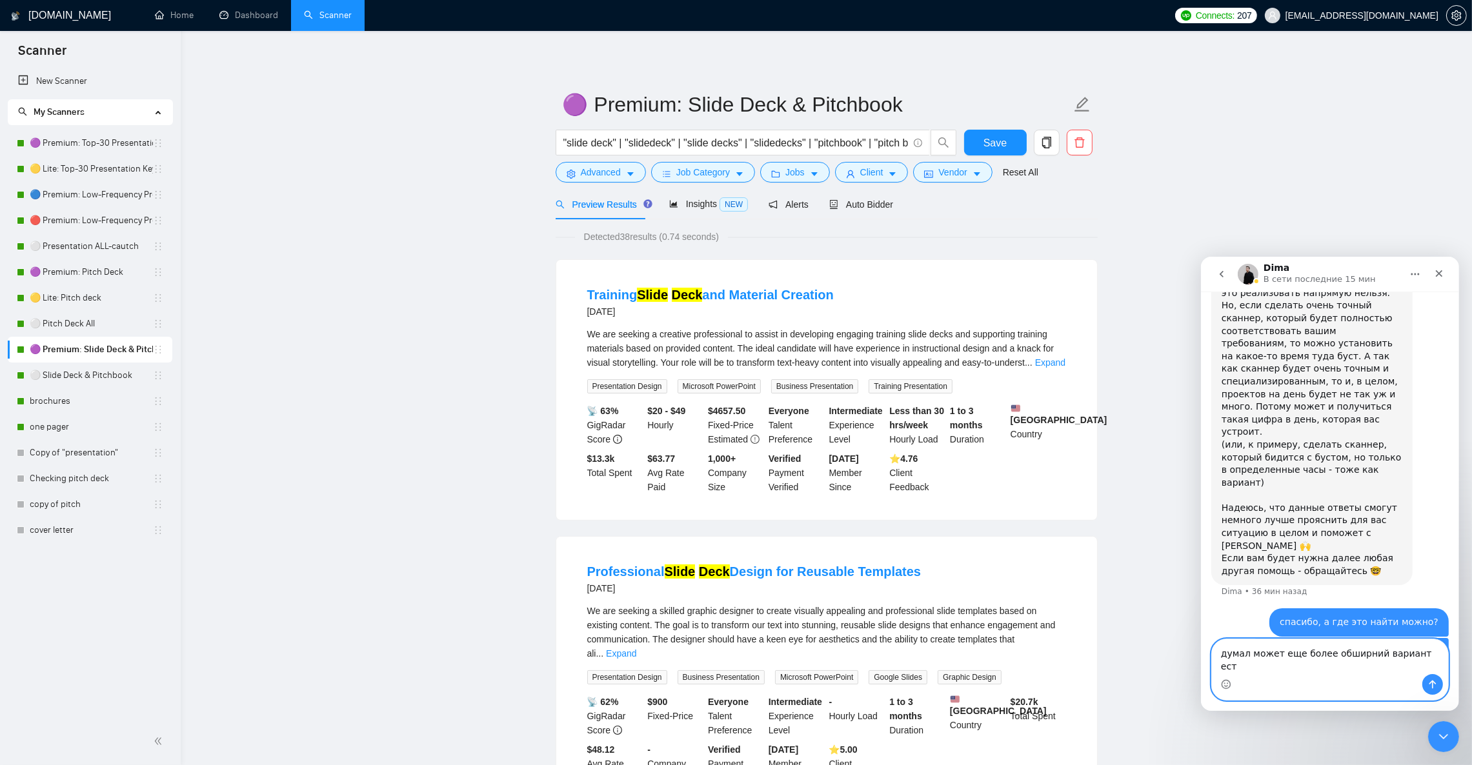
type textarea "думал может еще более обширний вариант есть"
drag, startPoint x: 1351, startPoint y: 673, endPoint x: 1397, endPoint y: 667, distance: 46.9
click at [1397, 668] on textarea "думал может еще более обширний вариант есть" at bounding box center [1329, 656] width 236 height 35
type textarea "ок, спасибо"
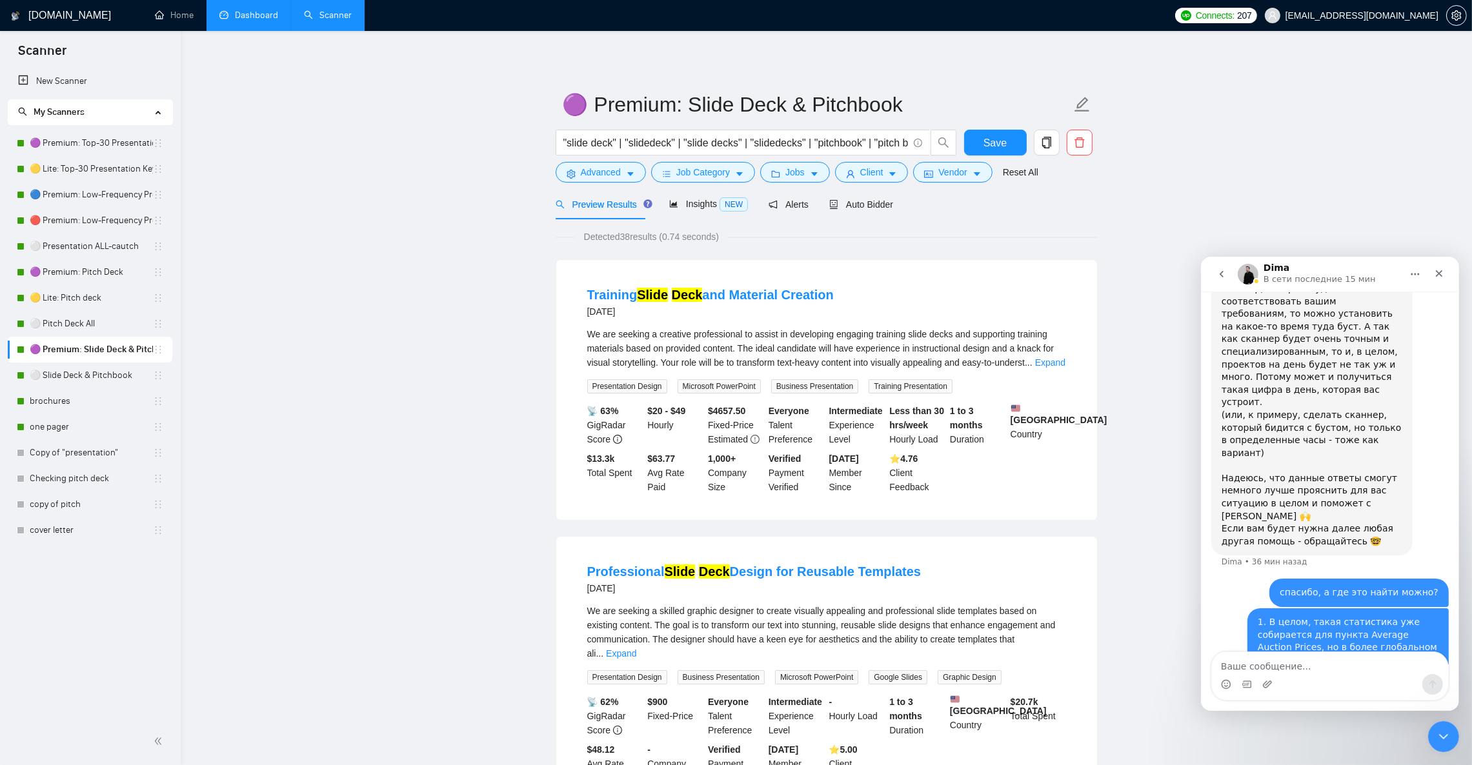
click at [257, 15] on link "Dashboard" at bounding box center [248, 15] width 59 height 11
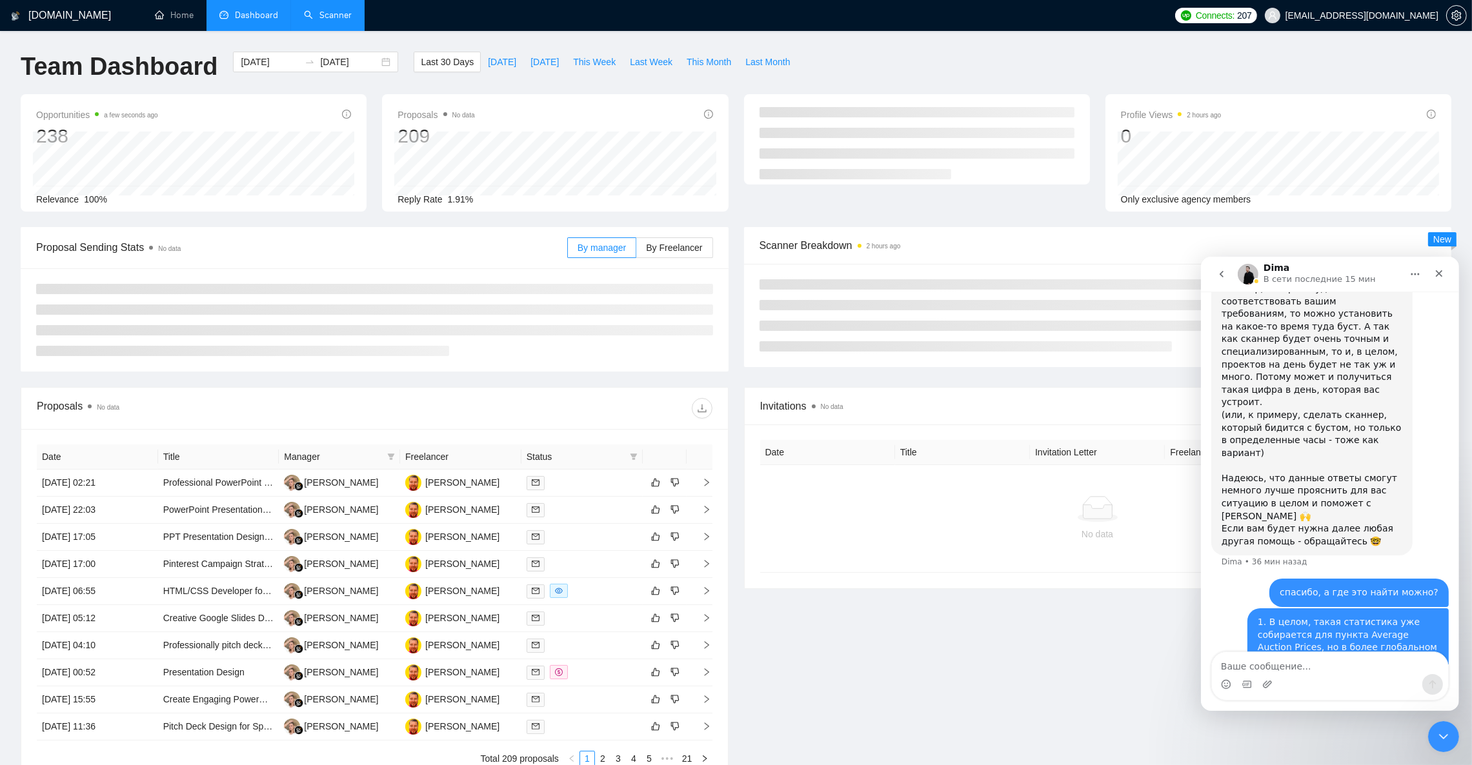
click at [1439, 738] on icon "Закрыть службу сообщений Intercom" at bounding box center [1442, 736] width 15 height 15
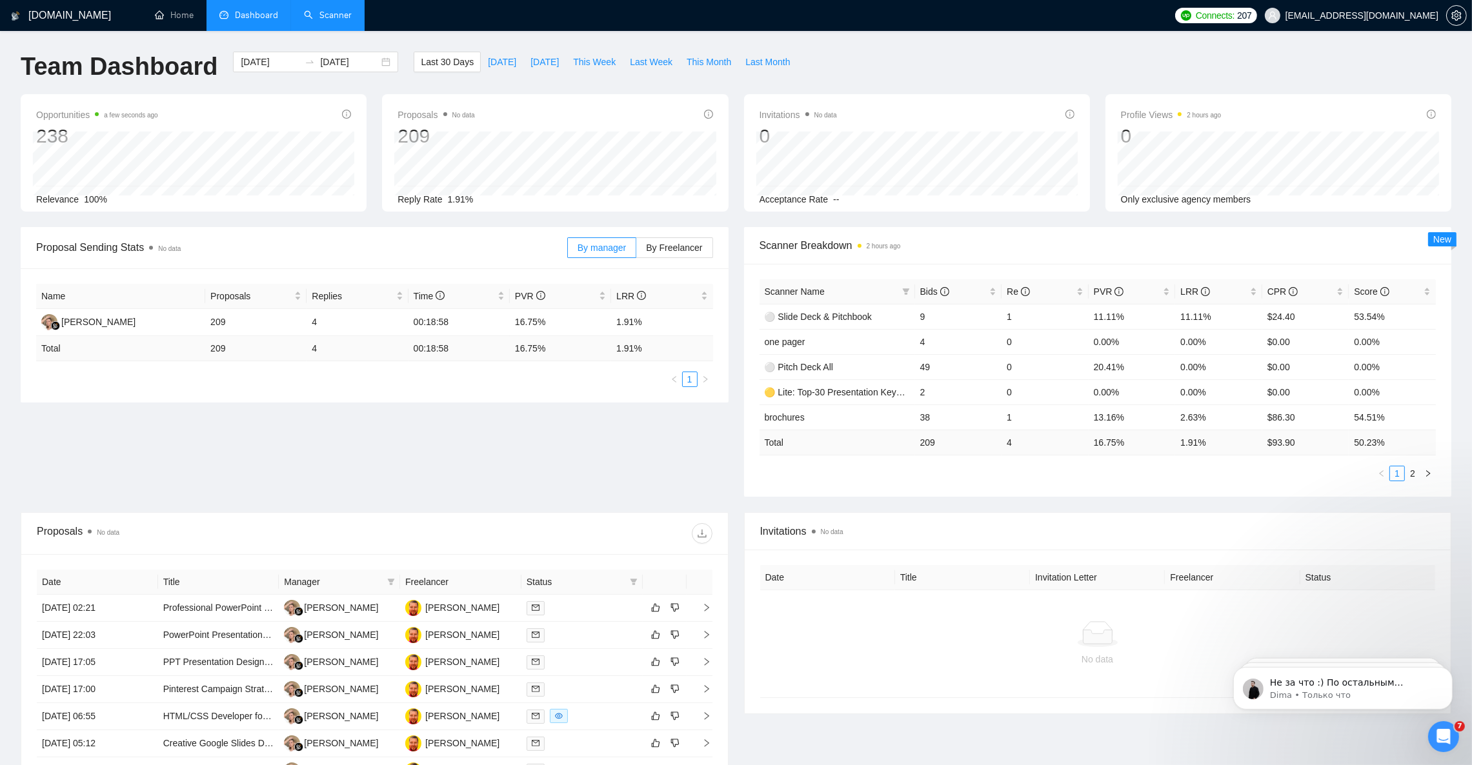
scroll to position [3561, 0]
click at [1358, 693] on p "Dima • Только что" at bounding box center [1352, 695] width 167 height 12
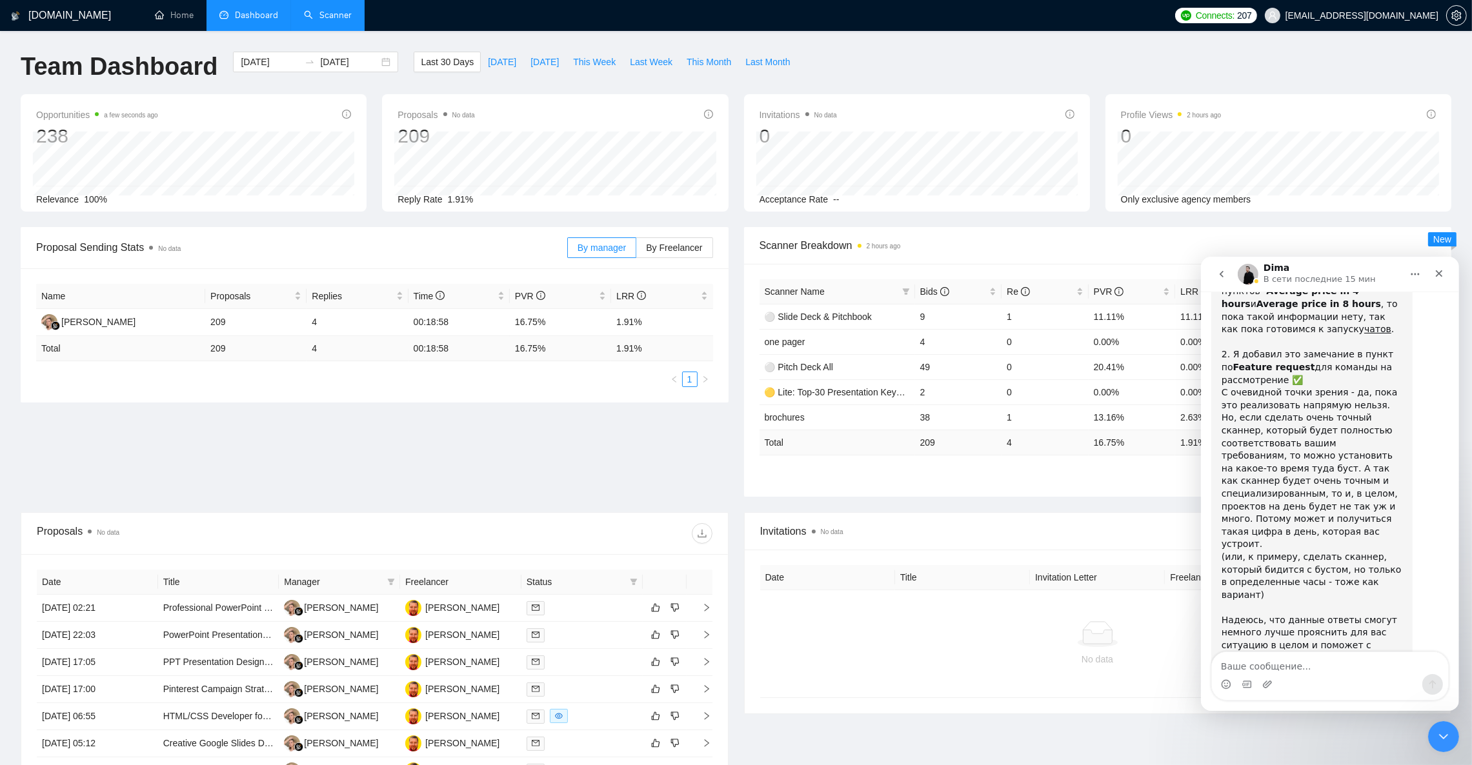
scroll to position [3583, 0]
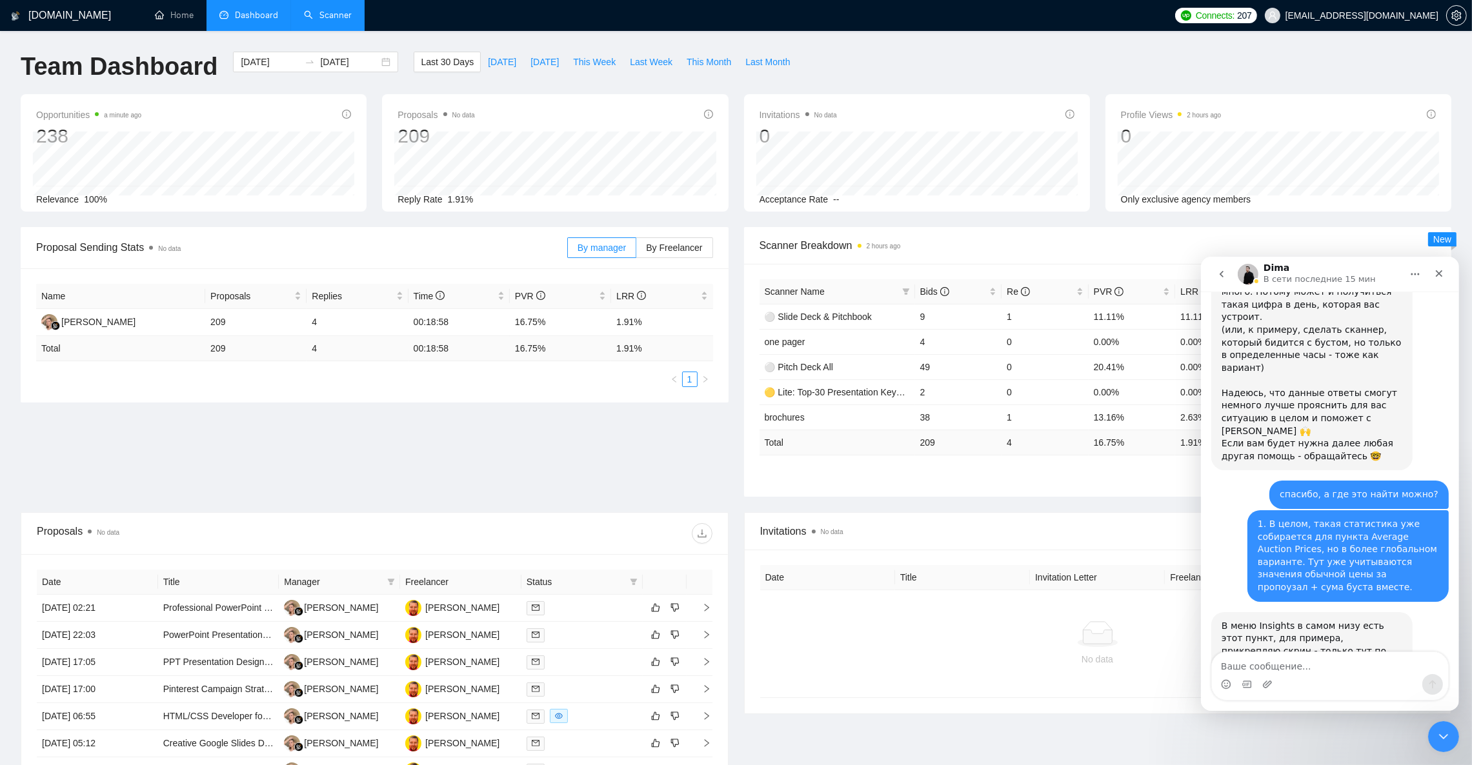
click at [1448, 740] on icon "Закрыть службу сообщений Intercom" at bounding box center [1442, 736] width 15 height 15
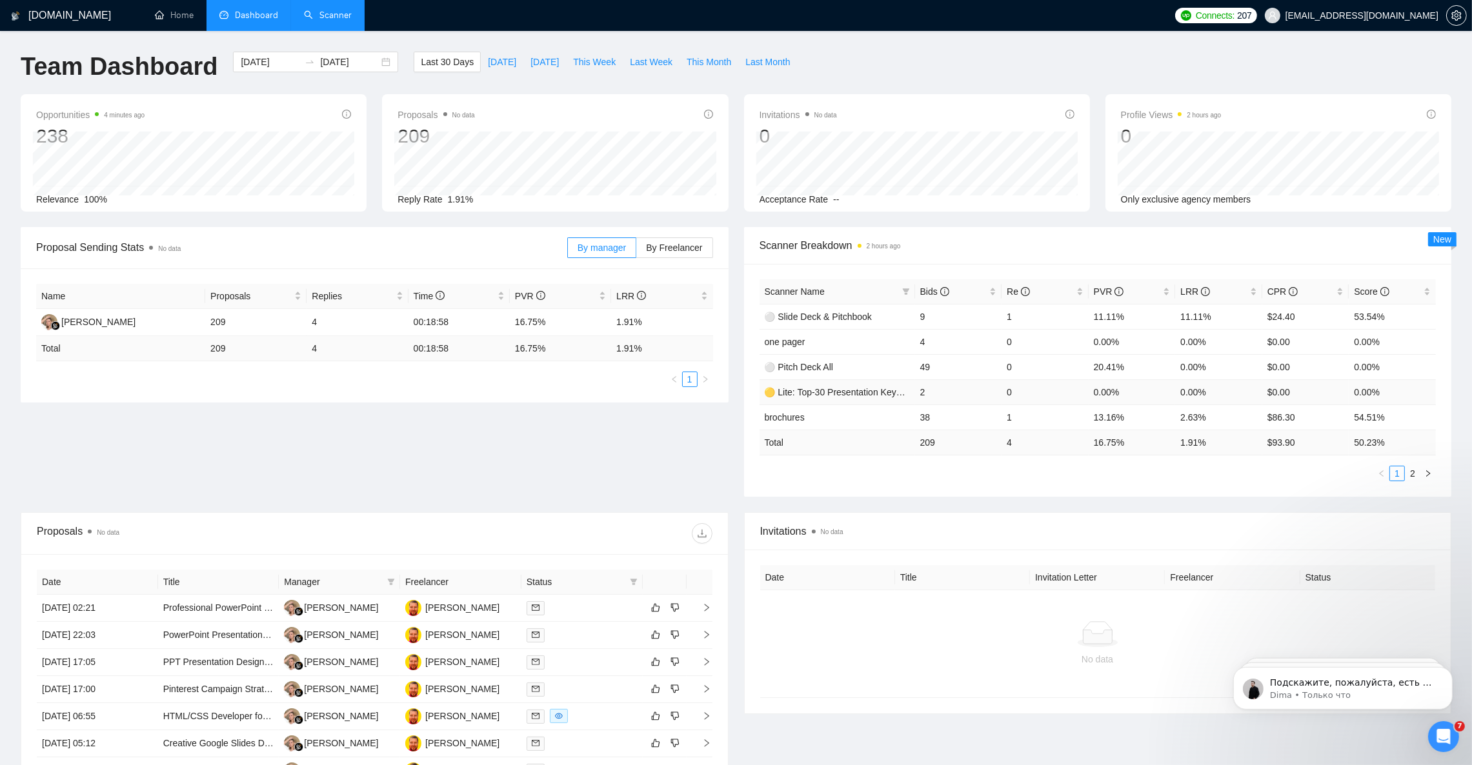
scroll to position [3629, 0]
click at [1386, 682] on p "Подскажите, пожалуйста, есть ли у вас другие вопросы относительно полученного о…" at bounding box center [1352, 682] width 167 height 13
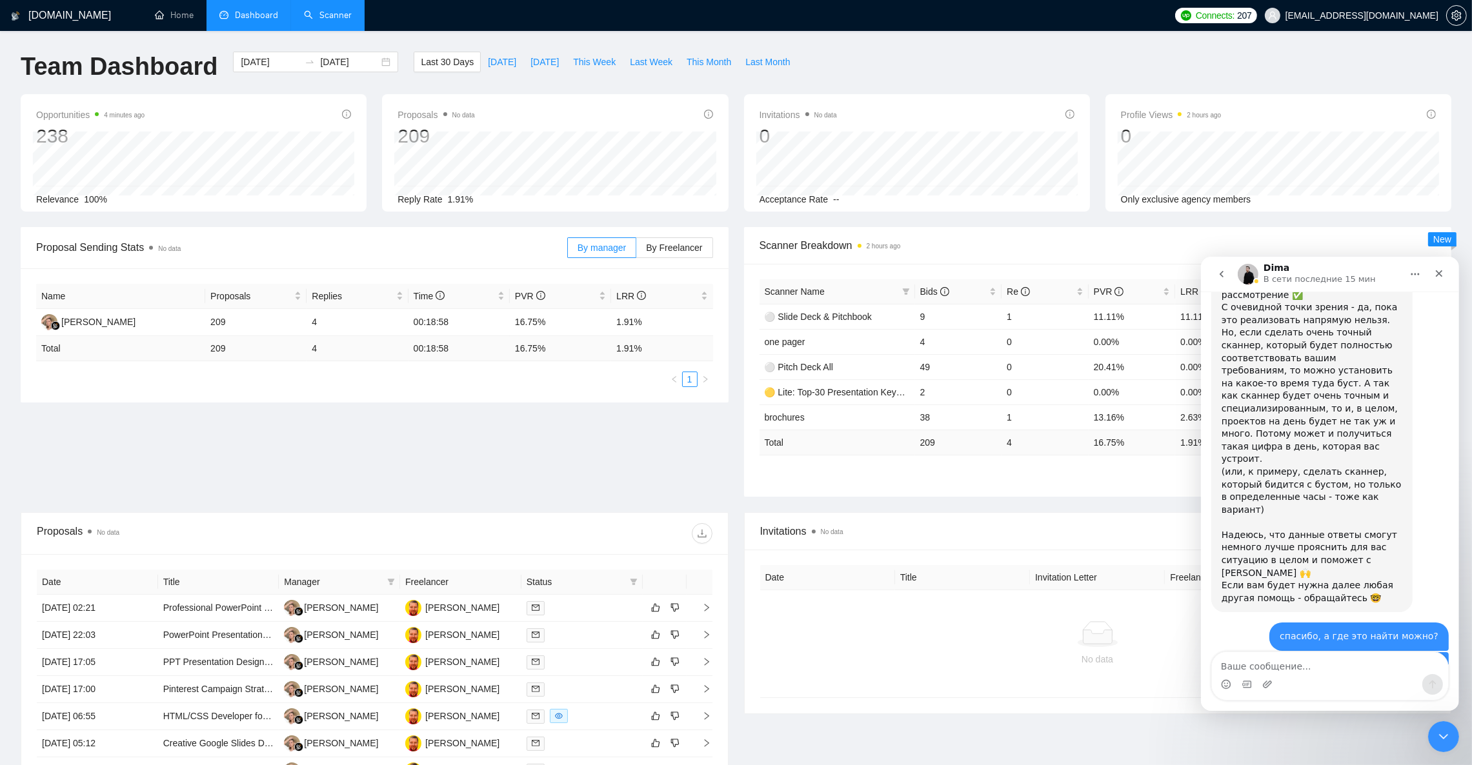
scroll to position [3650, 0]
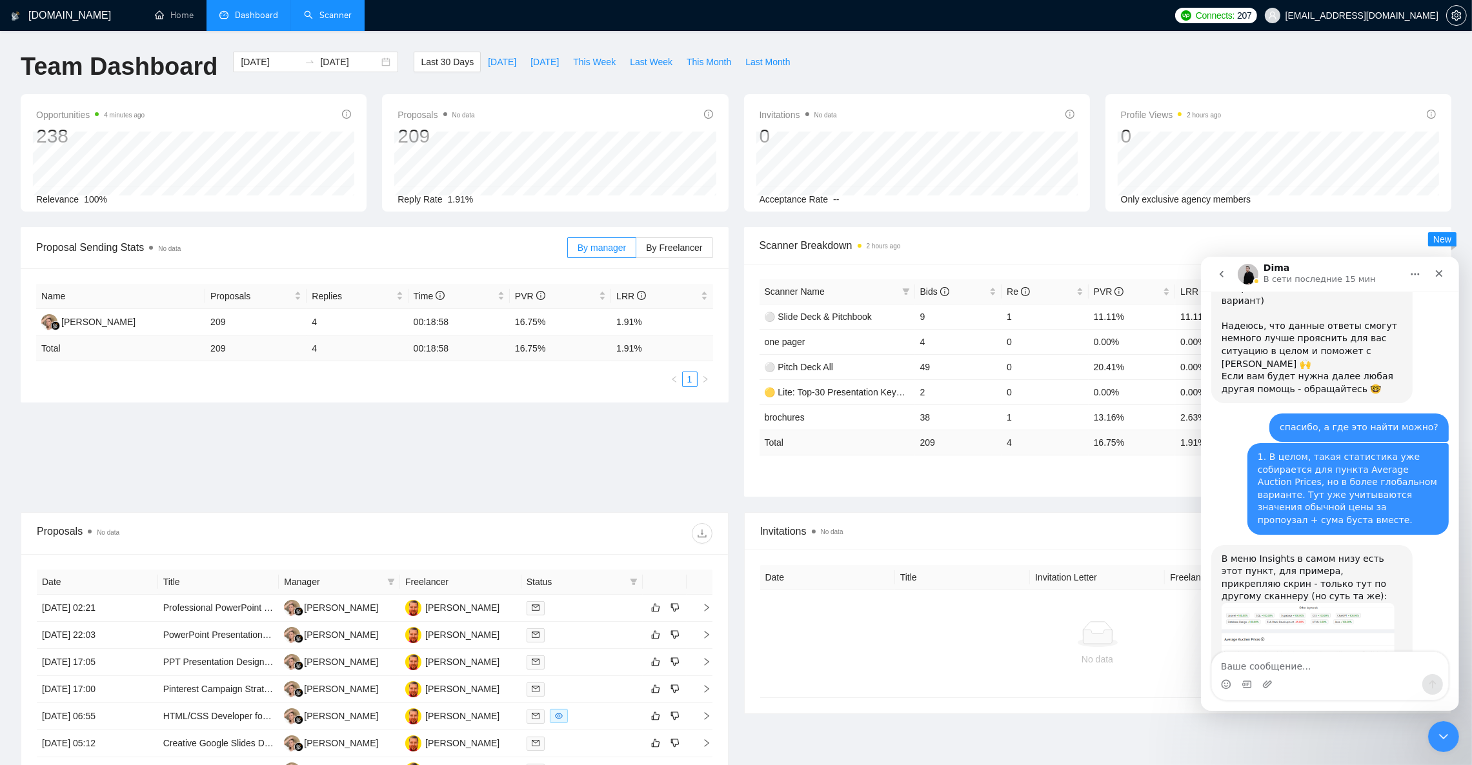
click at [1298, 671] on textarea "Ваше сообщение..." at bounding box center [1329, 663] width 236 height 22
type textarea "y"
click at [1248, 674] on div "Мессенджер Intercom" at bounding box center [1246, 684] width 10 height 21
click at [1248, 662] on textarea "Ваше сообщение..." at bounding box center [1329, 663] width 236 height 22
type textarea "н"
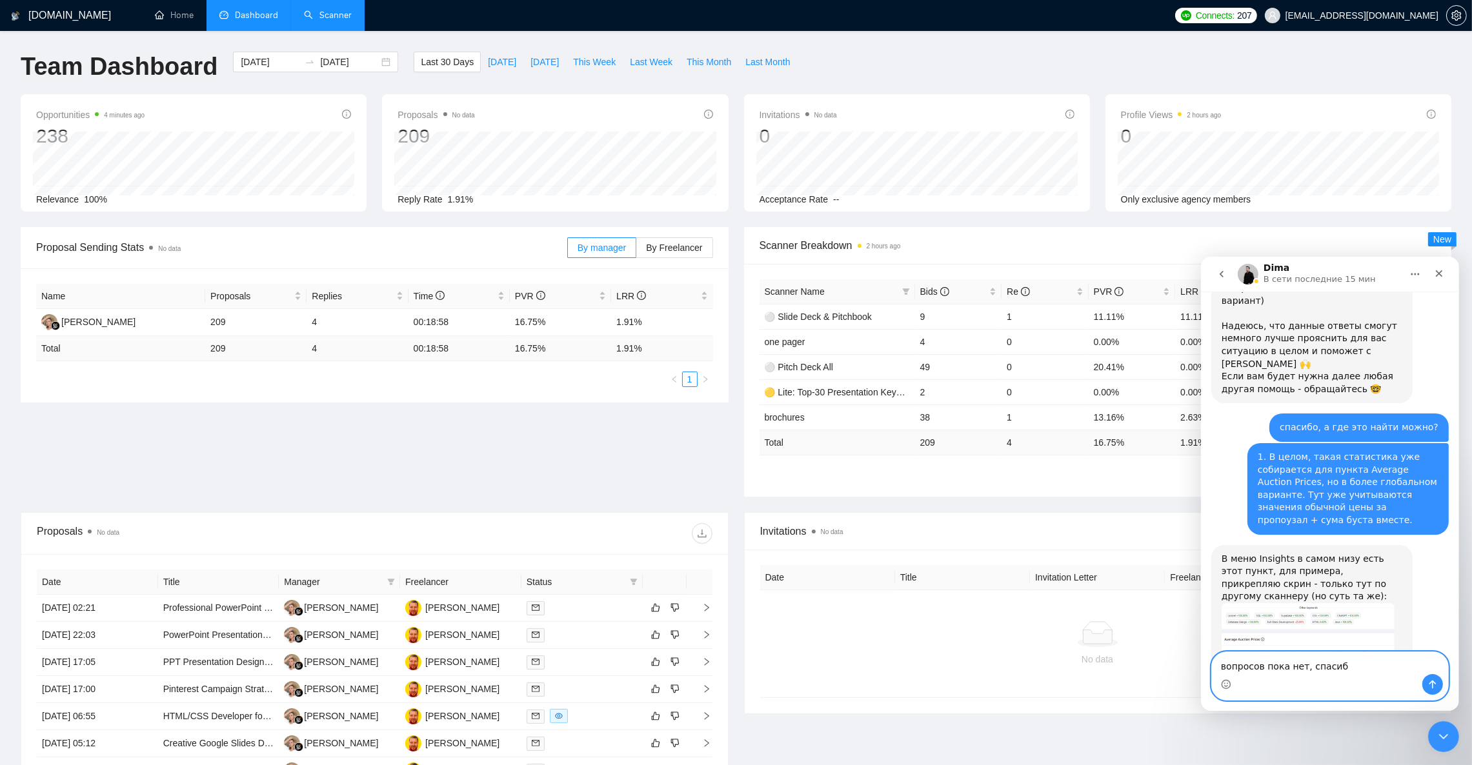
type textarea "вопросов пока нет, спасибо"
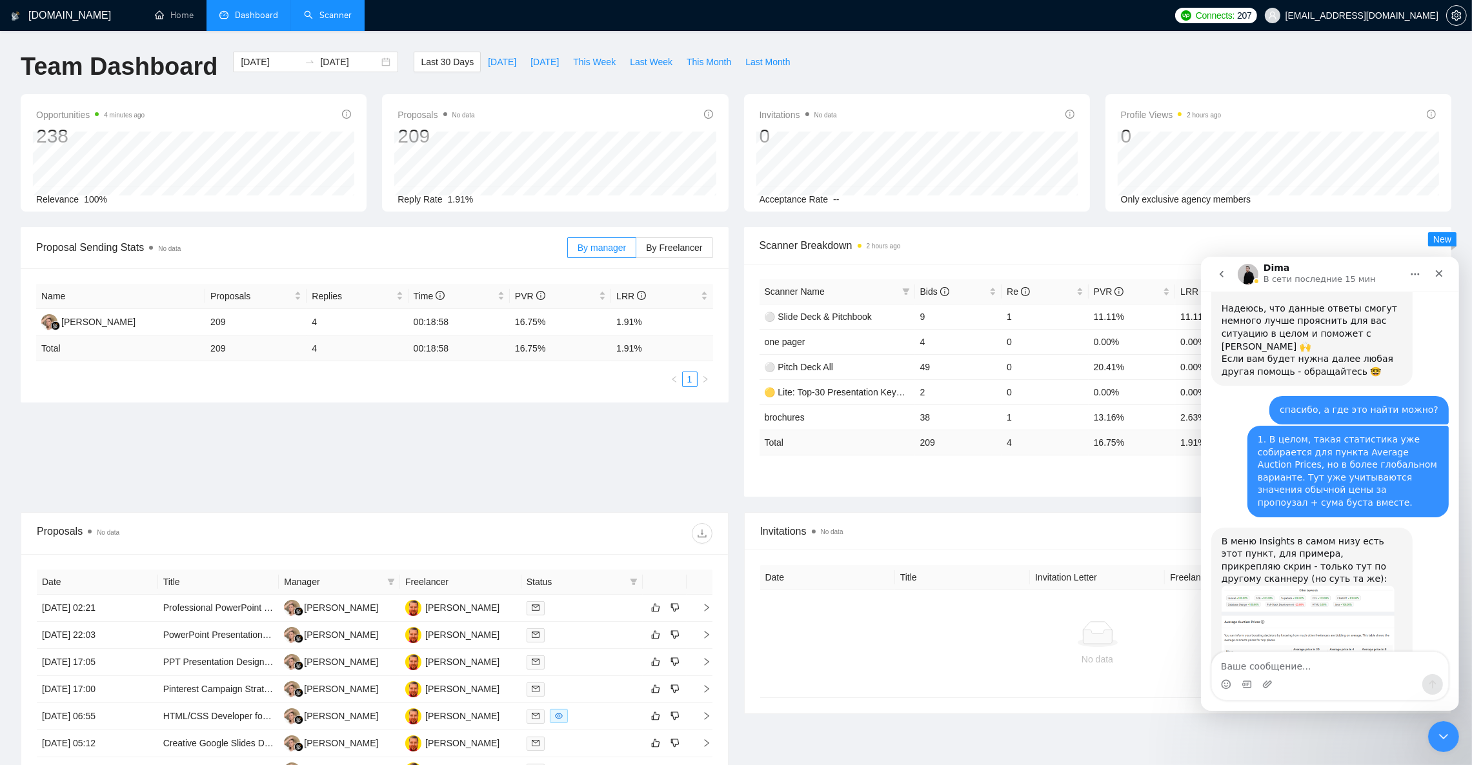
click at [1440, 740] on icon "Закрыть службу сообщений Intercom" at bounding box center [1442, 736] width 15 height 15
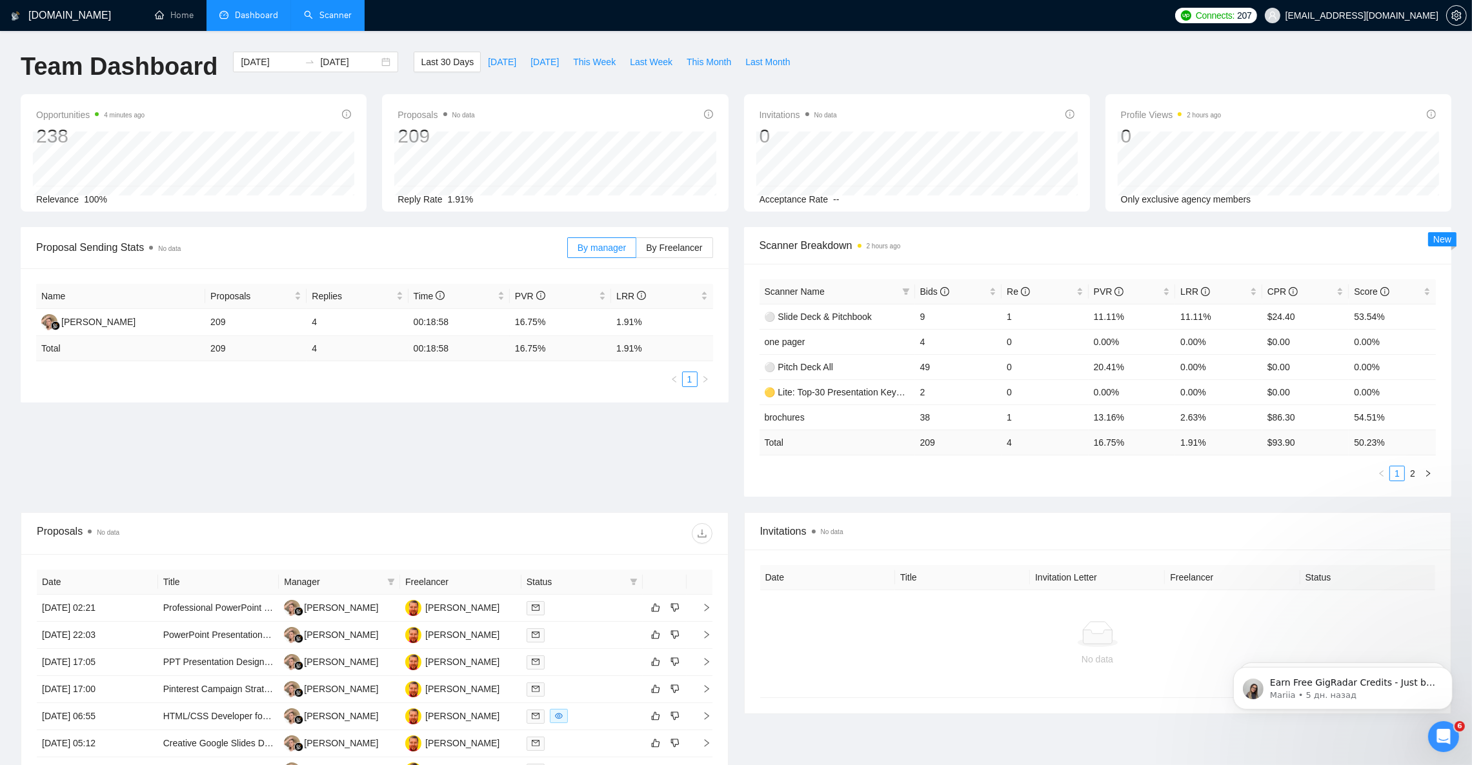
scroll to position [0, 0]
click at [939, 54] on div "Team Dashboard [DATE] [DATE] Last 30 Days [DATE] [DATE] This Week Last Week Thi…" at bounding box center [736, 73] width 1446 height 43
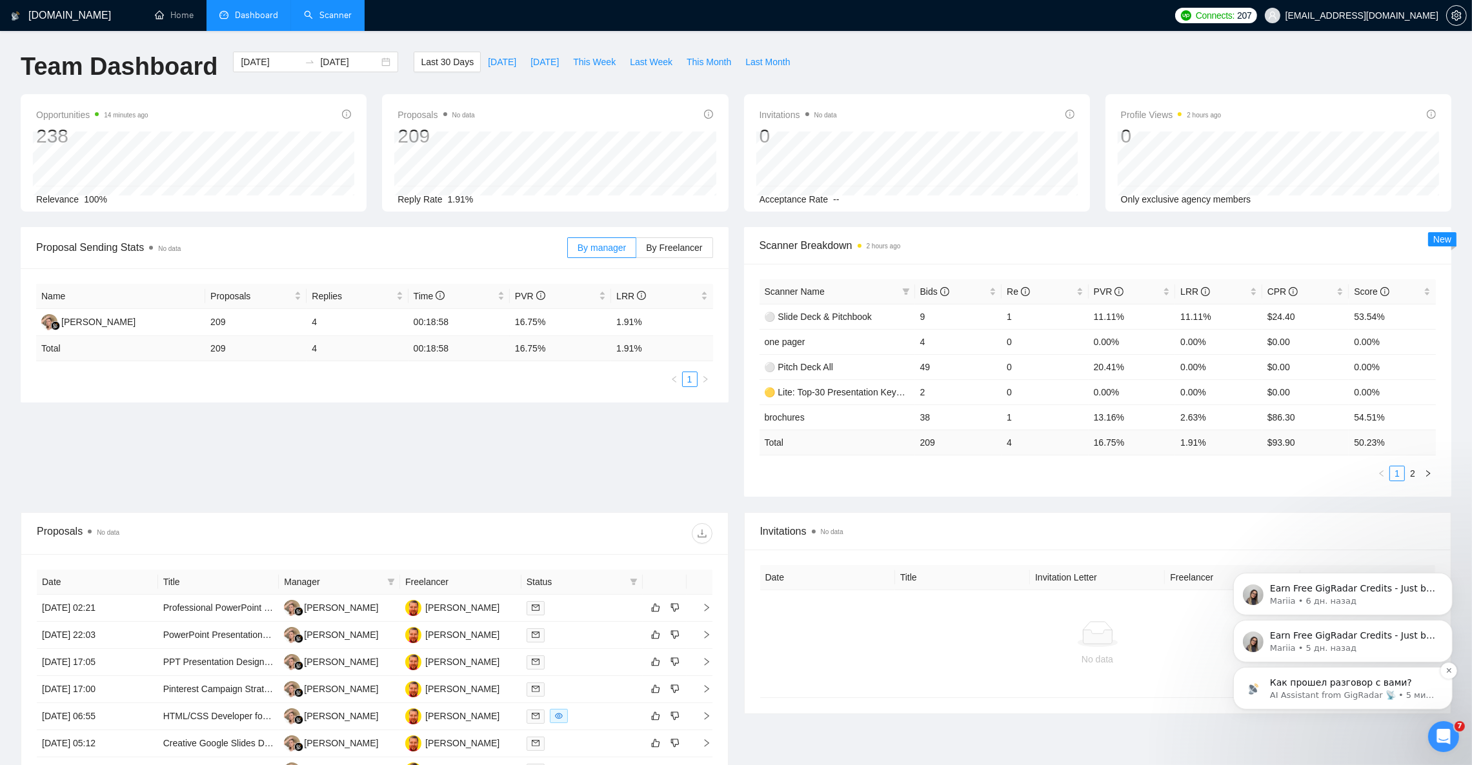
click at [1379, 687] on p "Как прошел разговор с вами?" at bounding box center [1352, 682] width 167 height 13
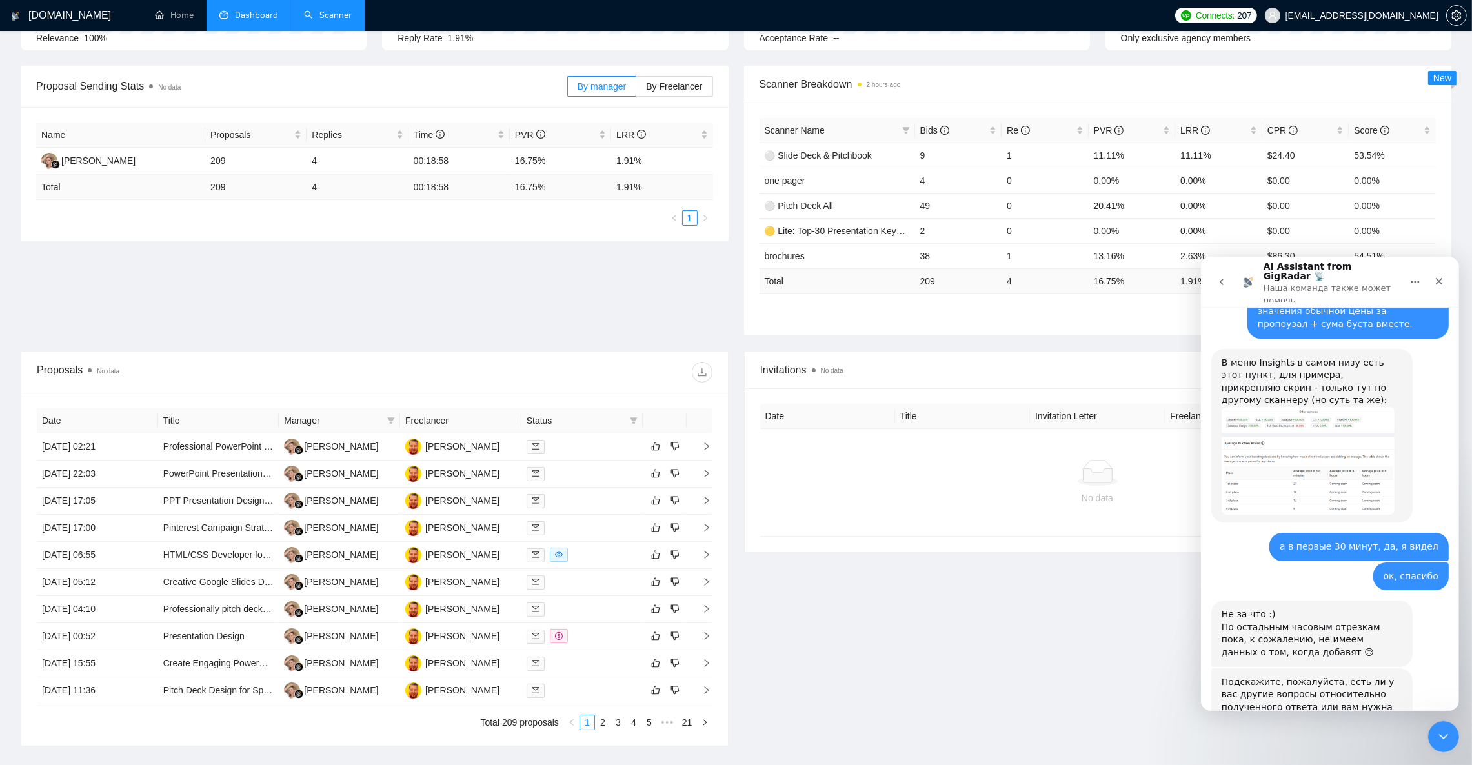
scroll to position [265, 0]
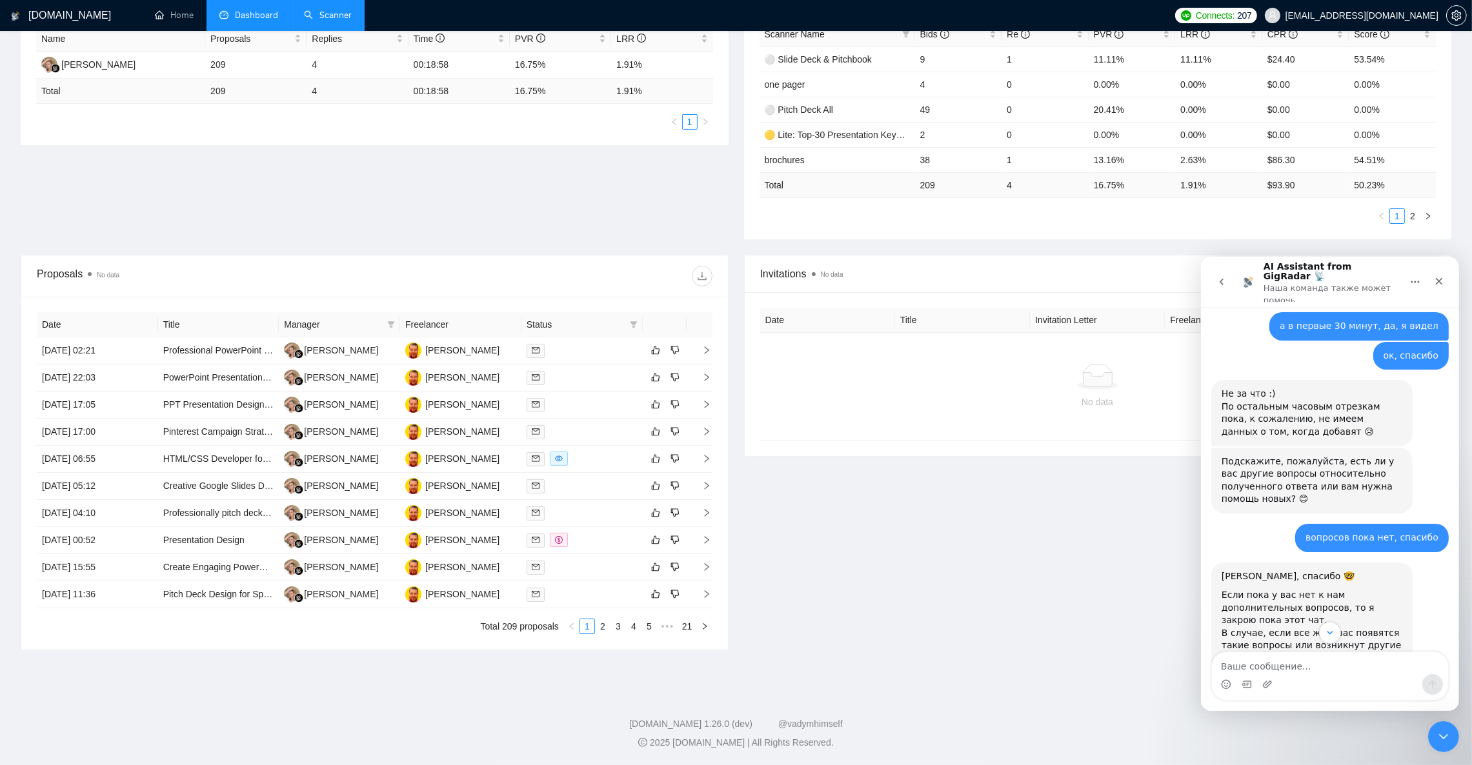
scroll to position [4092, 0]
